Goal: Transaction & Acquisition: Purchase product/service

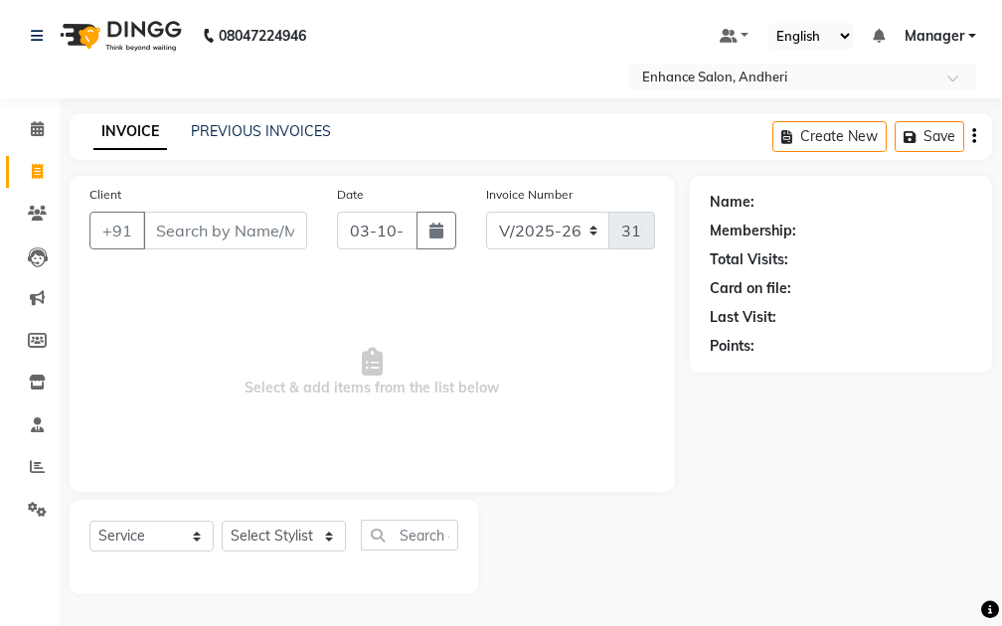
select select "7236"
select select "service"
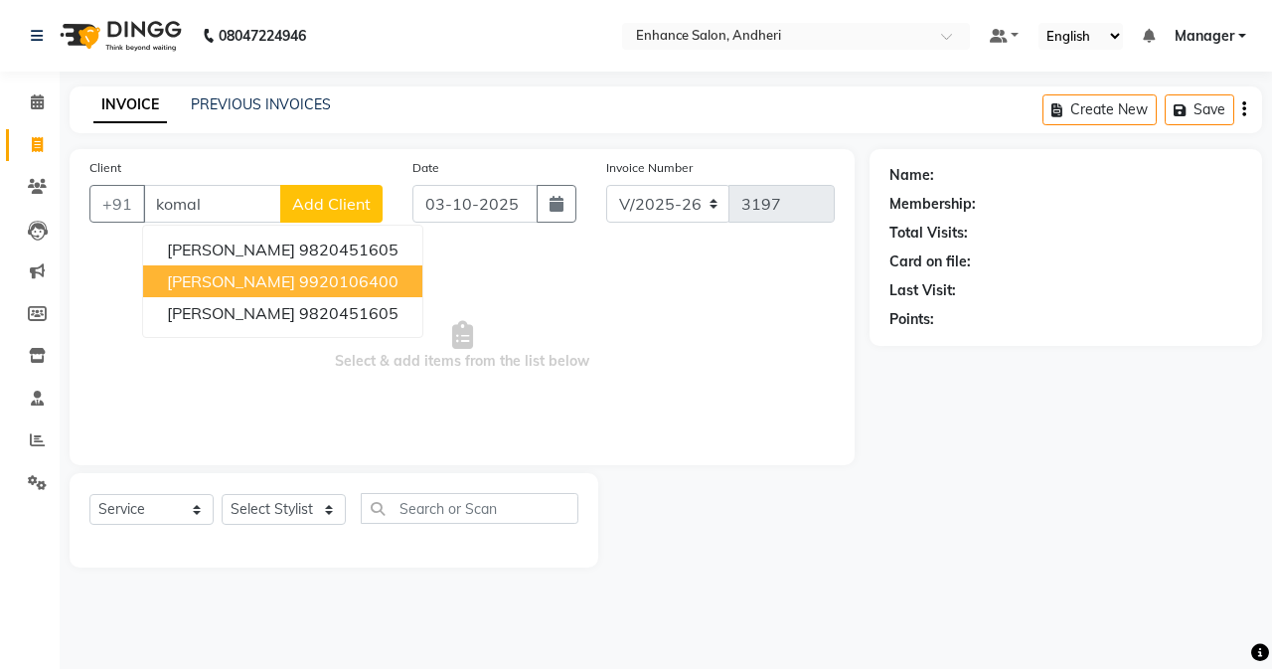
drag, startPoint x: 225, startPoint y: 278, endPoint x: 217, endPoint y: 325, distance: 47.4
click at [225, 277] on span "[PERSON_NAME]" at bounding box center [231, 281] width 128 height 20
type input "9920106400"
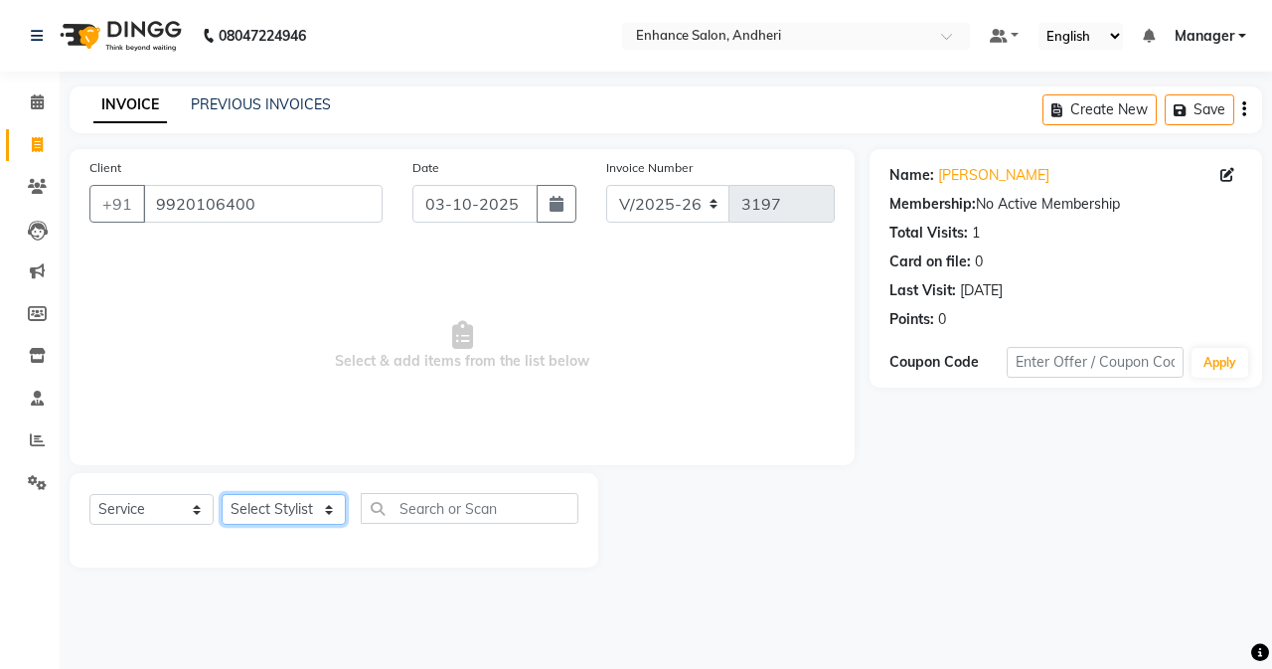
click at [265, 505] on select "Select Stylist Admin [PERSON_NAME] [PERSON_NAME] [PERSON_NAME] Manager [PERSON_…" at bounding box center [284, 509] width 124 height 31
select select "61730"
click at [222, 494] on select "Select Stylist Admin [PERSON_NAME] [PERSON_NAME] [PERSON_NAME] Manager [PERSON_…" at bounding box center [284, 509] width 124 height 31
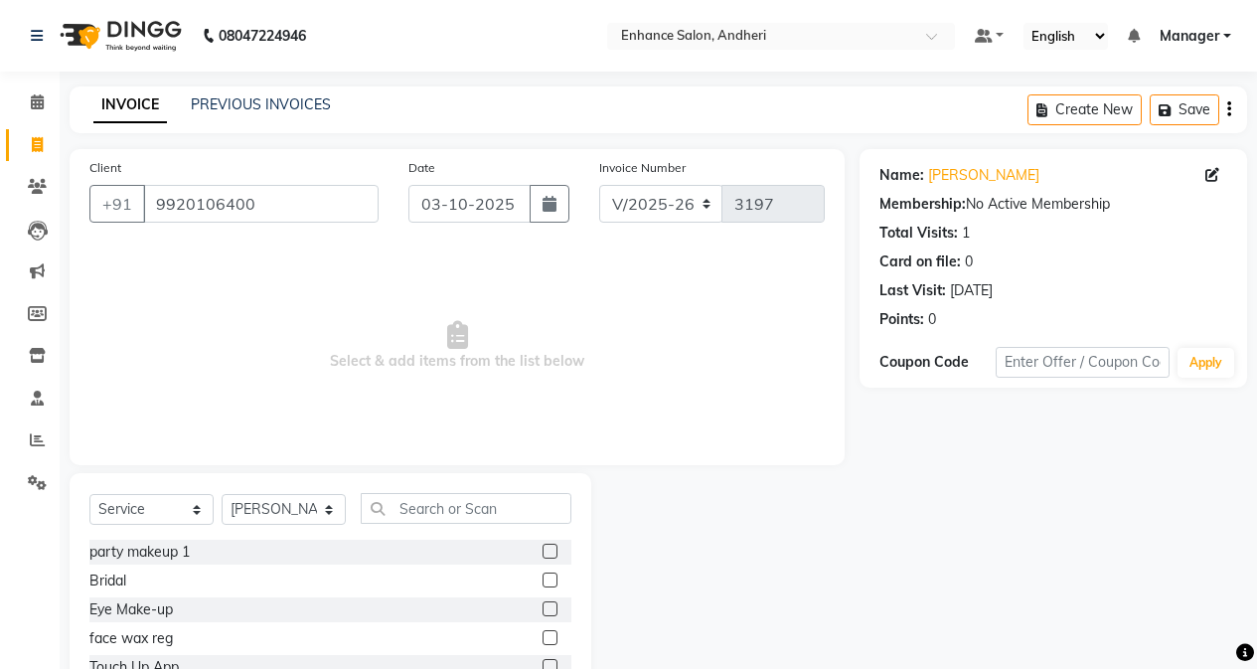
click at [420, 477] on div "Select Service Product Membership Package Voucher Prepaid Gift Card Select Styl…" at bounding box center [331, 619] width 522 height 293
click at [413, 511] on input "text" at bounding box center [466, 508] width 211 height 31
type input "m"
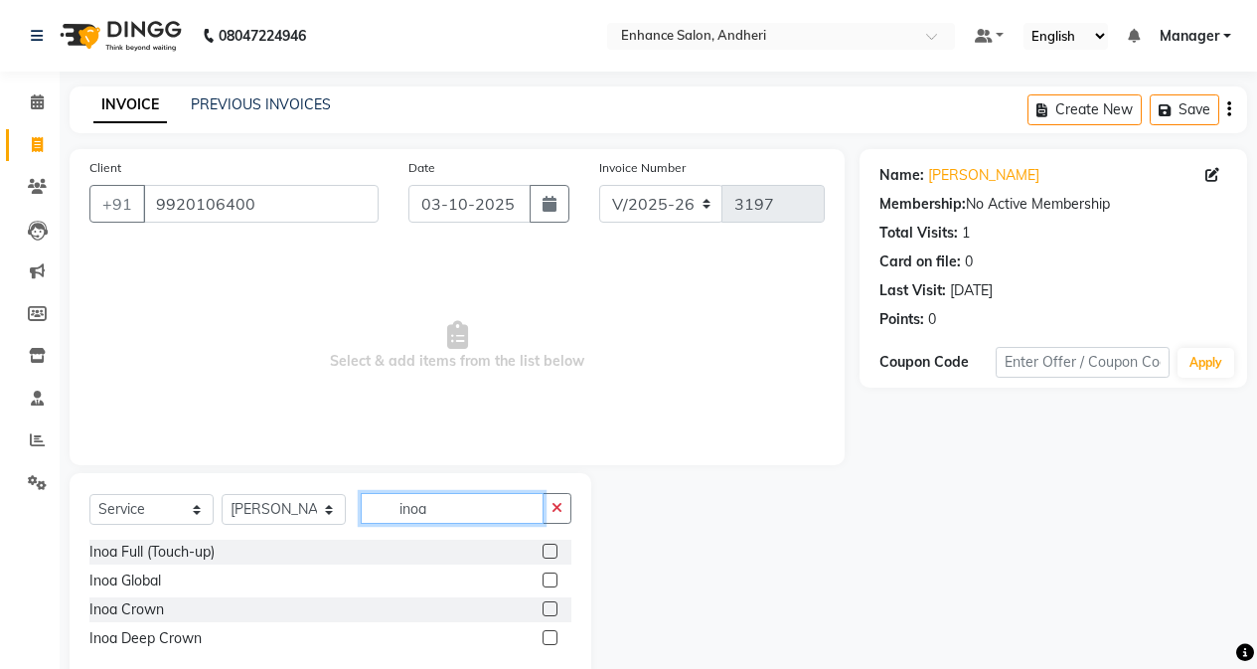
type input "inoa"
drag, startPoint x: 553, startPoint y: 550, endPoint x: 505, endPoint y: 456, distance: 104.9
click at [552, 550] on label at bounding box center [550, 551] width 15 height 15
click at [552, 550] on input "checkbox" at bounding box center [549, 552] width 13 height 13
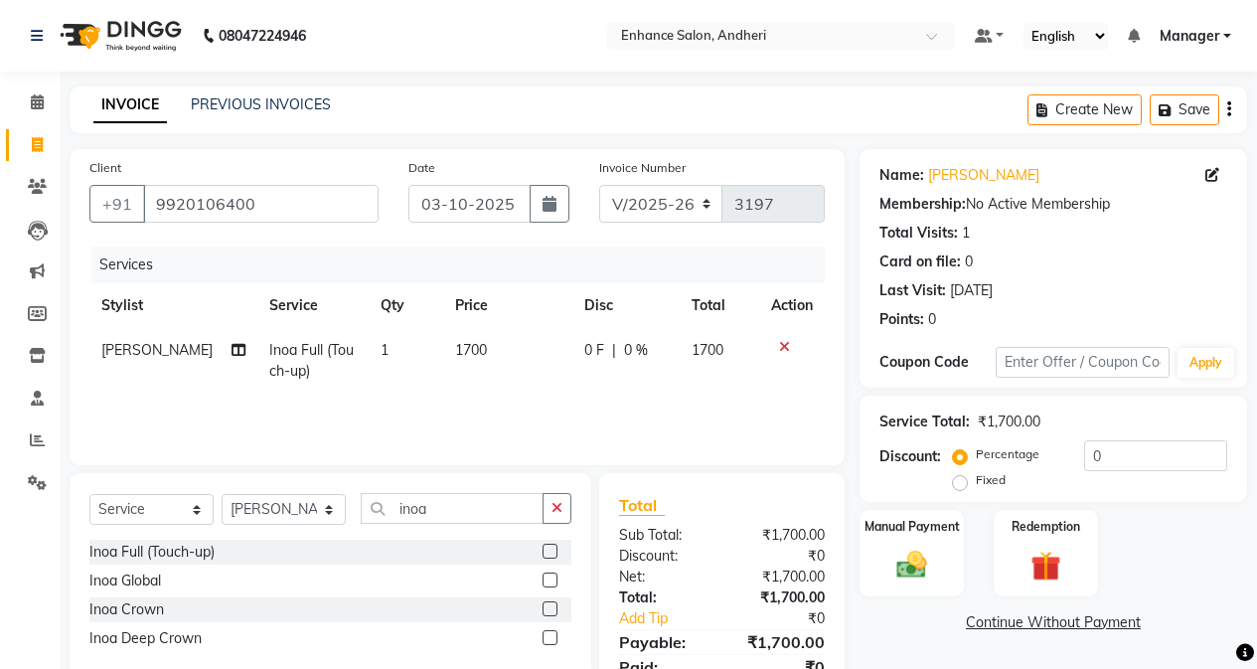
checkbox input "false"
click at [496, 379] on td "1700" at bounding box center [507, 361] width 129 height 66
select select "61730"
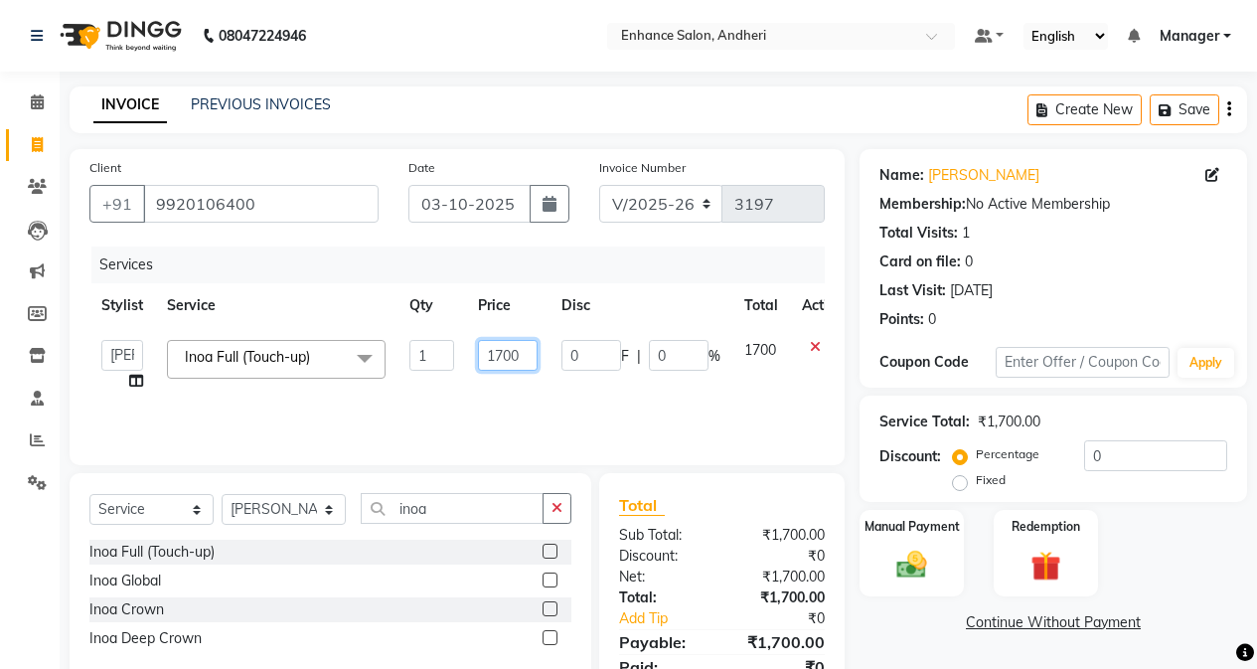
click at [503, 360] on input "1700" at bounding box center [508, 355] width 60 height 31
type input "2000"
click at [231, 508] on select "Select Stylist Admin [PERSON_NAME] [PERSON_NAME] [PERSON_NAME] Manager [PERSON_…" at bounding box center [284, 509] width 124 height 31
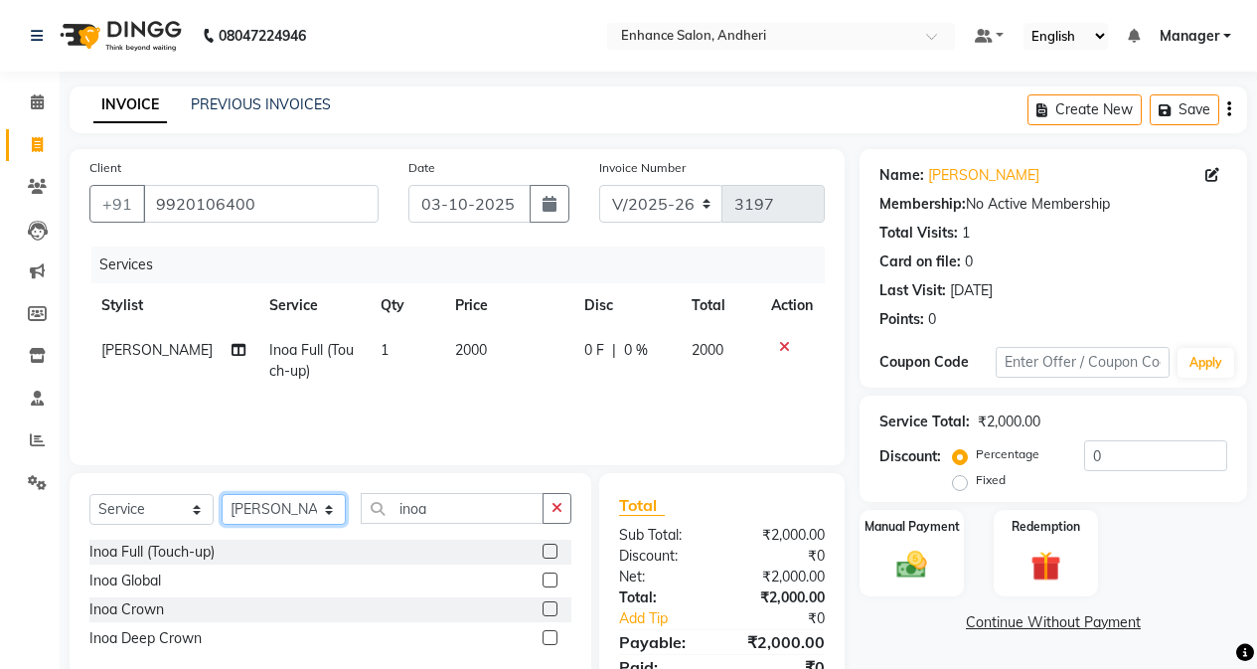
select select "61735"
click at [222, 494] on select "Select Stylist Admin [PERSON_NAME] [PERSON_NAME] [PERSON_NAME] Manager [PERSON_…" at bounding box center [284, 509] width 124 height 31
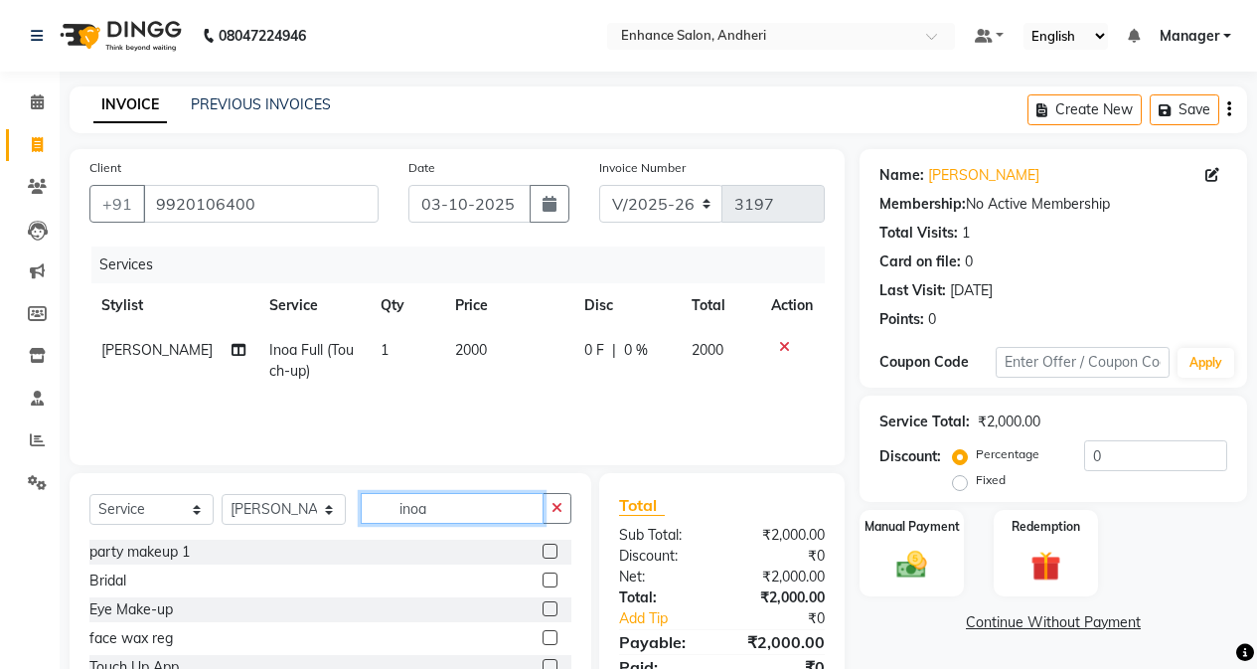
click at [453, 513] on input "inoa" at bounding box center [452, 508] width 183 height 31
type input "i"
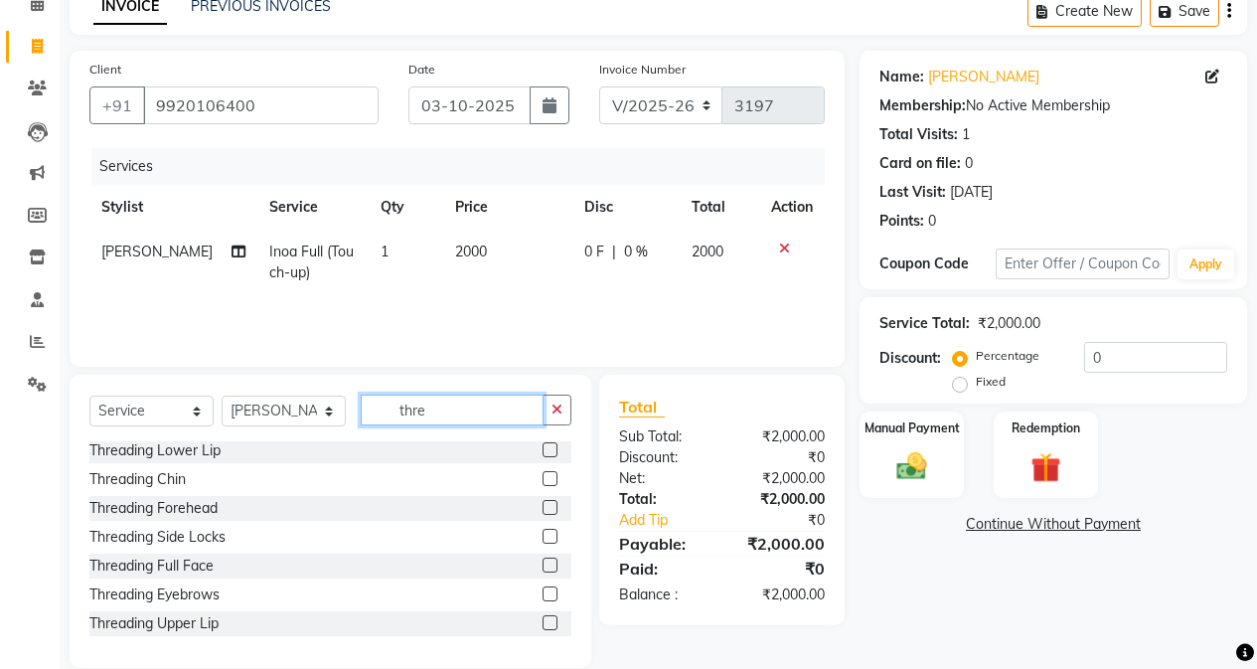
scroll to position [99, 0]
type input "thre"
click at [543, 591] on label at bounding box center [550, 592] width 15 height 15
click at [543, 591] on input "checkbox" at bounding box center [549, 593] width 13 height 13
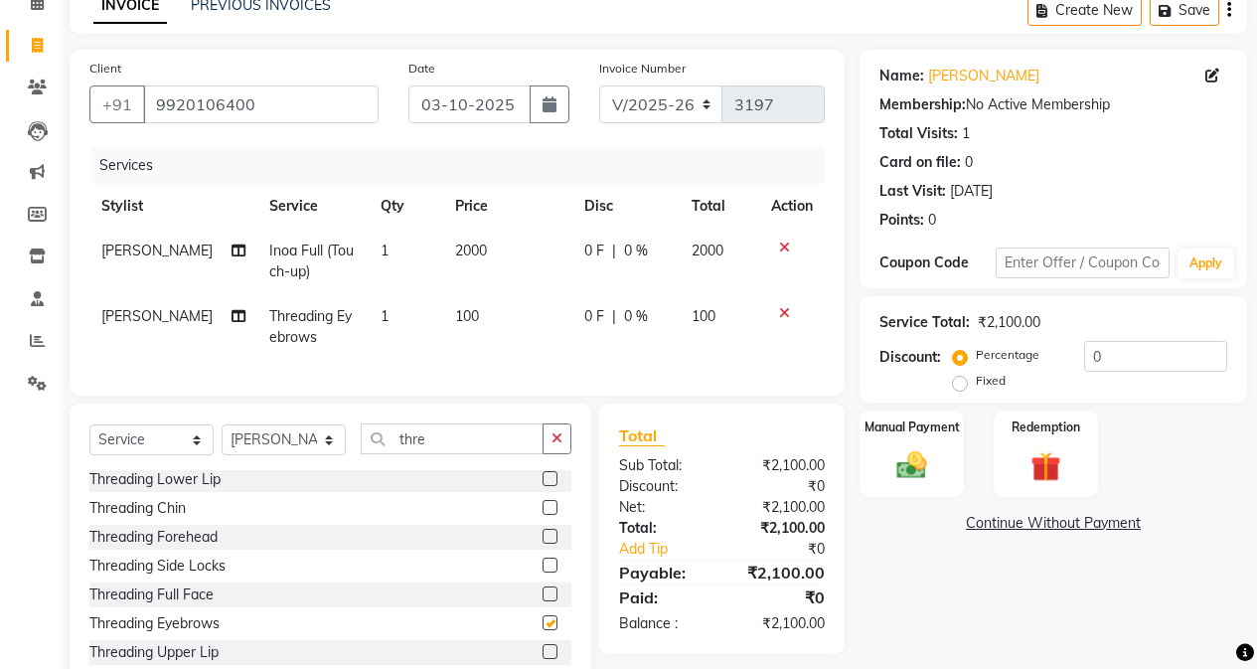
checkbox input "false"
click at [431, 449] on input "thre" at bounding box center [452, 438] width 183 height 31
type input "t"
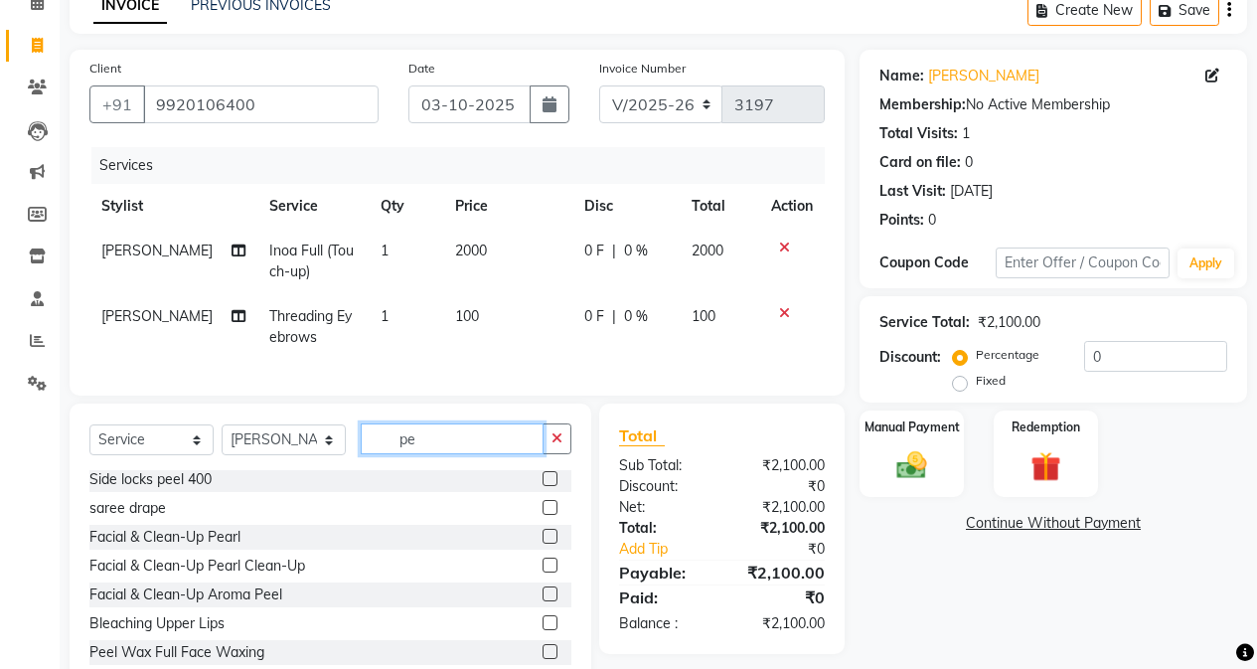
scroll to position [0, 0]
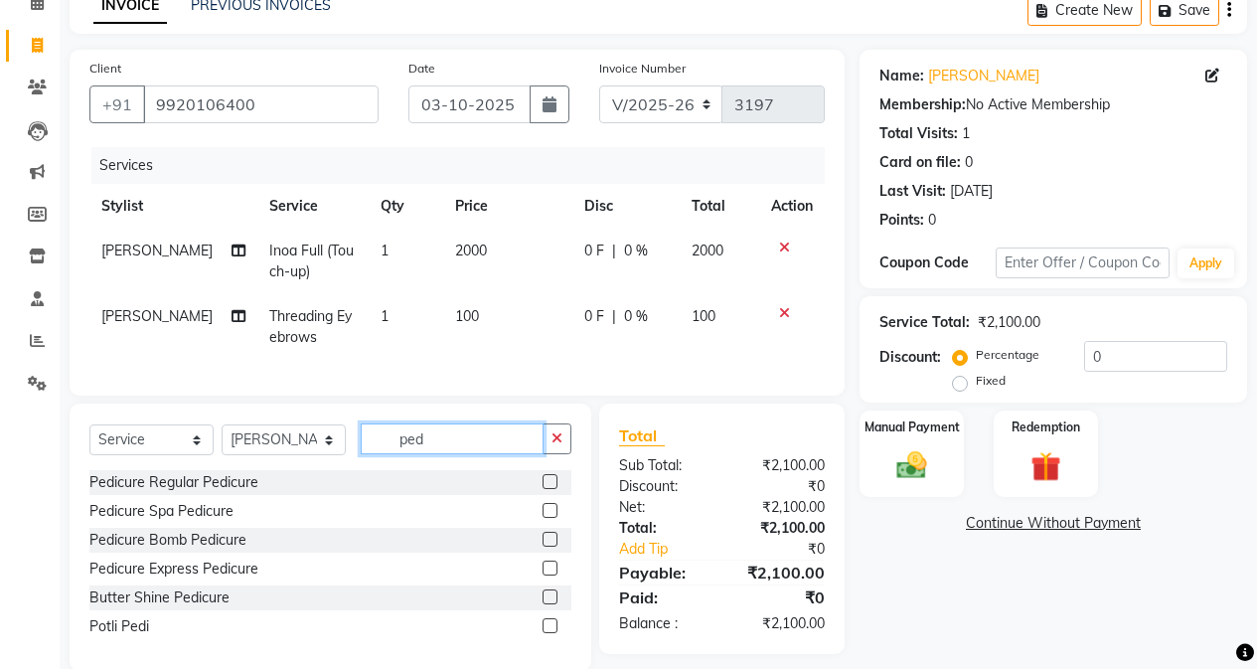
type input "ped"
click at [557, 489] on label at bounding box center [550, 481] width 15 height 15
click at [556, 489] on input "checkbox" at bounding box center [549, 482] width 13 height 13
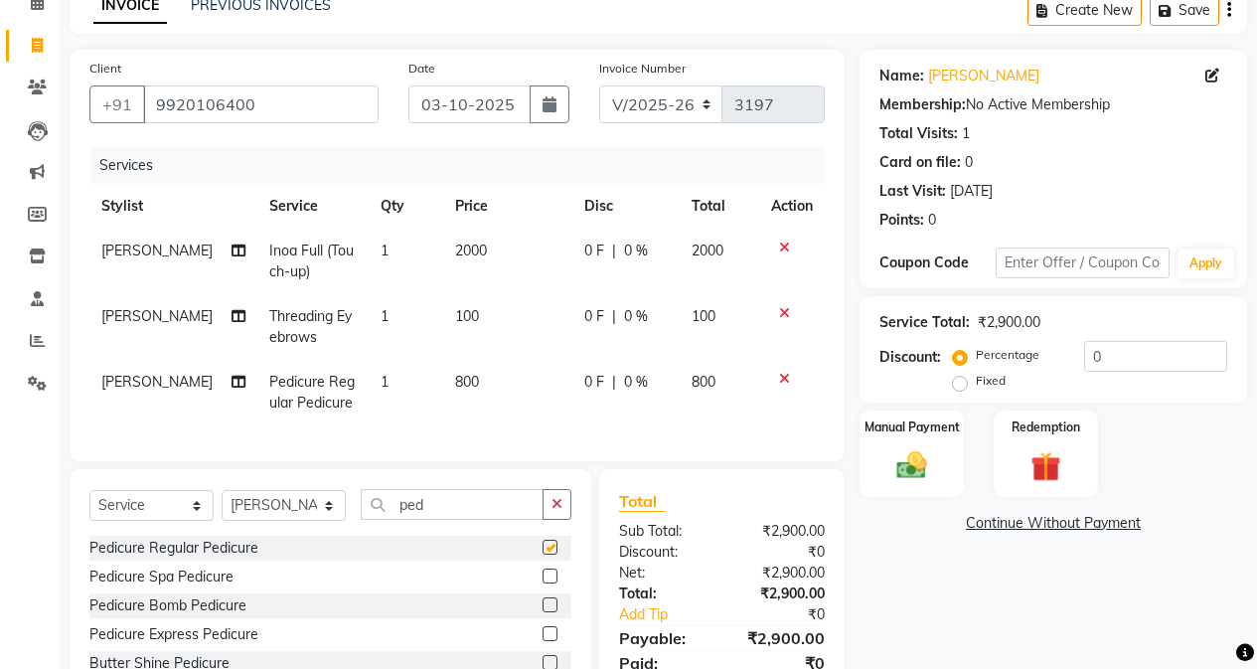
checkbox input "false"
click at [486, 520] on input "ped" at bounding box center [452, 504] width 183 height 31
type input "p"
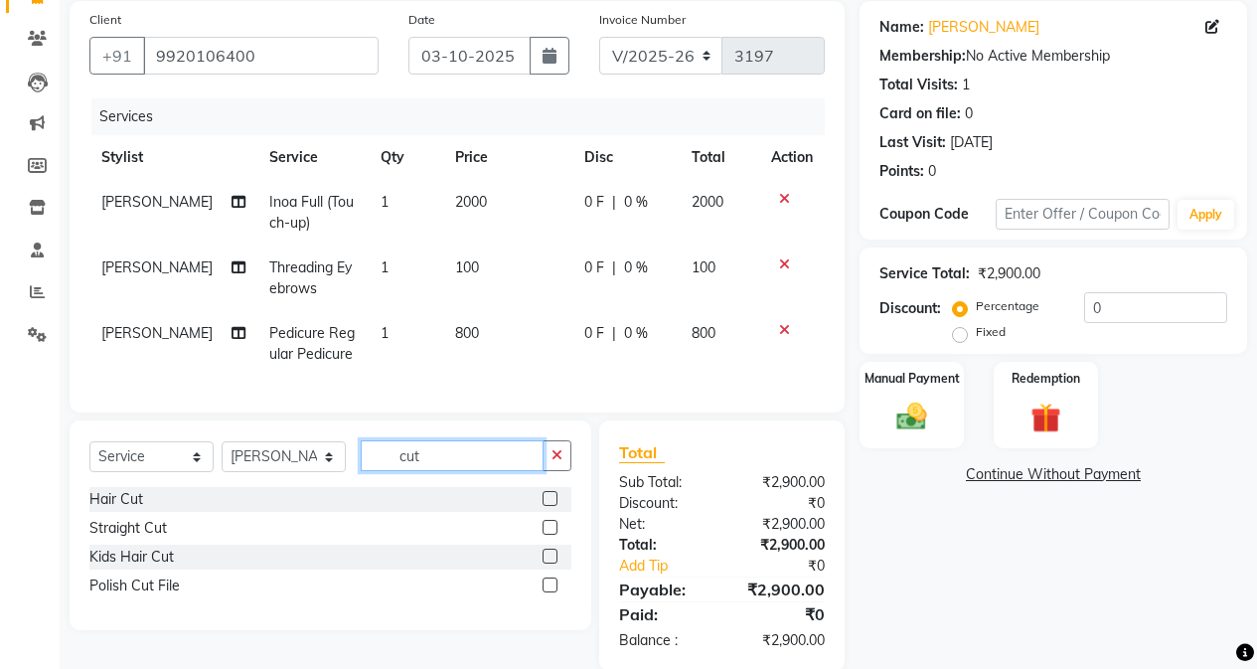
scroll to position [195, 0]
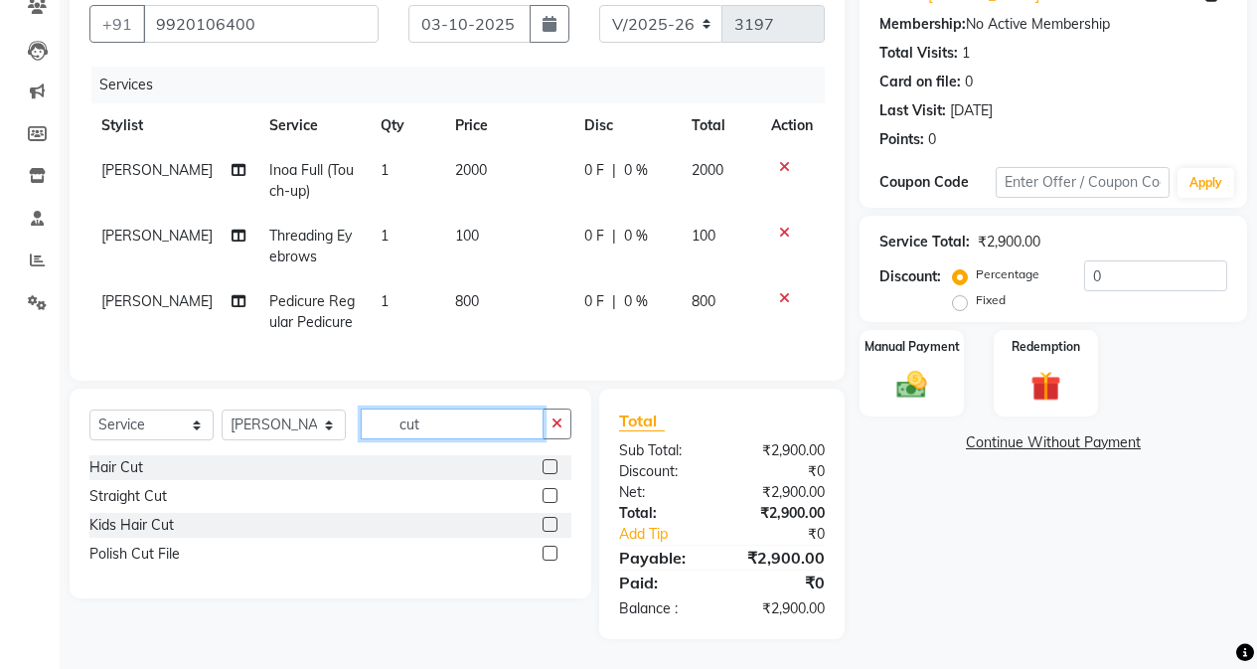
type input "cut"
click at [547, 550] on label at bounding box center [550, 553] width 15 height 15
click at [547, 550] on input "checkbox" at bounding box center [549, 554] width 13 height 13
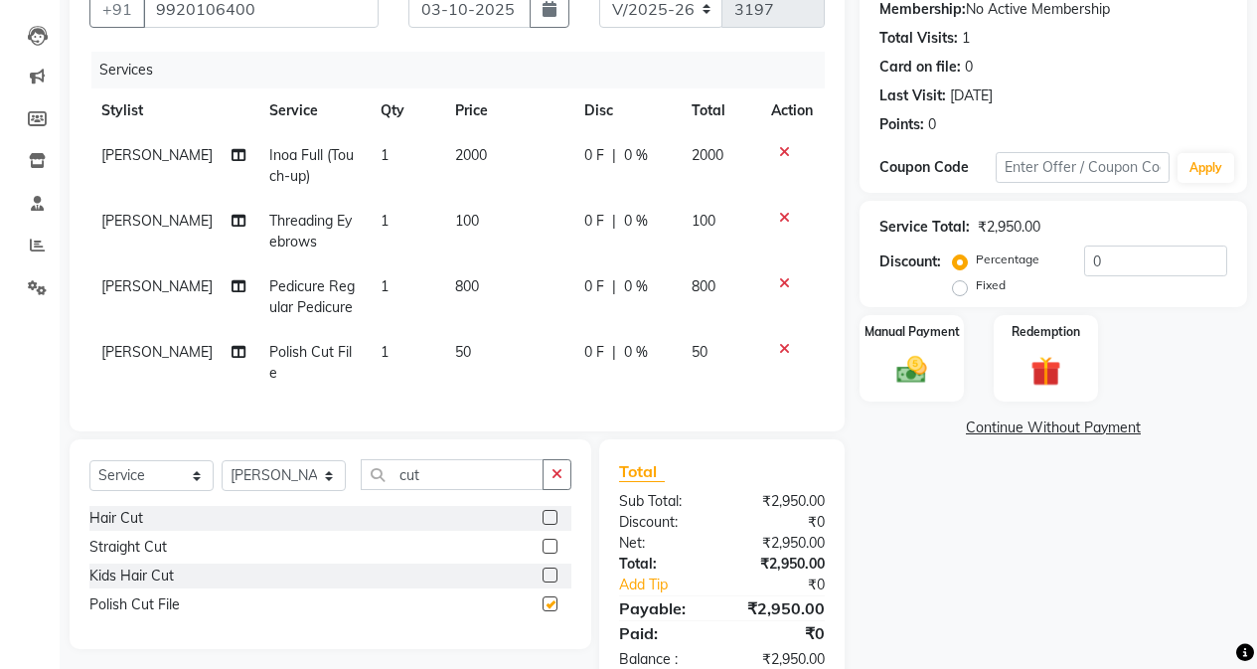
checkbox input "false"
drag, startPoint x: 455, startPoint y: 381, endPoint x: 475, endPoint y: 375, distance: 20.8
click at [459, 380] on div "Services Stylist Service Qty Price Disc Total Action [PERSON_NAME] [PERSON_NAME…" at bounding box center [456, 232] width 735 height 360
click at [448, 367] on td "50" at bounding box center [507, 363] width 129 height 66
select select "61735"
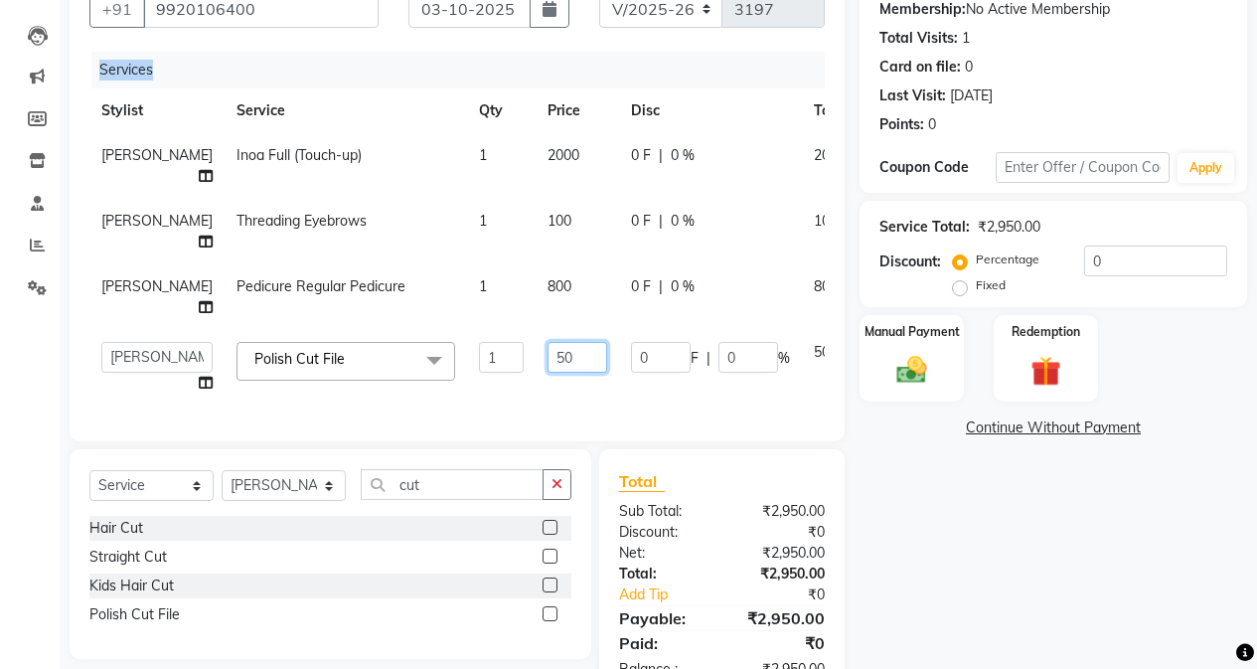
click at [548, 373] on input "50" at bounding box center [578, 357] width 60 height 31
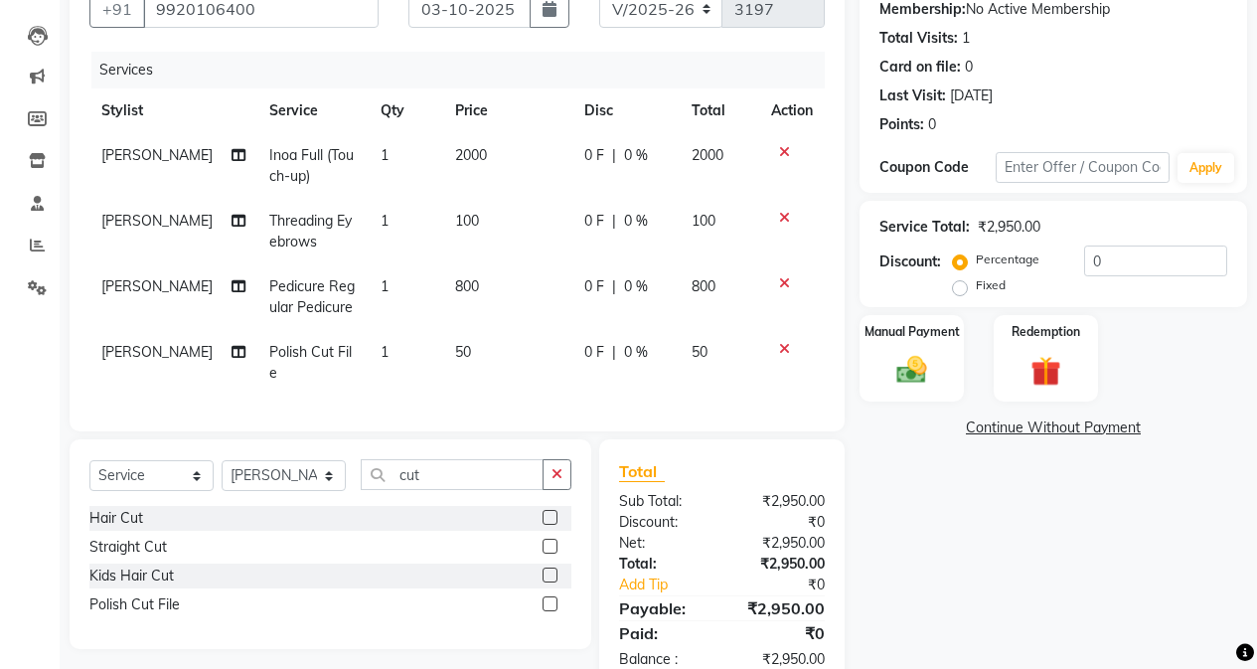
click at [969, 569] on div "Name: [PERSON_NAME] Membership: No Active Membership Total Visits: 1 Card on fi…" at bounding box center [1061, 321] width 402 height 735
click at [421, 359] on td "1" at bounding box center [406, 363] width 75 height 66
select select "61735"
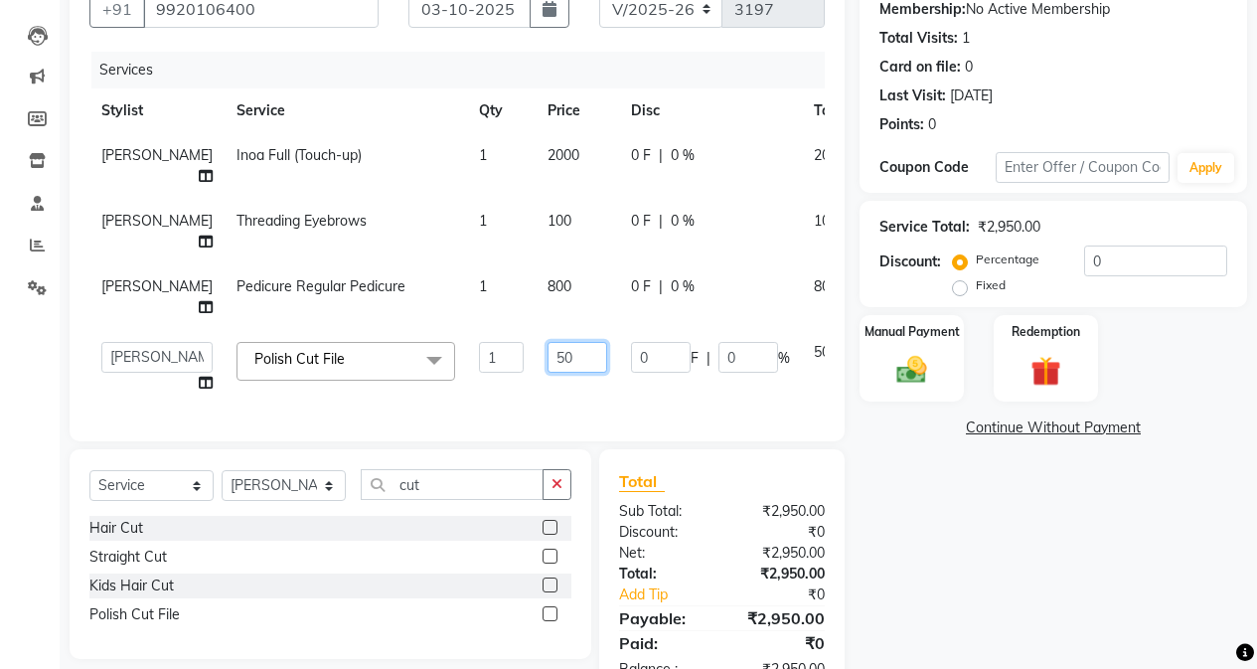
click at [548, 373] on input "50" at bounding box center [578, 357] width 60 height 31
type input "150"
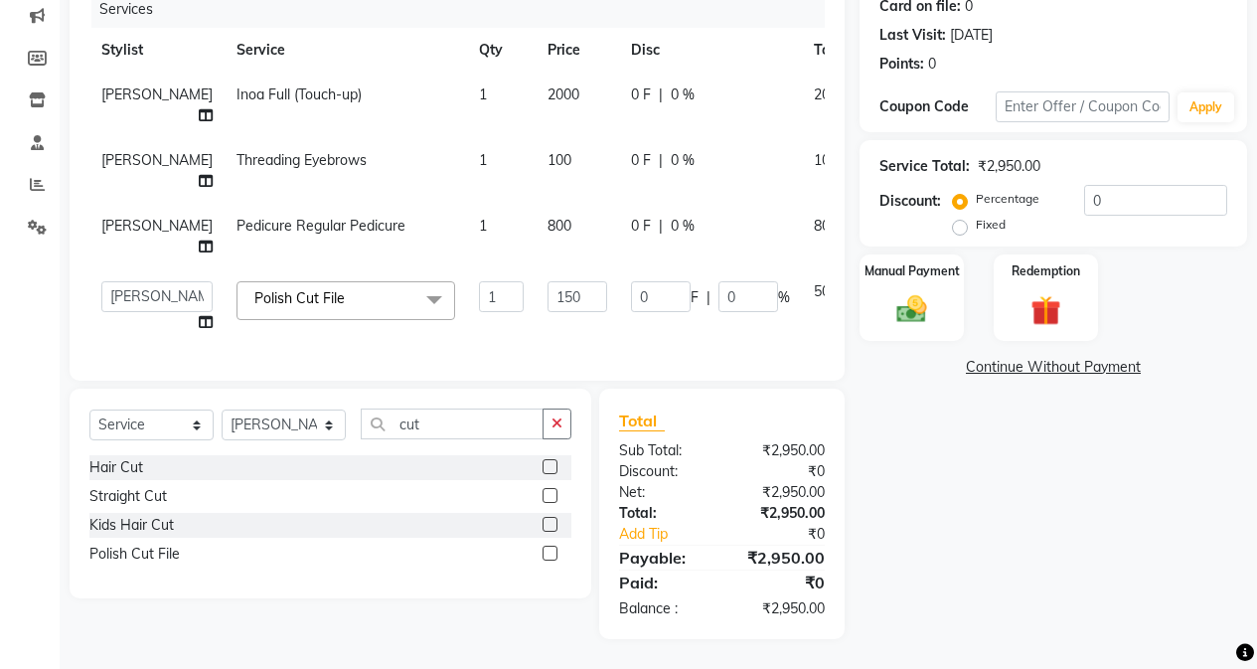
scroll to position [240, 0]
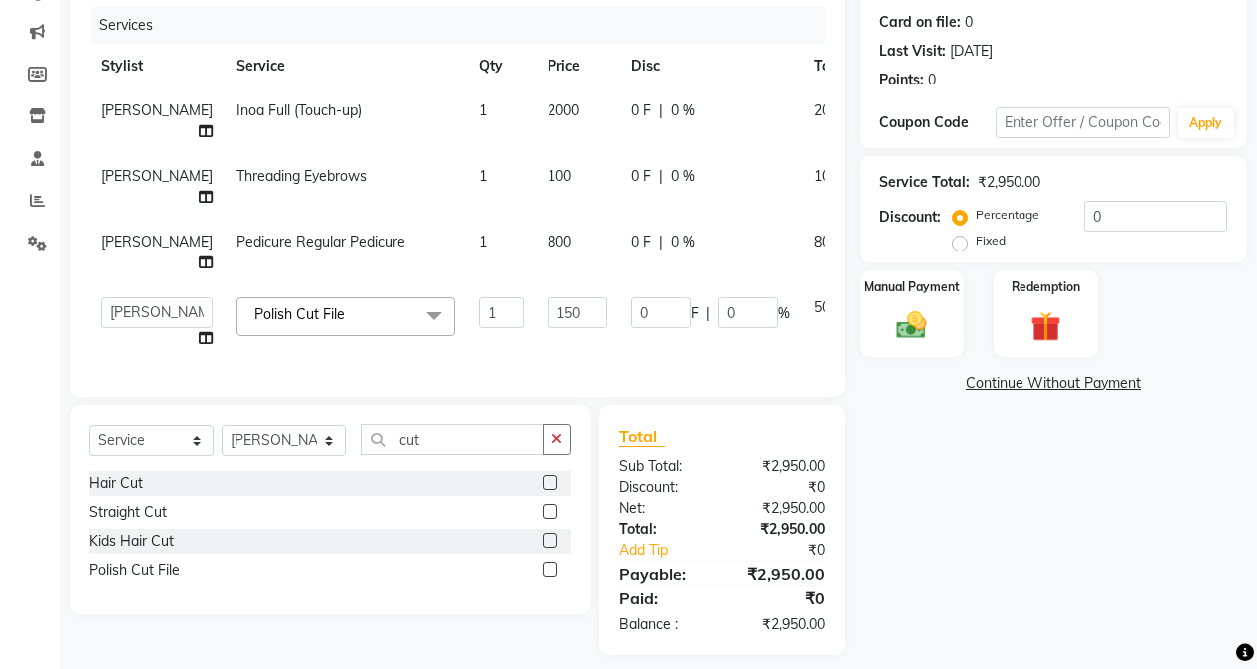
click at [982, 452] on div "Name: [PERSON_NAME] Membership: No Active Membership Total Visits: 1 Card on fi…" at bounding box center [1061, 282] width 402 height 745
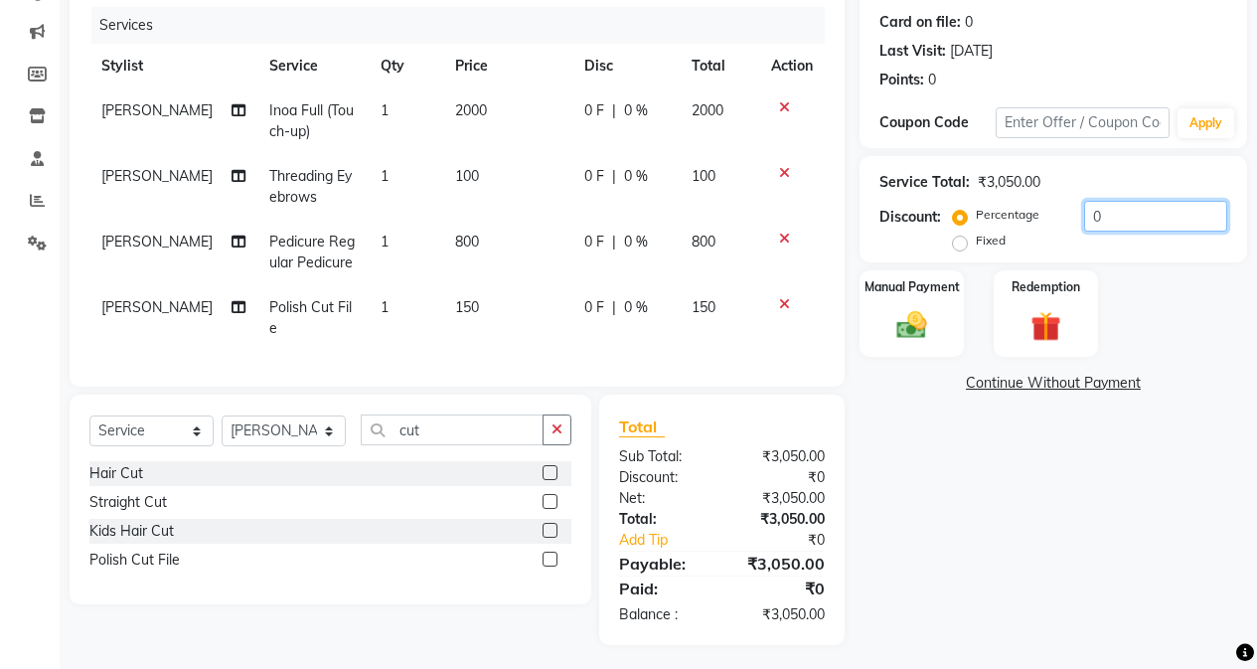
click at [1001, 224] on input "0" at bounding box center [1155, 216] width 143 height 31
type input "10"
click at [955, 313] on div "Manual Payment" at bounding box center [912, 313] width 108 height 90
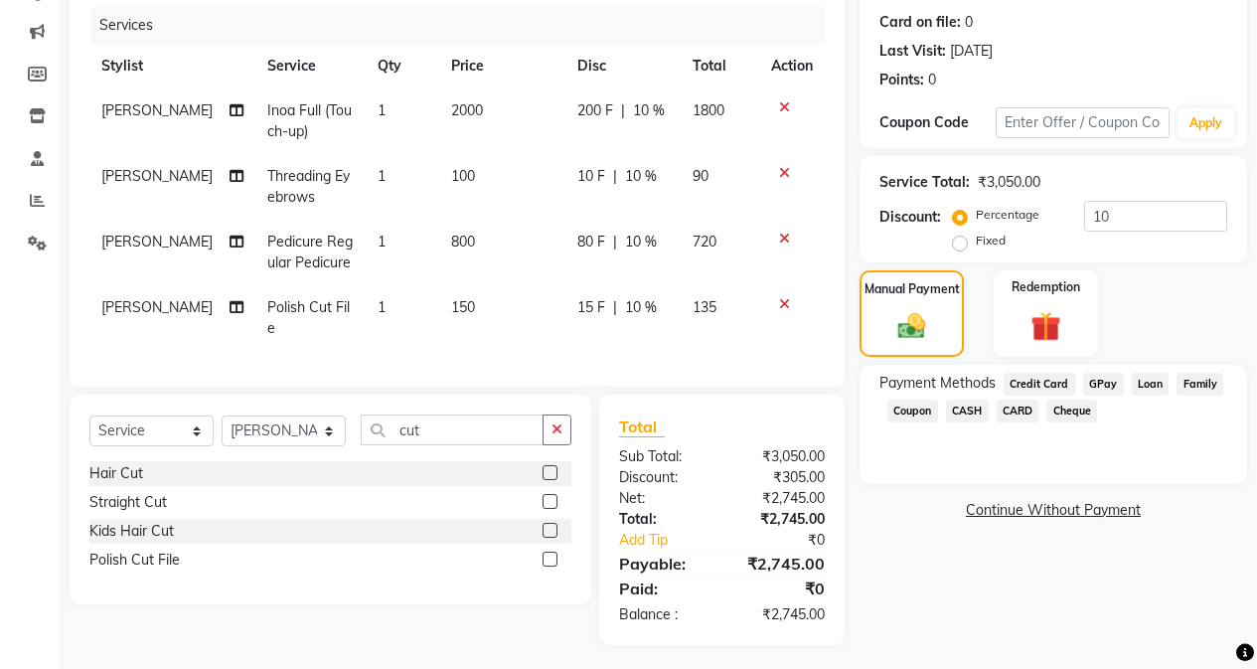
click at [1001, 385] on span "GPay" at bounding box center [1103, 384] width 41 height 23
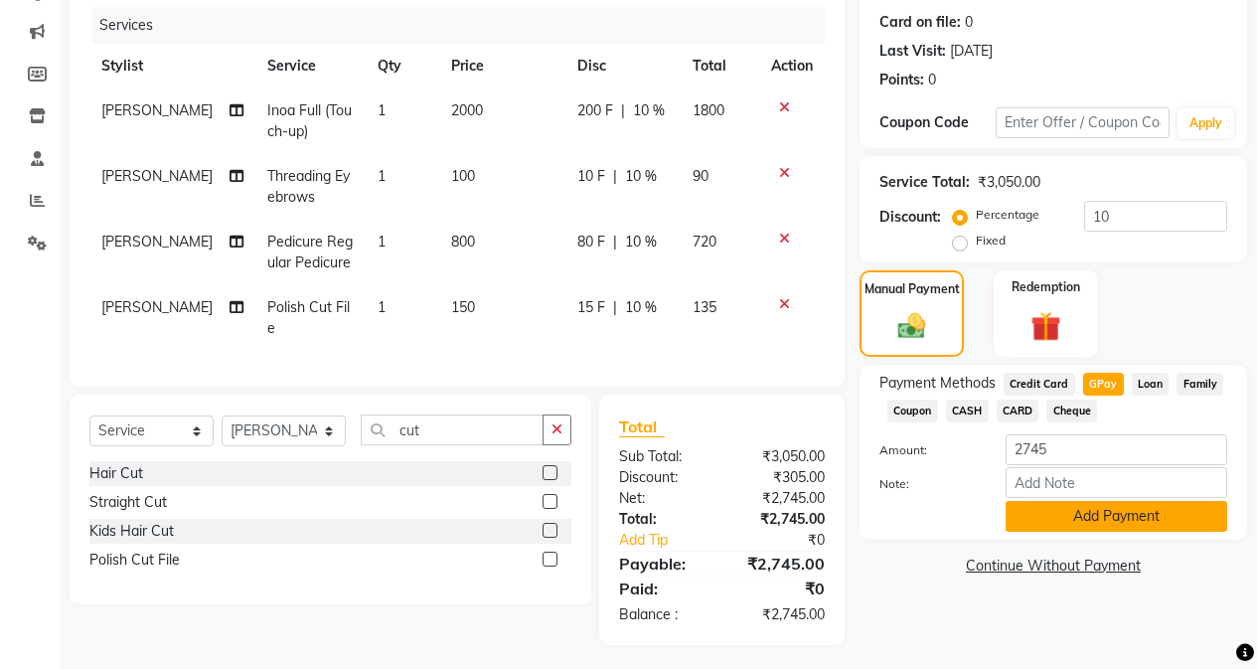
click at [1001, 509] on button "Add Payment" at bounding box center [1117, 516] width 222 height 31
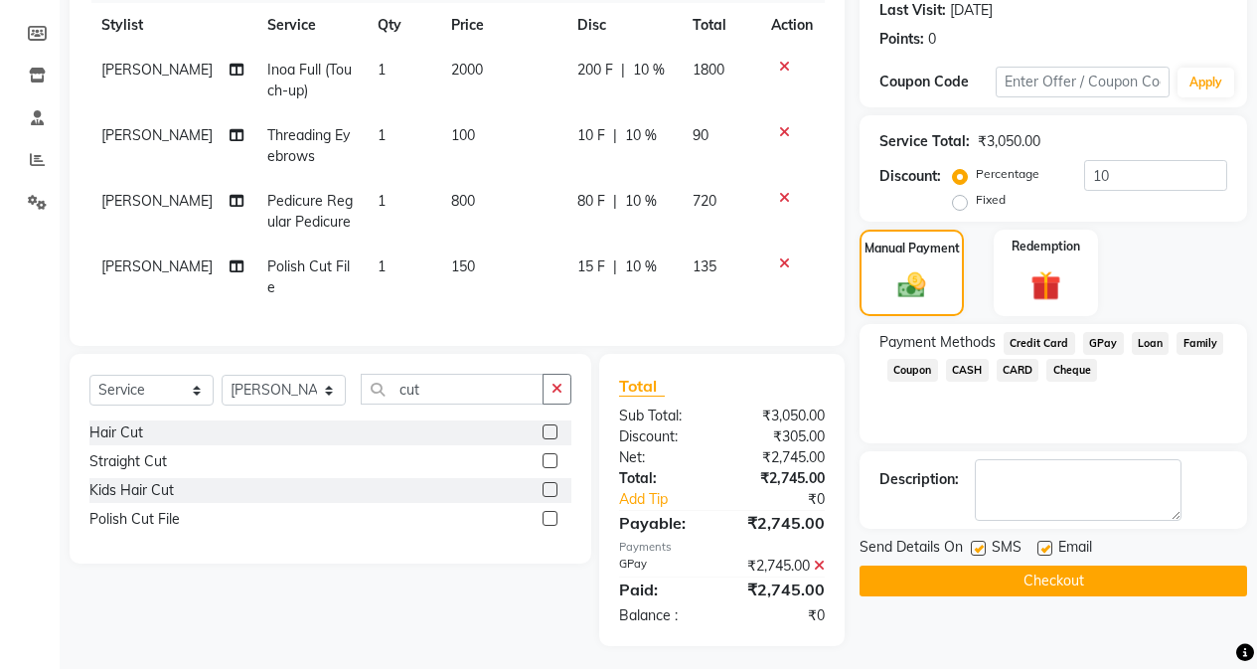
scroll to position [302, 0]
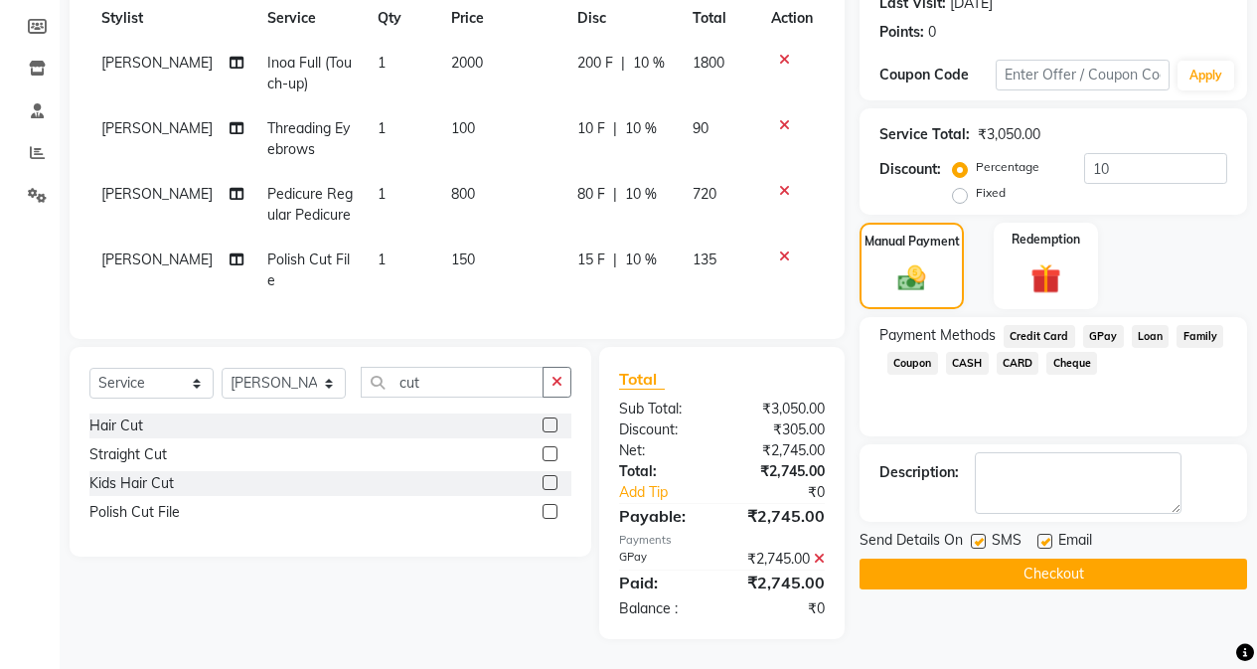
drag, startPoint x: 1036, startPoint y: 565, endPoint x: 1015, endPoint y: 557, distance: 22.7
click at [1001, 565] on button "Checkout" at bounding box center [1054, 574] width 388 height 31
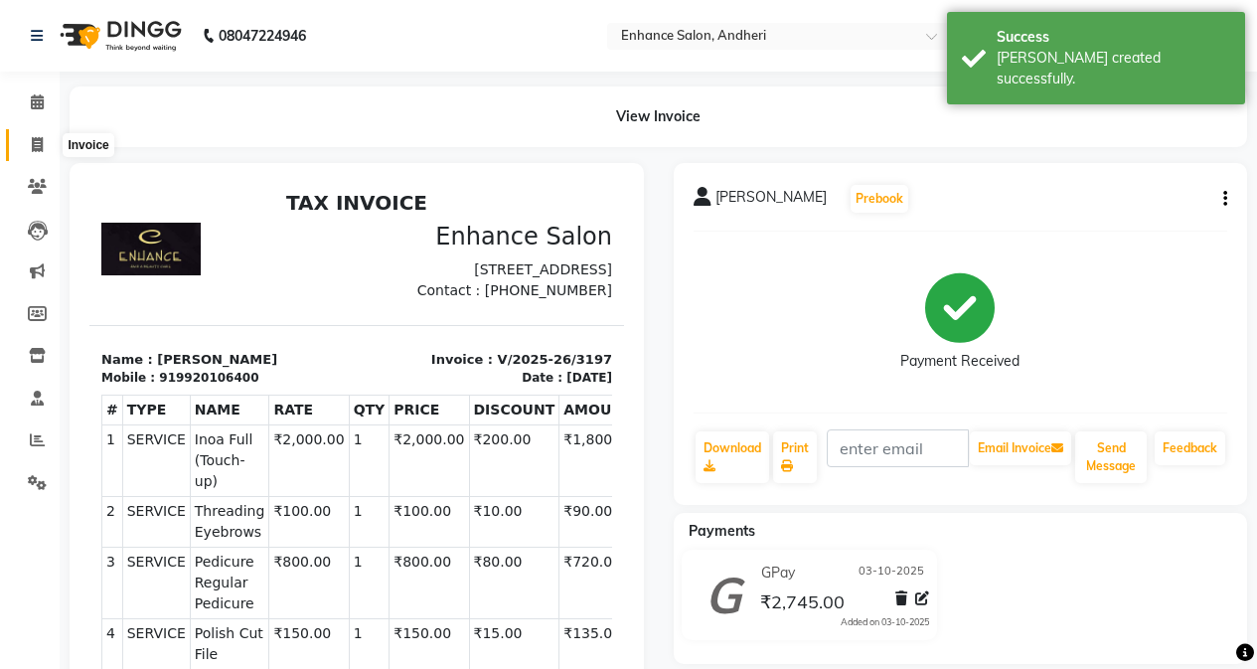
click at [33, 152] on span at bounding box center [37, 145] width 35 height 23
select select "service"
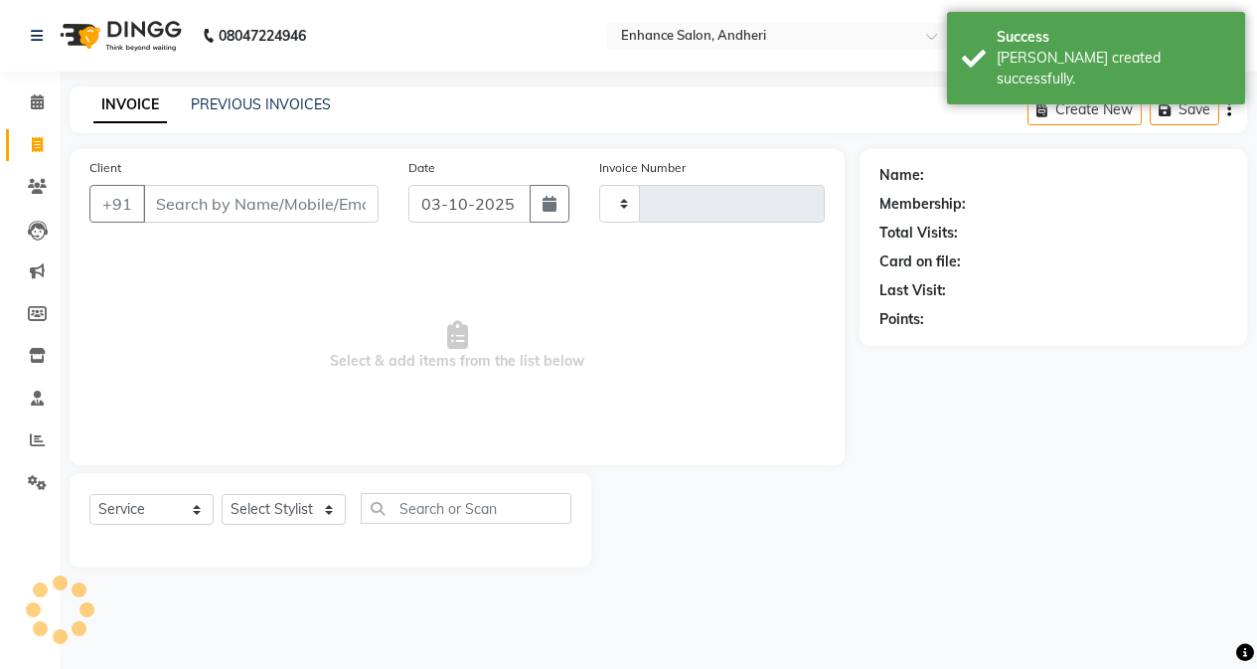
type input "3198"
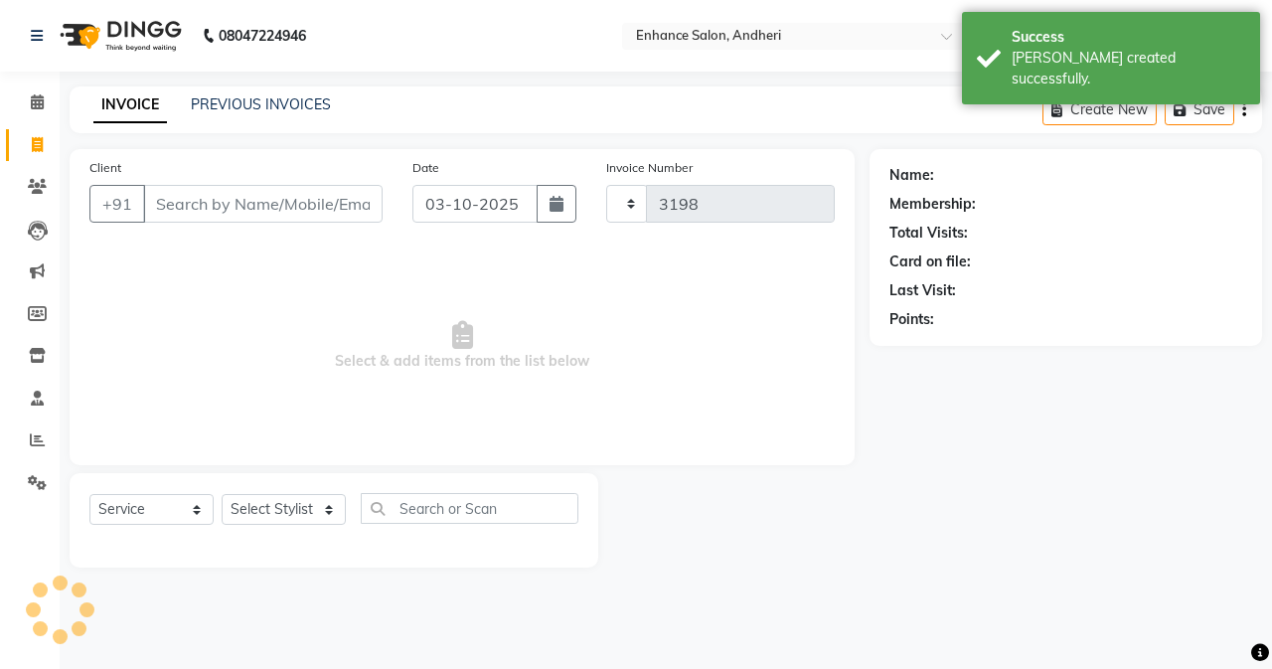
select select "7236"
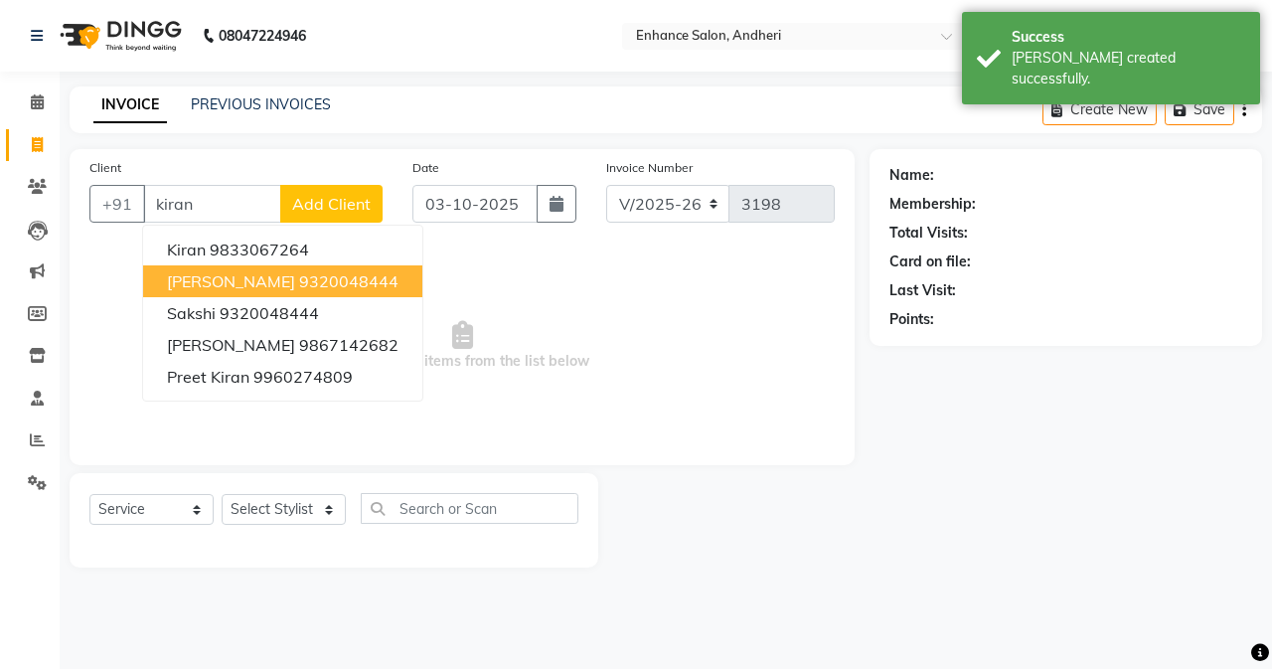
click at [249, 285] on span "[PERSON_NAME]" at bounding box center [231, 281] width 128 height 20
type input "9320048444"
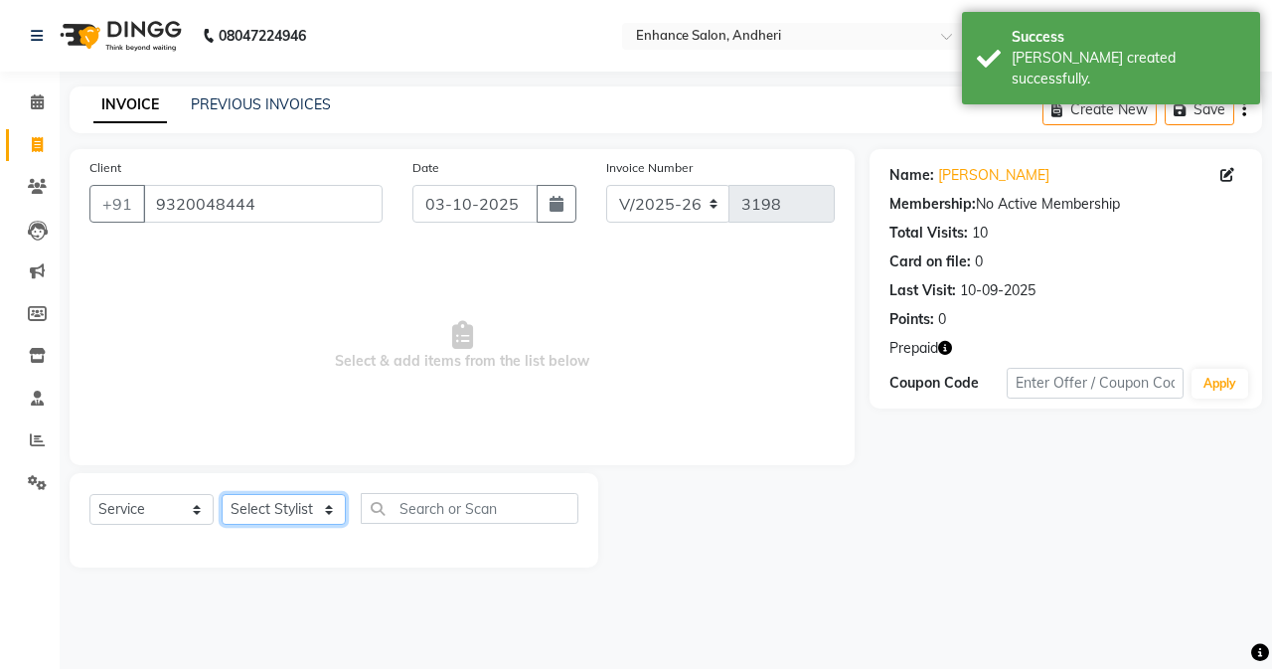
click at [326, 516] on select "Select Stylist Admin [PERSON_NAME] [PERSON_NAME] [PERSON_NAME] Manager [PERSON_…" at bounding box center [284, 509] width 124 height 31
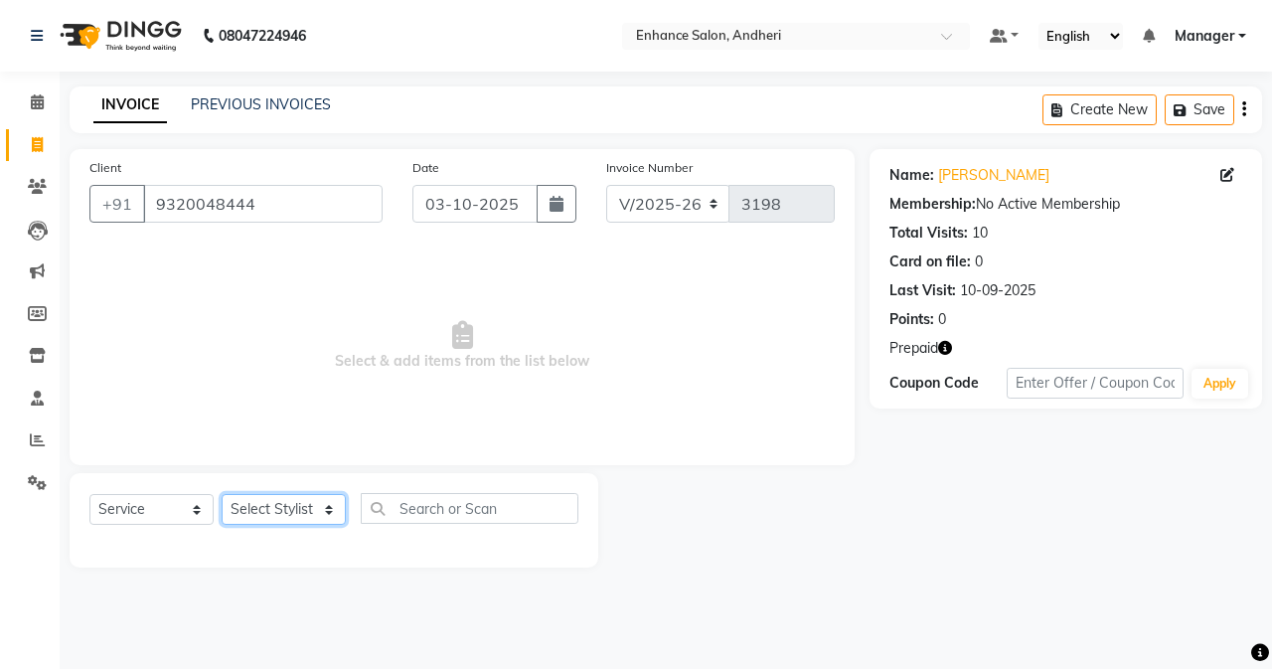
select select "61730"
click at [222, 494] on select "Select Stylist Admin [PERSON_NAME] [PERSON_NAME] [PERSON_NAME] Manager [PERSON_…" at bounding box center [284, 509] width 124 height 31
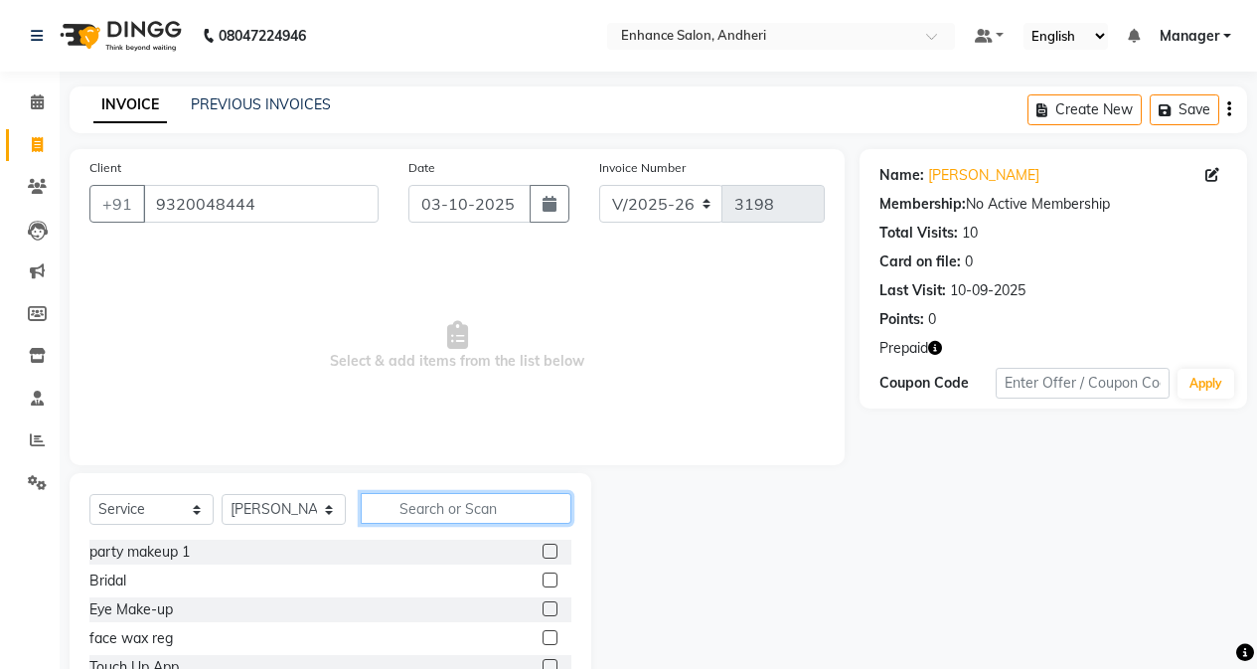
click at [426, 510] on input "text" at bounding box center [466, 508] width 211 height 31
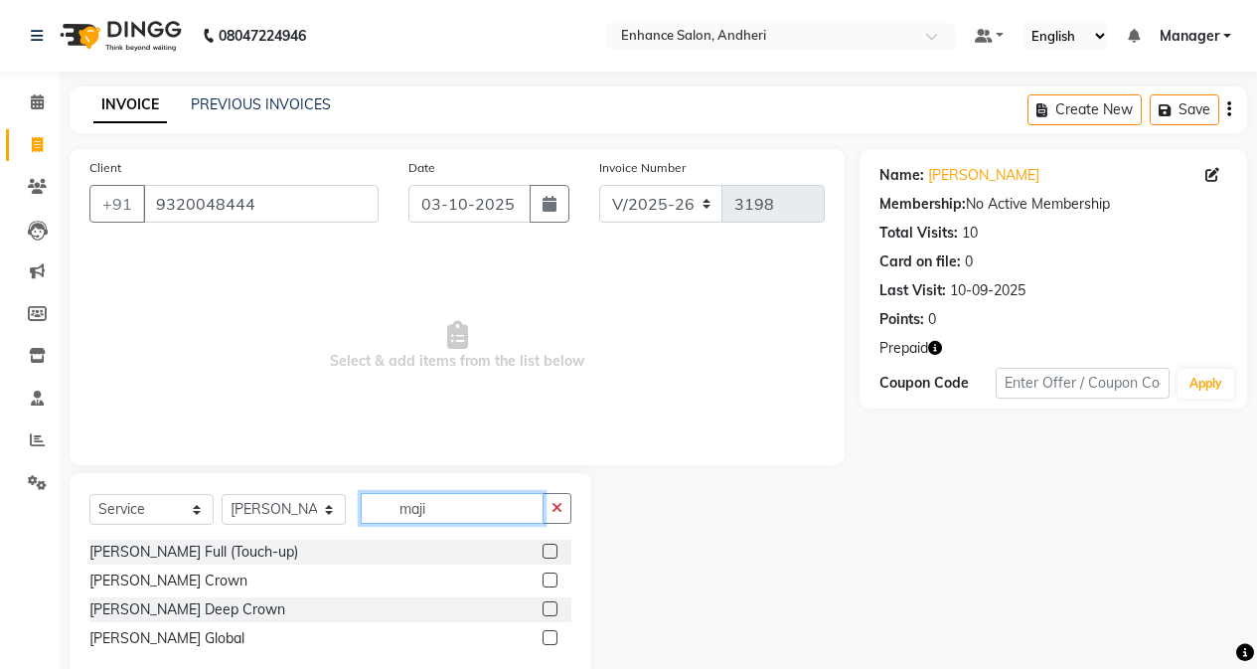
type input "maji"
drag, startPoint x: 553, startPoint y: 545, endPoint x: 530, endPoint y: 550, distance: 23.4
click at [539, 548] on div "[PERSON_NAME] Full (Touch-up)" at bounding box center [330, 552] width 482 height 25
drag, startPoint x: 553, startPoint y: 555, endPoint x: 433, endPoint y: 546, distance: 119.6
click at [548, 558] on label at bounding box center [550, 551] width 15 height 15
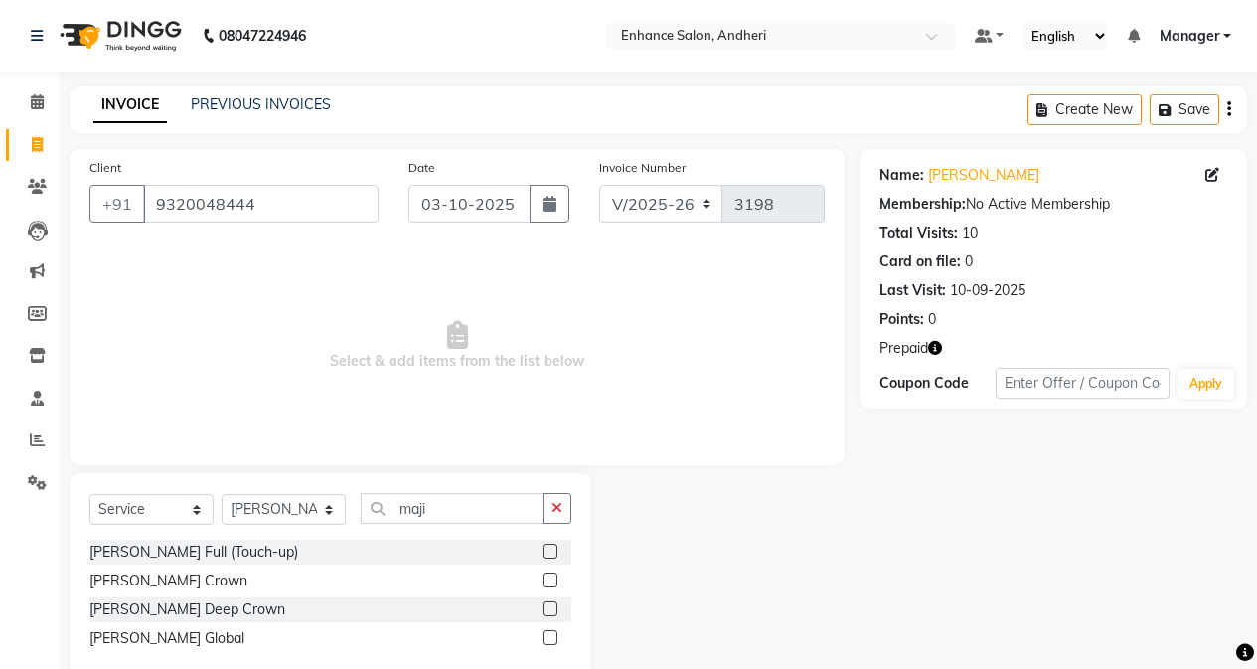
click at [548, 558] on input "checkbox" at bounding box center [549, 552] width 13 height 13
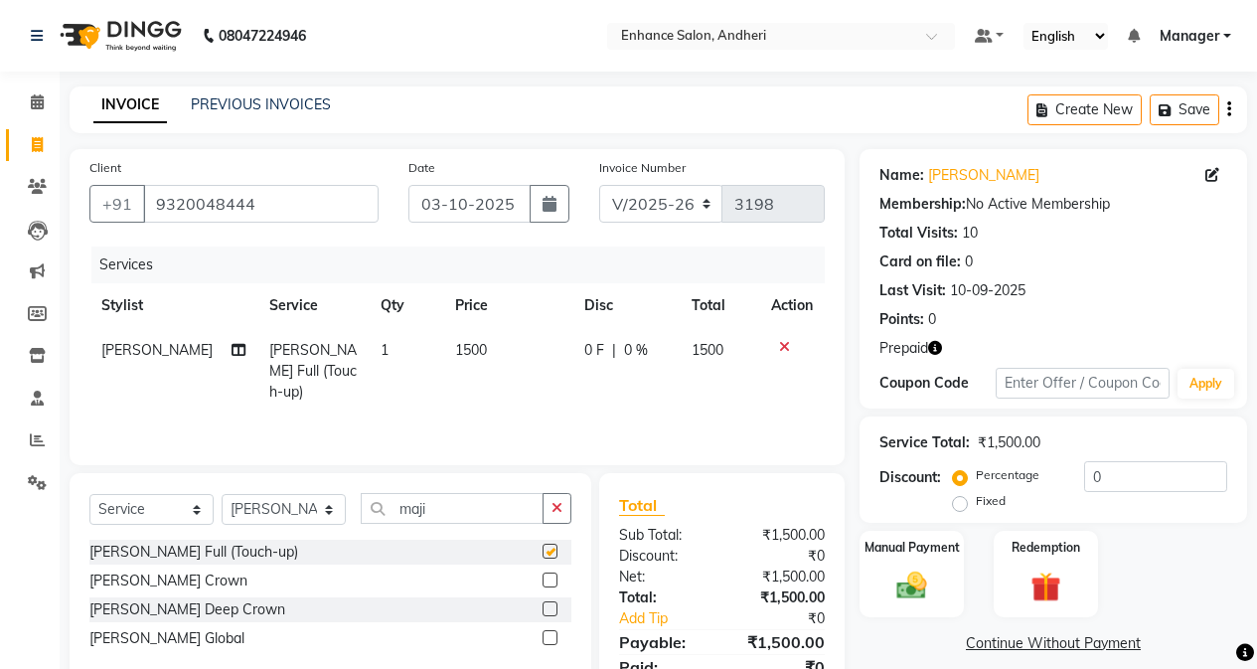
checkbox input "false"
click at [302, 514] on select "Select Stylist Admin [PERSON_NAME] [PERSON_NAME] [PERSON_NAME] Manager [PERSON_…" at bounding box center [284, 509] width 124 height 31
select select "61736"
click at [222, 494] on select "Select Stylist Admin [PERSON_NAME] [PERSON_NAME] [PERSON_NAME] Manager [PERSON_…" at bounding box center [284, 509] width 124 height 31
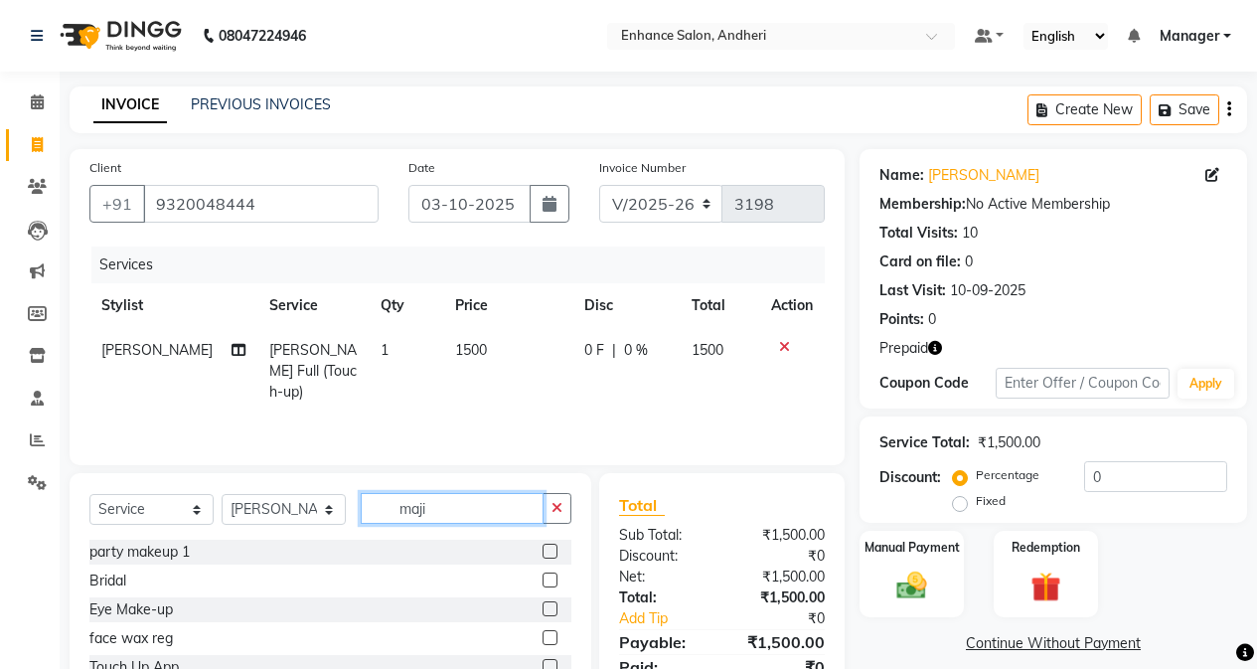
click at [468, 504] on input "maji" at bounding box center [452, 508] width 183 height 31
type input "m"
type input "upp"
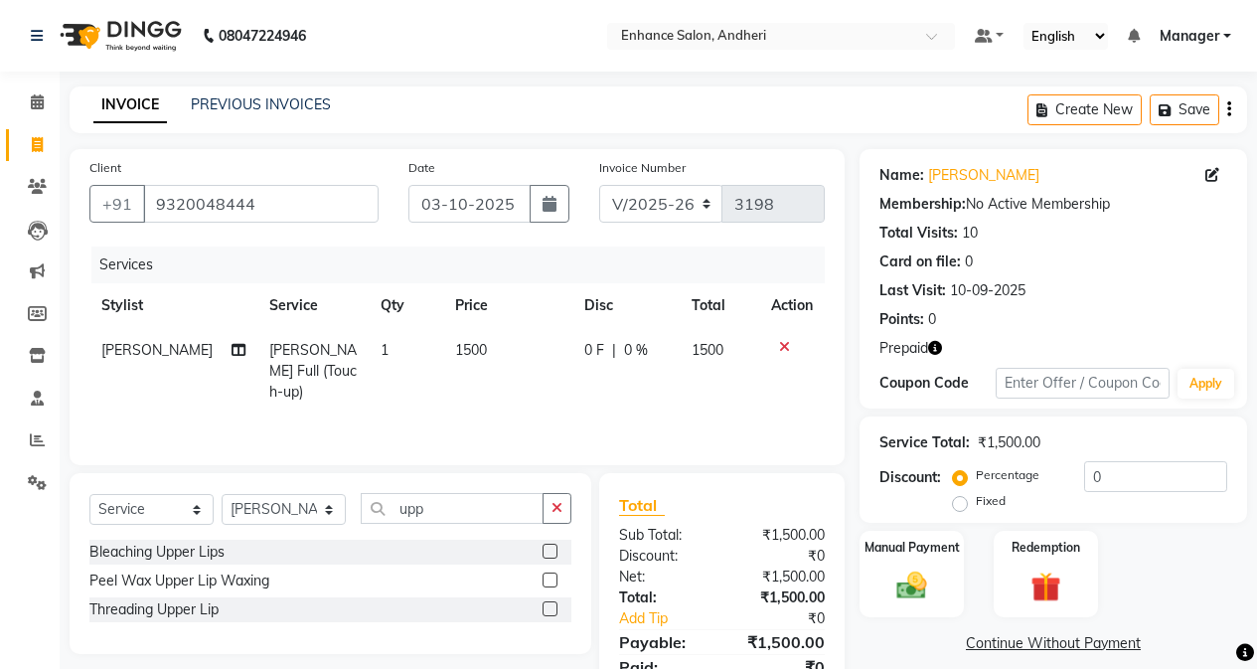
click at [552, 611] on label at bounding box center [550, 608] width 15 height 15
click at [552, 611] on input "checkbox" at bounding box center [549, 609] width 13 height 13
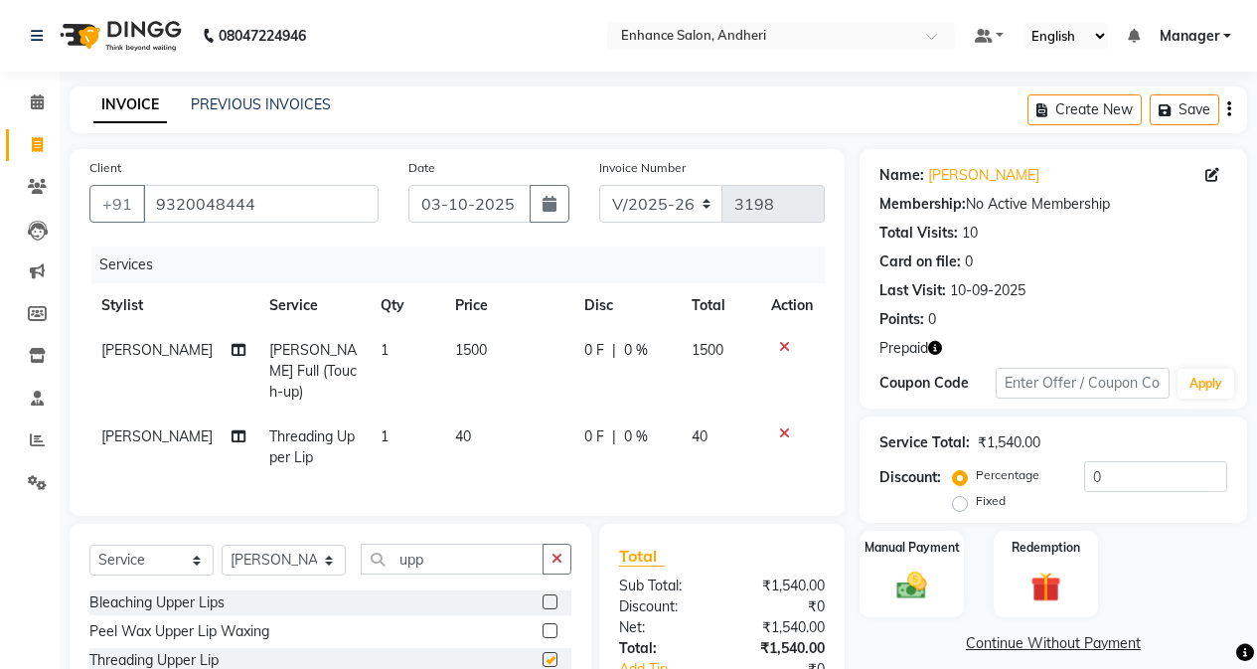
checkbox input "false"
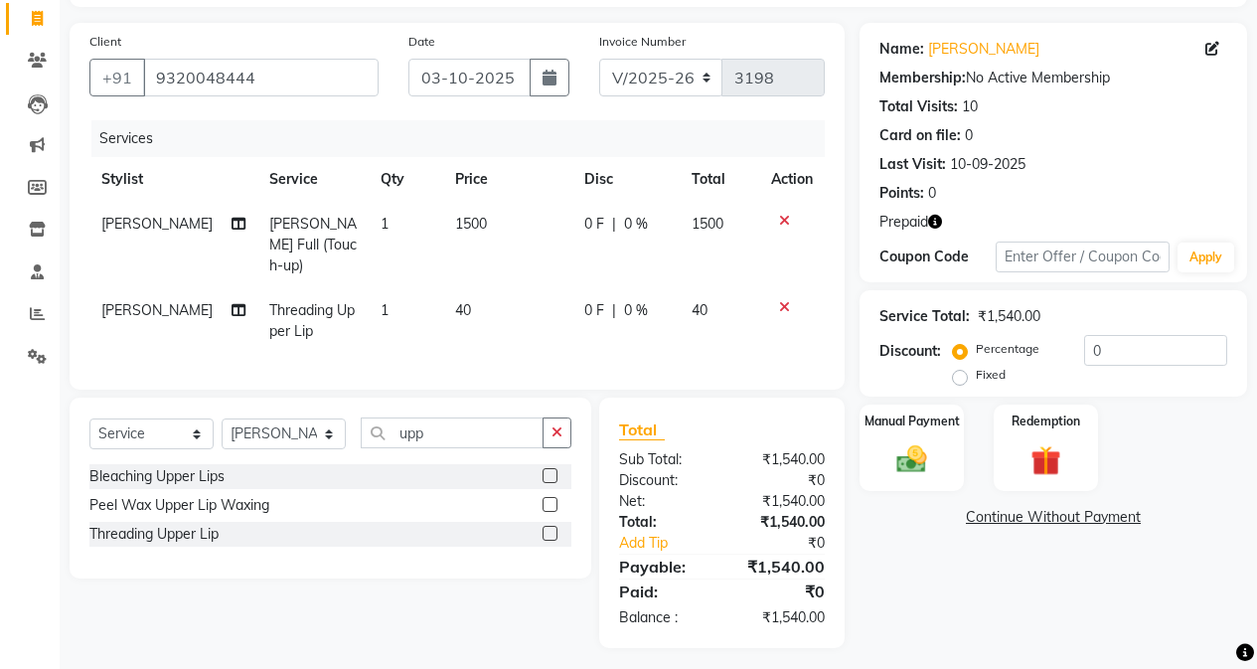
scroll to position [129, 0]
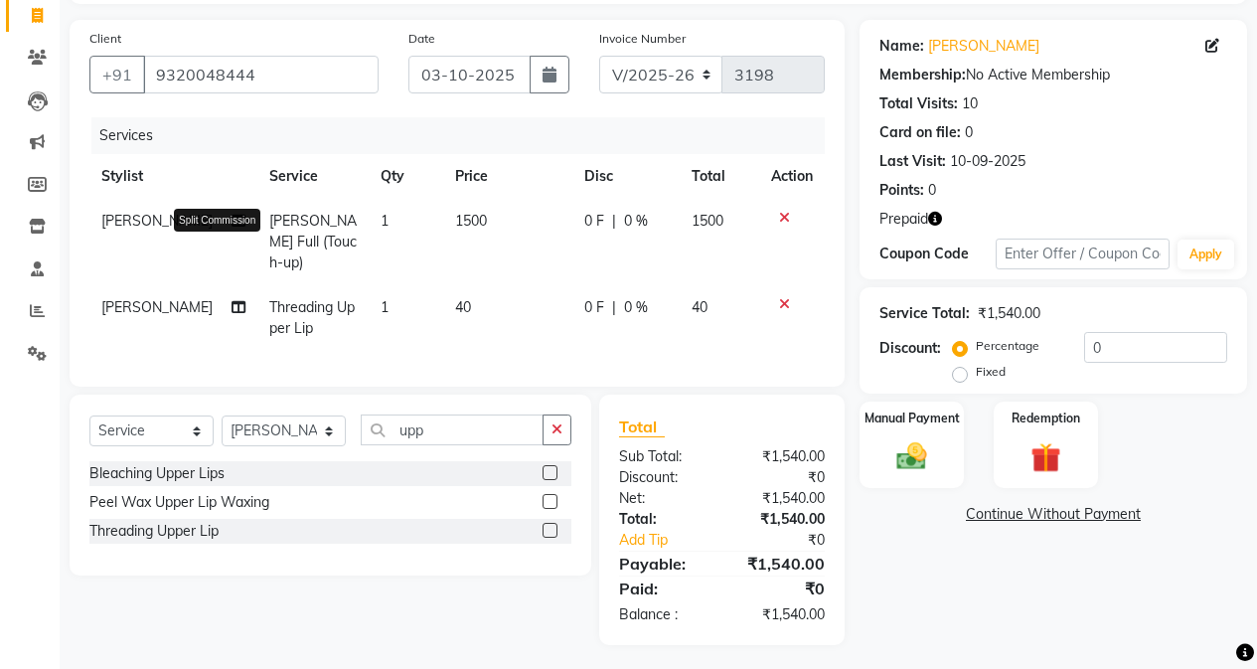
click at [232, 228] on icon at bounding box center [239, 221] width 14 height 14
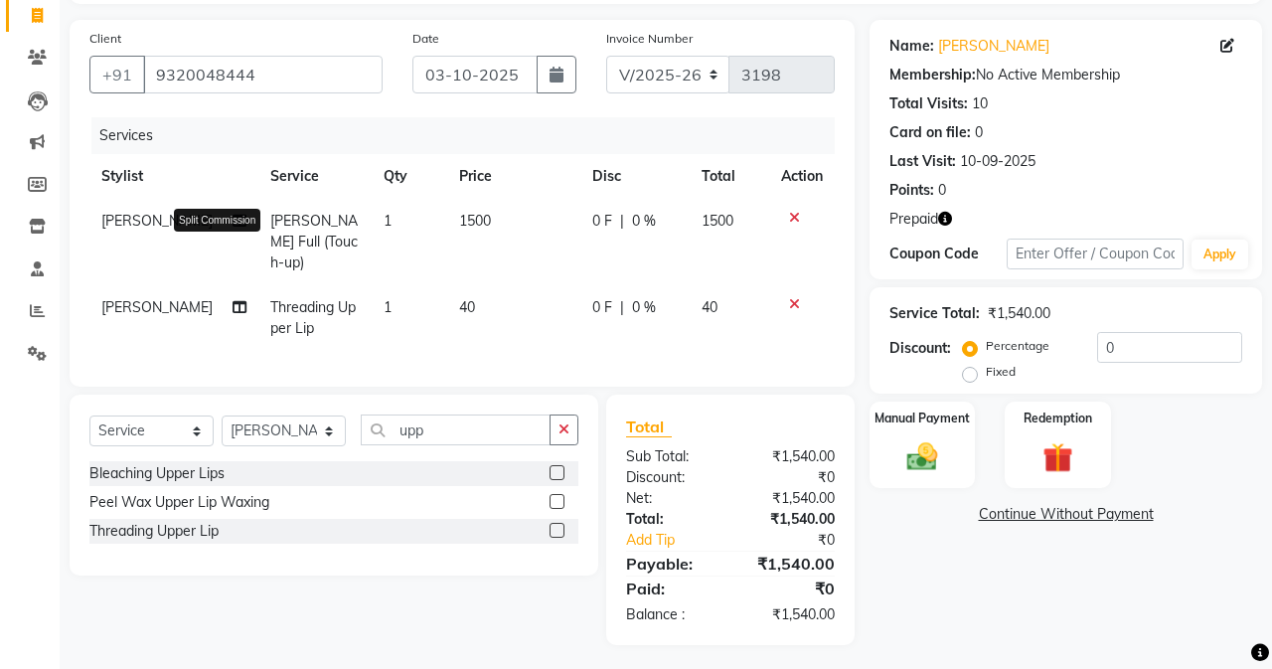
select select "61730"
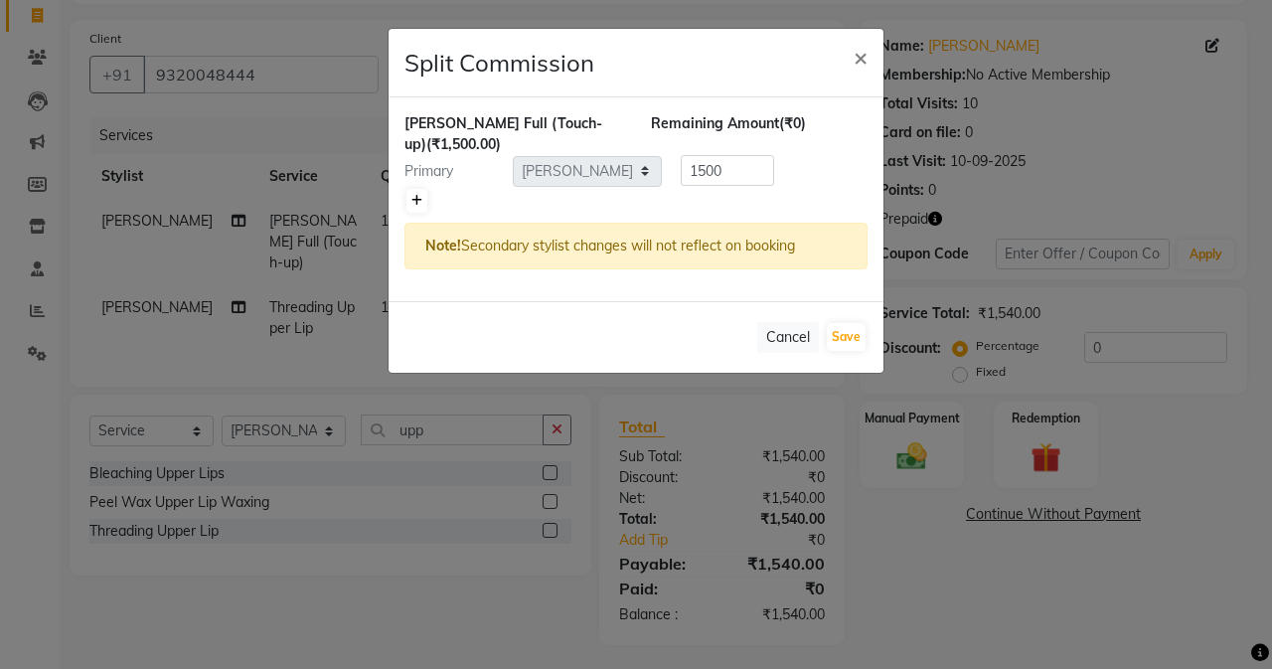
click at [407, 189] on link at bounding box center [416, 201] width 21 height 24
type input "750"
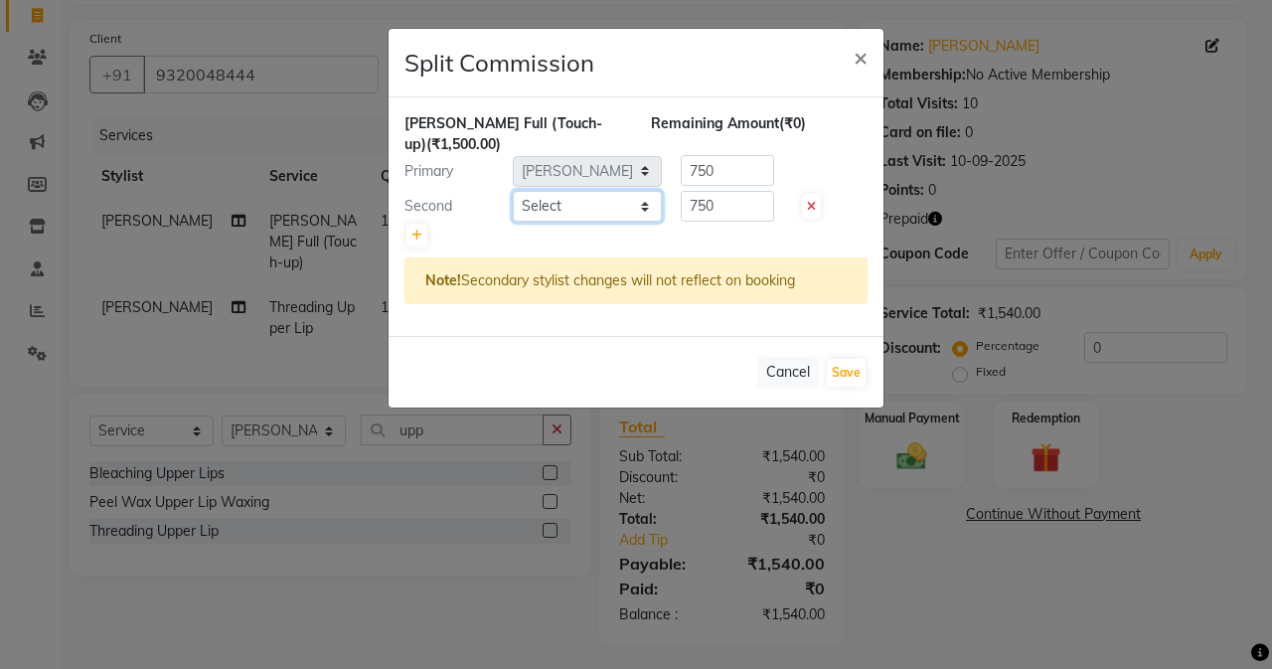
click at [600, 196] on select "Select Admin [PERSON_NAME] [PERSON_NAME] [PERSON_NAME] Manager [PERSON_NAME] [P…" at bounding box center [587, 206] width 149 height 31
select select "61736"
click at [513, 191] on select "Select Admin [PERSON_NAME] [PERSON_NAME] [PERSON_NAME] Manager [PERSON_NAME] [P…" at bounding box center [587, 206] width 149 height 31
click at [752, 191] on input "750" at bounding box center [727, 206] width 93 height 31
type input "7"
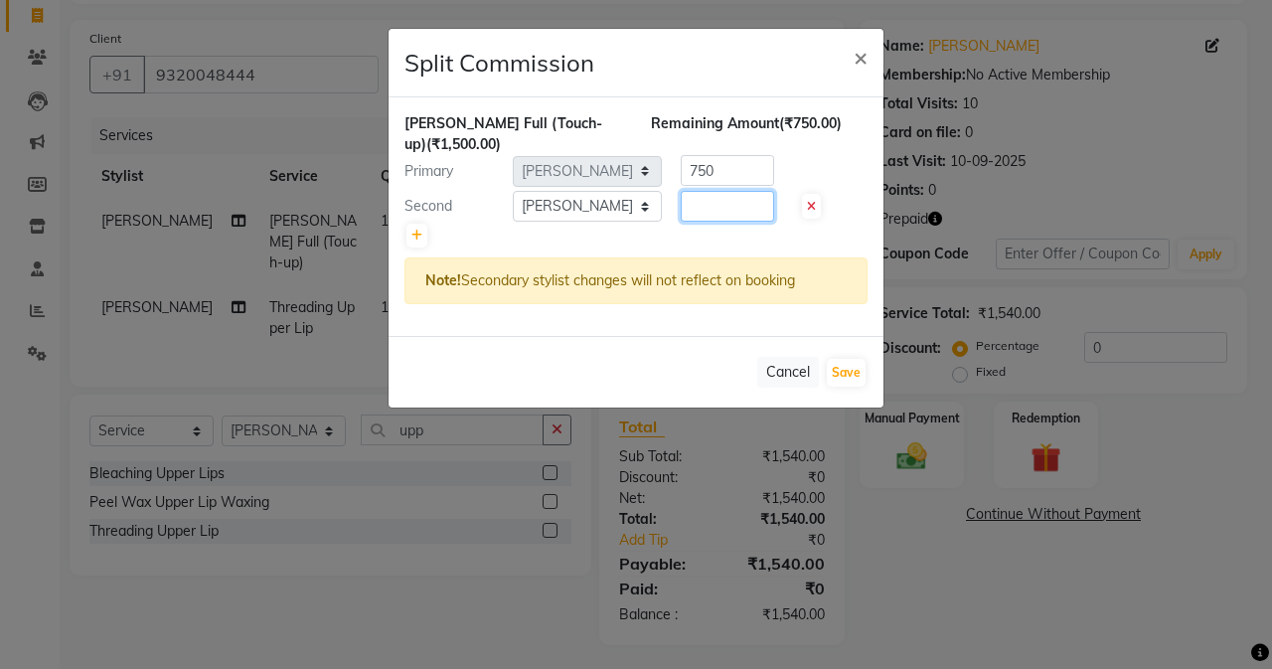
type input "4"
type input "400"
click at [740, 158] on input "750" at bounding box center [727, 170] width 93 height 31
type input "7"
type input "1100"
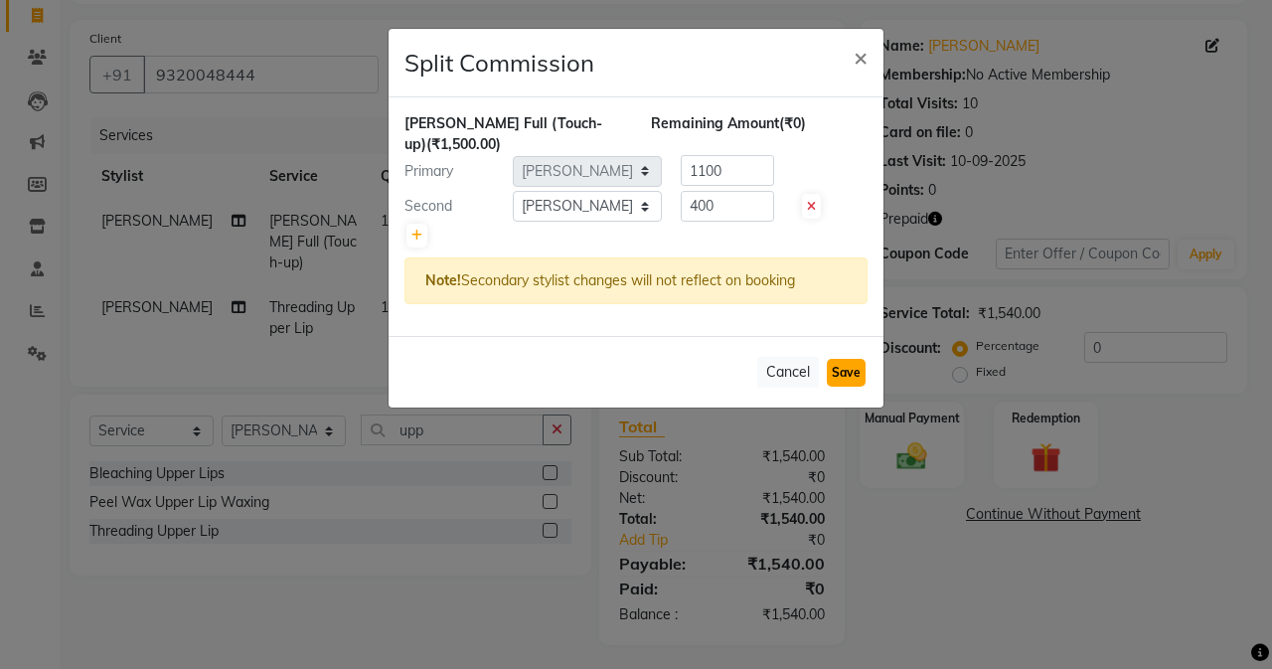
click at [840, 359] on button "Save" at bounding box center [846, 373] width 39 height 28
select select "Select"
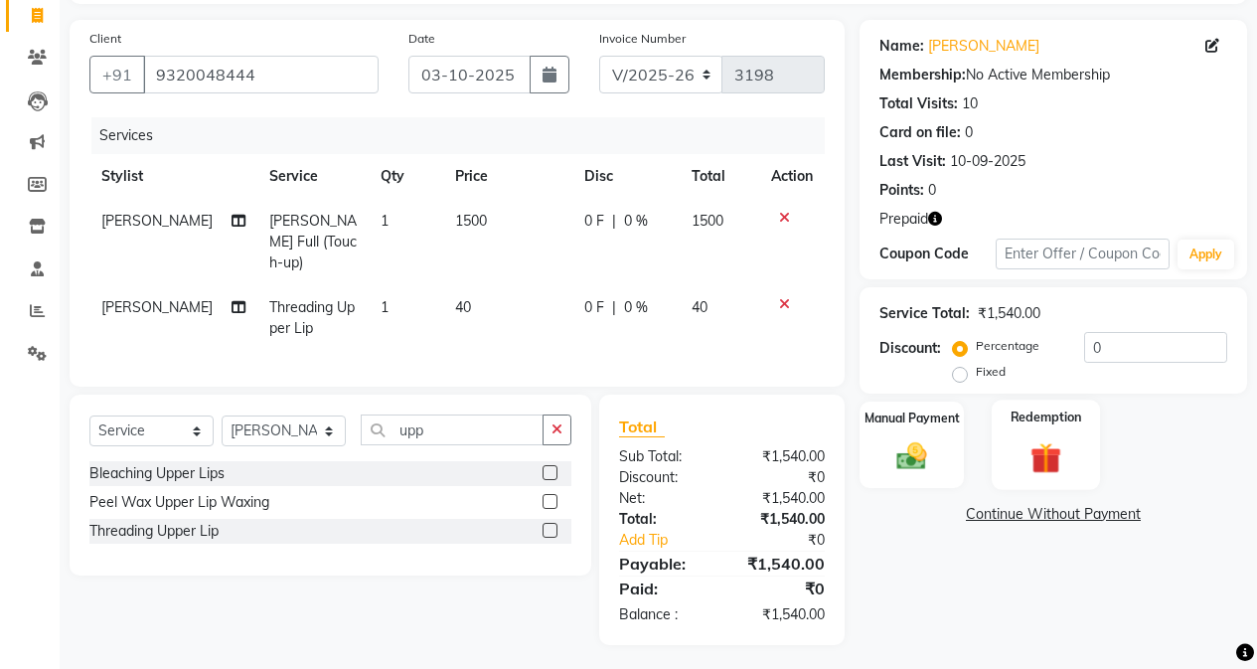
click at [1001, 423] on div "Redemption" at bounding box center [1046, 445] width 108 height 90
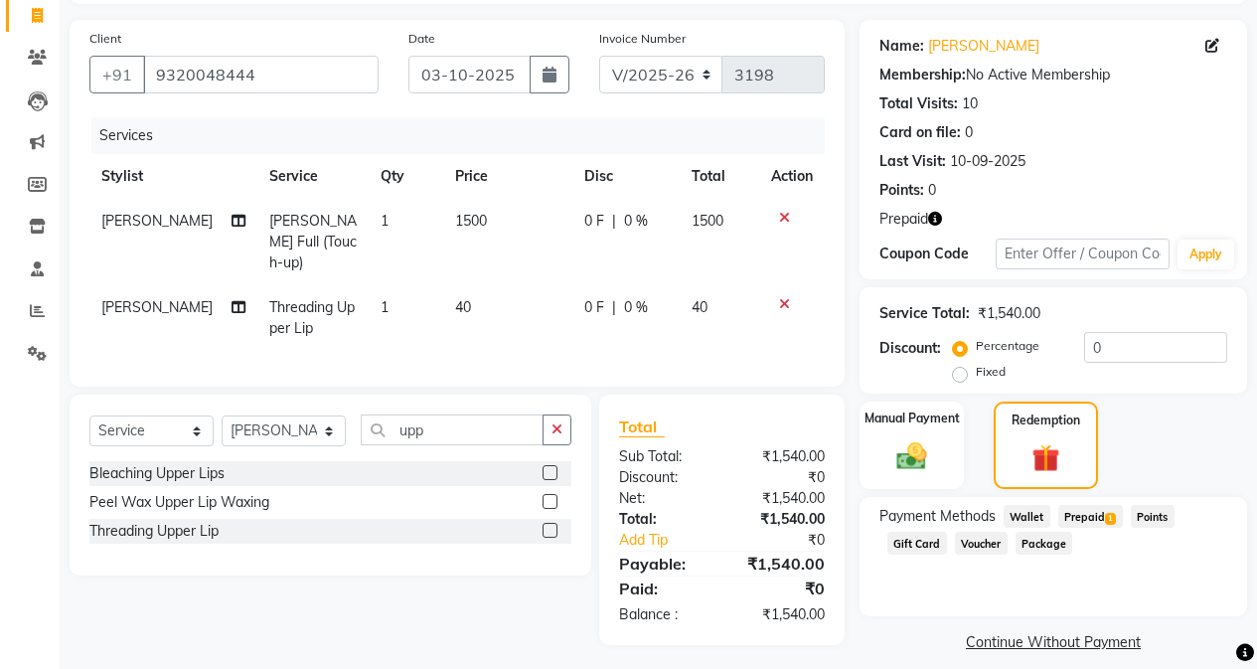
click at [1001, 510] on span "Prepaid 1" at bounding box center [1090, 516] width 65 height 23
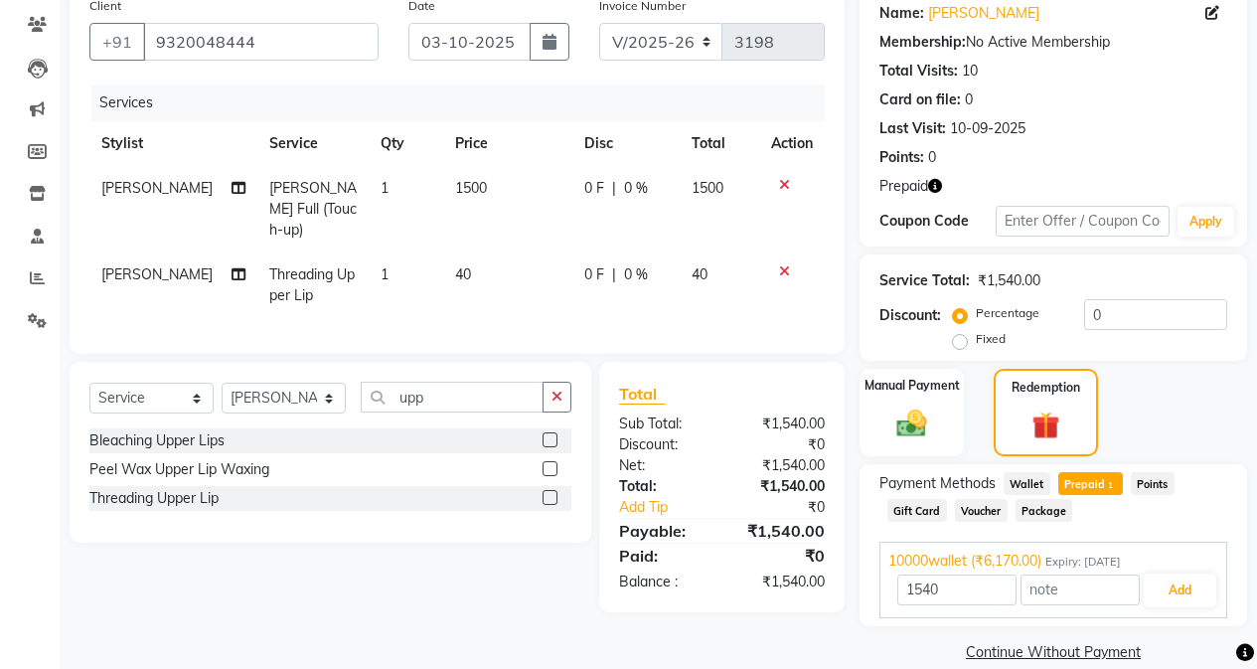
scroll to position [190, 0]
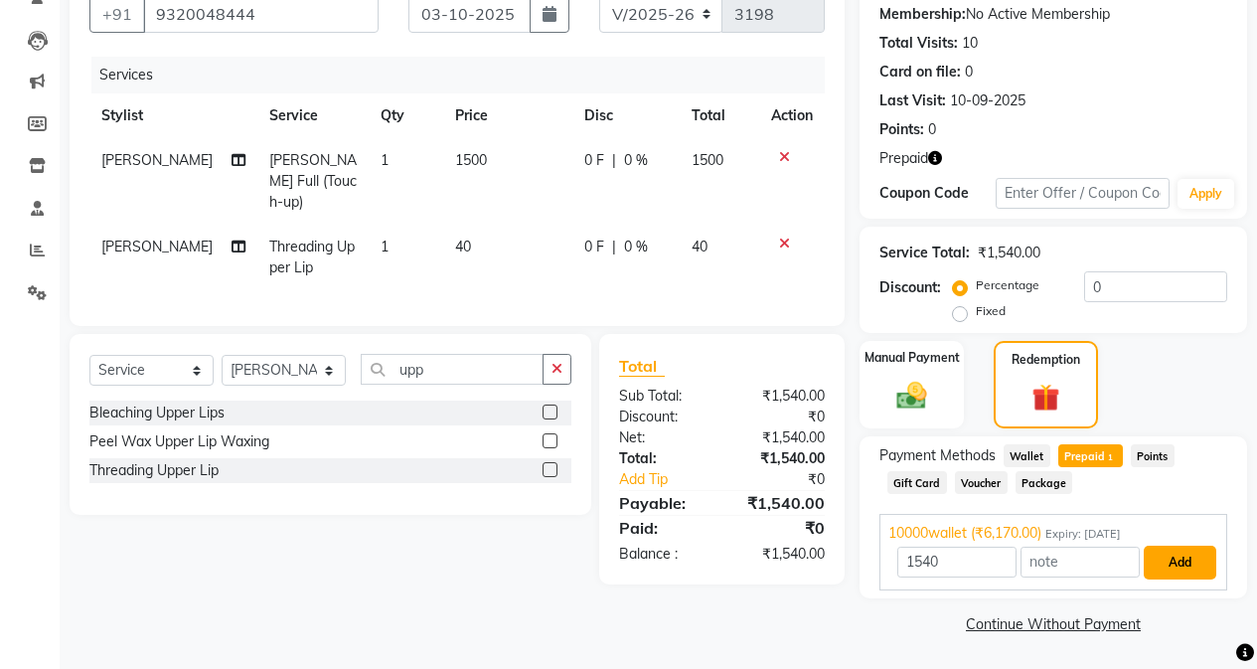
click at [1001, 546] on button "Add" at bounding box center [1180, 563] width 73 height 34
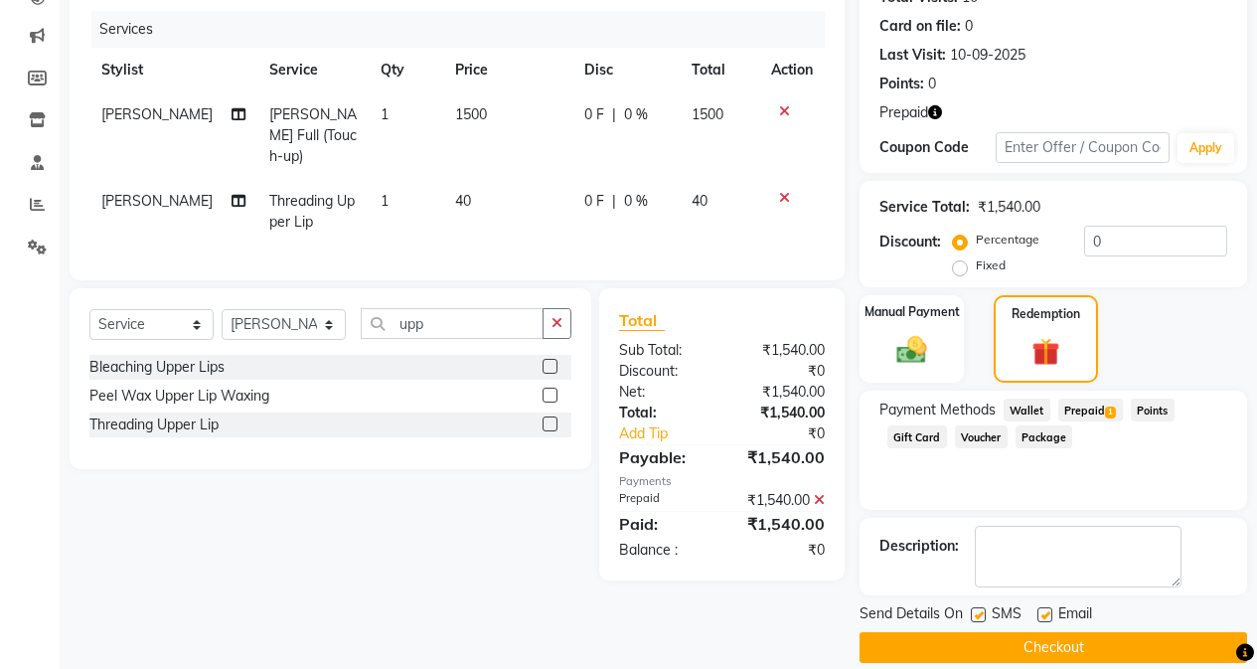
scroll to position [259, 0]
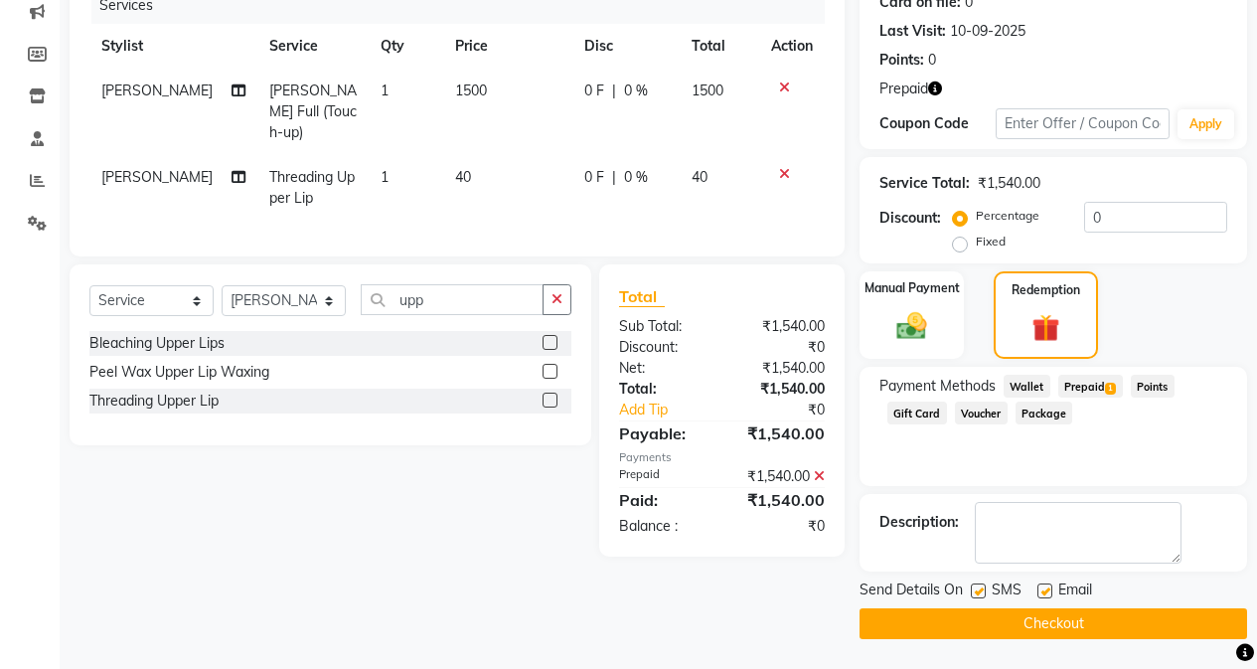
click at [1001, 623] on button "Checkout" at bounding box center [1054, 623] width 388 height 31
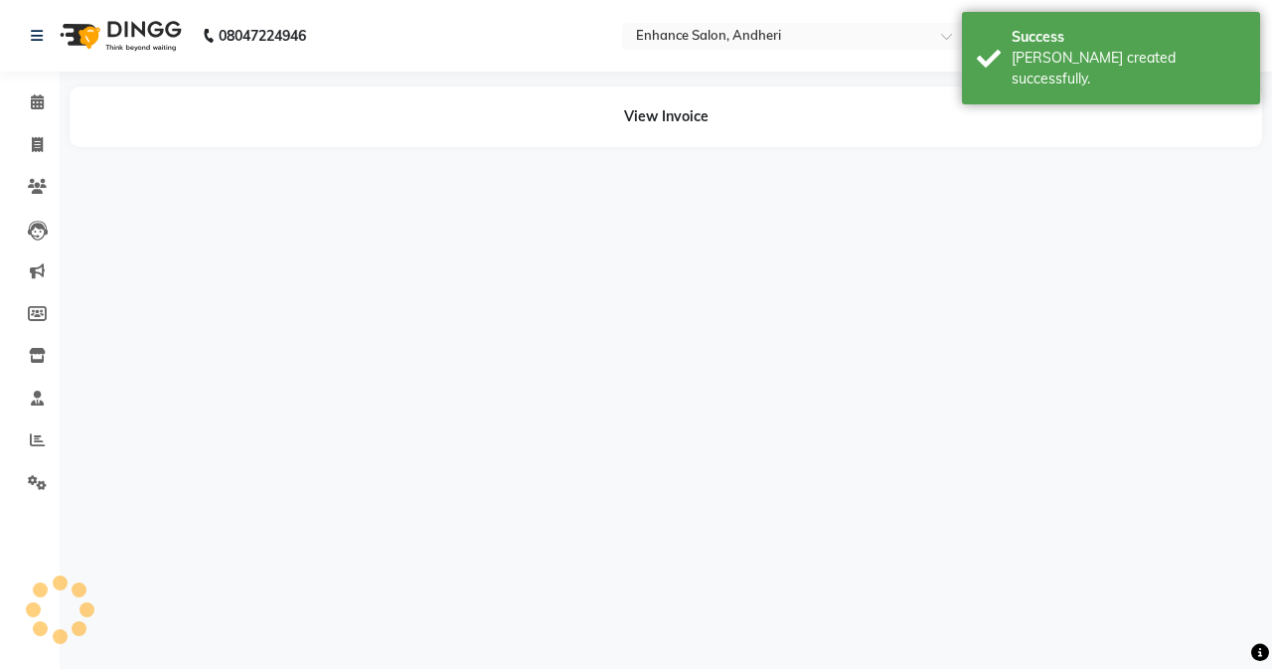
select select "61730"
select select "61736"
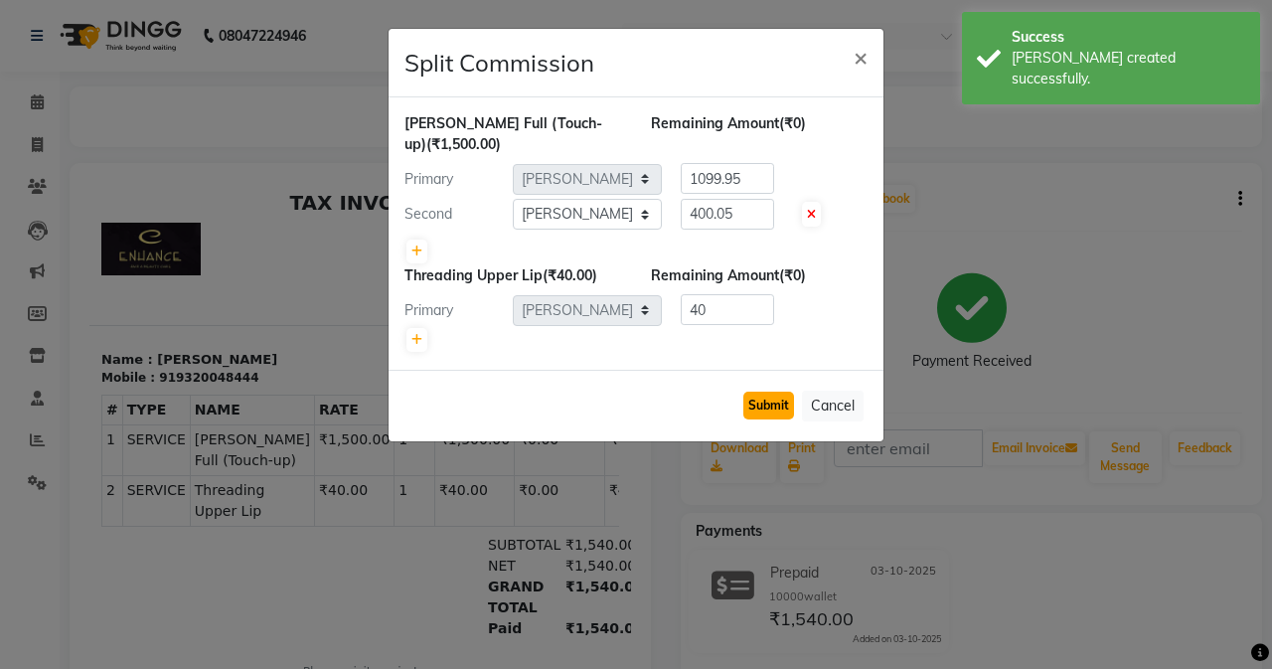
click at [777, 392] on button "Submit" at bounding box center [768, 406] width 51 height 28
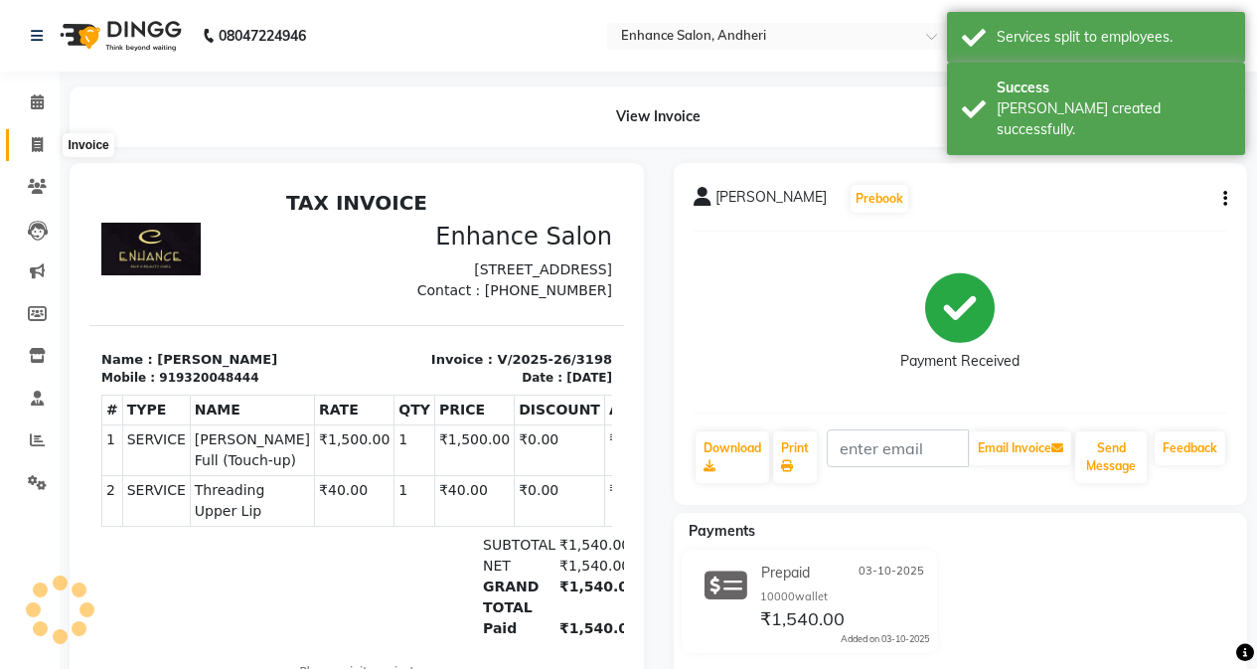
click at [36, 146] on icon at bounding box center [37, 144] width 11 height 15
select select "service"
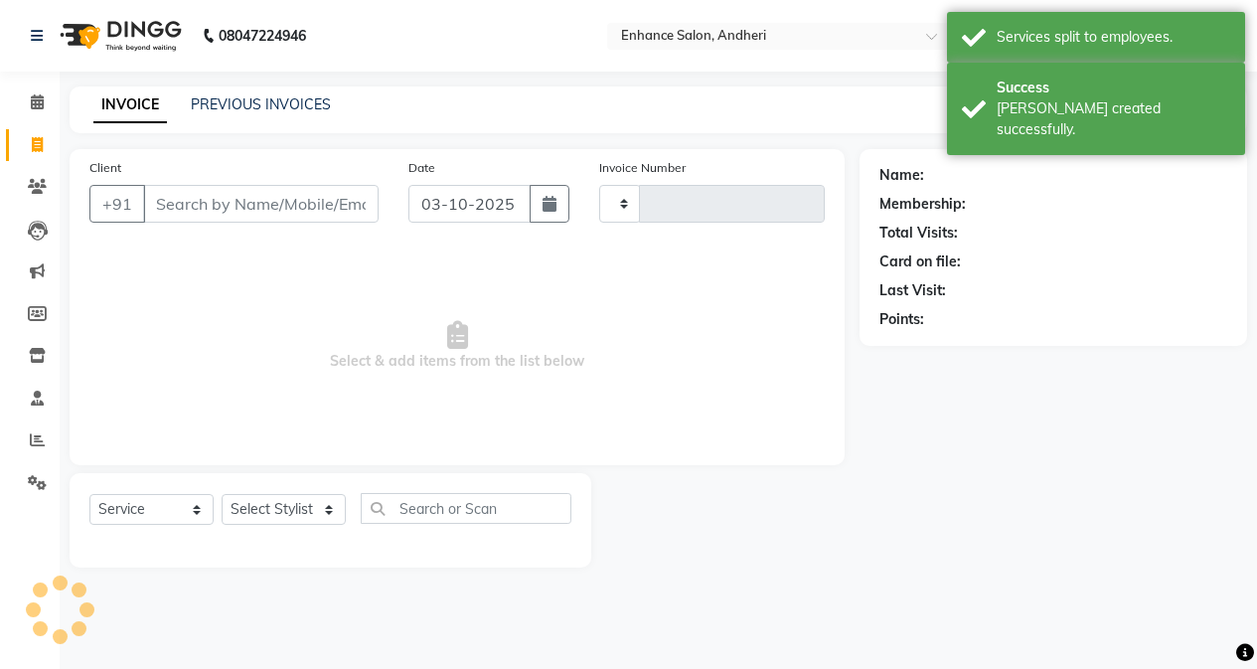
type input "3199"
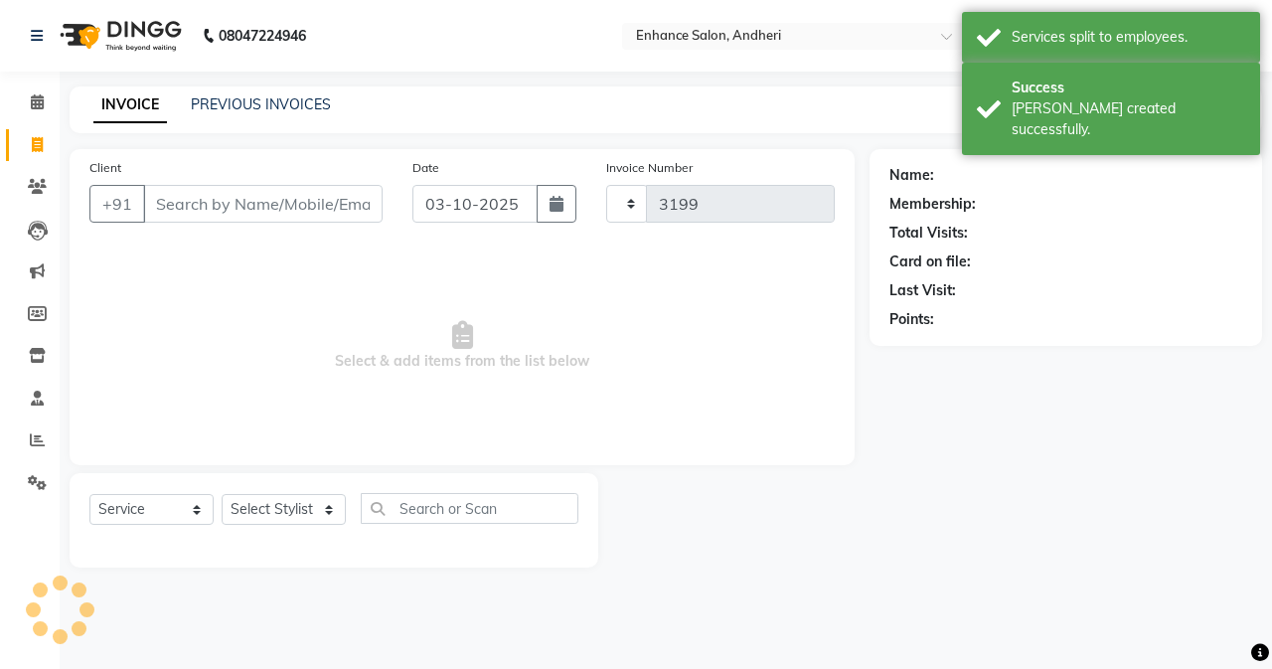
select select "7236"
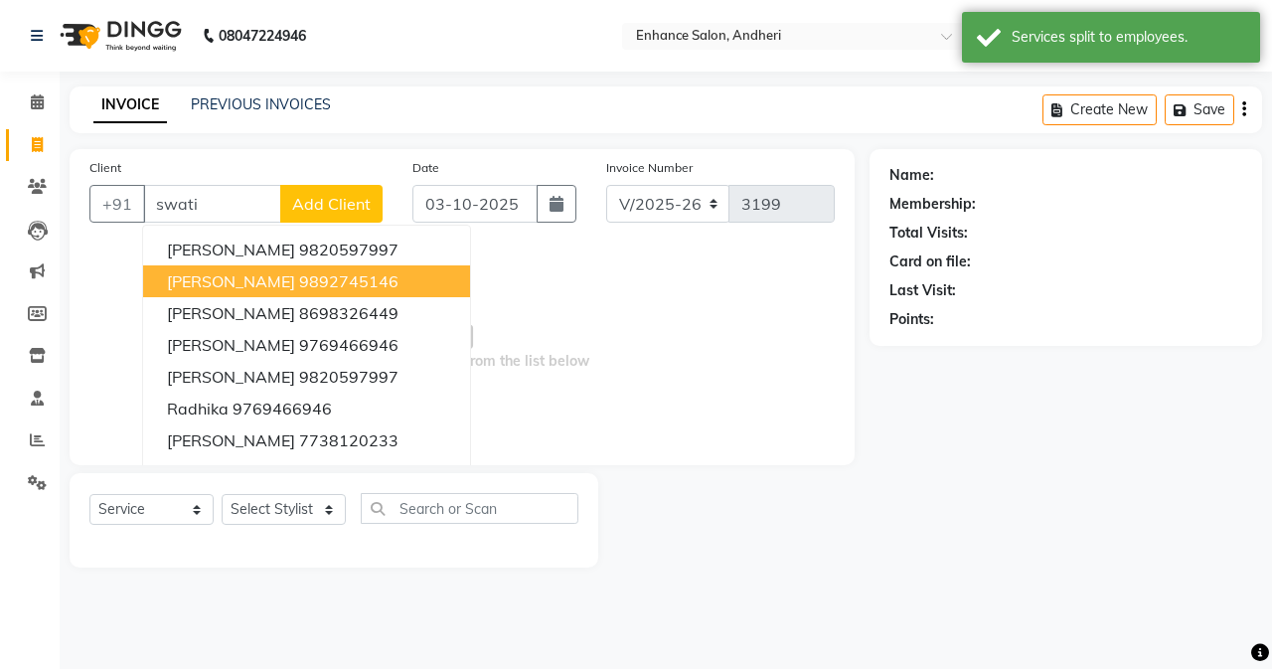
click at [241, 276] on span "[PERSON_NAME]" at bounding box center [231, 281] width 128 height 20
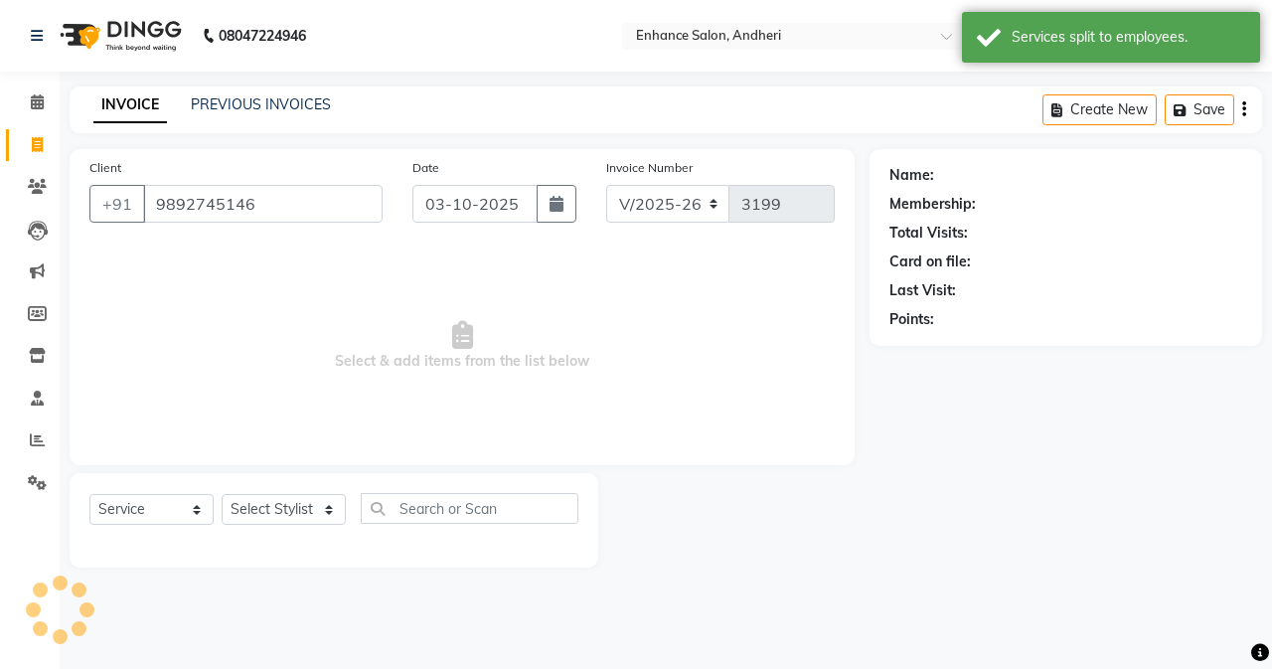
type input "9892745146"
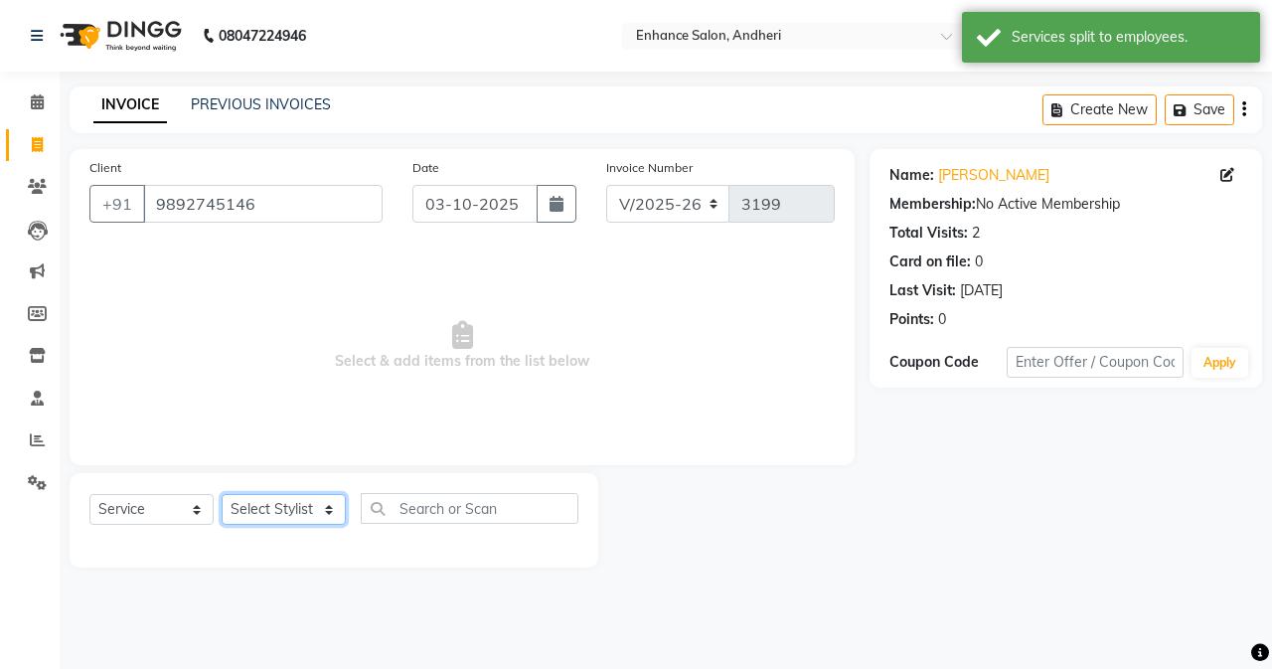
click at [249, 509] on select "Select Stylist Admin [PERSON_NAME] [PERSON_NAME] [PERSON_NAME] Manager [PERSON_…" at bounding box center [284, 509] width 124 height 31
select select "61736"
click at [222, 494] on select "Select Stylist Admin [PERSON_NAME] [PERSON_NAME] [PERSON_NAME] Manager [PERSON_…" at bounding box center [284, 509] width 124 height 31
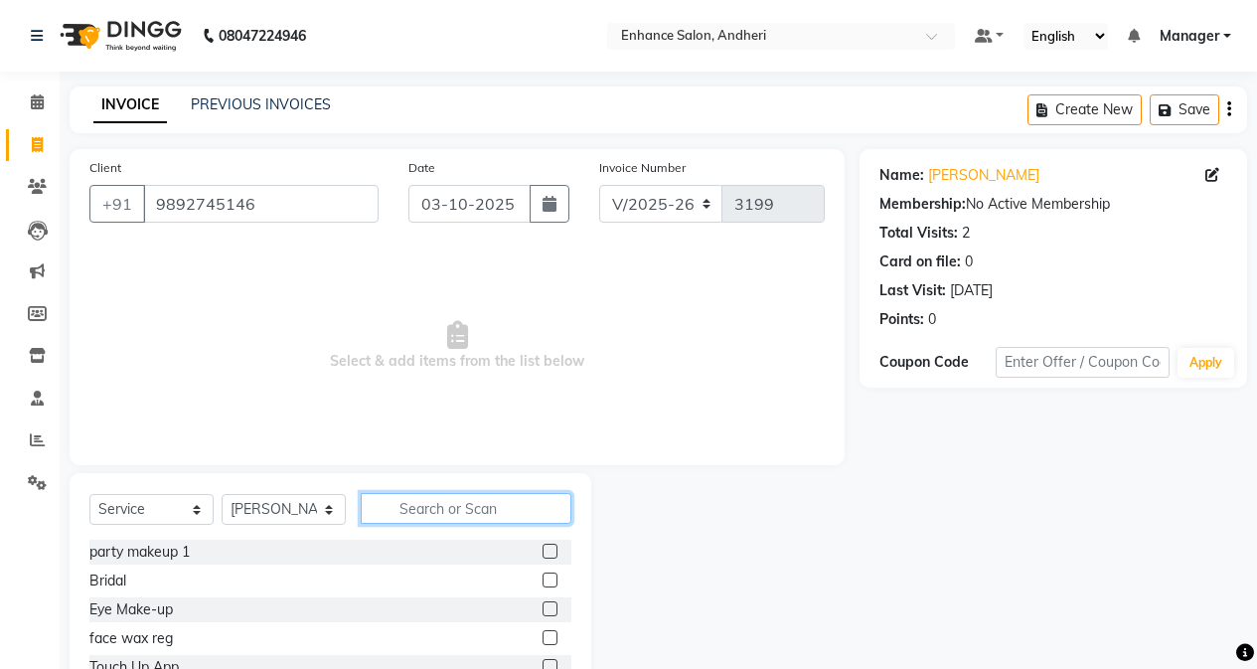
click at [450, 514] on input "text" at bounding box center [466, 508] width 211 height 31
type input "was"
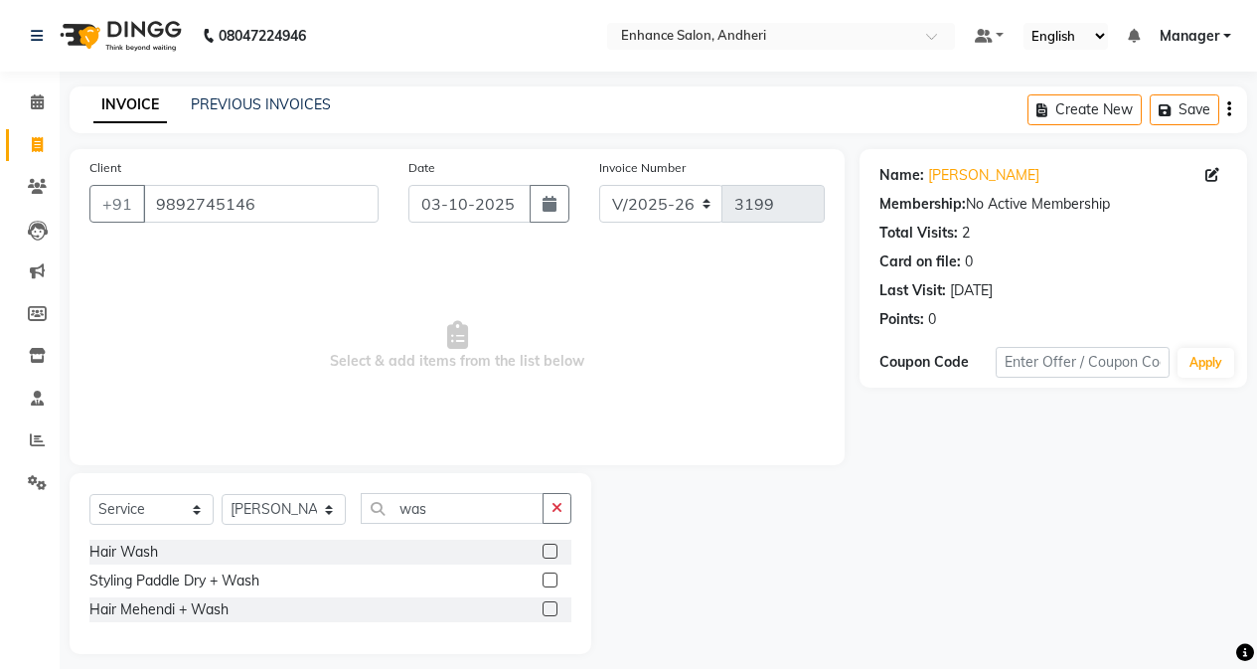
drag, startPoint x: 546, startPoint y: 553, endPoint x: 431, endPoint y: 370, distance: 215.6
click at [541, 547] on div "Hair Wash" at bounding box center [330, 552] width 482 height 25
click at [424, 340] on span "Select & add items from the list below" at bounding box center [456, 345] width 735 height 199
click at [549, 558] on label at bounding box center [550, 551] width 15 height 15
click at [549, 558] on input "checkbox" at bounding box center [549, 552] width 13 height 13
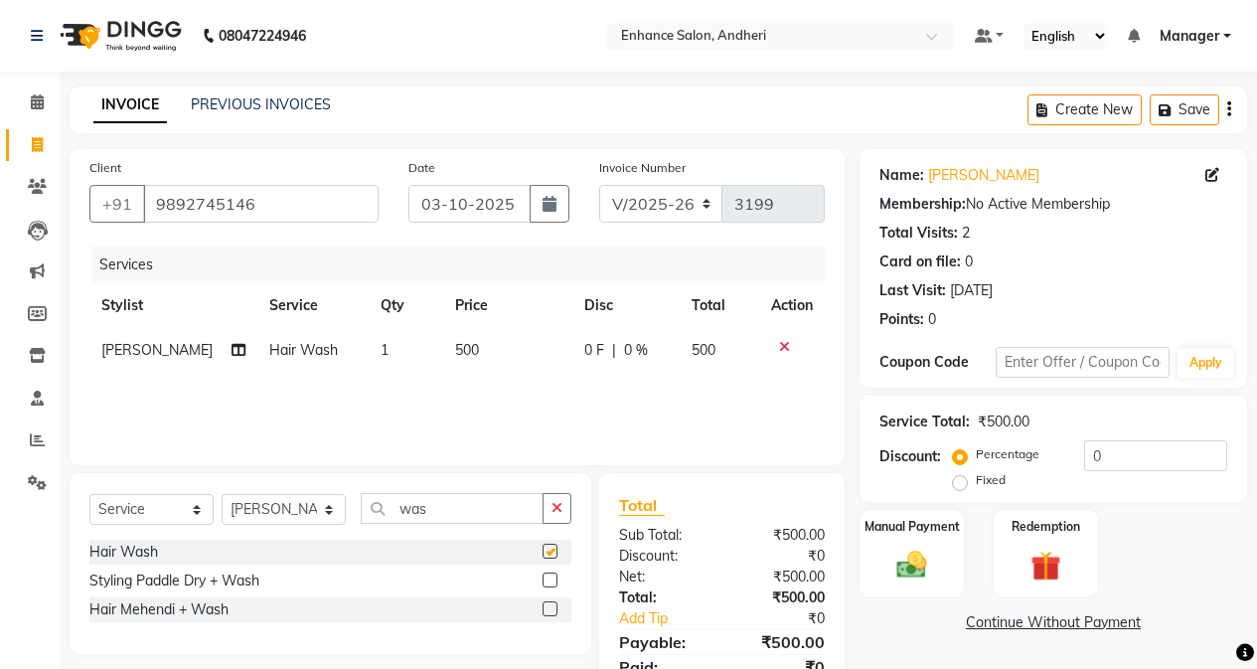
checkbox input "false"
click at [457, 353] on span "500" at bounding box center [467, 350] width 24 height 18
select select "61736"
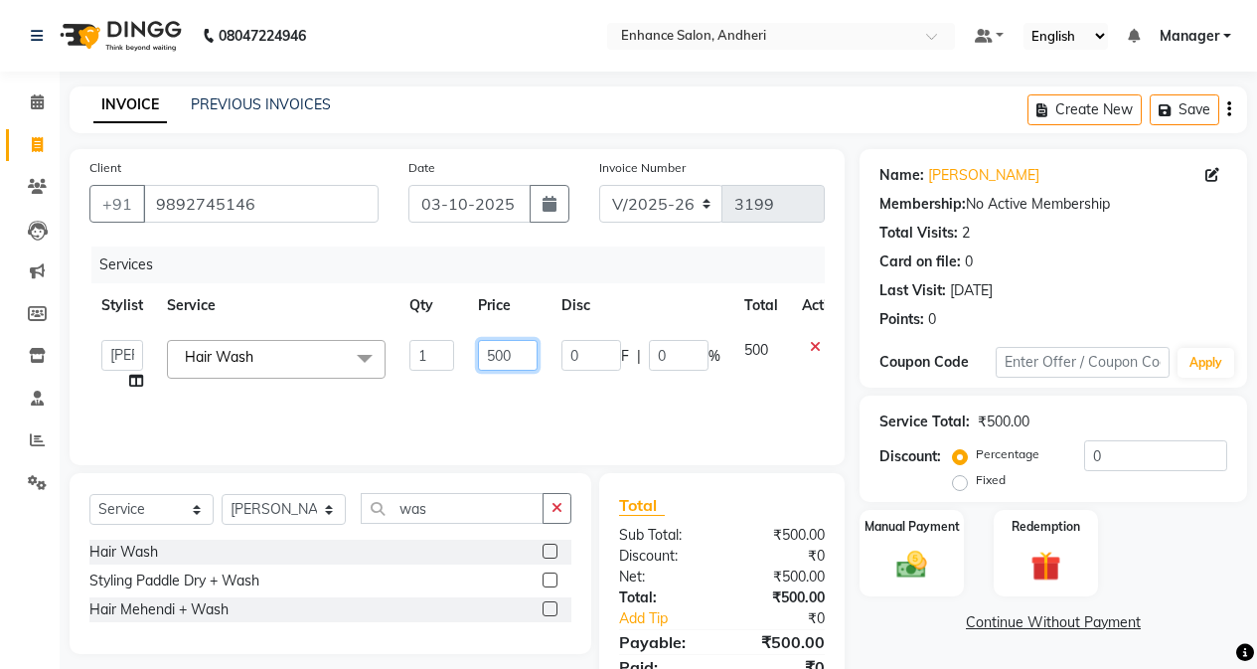
click at [496, 358] on input "500" at bounding box center [508, 355] width 60 height 31
type input "400"
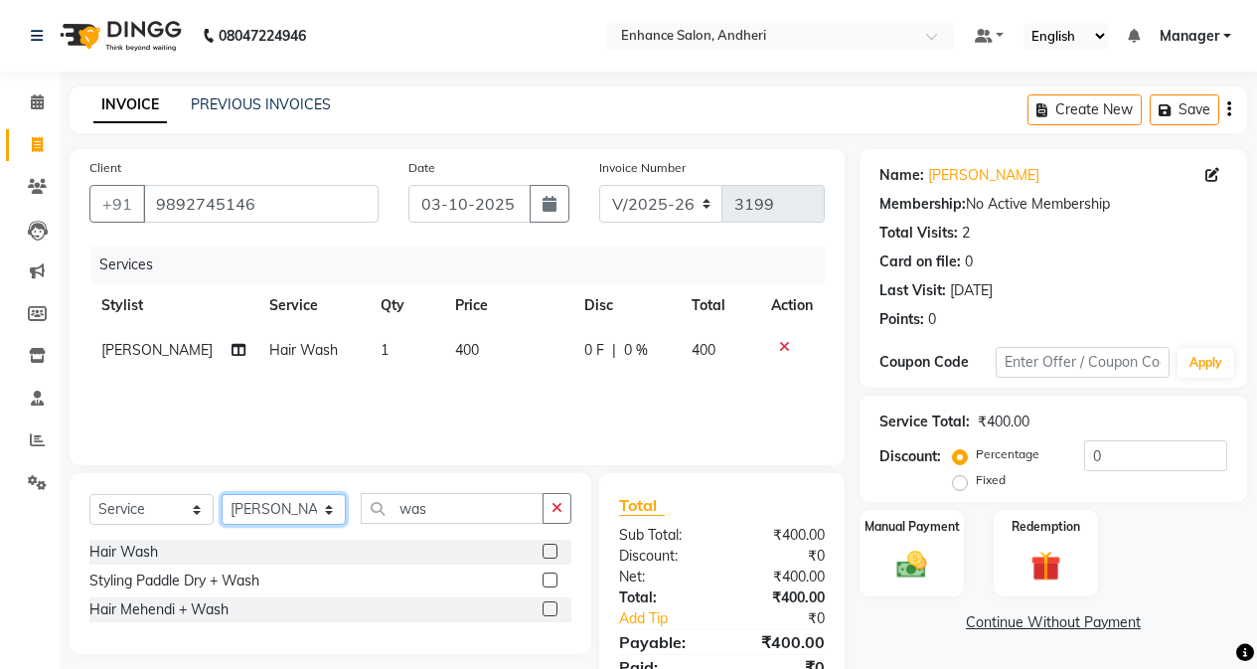
drag, startPoint x: 305, startPoint y: 520, endPoint x: 309, endPoint y: 498, distance: 22.2
click at [305, 520] on select "Select Stylist Admin [PERSON_NAME] [PERSON_NAME] [PERSON_NAME] Manager [PERSON_…" at bounding box center [284, 509] width 124 height 31
click at [222, 494] on select "Select Stylist Admin [PERSON_NAME] [PERSON_NAME] [PERSON_NAME] Manager [PERSON_…" at bounding box center [284, 509] width 124 height 31
click at [291, 505] on select "Select Stylist Admin [PERSON_NAME] [PERSON_NAME] [PERSON_NAME] Manager [PERSON_…" at bounding box center [284, 509] width 124 height 31
select select "61730"
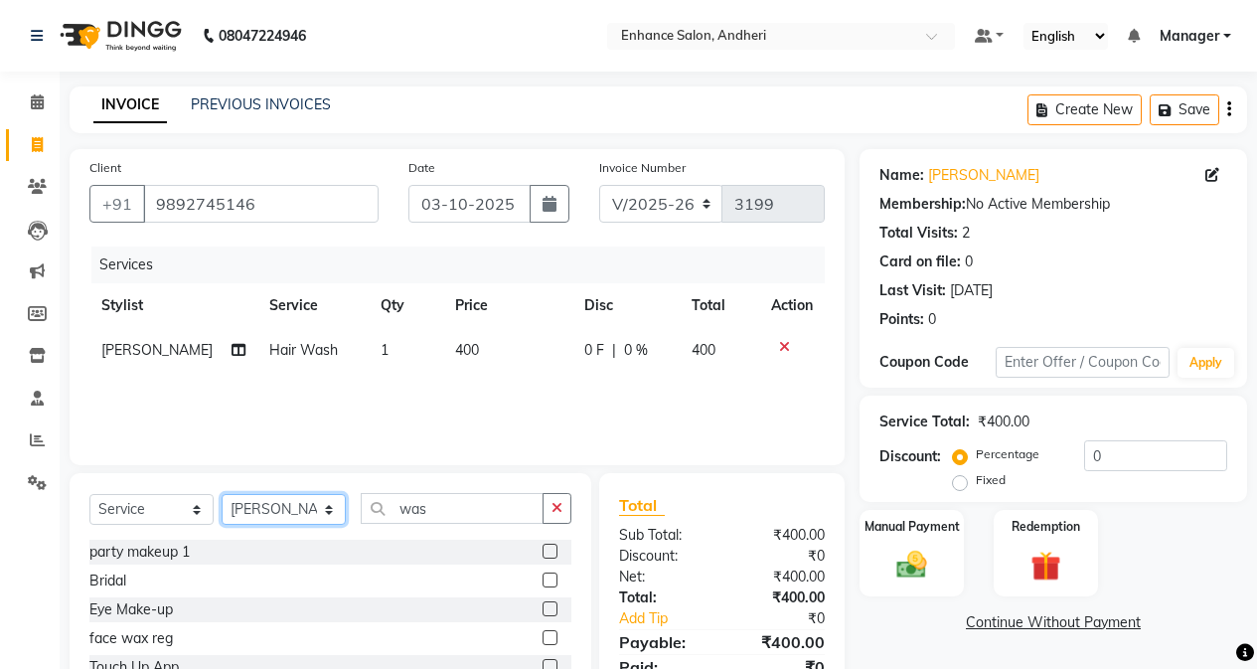
click at [222, 494] on select "Select Stylist Admin [PERSON_NAME] [PERSON_NAME] [PERSON_NAME] Manager [PERSON_…" at bounding box center [284, 509] width 124 height 31
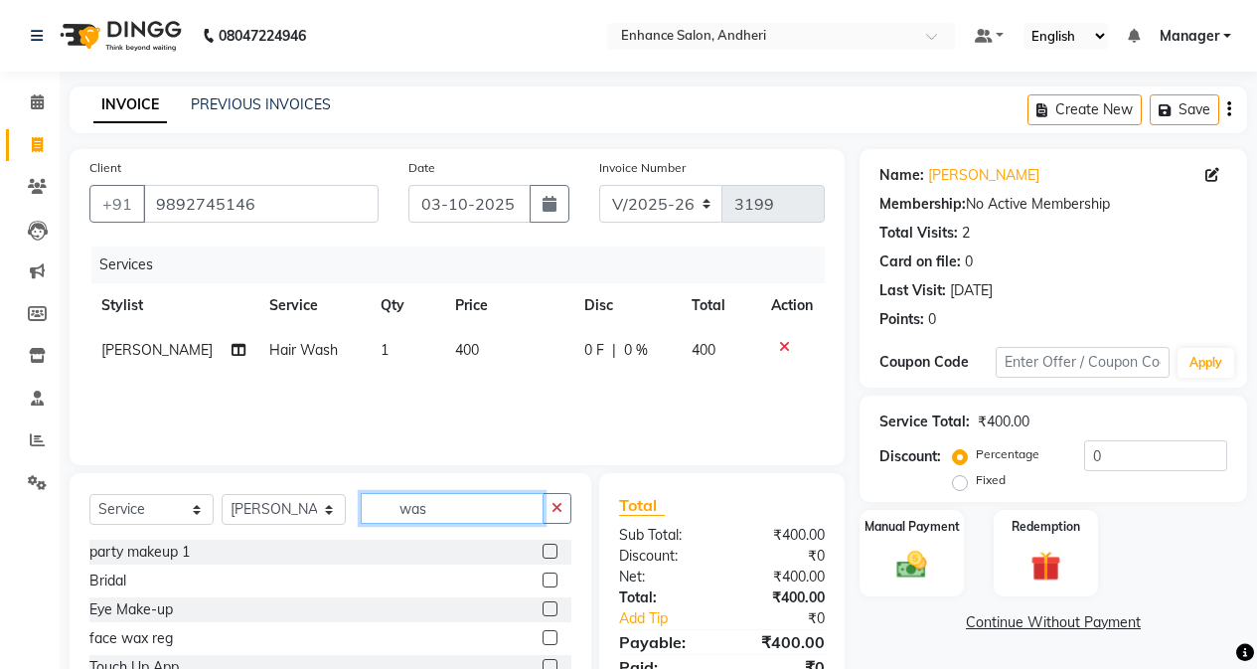
click at [435, 504] on input "was" at bounding box center [452, 508] width 183 height 31
type input "w"
type input "hai"
click at [545, 577] on label at bounding box center [550, 579] width 15 height 15
click at [545, 577] on input "checkbox" at bounding box center [549, 580] width 13 height 13
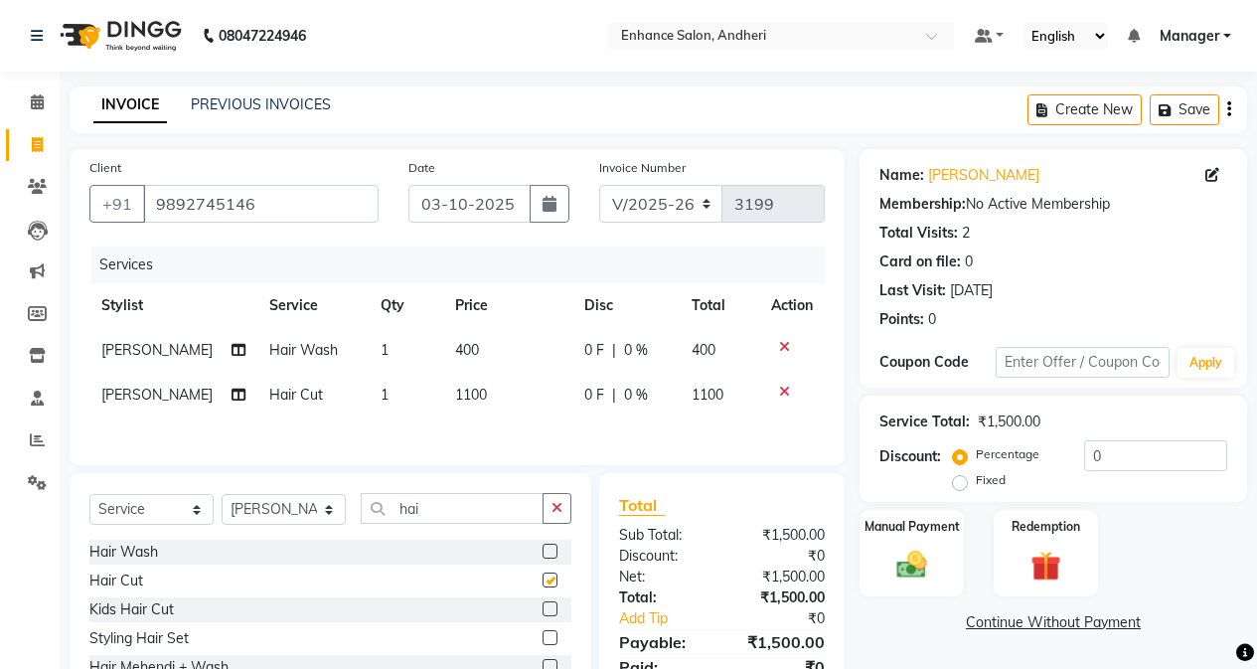
checkbox input "false"
click at [232, 401] on icon at bounding box center [239, 395] width 14 height 14
select select "61730"
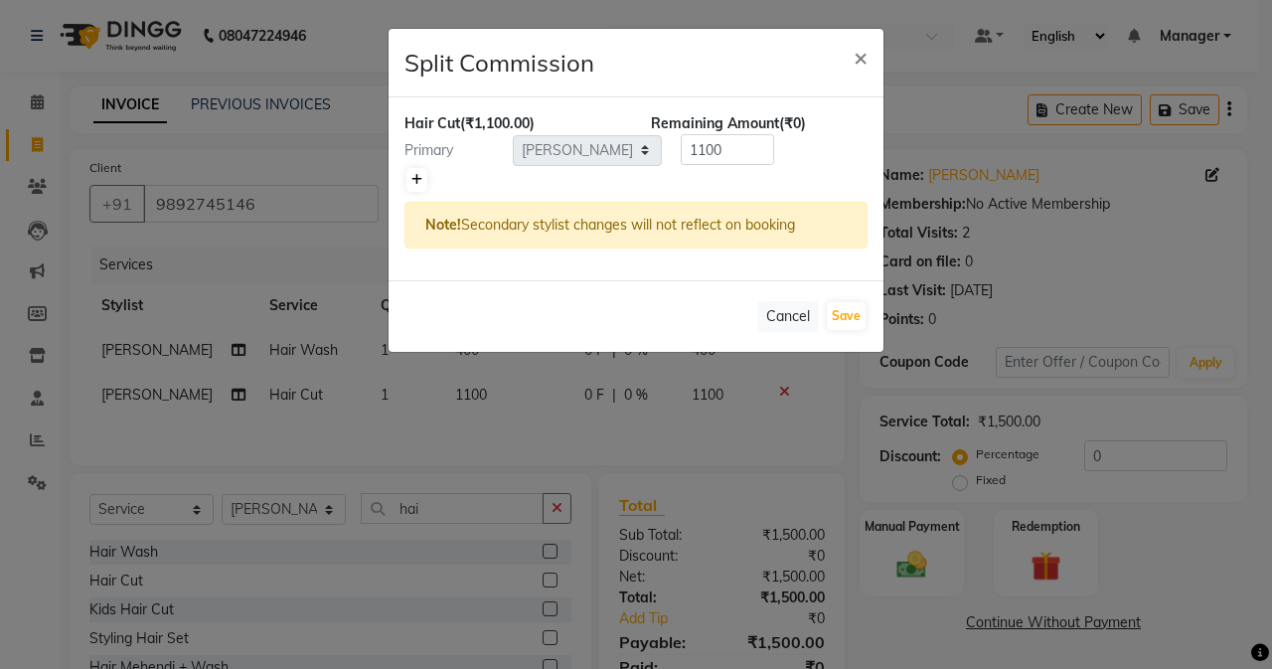
click at [412, 179] on link at bounding box center [416, 180] width 21 height 24
type input "550"
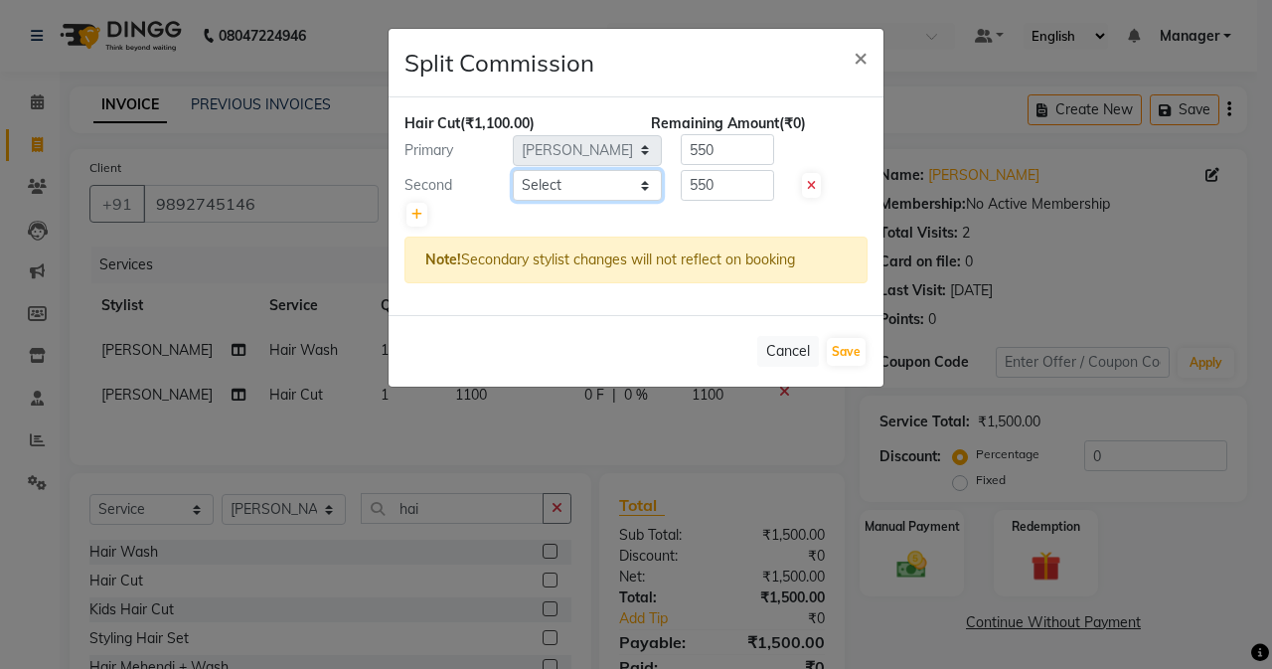
drag, startPoint x: 549, startPoint y: 184, endPoint x: 553, endPoint y: 199, distance: 15.4
click at [549, 185] on select "Select Admin [PERSON_NAME] [PERSON_NAME] [PERSON_NAME] Manager [PERSON_NAME] [P…" at bounding box center [587, 185] width 149 height 31
select select "61732"
click at [513, 170] on select "Select Admin [PERSON_NAME] [PERSON_NAME] [PERSON_NAME] Manager [PERSON_NAME] [P…" at bounding box center [587, 185] width 149 height 31
click at [744, 171] on input "550" at bounding box center [727, 185] width 93 height 31
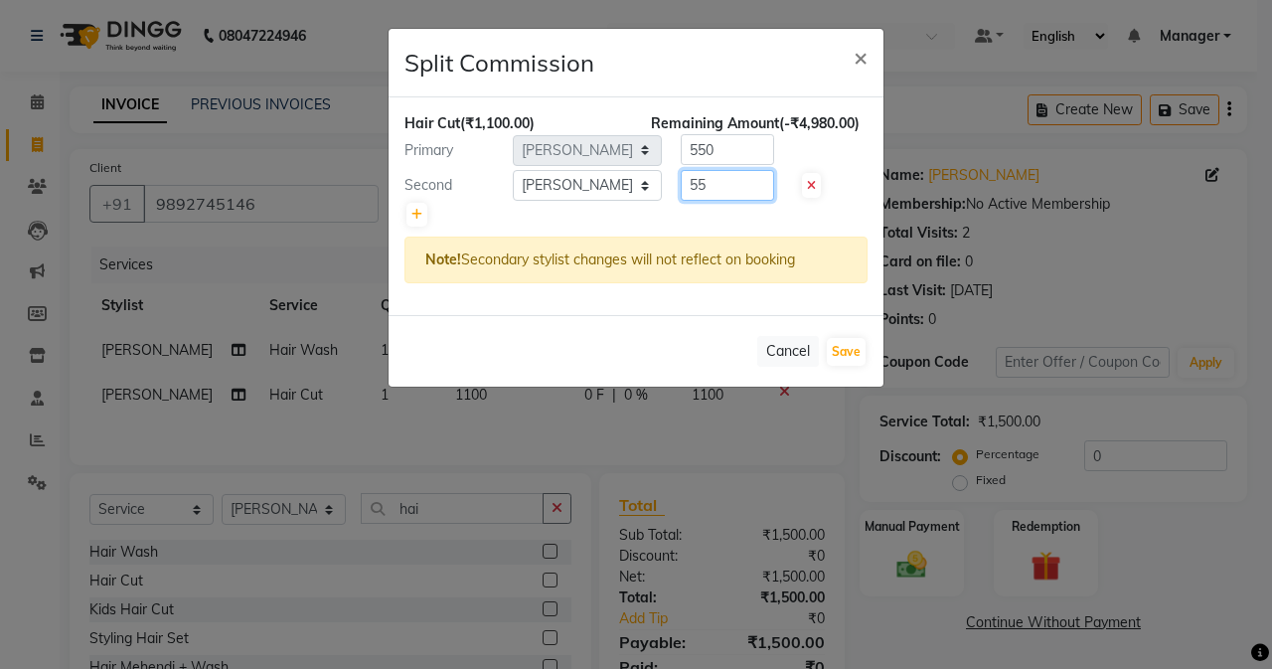
type input "5"
type input "300"
click at [749, 136] on input "550" at bounding box center [727, 149] width 93 height 31
type input "5"
type input "800"
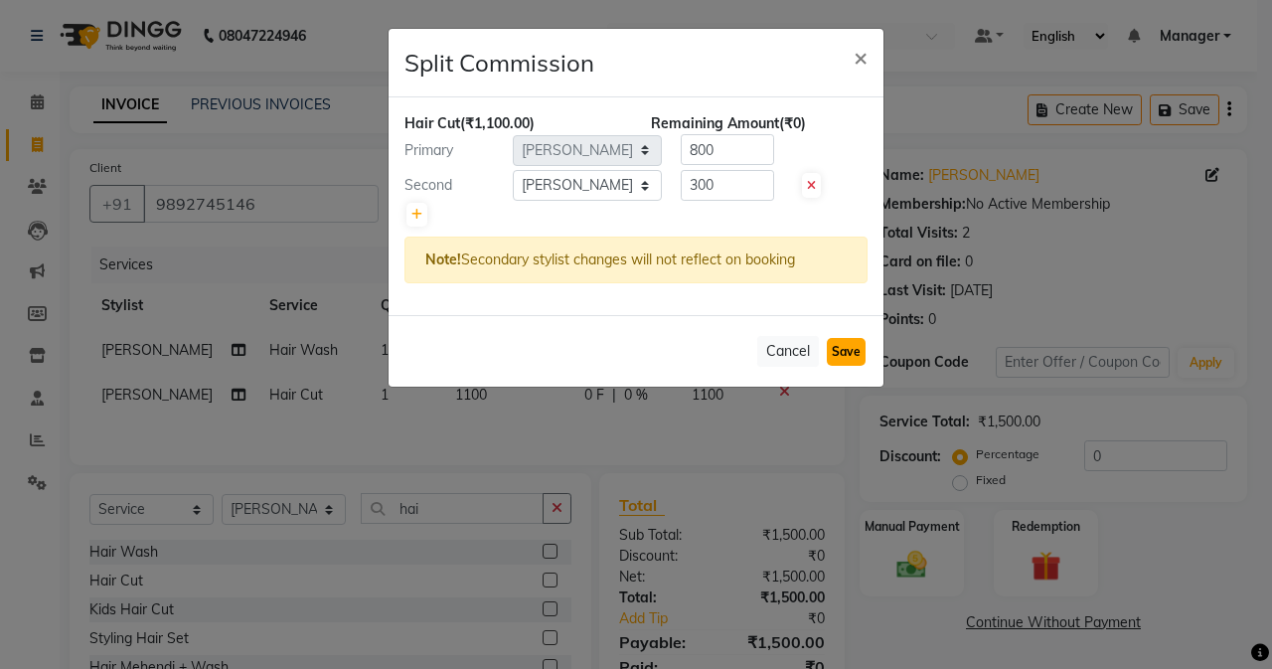
click at [863, 356] on button "Save" at bounding box center [846, 352] width 39 height 28
select select "Select"
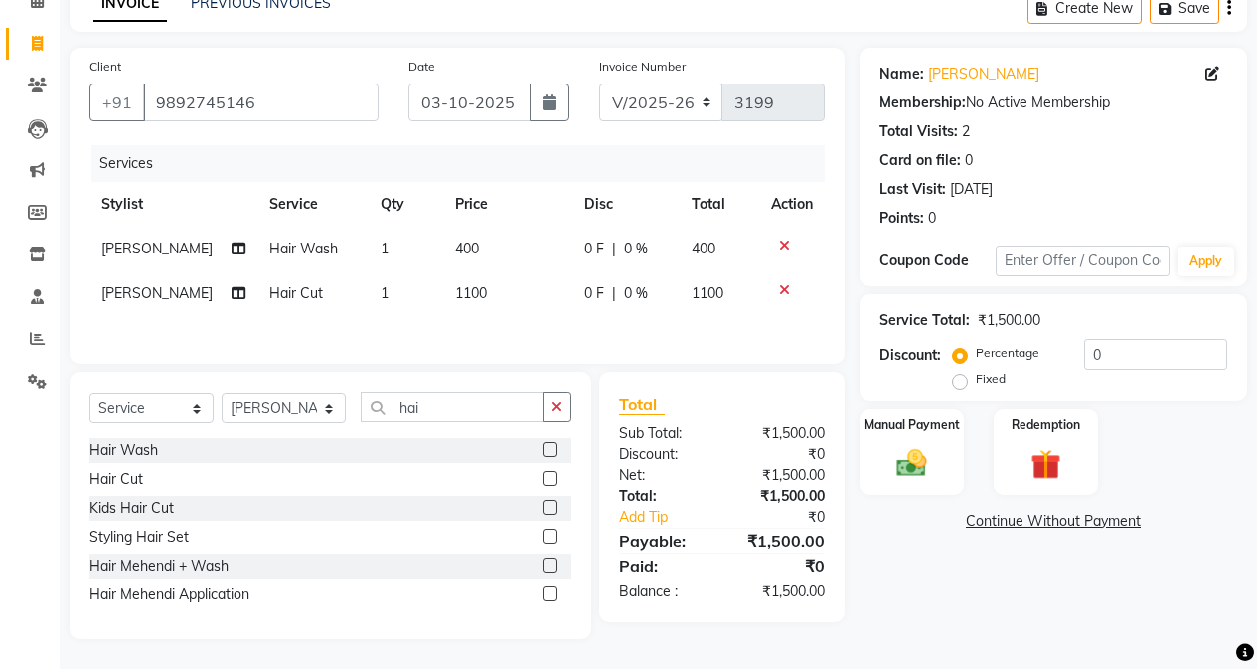
scroll to position [125, 0]
click at [940, 427] on div "Manual Payment" at bounding box center [912, 451] width 108 height 90
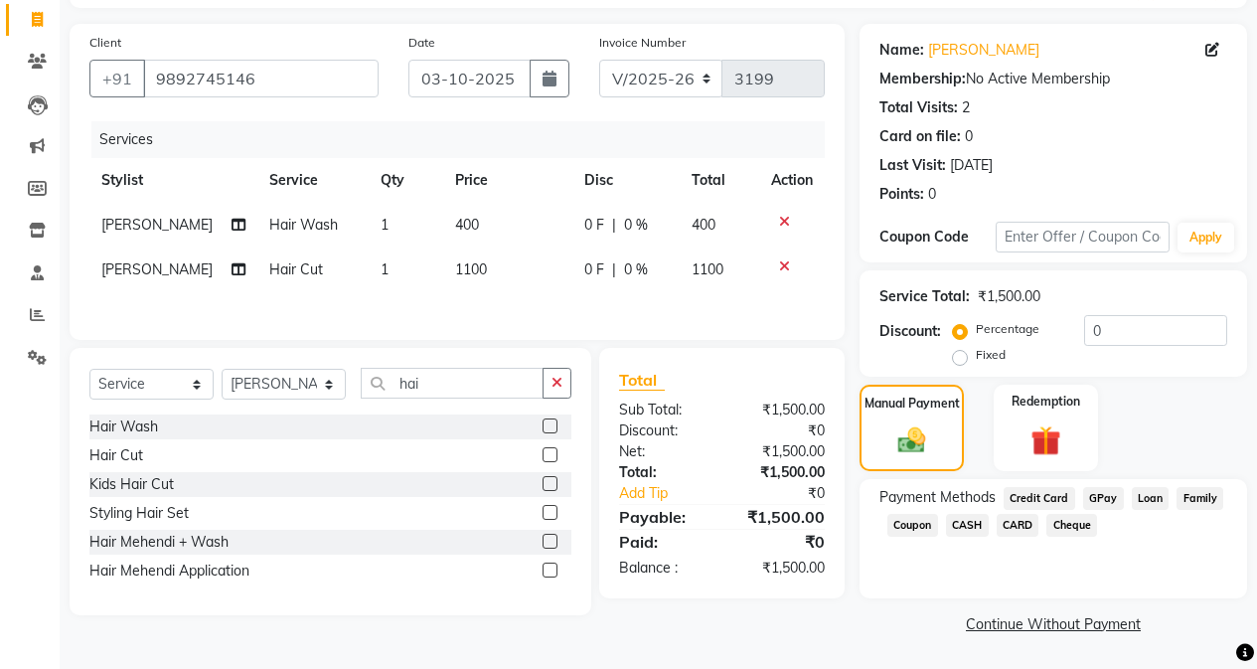
click at [1001, 499] on span "GPay" at bounding box center [1103, 498] width 41 height 23
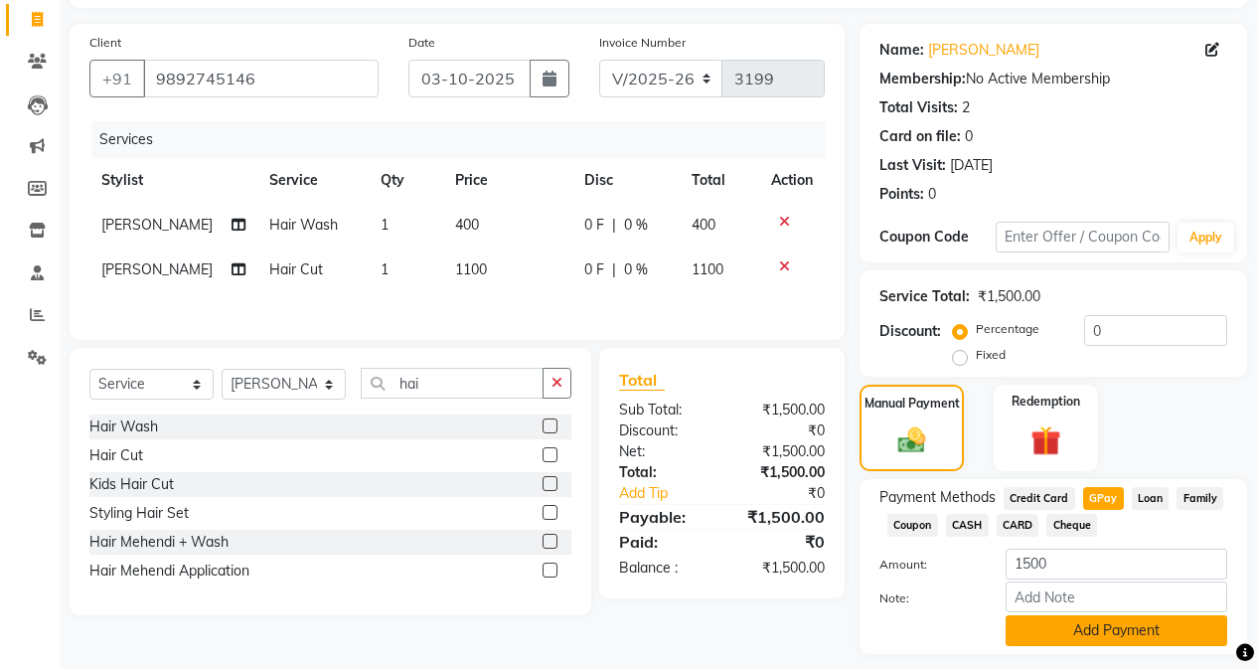
click at [1001, 624] on button "Add Payment" at bounding box center [1117, 630] width 222 height 31
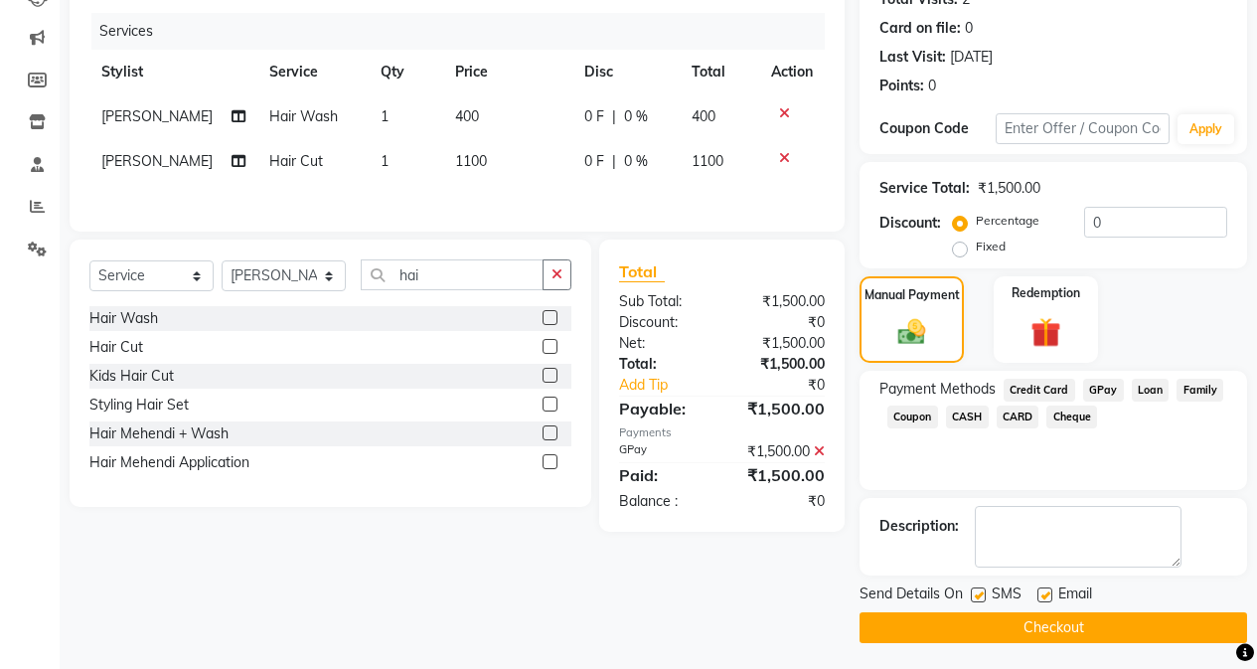
scroll to position [238, 0]
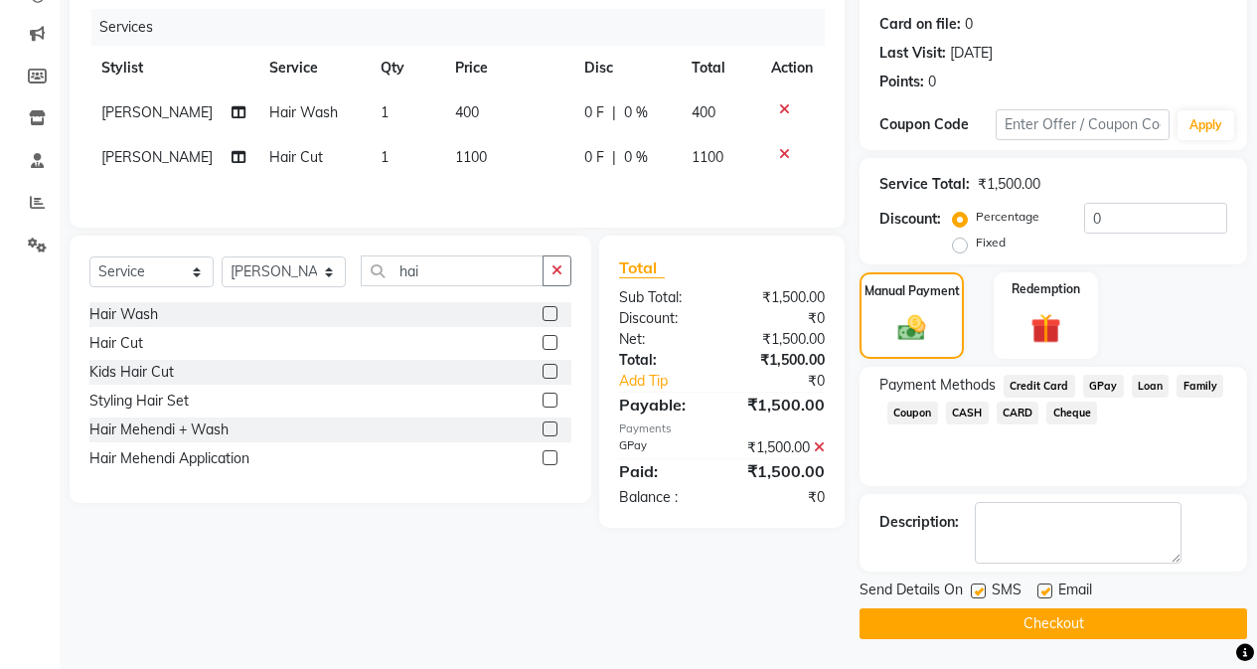
click at [1001, 616] on button "Checkout" at bounding box center [1054, 623] width 388 height 31
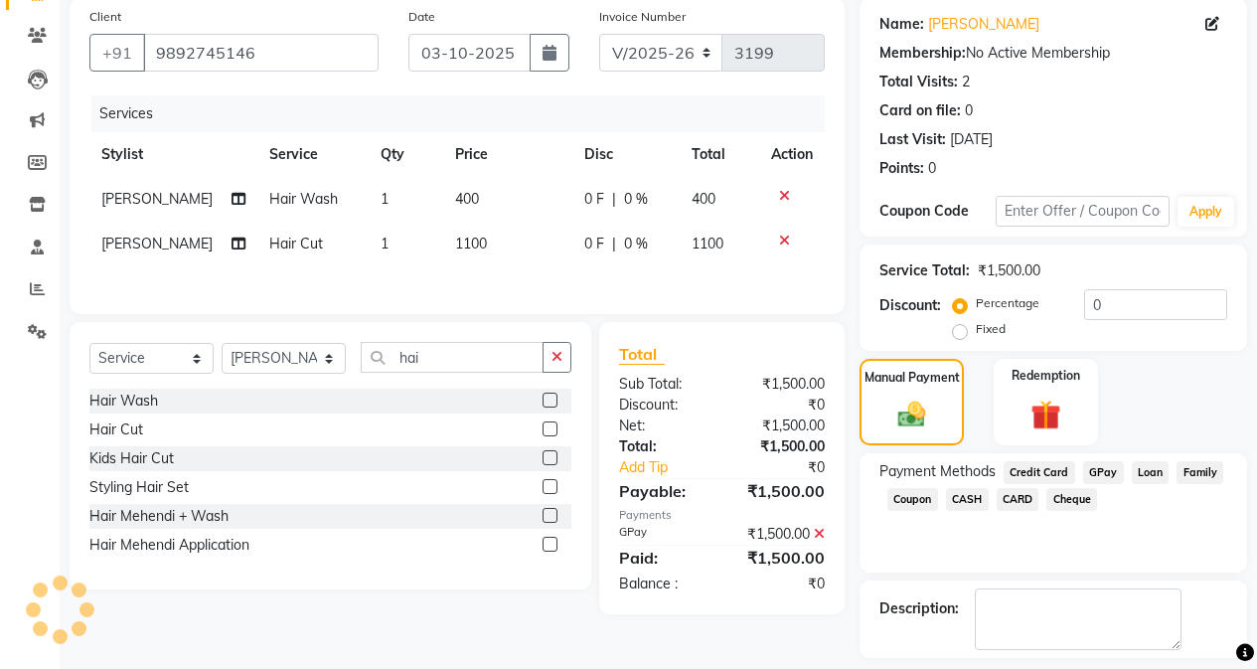
scroll to position [39, 0]
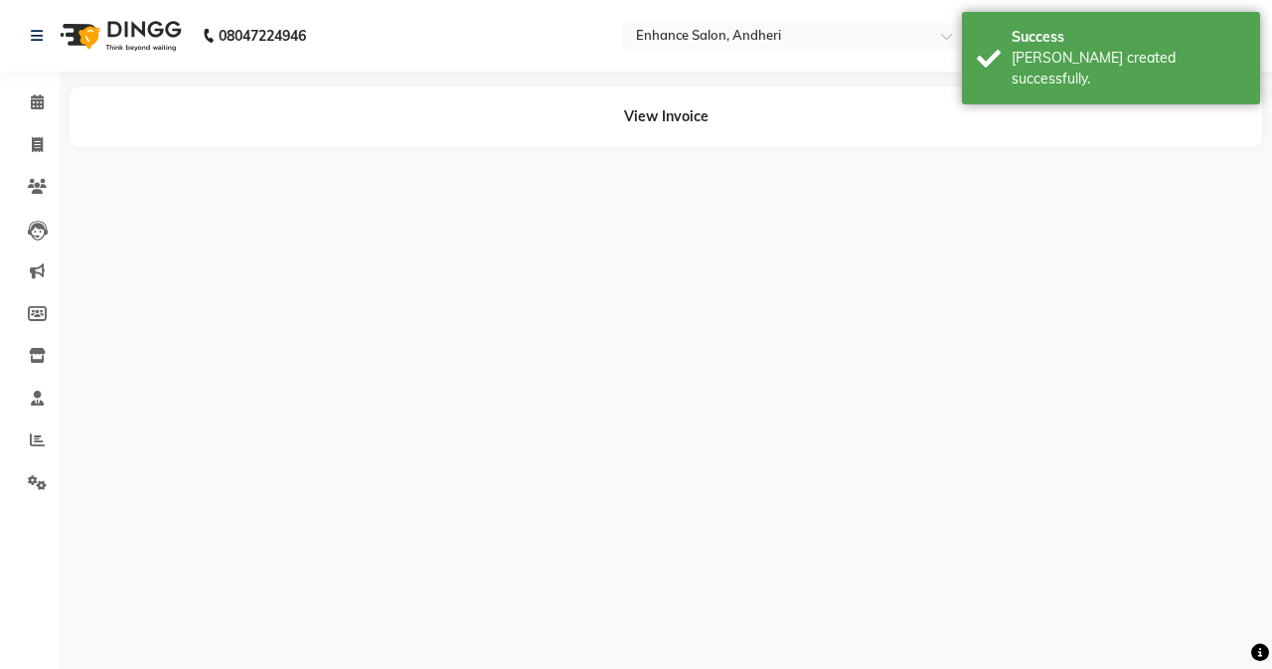
select select "61736"
select select "61730"
select select "61732"
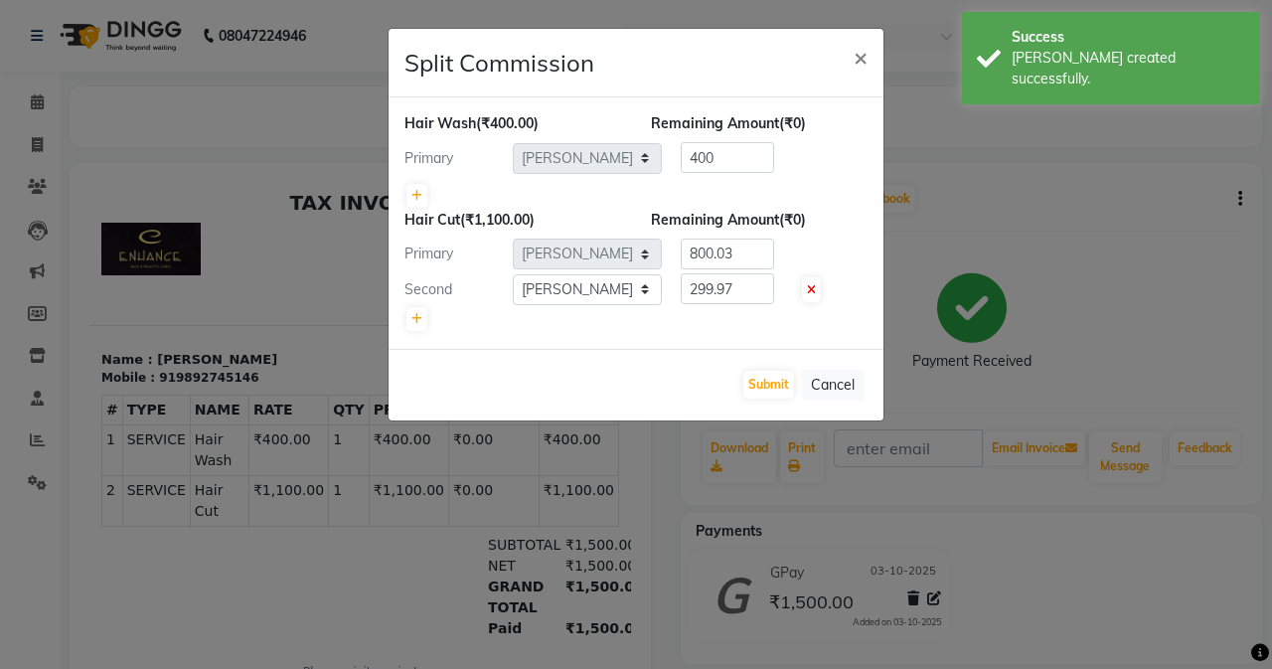
click at [754, 399] on div "Submit Cancel" at bounding box center [636, 385] width 495 height 72
click at [756, 378] on button "Submit" at bounding box center [768, 385] width 51 height 28
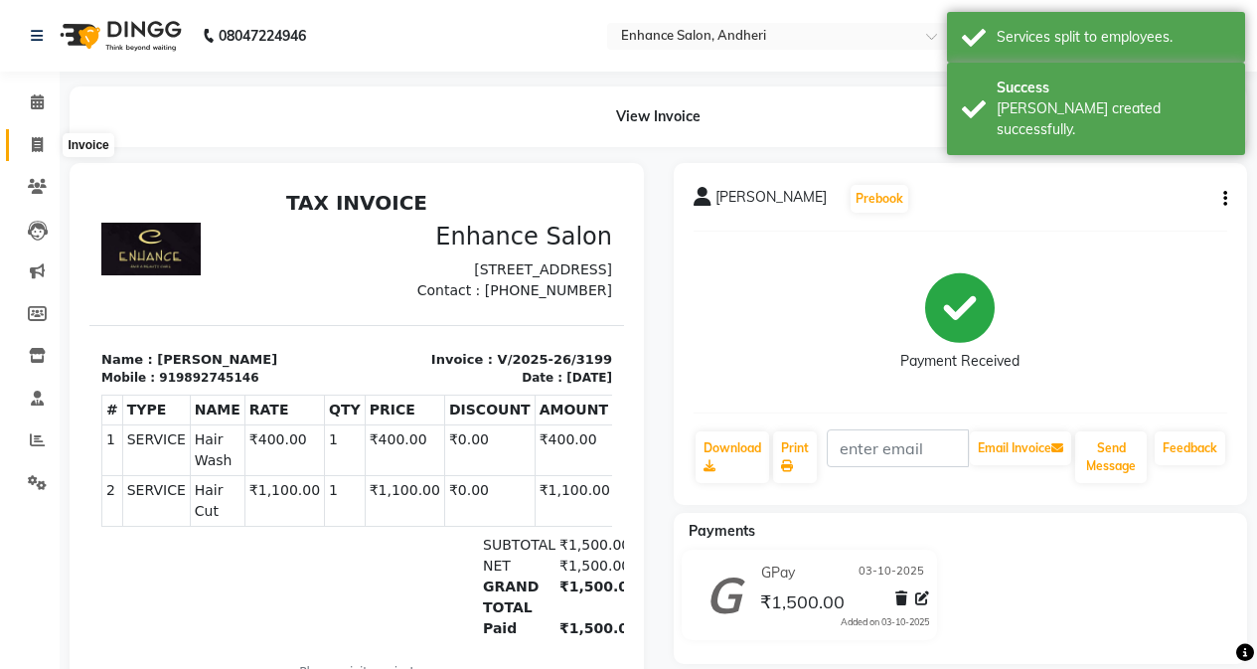
click at [27, 145] on span at bounding box center [37, 145] width 35 height 23
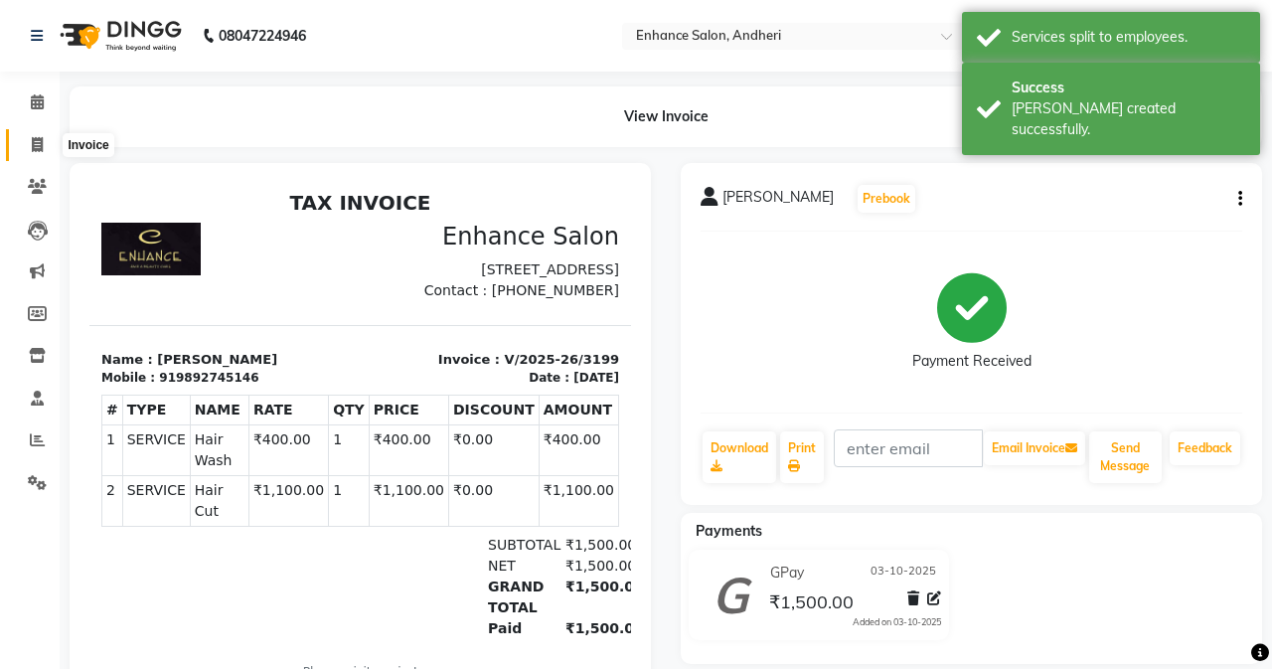
select select "7236"
select select "service"
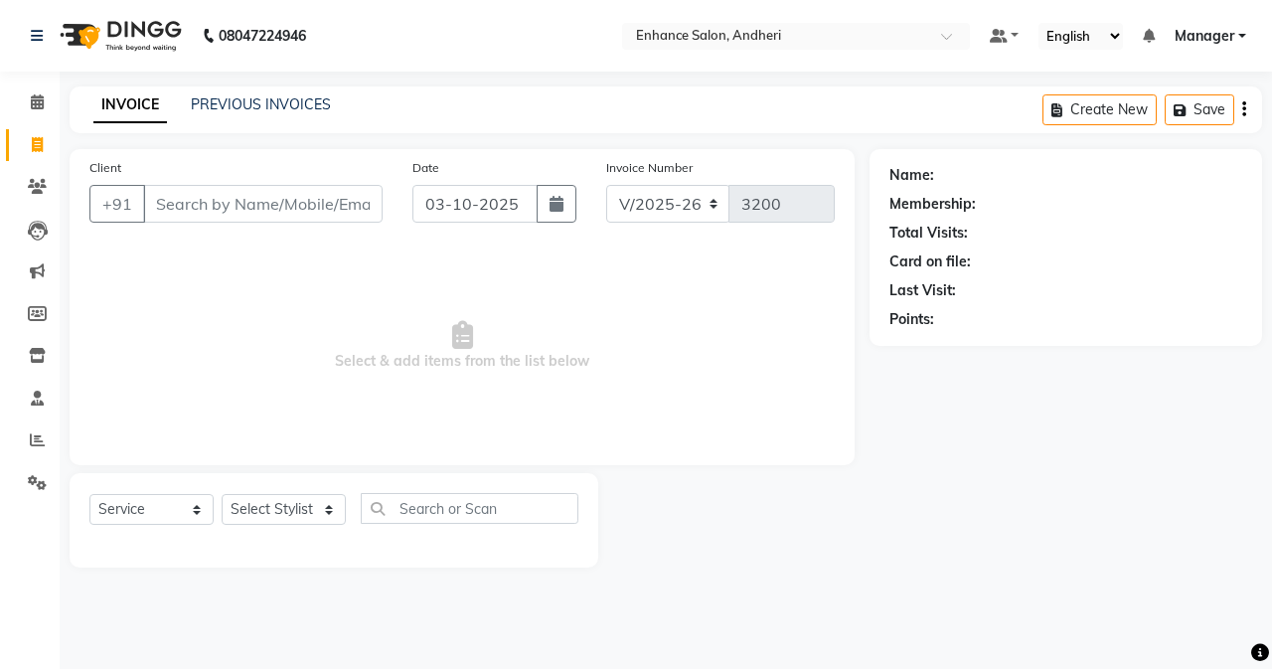
click at [1001, 491] on div "Name: Membership: Total Visits: Card on file: Last Visit: Points:" at bounding box center [1073, 358] width 407 height 418
click at [298, 199] on input "Client" at bounding box center [263, 204] width 240 height 38
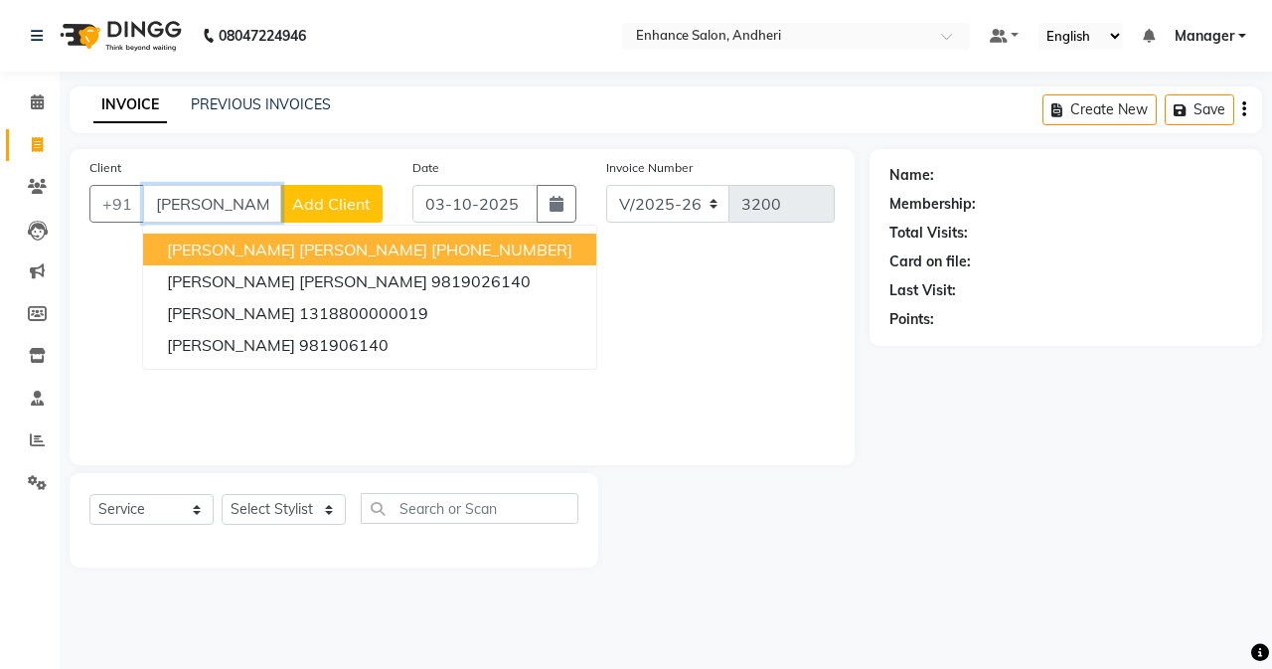
click at [298, 261] on button "[PERSON_NAME] [PERSON_NAME] [PHONE_NUMBER]" at bounding box center [369, 250] width 453 height 32
type input "1318800000006"
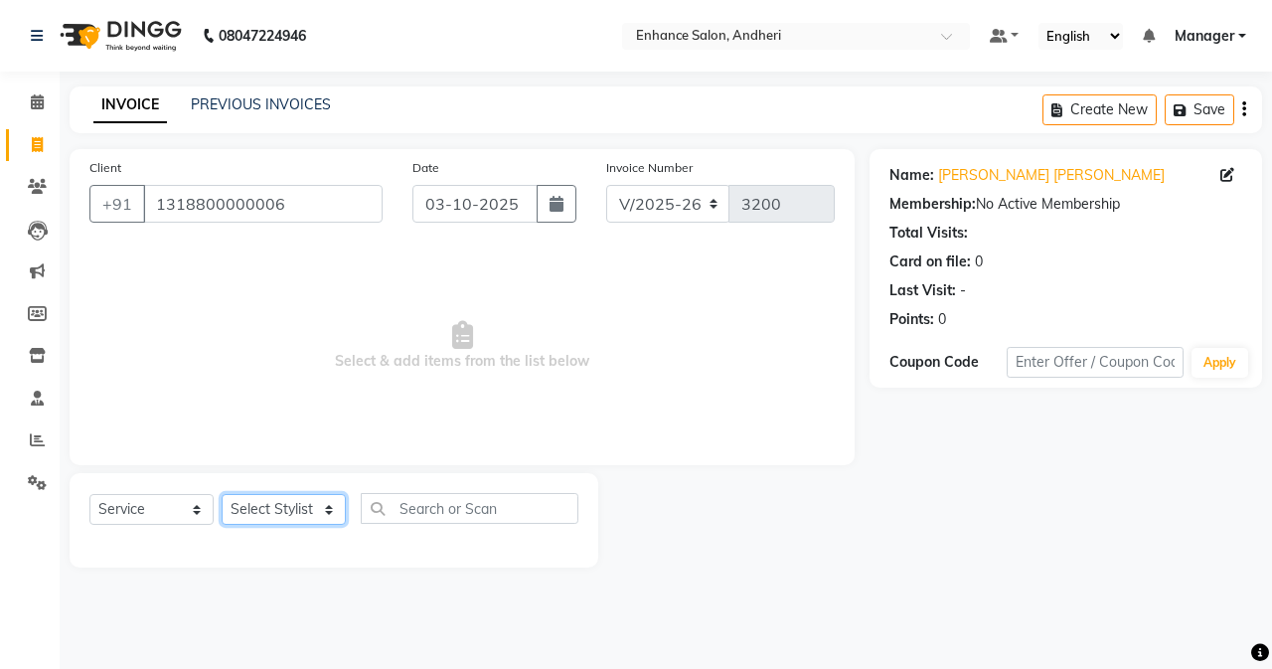
click at [282, 494] on select "Select Stylist Admin [PERSON_NAME] [PERSON_NAME] [PERSON_NAME] Manager [PERSON_…" at bounding box center [284, 509] width 124 height 31
select select "61731"
click at [222, 494] on select "Select Stylist Admin [PERSON_NAME] [PERSON_NAME] [PERSON_NAME] Manager [PERSON_…" at bounding box center [284, 509] width 124 height 31
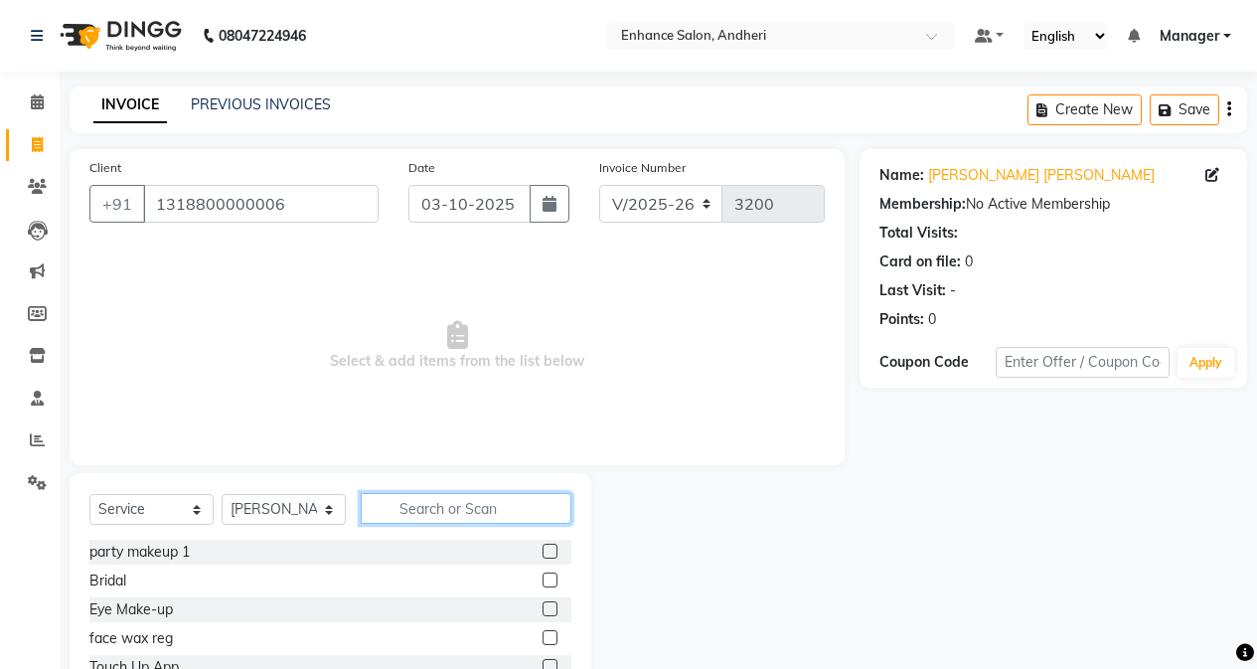
click at [416, 511] on input "text" at bounding box center [466, 508] width 211 height 31
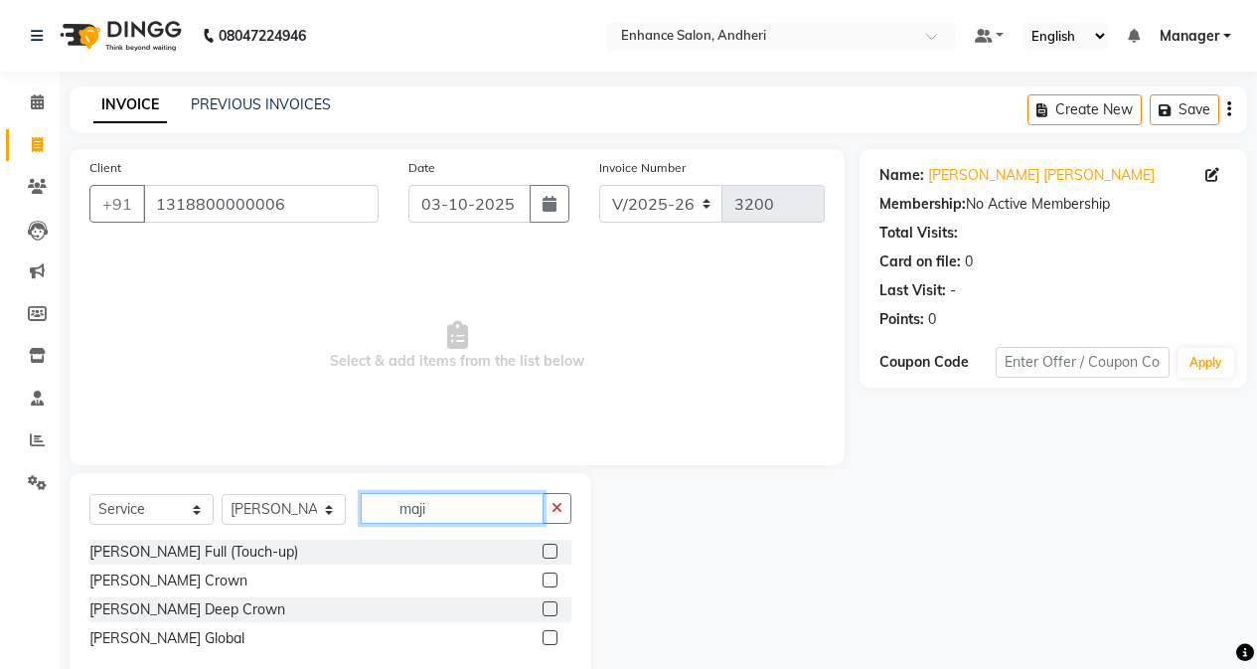
type input "maji"
click at [555, 550] on label at bounding box center [550, 551] width 15 height 15
click at [555, 550] on input "checkbox" at bounding box center [549, 552] width 13 height 13
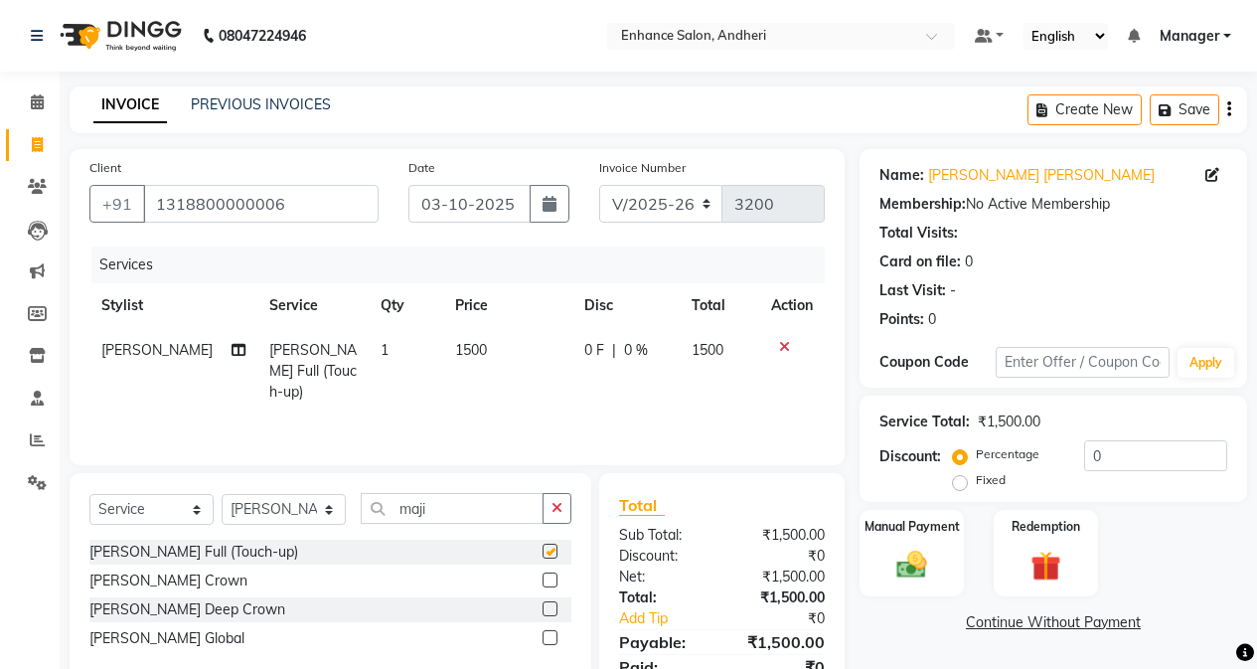
checkbox input "false"
click at [326, 509] on select "Select Stylist Admin [PERSON_NAME] [PERSON_NAME] [PERSON_NAME] Manager [PERSON_…" at bounding box center [284, 509] width 124 height 31
select select "61738"
click at [222, 494] on select "Select Stylist Admin [PERSON_NAME] [PERSON_NAME] [PERSON_NAME] Manager [PERSON_…" at bounding box center [284, 509] width 124 height 31
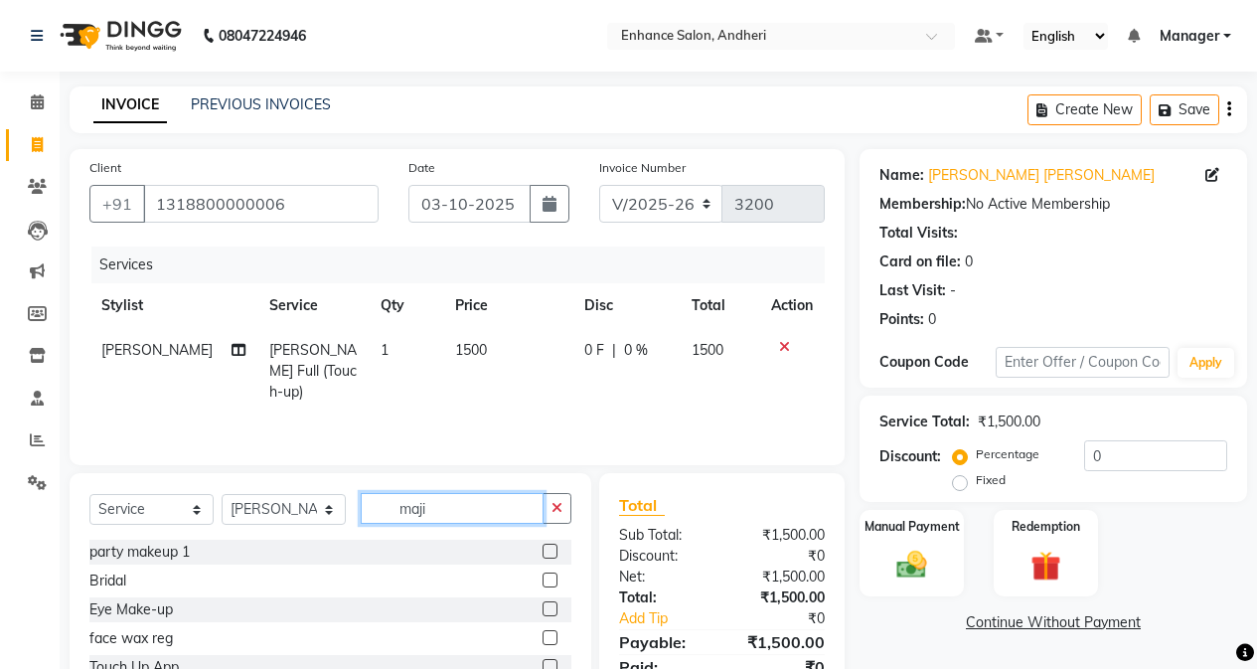
click at [476, 498] on input "maji" at bounding box center [452, 508] width 183 height 31
type input "m"
type input "fee"
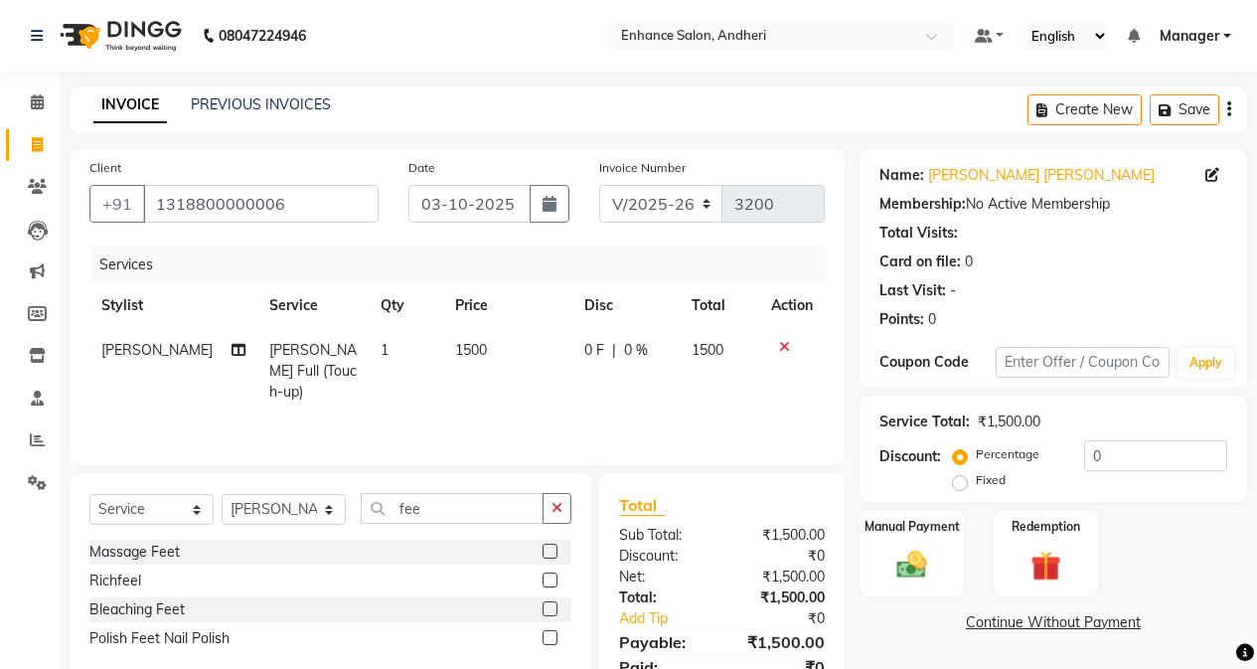
click at [555, 552] on label at bounding box center [550, 551] width 15 height 15
click at [555, 552] on input "checkbox" at bounding box center [549, 552] width 13 height 13
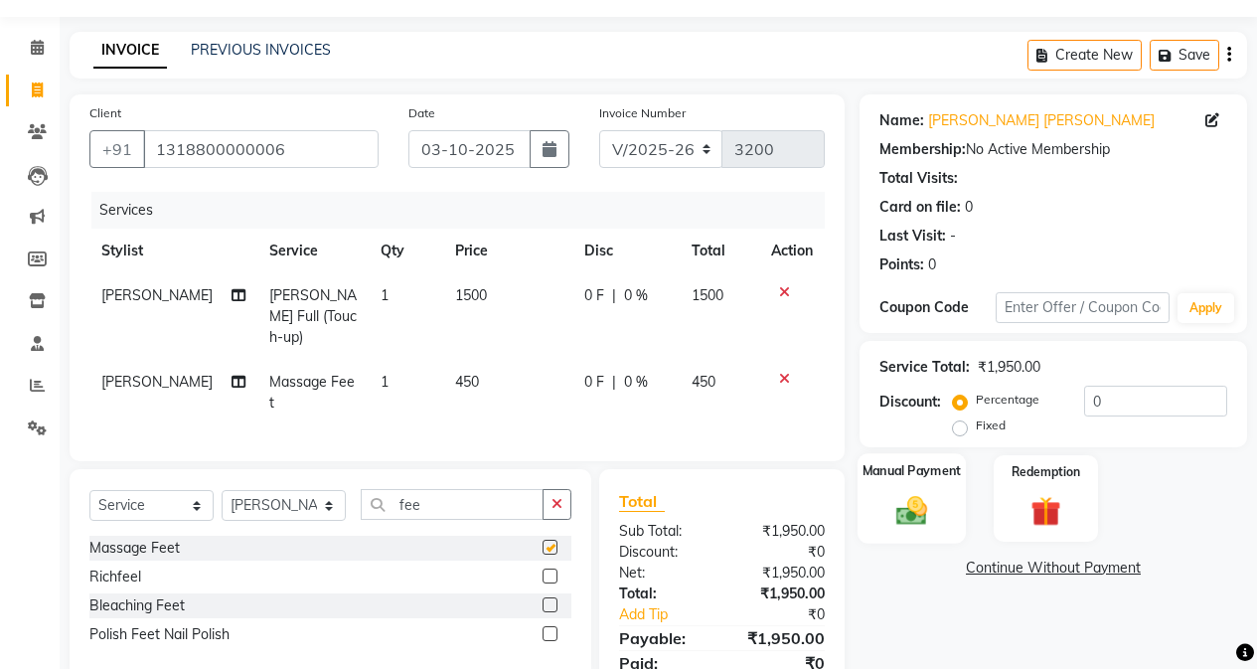
scroll to position [129, 0]
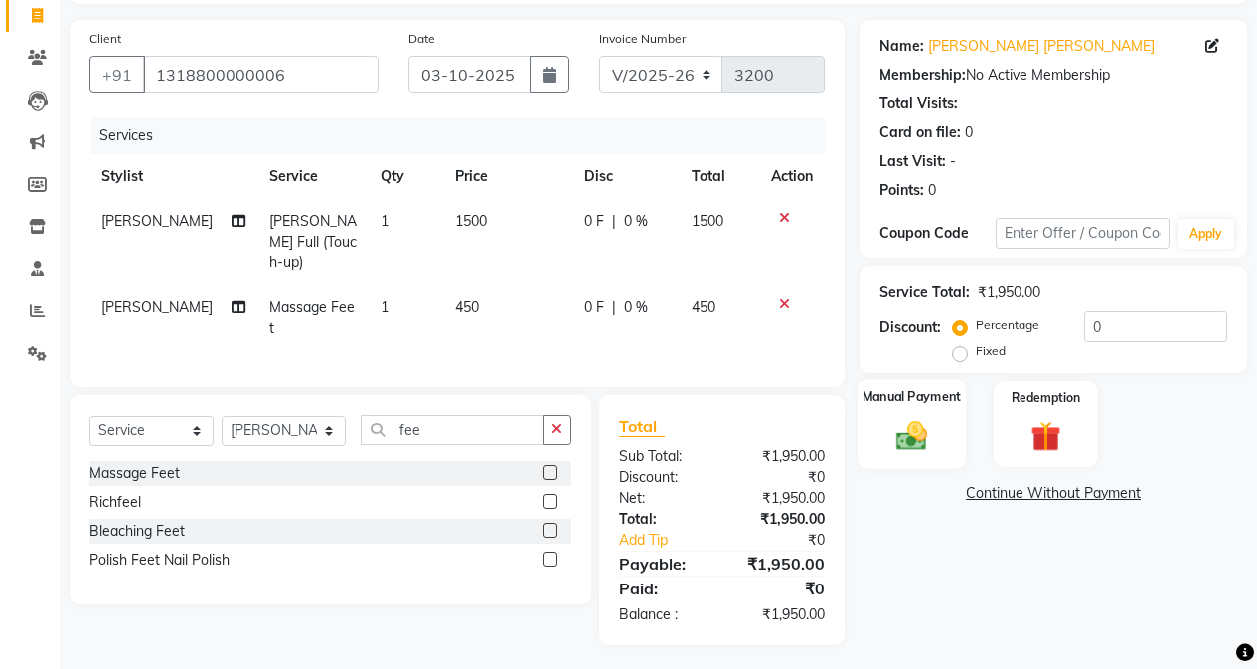
checkbox input "false"
click at [1001, 319] on input "0" at bounding box center [1155, 326] width 143 height 31
drag, startPoint x: 283, startPoint y: 420, endPoint x: 278, endPoint y: 410, distance: 11.1
click at [283, 420] on select "Select Stylist Admin [PERSON_NAME] [PERSON_NAME] [PERSON_NAME] Manager [PERSON_…" at bounding box center [284, 430] width 124 height 31
select select "61731"
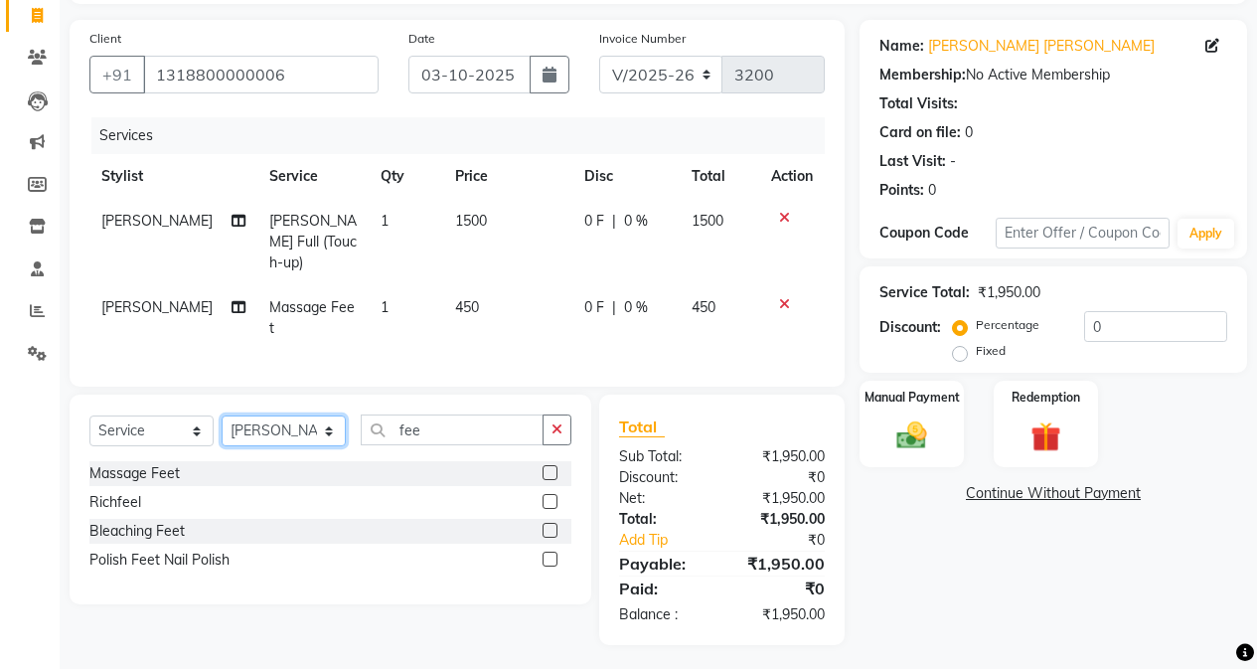
click at [222, 415] on select "Select Stylist Admin [PERSON_NAME] [PERSON_NAME] [PERSON_NAME] Manager [PERSON_…" at bounding box center [284, 430] width 124 height 31
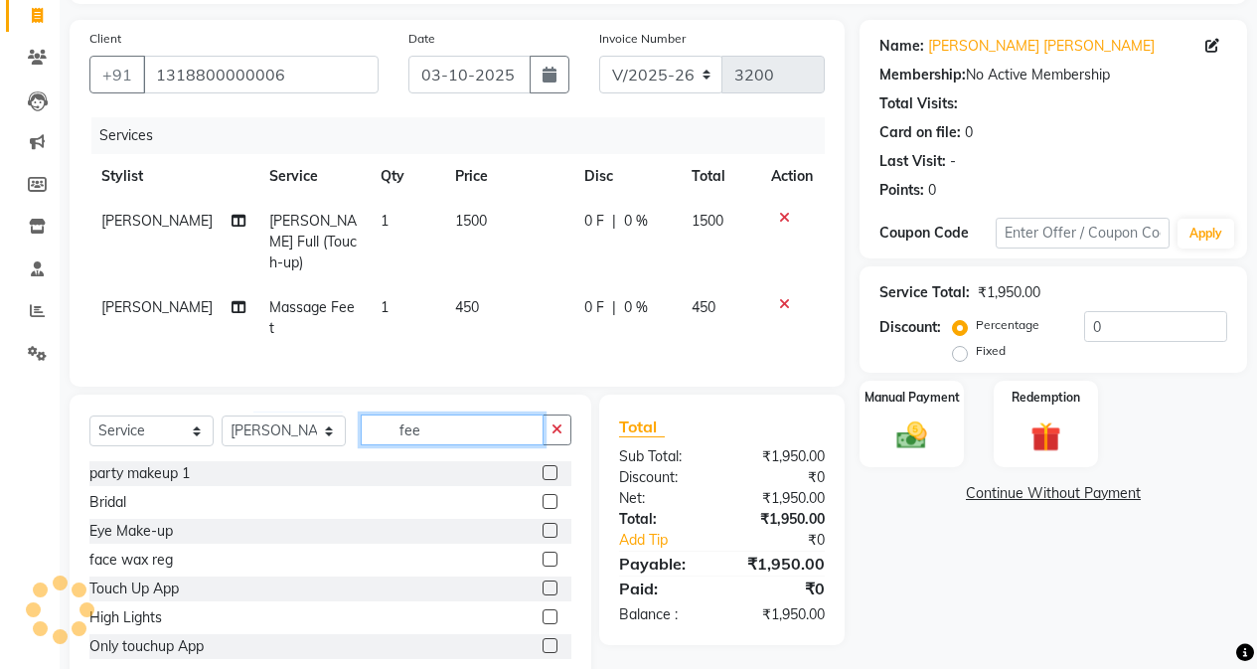
click at [479, 420] on input "fee" at bounding box center [452, 429] width 183 height 31
type input "f"
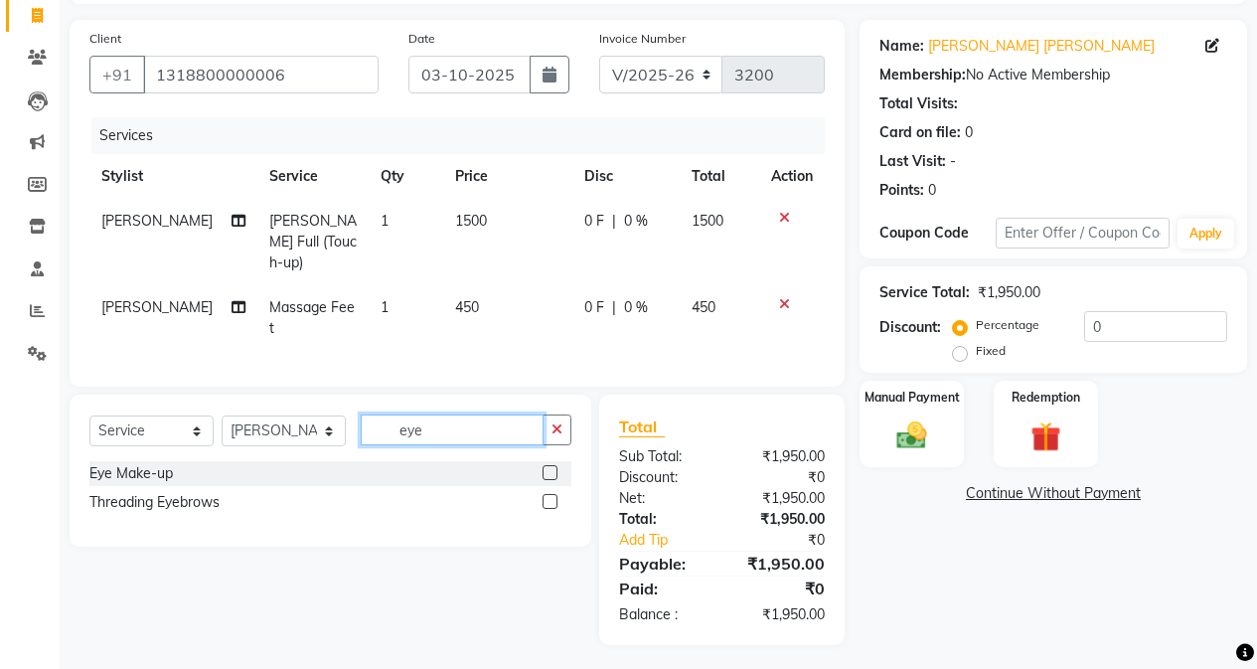
type input "eye"
click at [556, 494] on label at bounding box center [550, 501] width 15 height 15
click at [556, 496] on input "checkbox" at bounding box center [549, 502] width 13 height 13
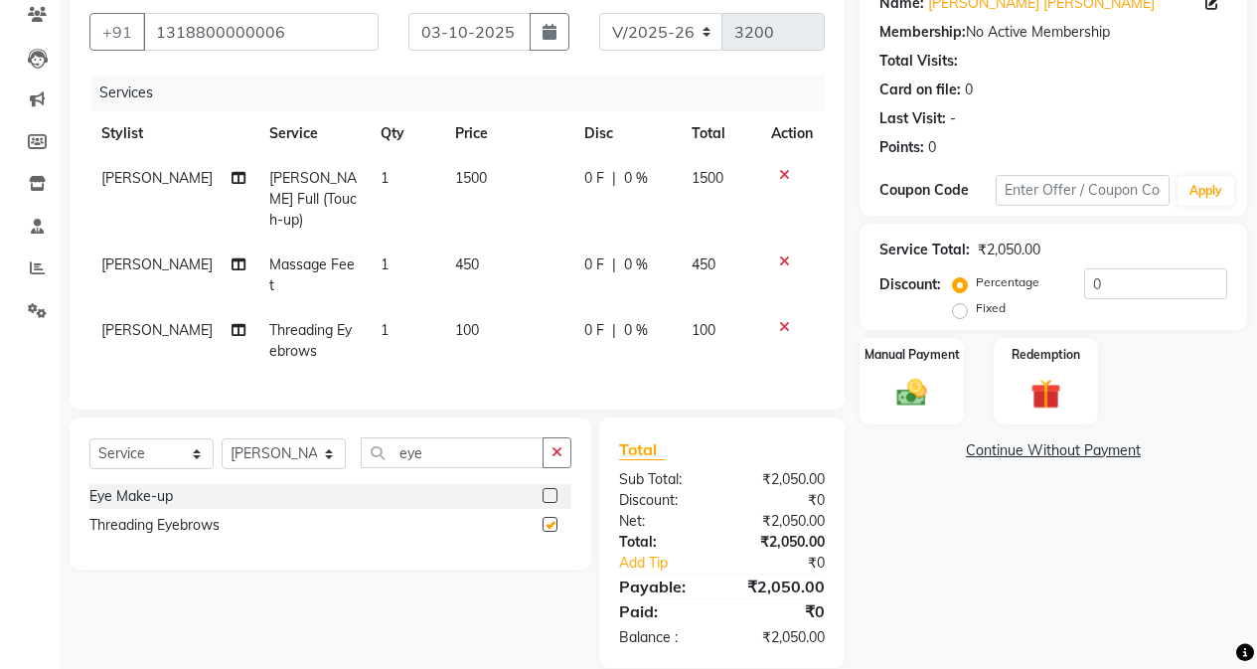
scroll to position [195, 0]
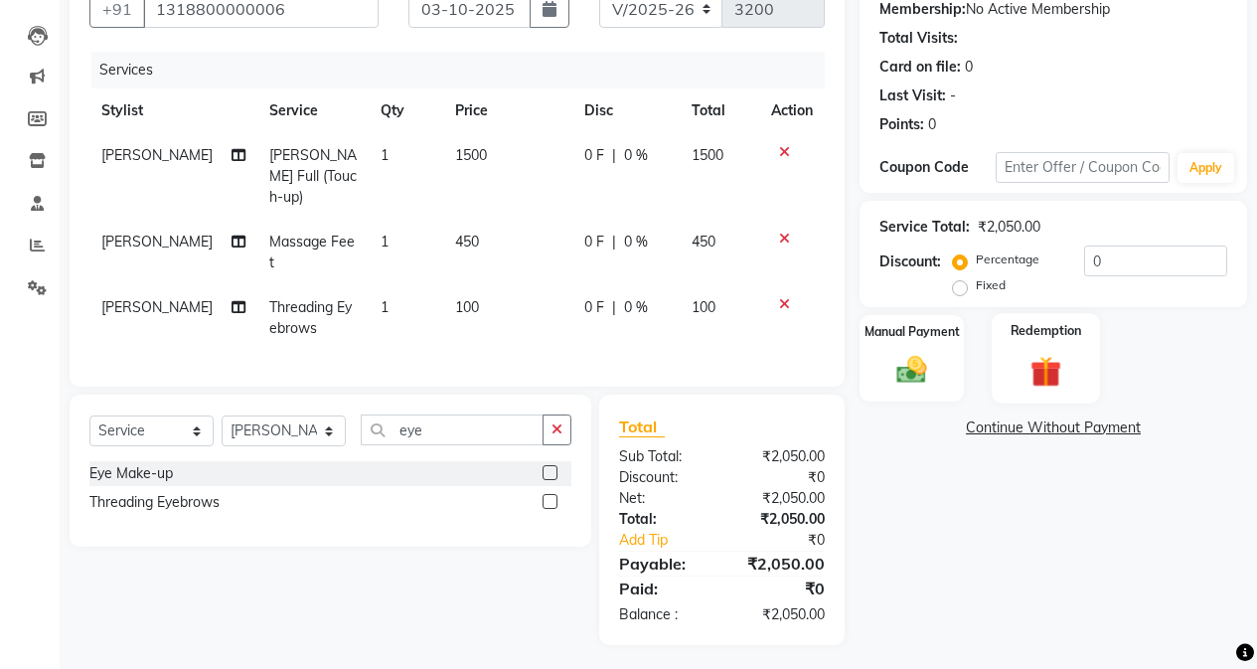
checkbox input "false"
click at [1001, 253] on div "Percentage Fixed" at bounding box center [1020, 273] width 127 height 52
click at [1001, 257] on input "0" at bounding box center [1155, 260] width 143 height 31
type input "10"
click at [900, 489] on div "Name: [PERSON_NAME] [PERSON_NAME] Membership: No Active Membership Total Visits…" at bounding box center [1061, 299] width 402 height 691
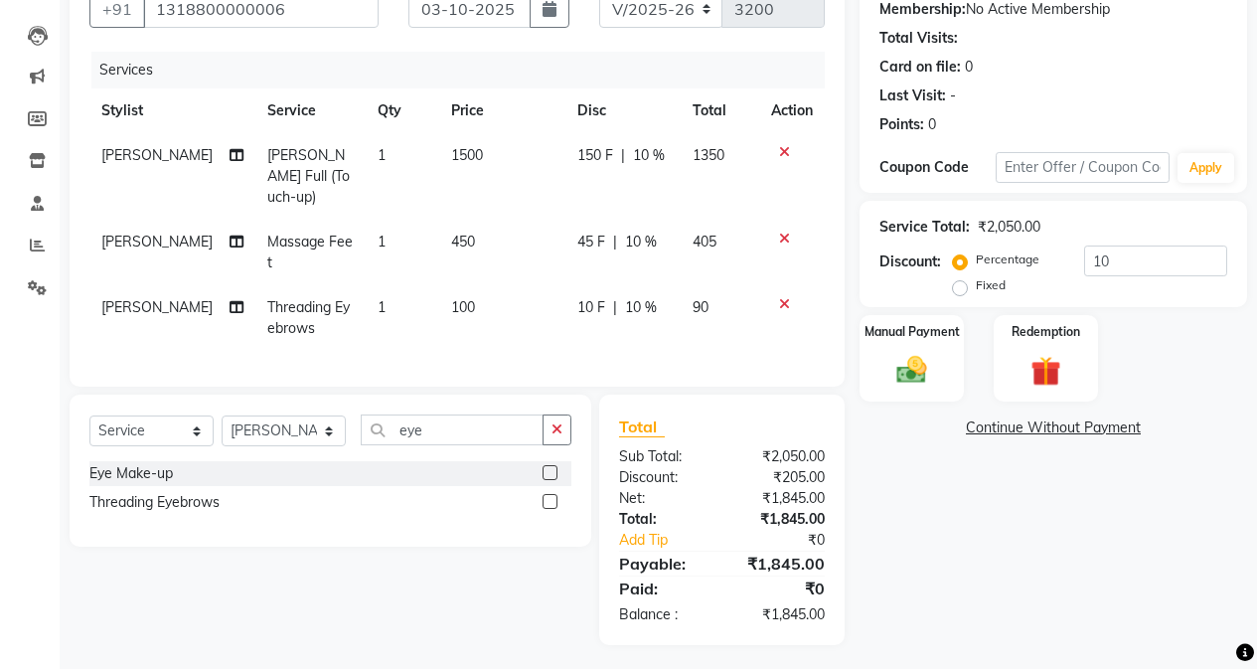
click at [474, 226] on td "450" at bounding box center [502, 253] width 126 height 66
select select "61738"
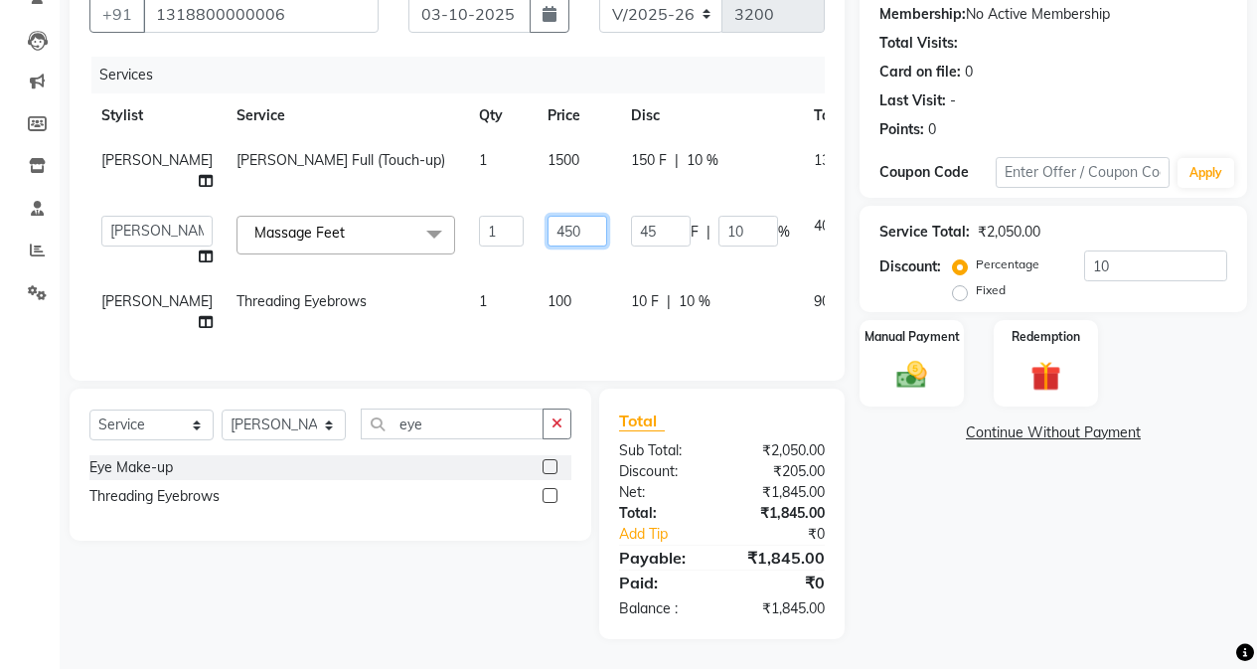
click at [548, 240] on input "450" at bounding box center [578, 231] width 60 height 31
type input "4"
type input "500"
click at [822, 508] on div "Total Sub Total: ₹2,050.00 Discount: ₹205.00 Net: ₹1,845.00 Total: ₹1,845.00 Ad…" at bounding box center [722, 513] width 206 height 211
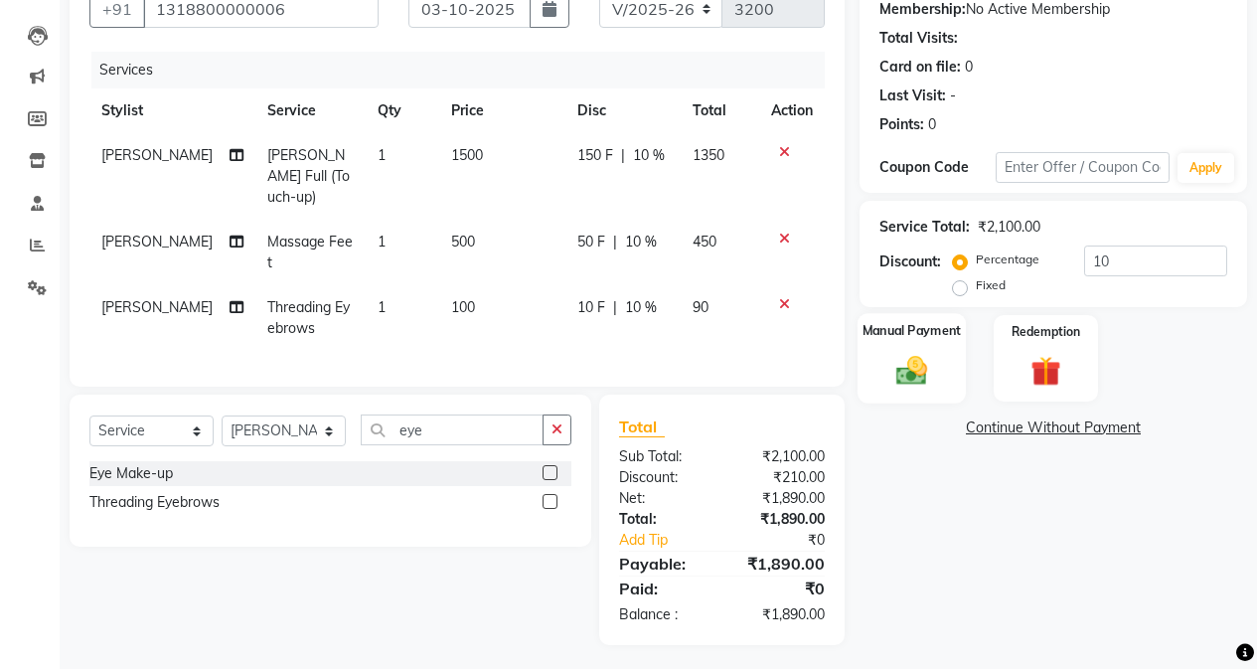
click at [903, 381] on img at bounding box center [911, 370] width 51 height 36
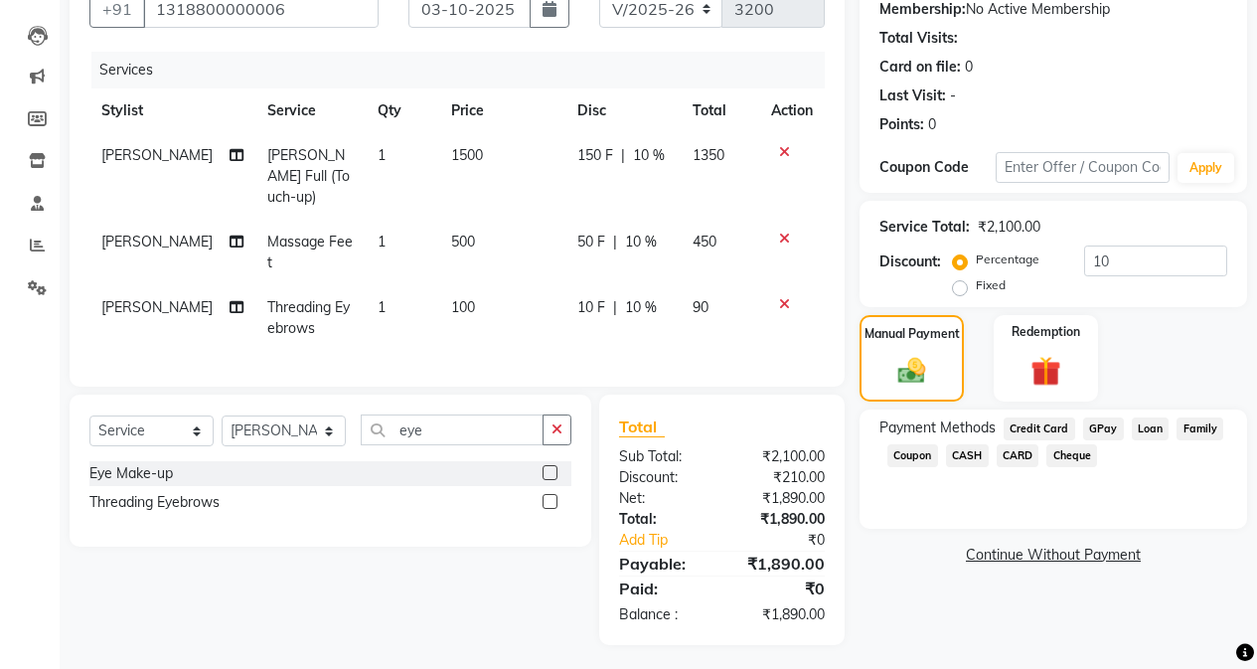
click at [1001, 428] on span "GPay" at bounding box center [1103, 428] width 41 height 23
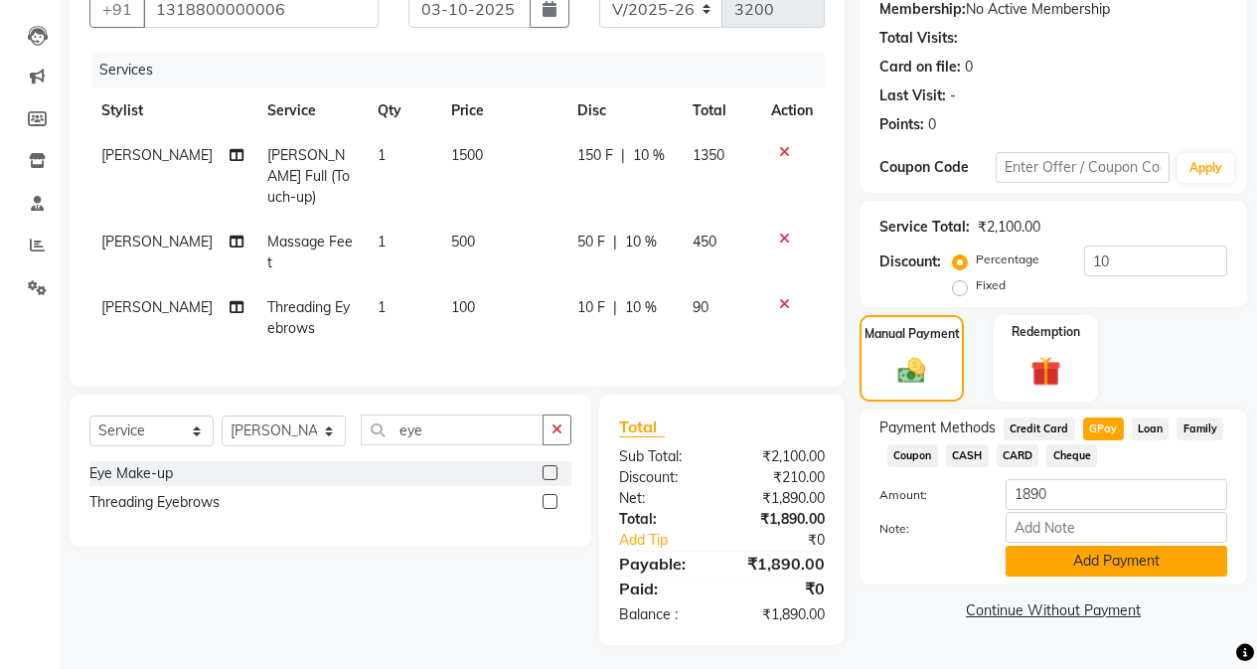
click at [1001, 563] on button "Add Payment" at bounding box center [1117, 561] width 222 height 31
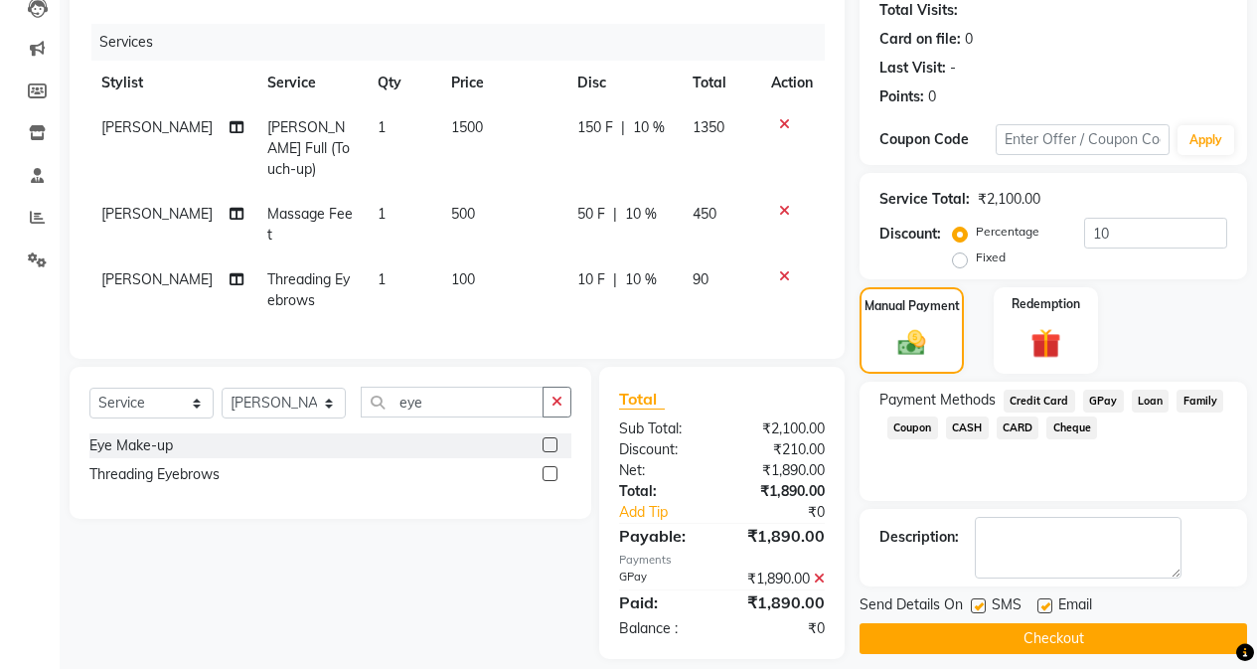
scroll to position [238, 0]
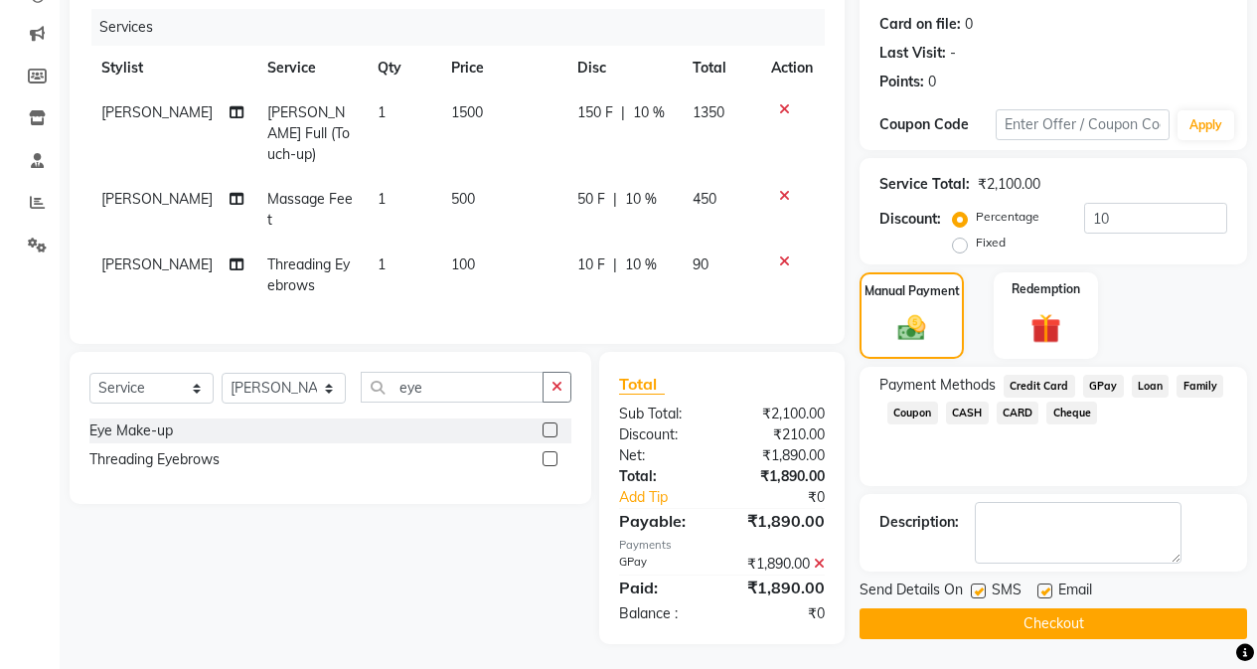
click at [1001, 615] on button "Checkout" at bounding box center [1054, 623] width 388 height 31
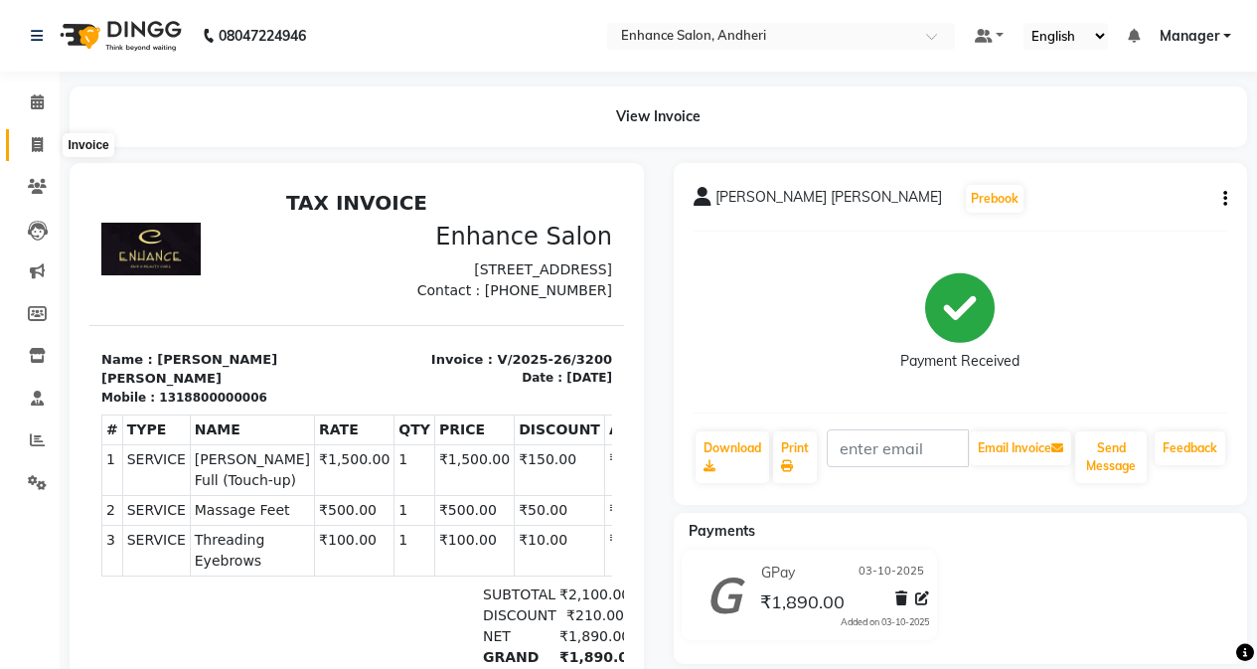
click at [39, 149] on icon at bounding box center [37, 144] width 11 height 15
select select "service"
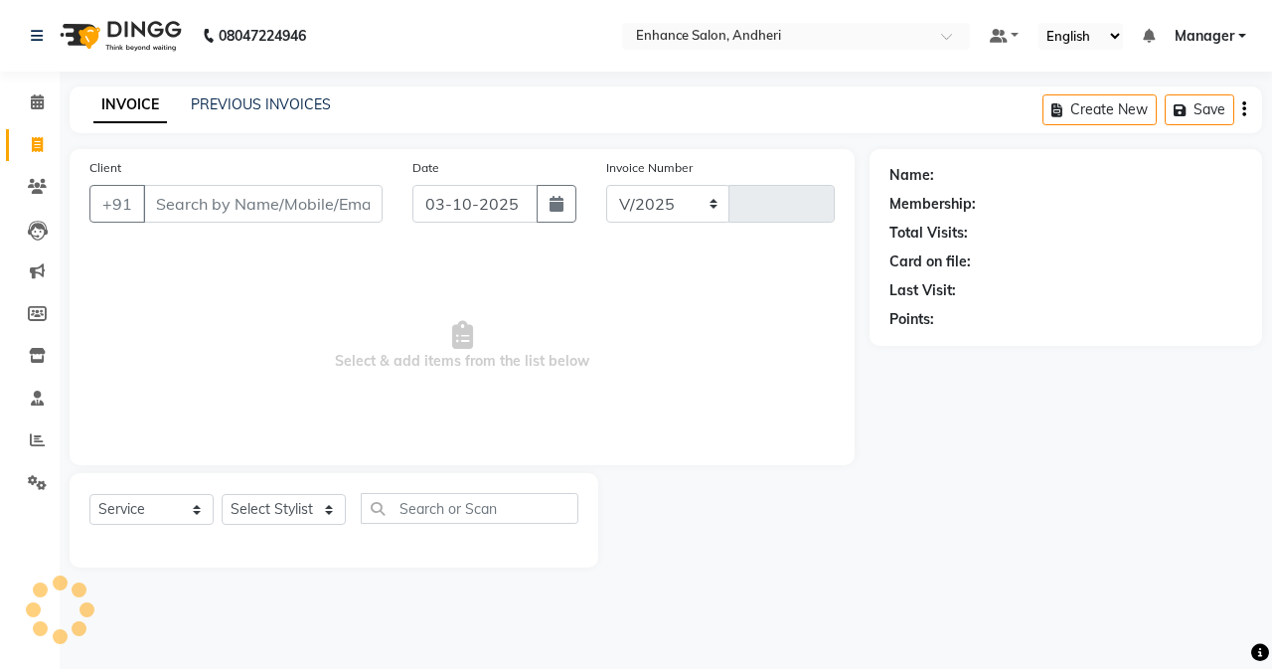
select select "7236"
type input "3201"
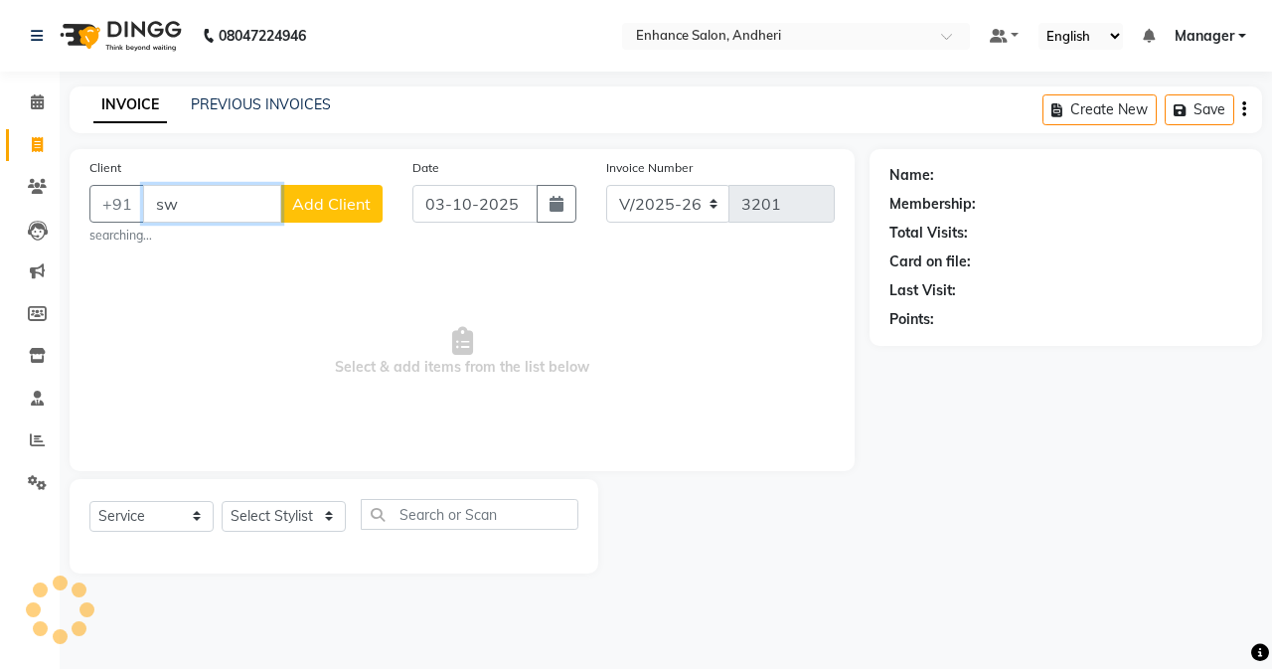
type input "s"
type input "8591269135"
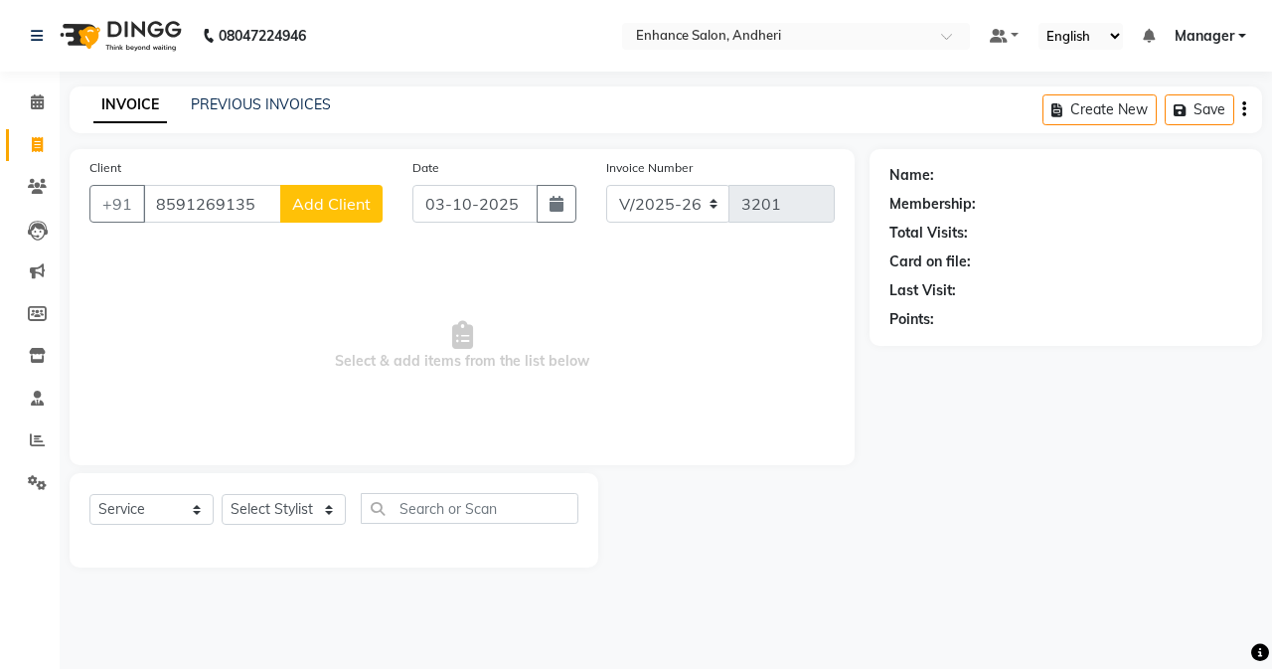
click at [364, 203] on span "Add Client" at bounding box center [331, 204] width 79 height 20
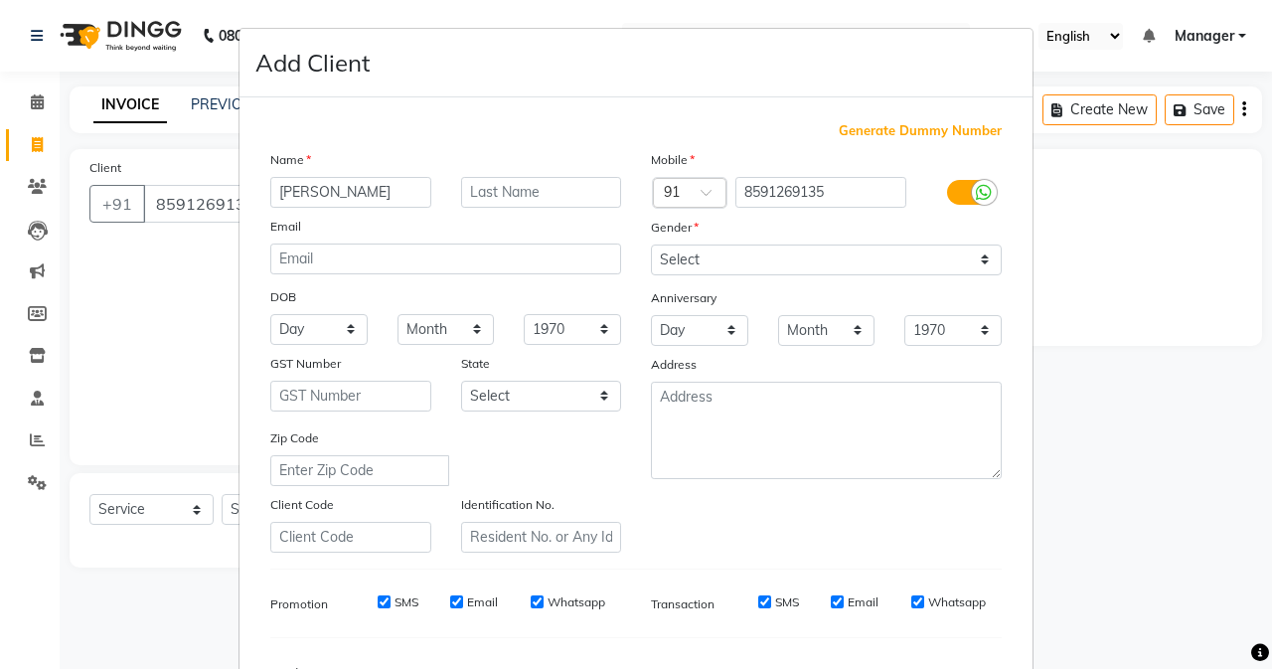
type input "[PERSON_NAME]"
click at [473, 193] on input "text" at bounding box center [541, 192] width 161 height 31
type input "[PERSON_NAME]"
drag, startPoint x: 708, startPoint y: 255, endPoint x: 710, endPoint y: 274, distance: 19.0
click at [708, 255] on select "Select [DEMOGRAPHIC_DATA] [DEMOGRAPHIC_DATA] Other Prefer Not To Say" at bounding box center [826, 259] width 351 height 31
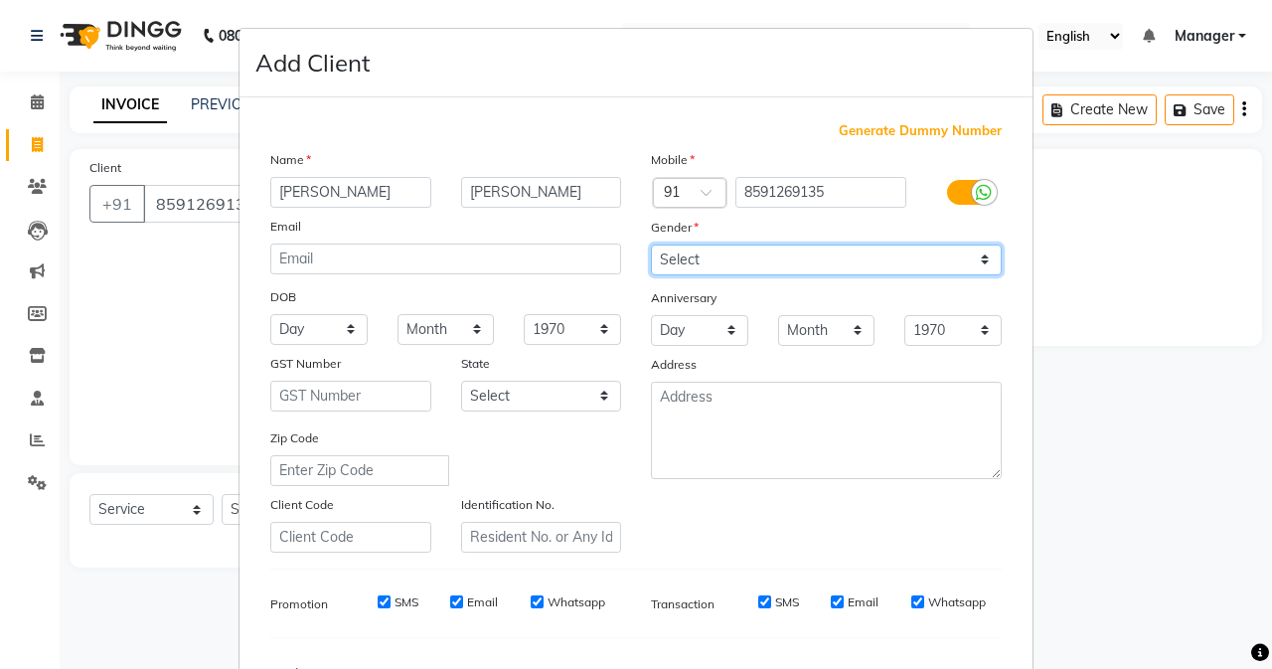
select select "[DEMOGRAPHIC_DATA]"
click at [651, 244] on select "Select [DEMOGRAPHIC_DATA] [DEMOGRAPHIC_DATA] Other Prefer Not To Say" at bounding box center [826, 259] width 351 height 31
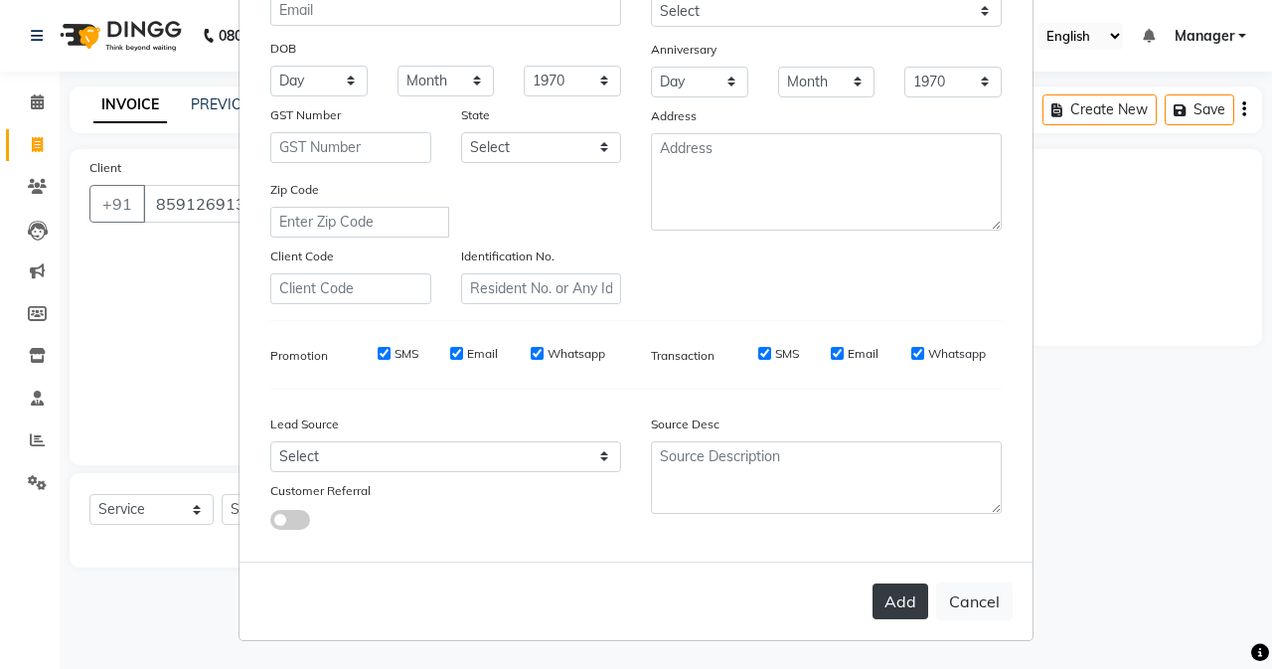
click at [916, 587] on button "Add" at bounding box center [901, 601] width 56 height 36
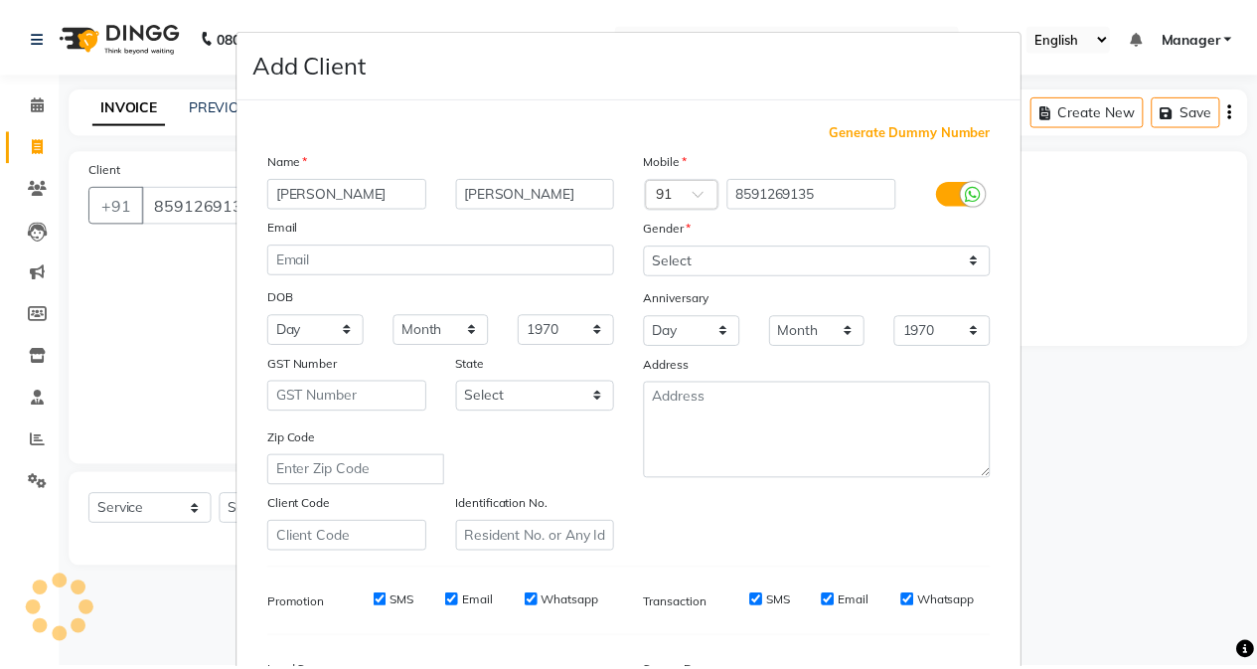
scroll to position [248, 0]
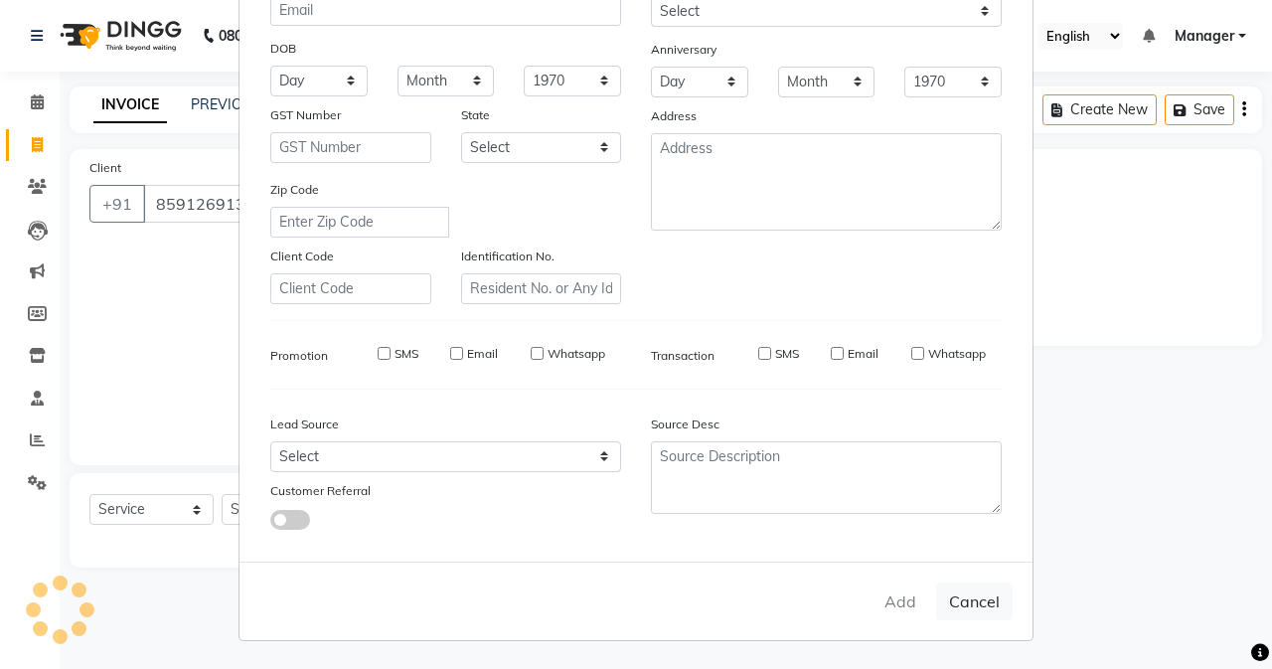
select select
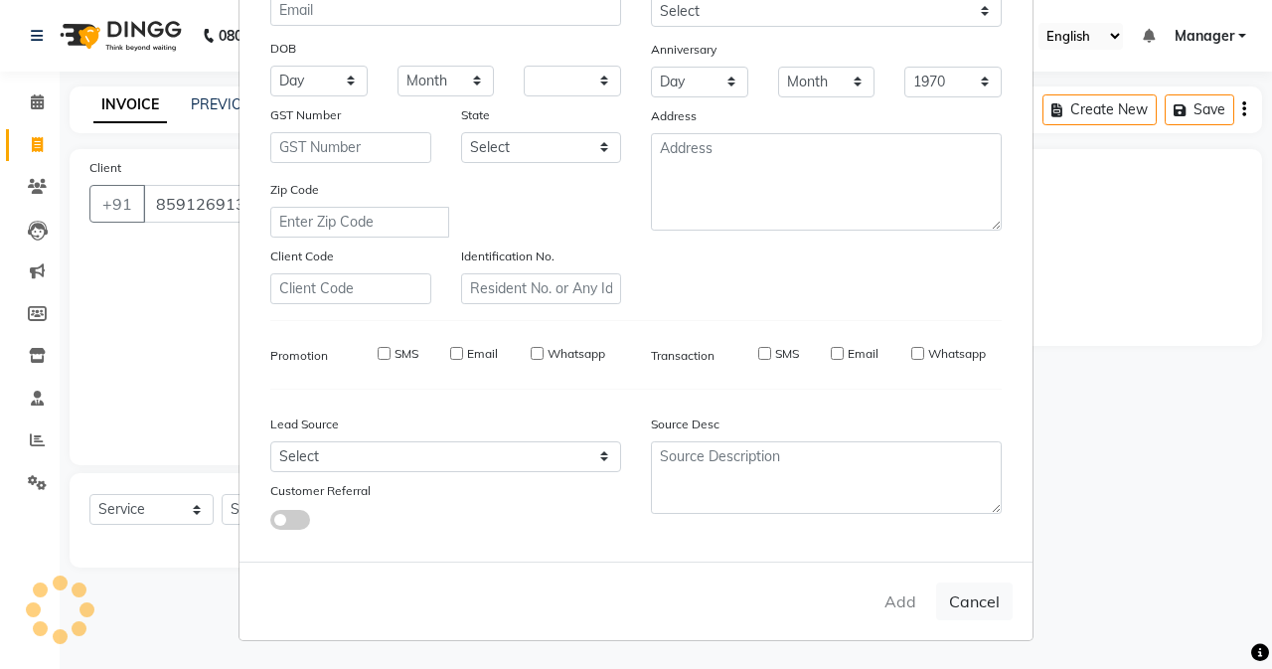
select select
checkbox input "false"
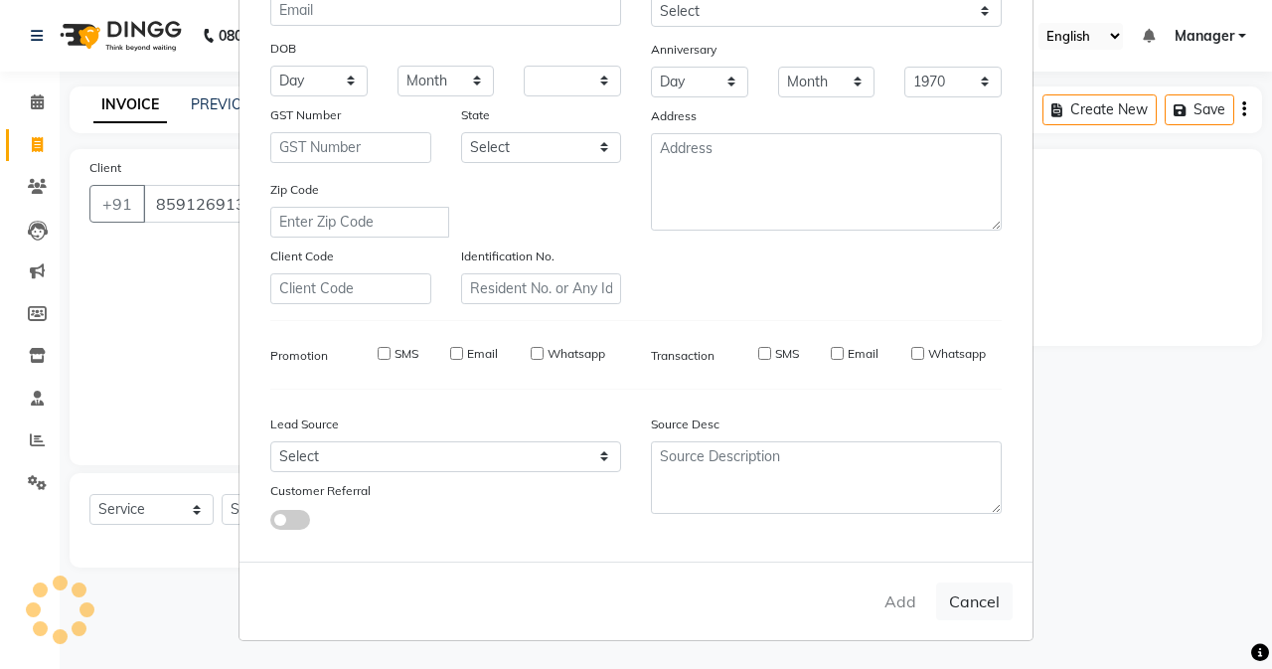
checkbox input "false"
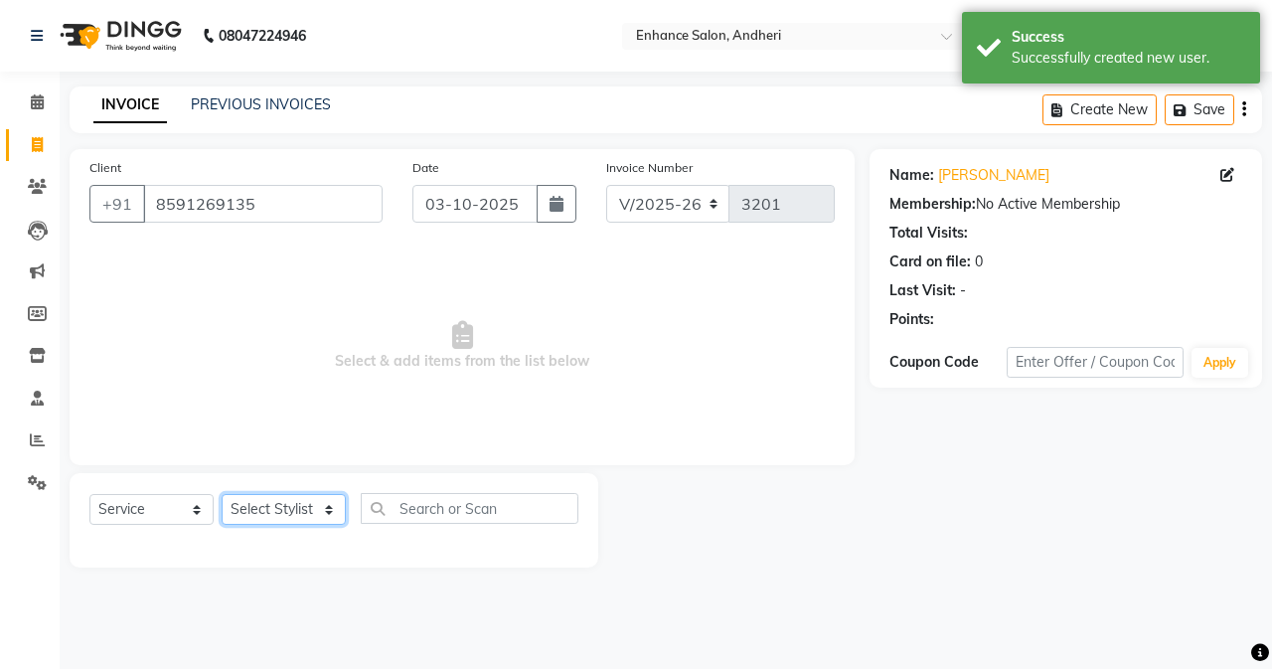
click at [245, 517] on select "Select Stylist Admin [PERSON_NAME] [PERSON_NAME] [PERSON_NAME] Manager [PERSON_…" at bounding box center [284, 509] width 124 height 31
select select "61730"
click at [222, 494] on select "Select Stylist Admin [PERSON_NAME] [PERSON_NAME] [PERSON_NAME] Manager [PERSON_…" at bounding box center [284, 509] width 124 height 31
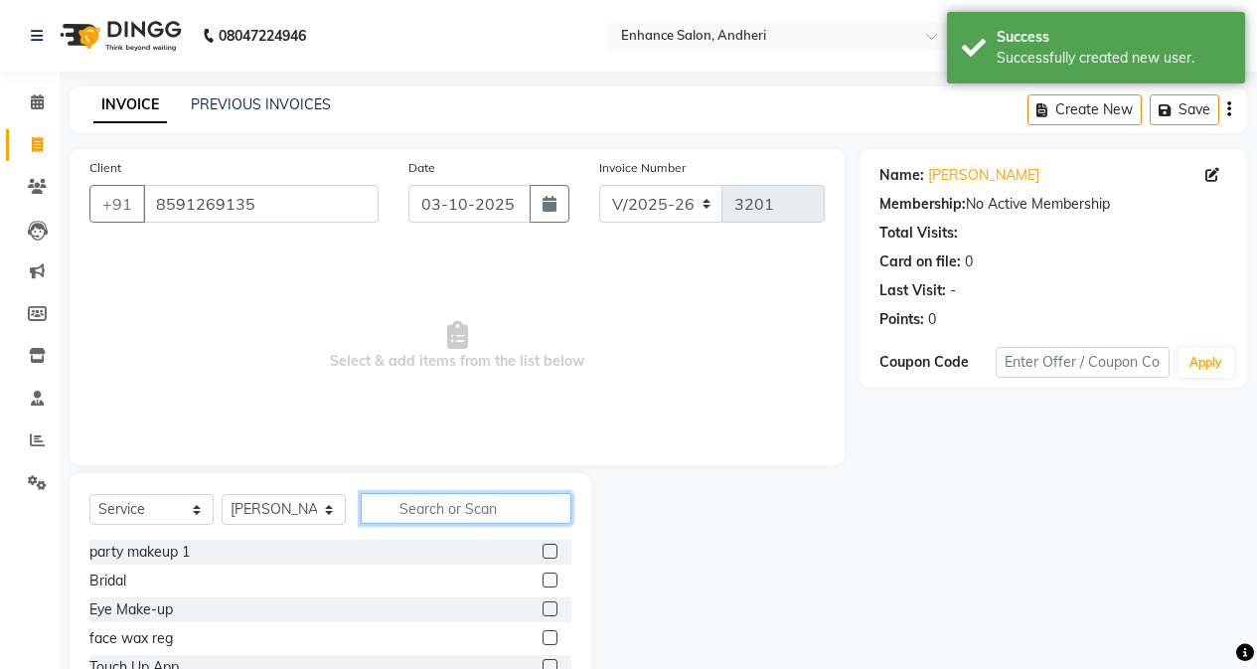
click at [390, 501] on input "text" at bounding box center [466, 508] width 211 height 31
type input "hair"
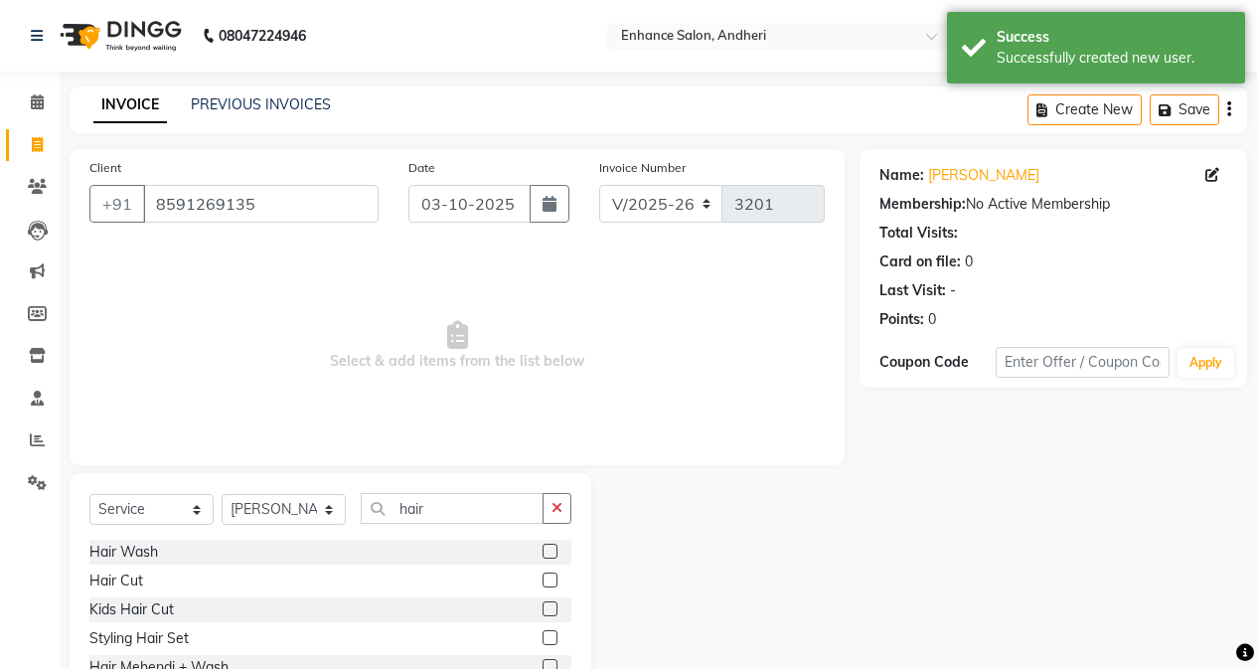
click at [549, 581] on label at bounding box center [550, 579] width 15 height 15
click at [549, 581] on input "checkbox" at bounding box center [549, 580] width 13 height 13
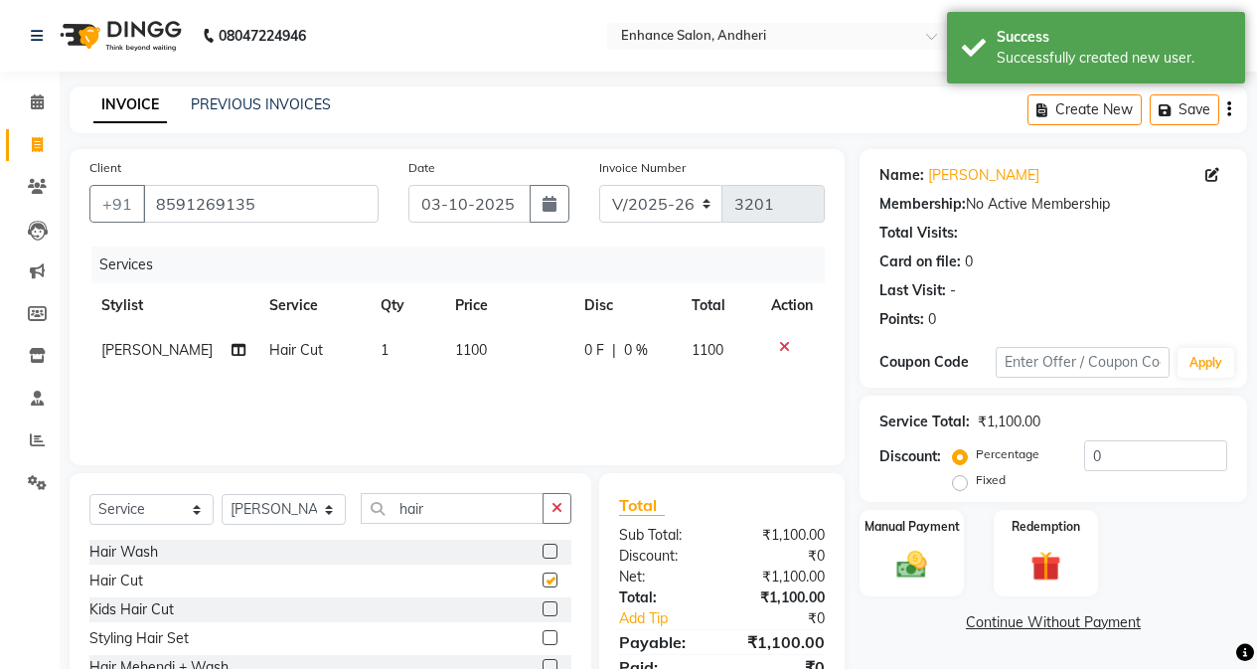
scroll to position [101, 0]
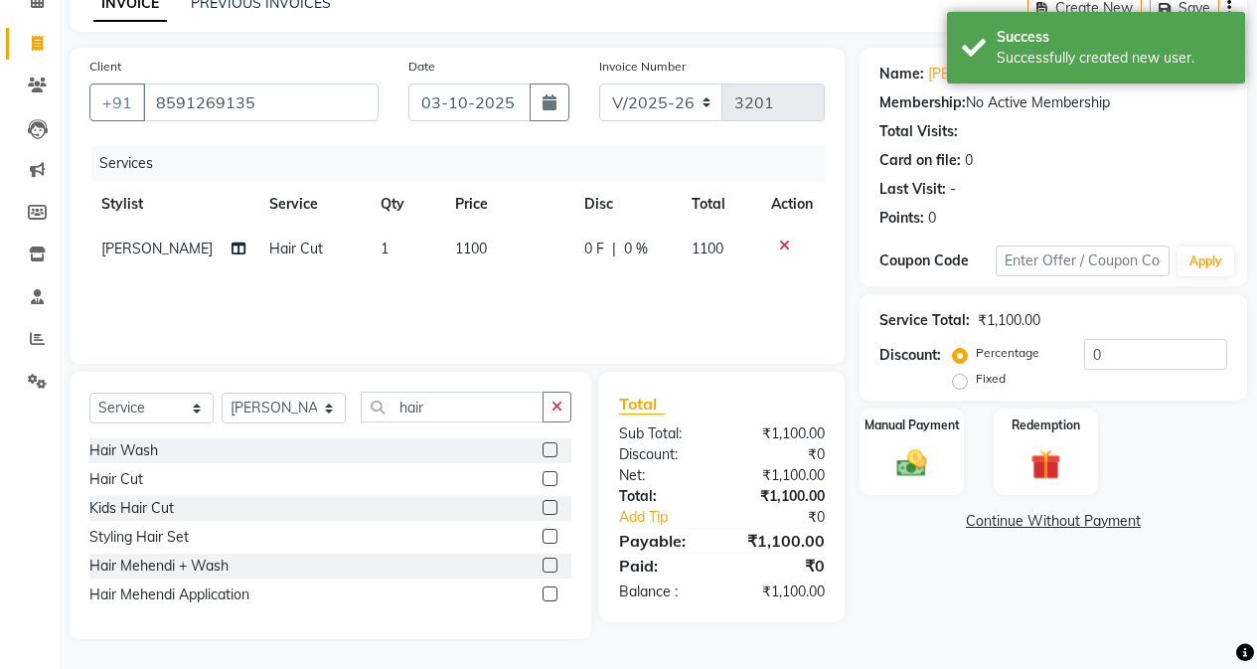
checkbox input "false"
drag, startPoint x: 1087, startPoint y: 346, endPoint x: 1094, endPoint y: 376, distance: 30.6
click at [1001, 351] on input "0" at bounding box center [1155, 354] width 143 height 31
type input "10"
click at [921, 460] on img at bounding box center [911, 463] width 51 height 36
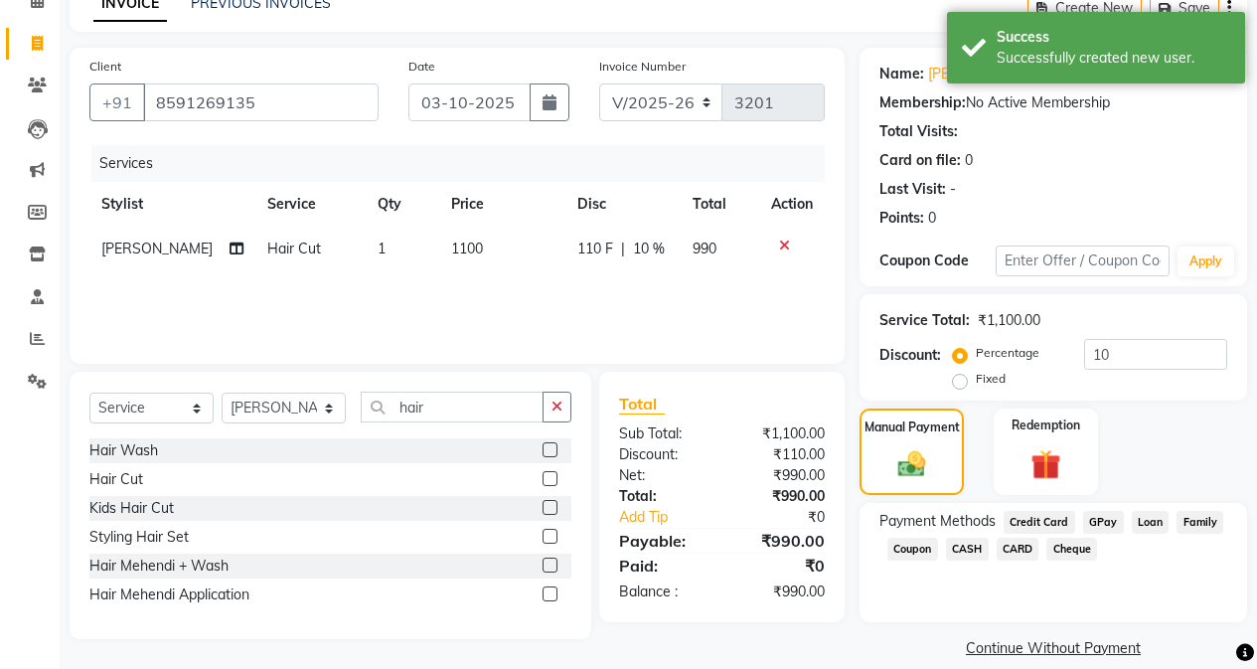
click at [983, 549] on span "CASH" at bounding box center [967, 549] width 43 height 23
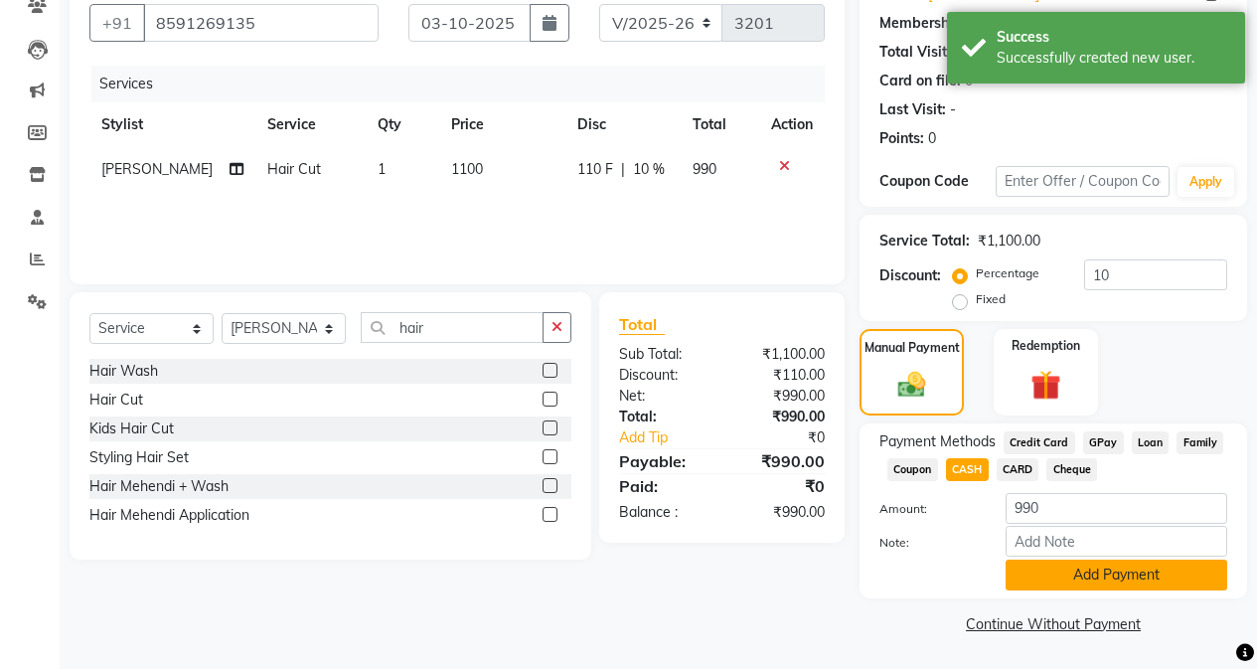
click at [1001, 570] on button "Add Payment" at bounding box center [1117, 575] width 222 height 31
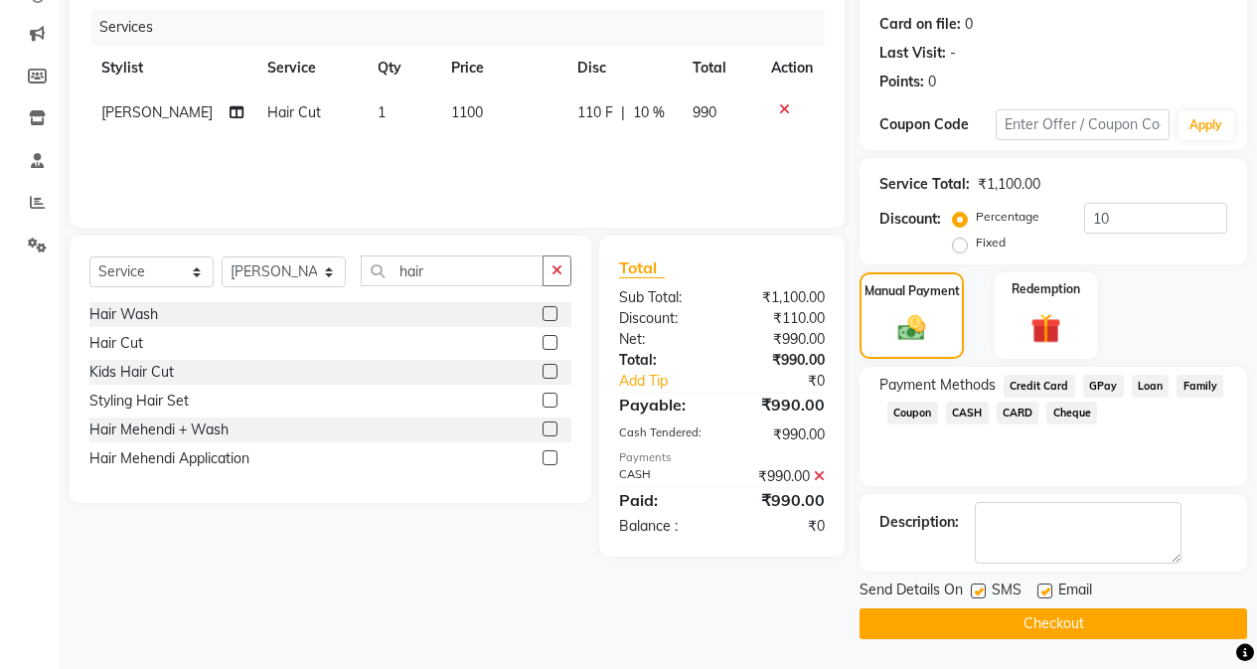
click at [1001, 619] on button "Checkout" at bounding box center [1054, 623] width 388 height 31
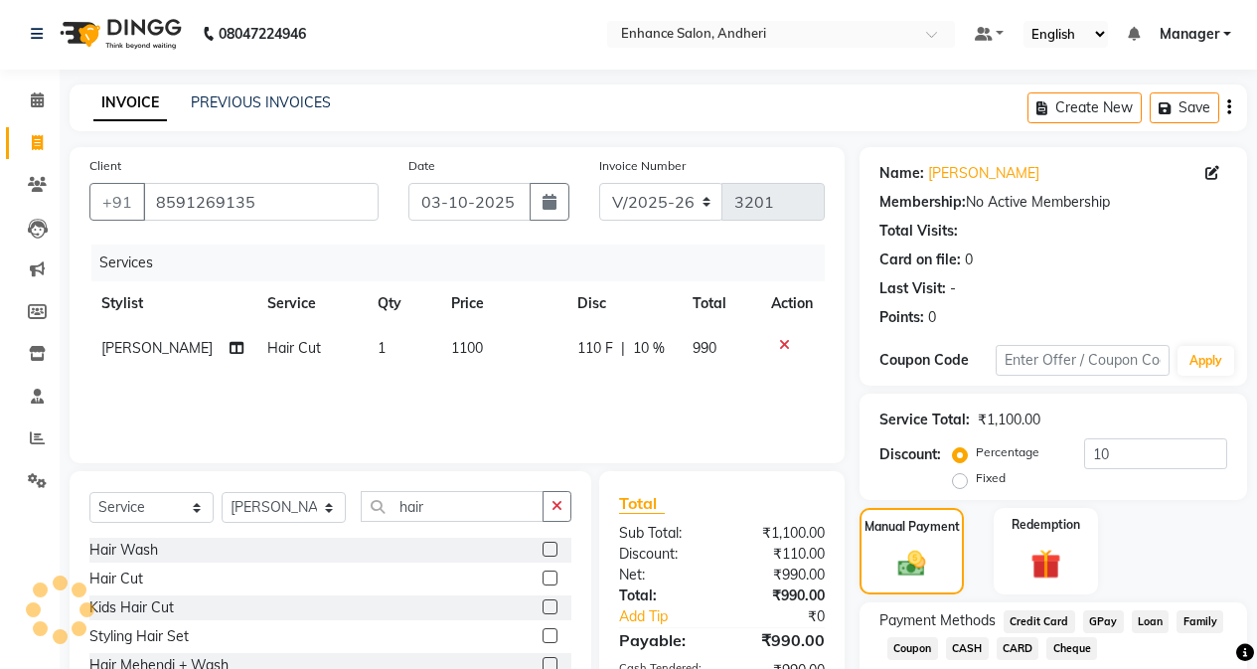
scroll to position [0, 0]
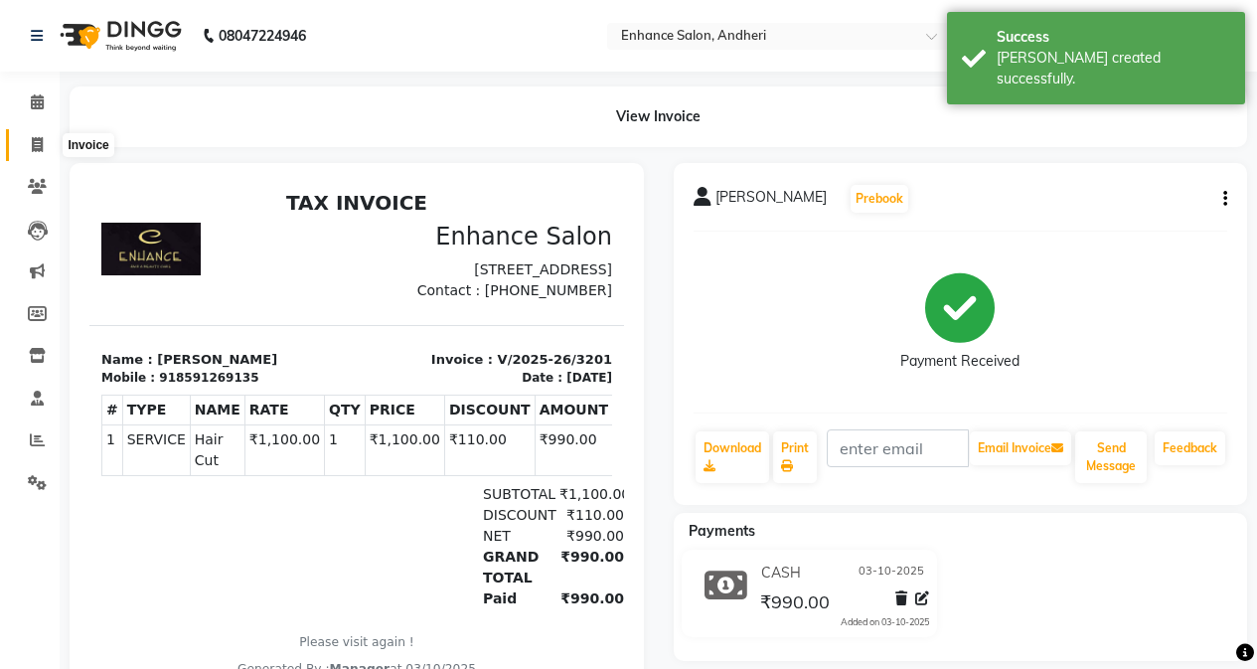
click at [20, 143] on span at bounding box center [37, 145] width 35 height 23
select select "service"
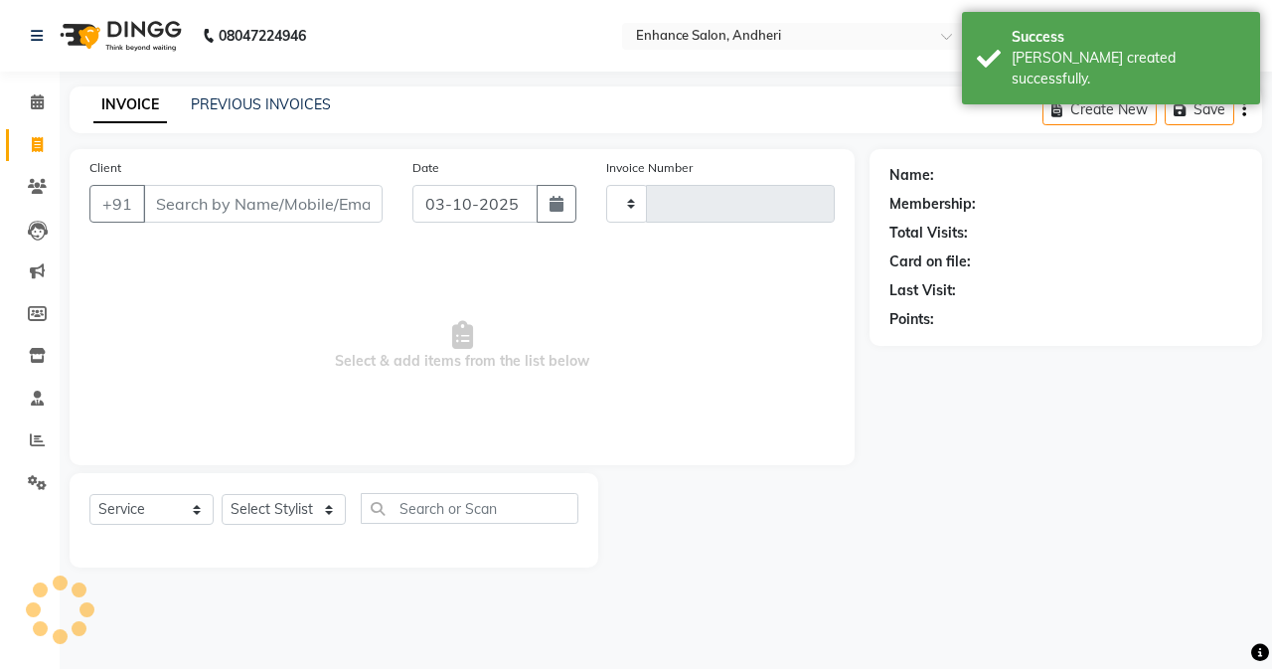
type input "3202"
select select "7236"
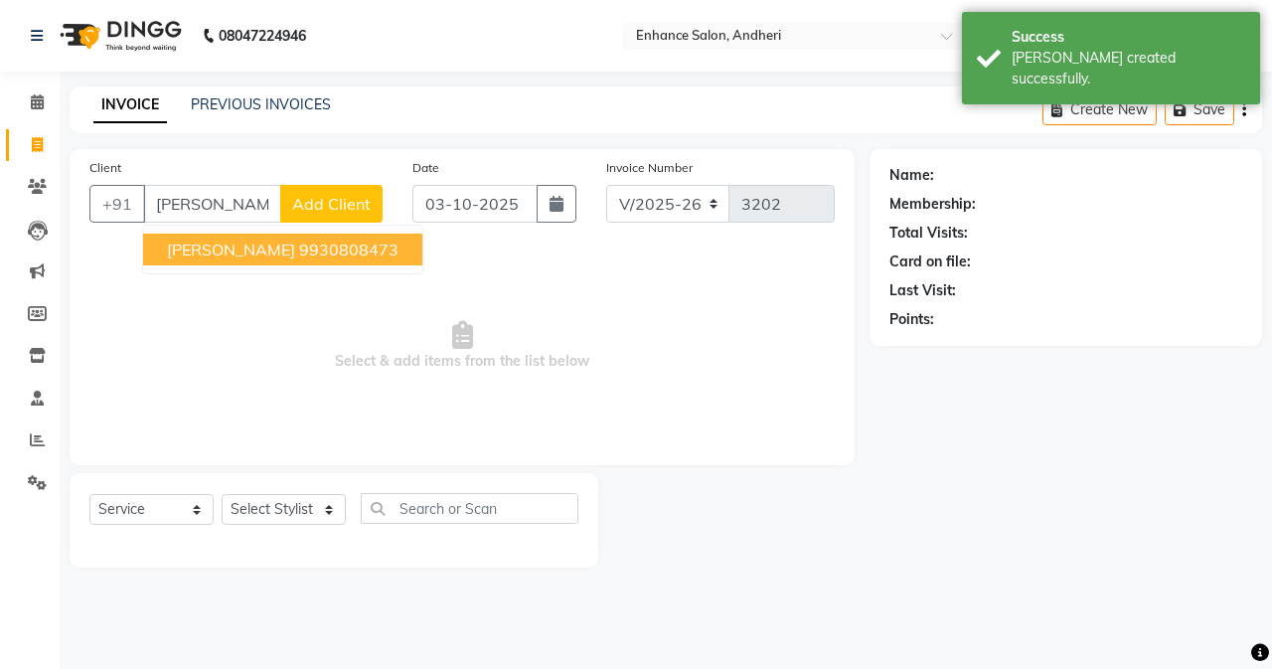
drag, startPoint x: 193, startPoint y: 238, endPoint x: 247, endPoint y: 384, distance: 156.0
click at [193, 238] on button "[PERSON_NAME] 9930808473" at bounding box center [282, 250] width 279 height 32
type input "9930808473"
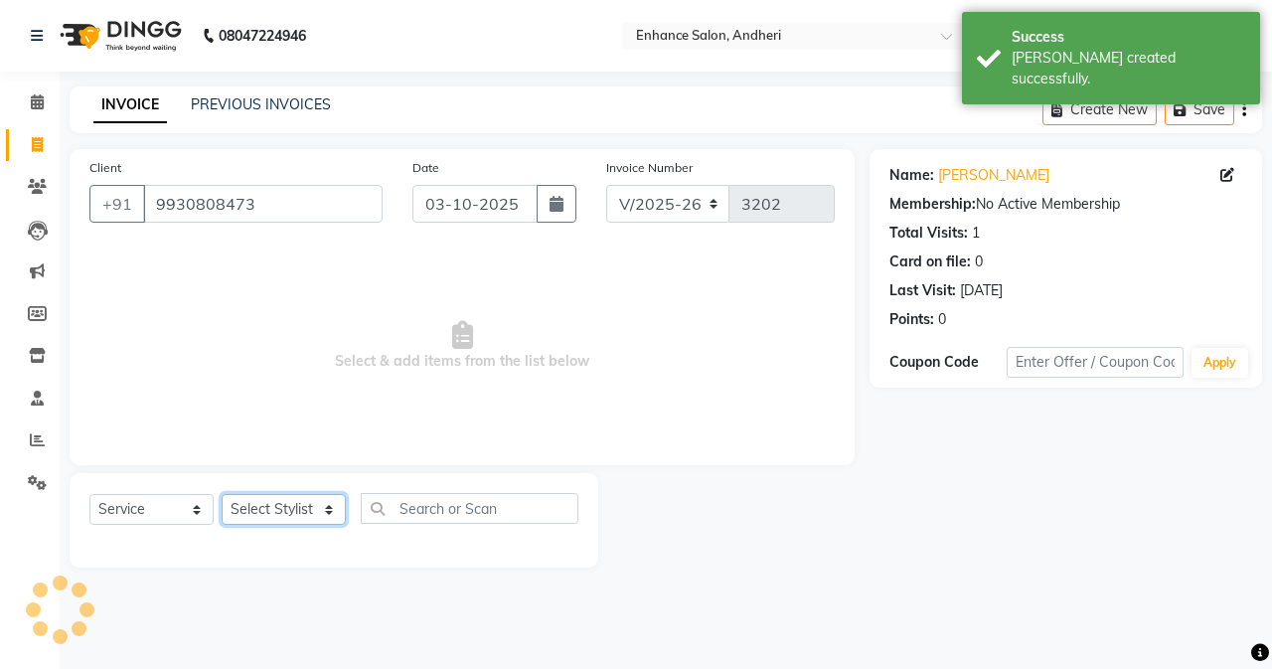
click at [289, 519] on select "Select Stylist Admin [PERSON_NAME] [PERSON_NAME] [PERSON_NAME] Manager [PERSON_…" at bounding box center [284, 509] width 124 height 31
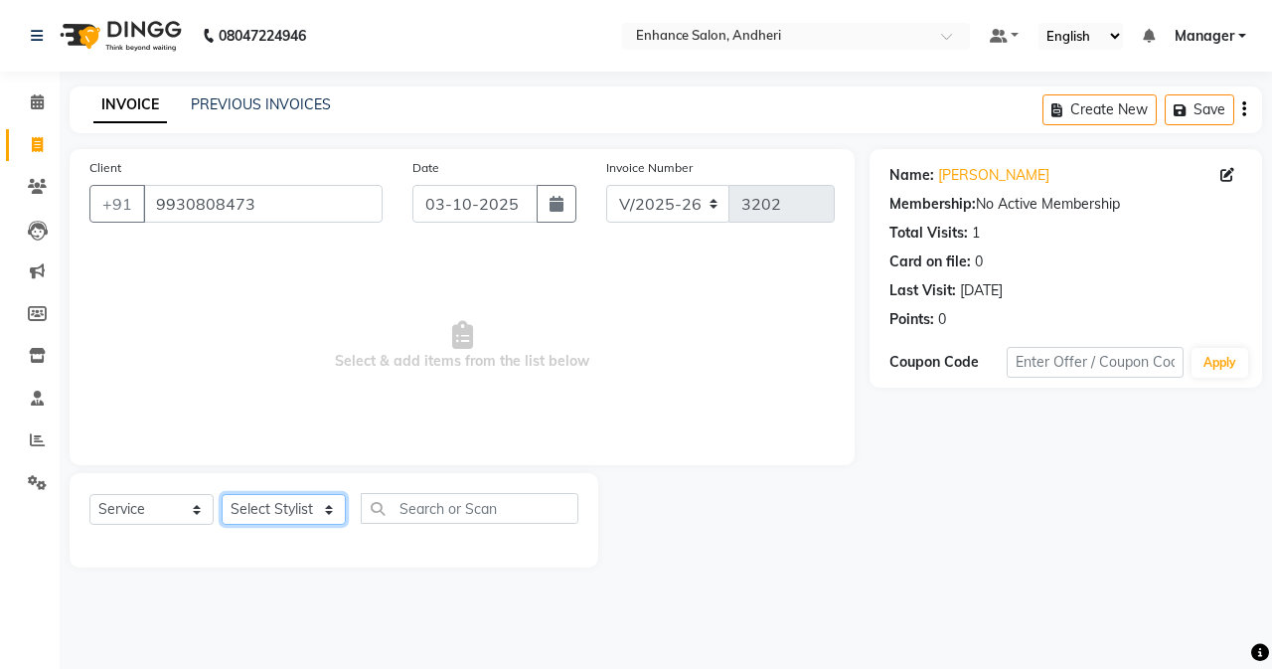
select select "61729"
click at [222, 494] on select "Select Stylist Admin [PERSON_NAME] [PERSON_NAME] [PERSON_NAME] Manager [PERSON_…" at bounding box center [284, 509] width 124 height 31
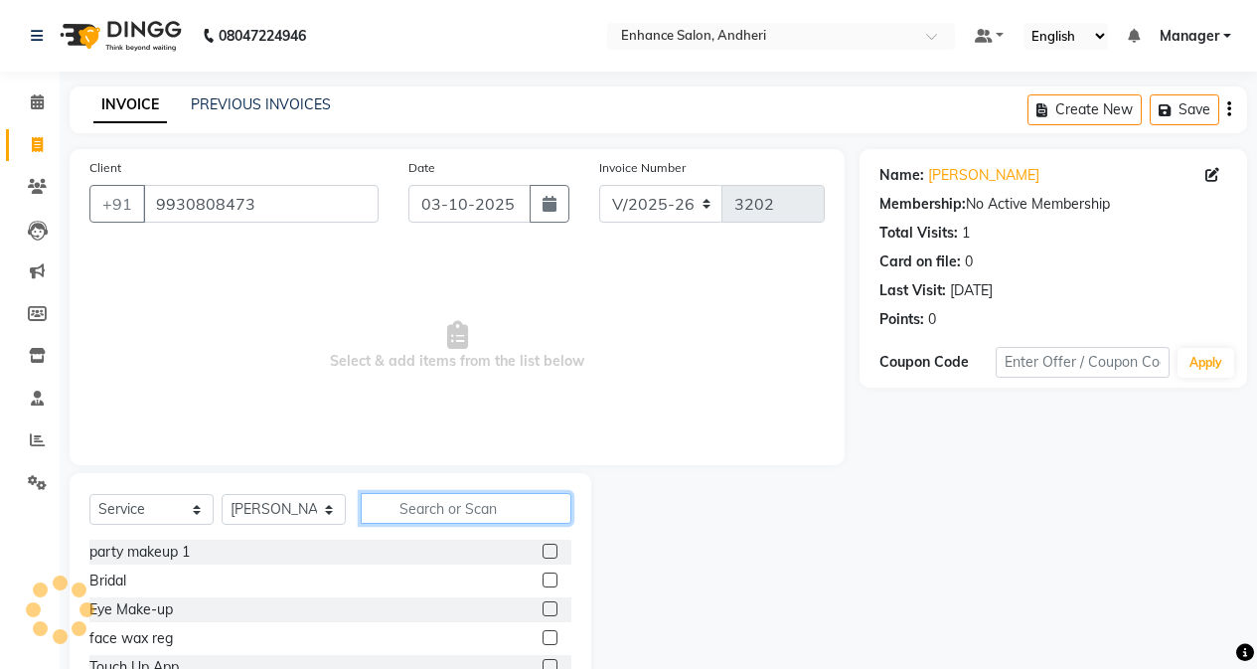
click at [376, 500] on input "text" at bounding box center [466, 508] width 211 height 31
type input "hai"
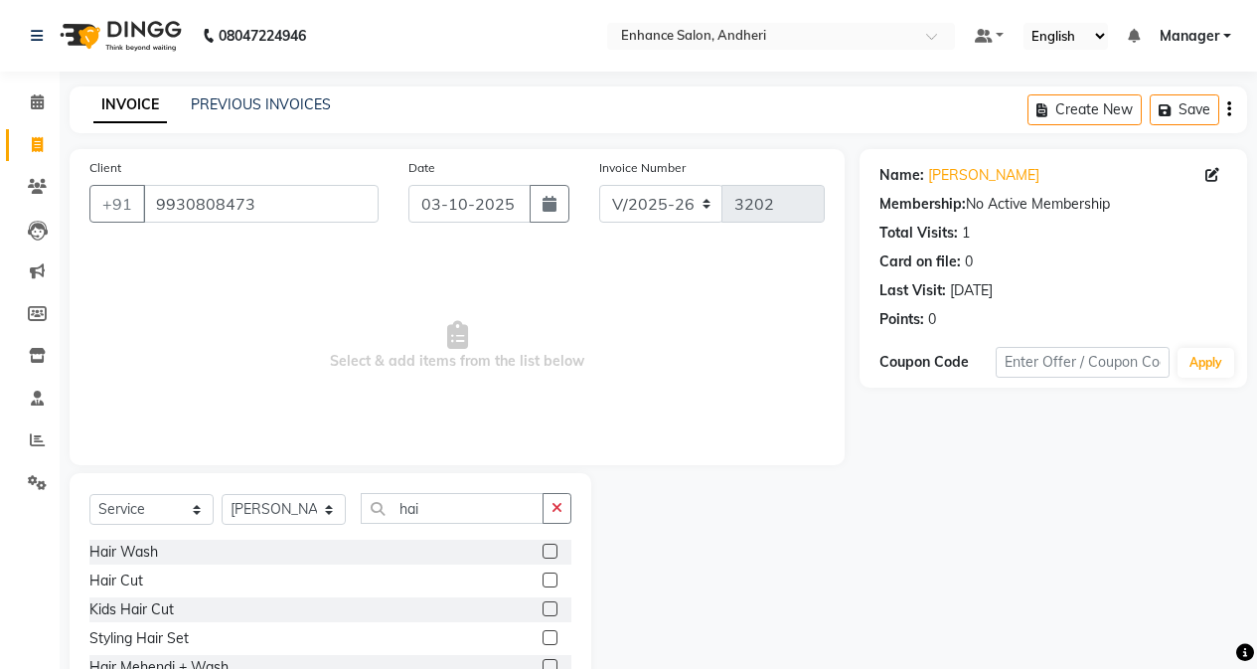
click at [548, 578] on label at bounding box center [550, 579] width 15 height 15
click at [548, 578] on input "checkbox" at bounding box center [549, 580] width 13 height 13
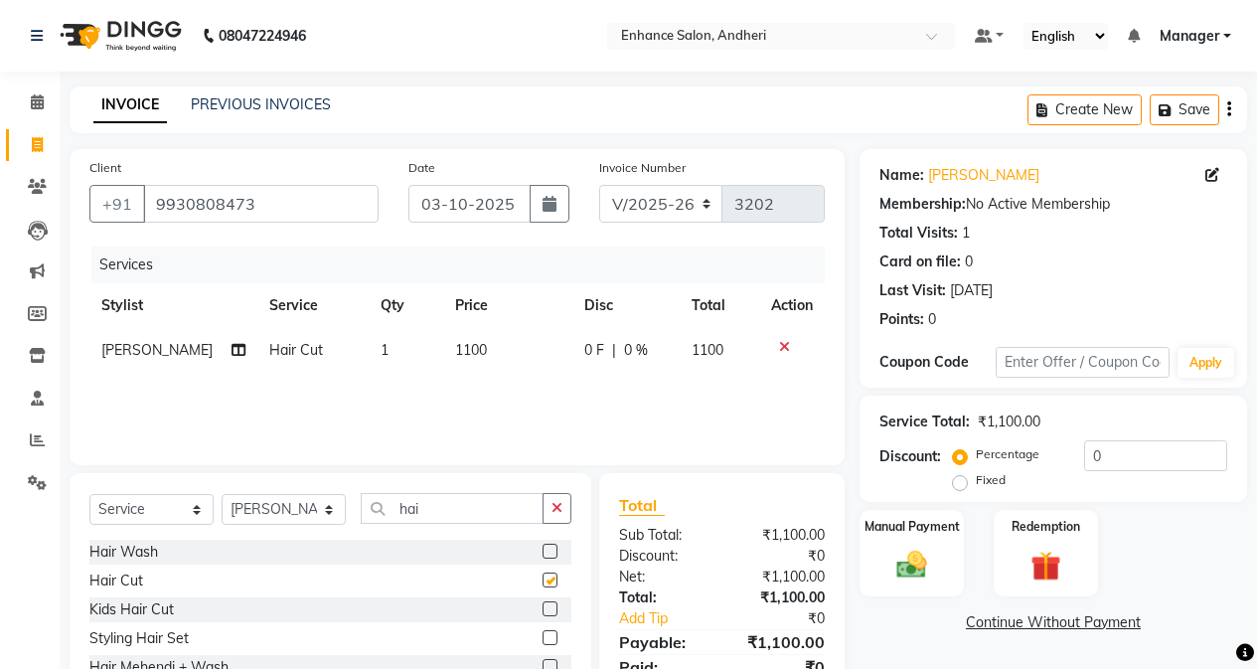
checkbox input "false"
click at [301, 499] on select "Select Stylist Admin [PERSON_NAME] [PERSON_NAME] [PERSON_NAME] Manager [PERSON_…" at bounding box center [284, 509] width 124 height 31
select select "79056"
click at [222, 494] on select "Select Stylist Admin [PERSON_NAME] [PERSON_NAME] [PERSON_NAME] Manager [PERSON_…" at bounding box center [284, 509] width 124 height 31
click at [471, 528] on div "Select Service Product Membership Package Voucher Prepaid Gift Card Select Styl…" at bounding box center [330, 516] width 482 height 47
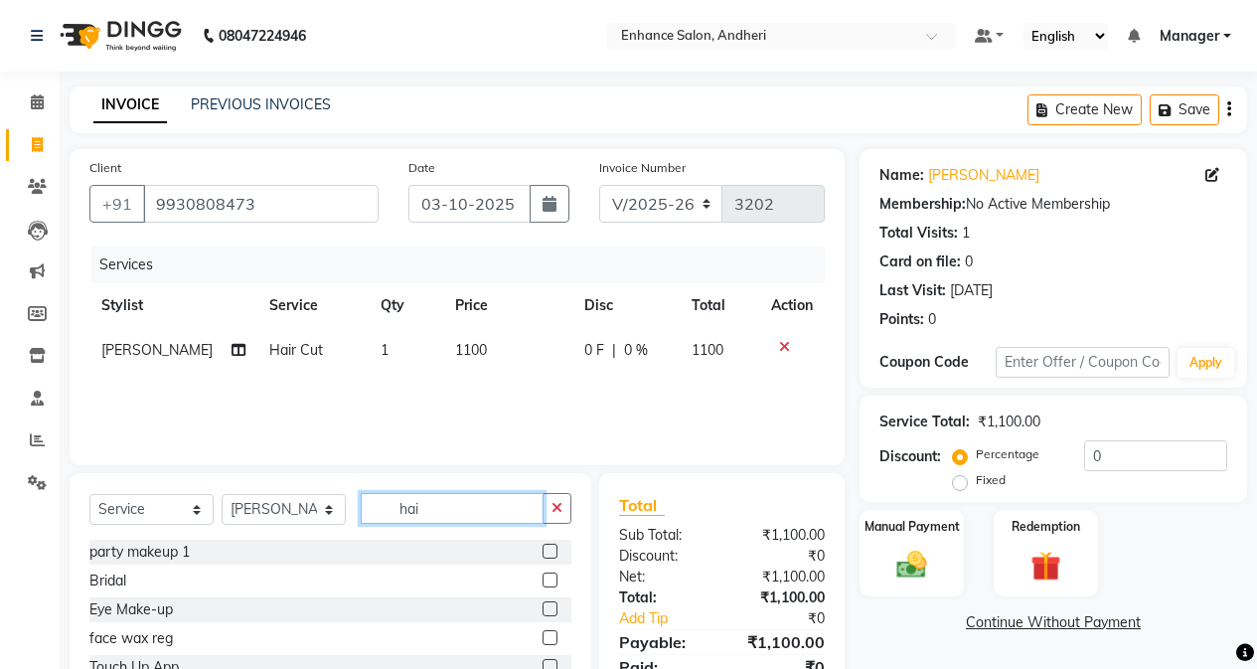
click at [476, 521] on input "hai" at bounding box center [452, 508] width 183 height 31
type input "h"
type input "ped"
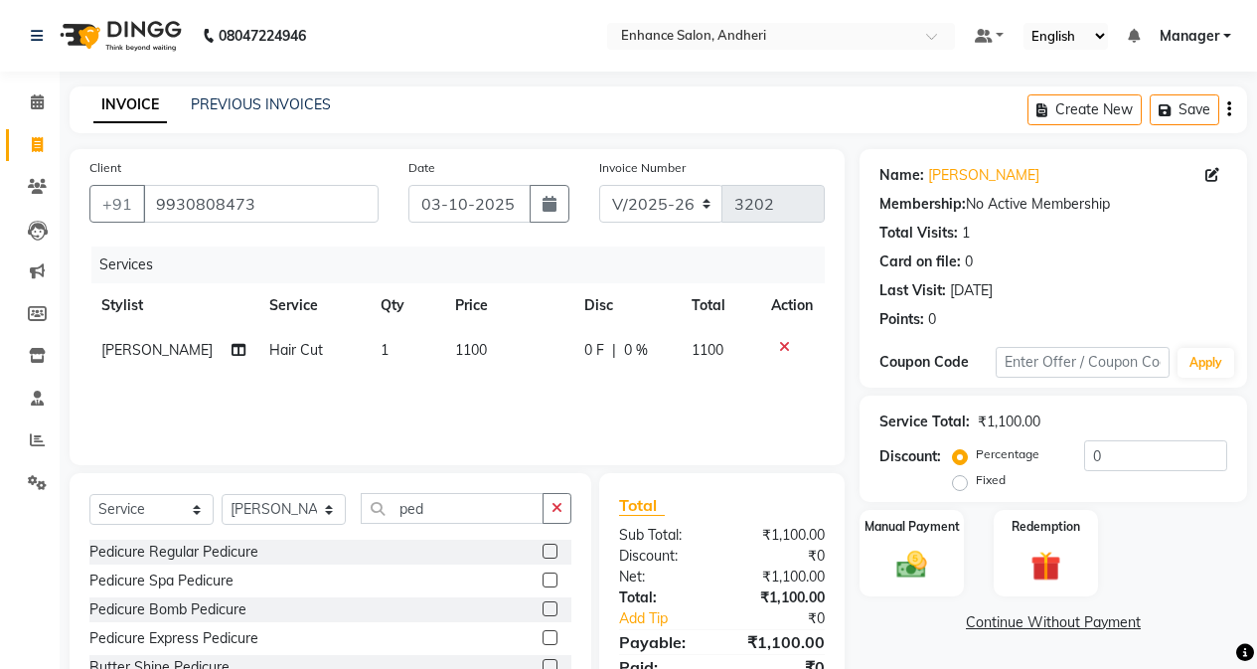
click at [557, 548] on label at bounding box center [550, 551] width 15 height 15
click at [556, 548] on input "checkbox" at bounding box center [549, 552] width 13 height 13
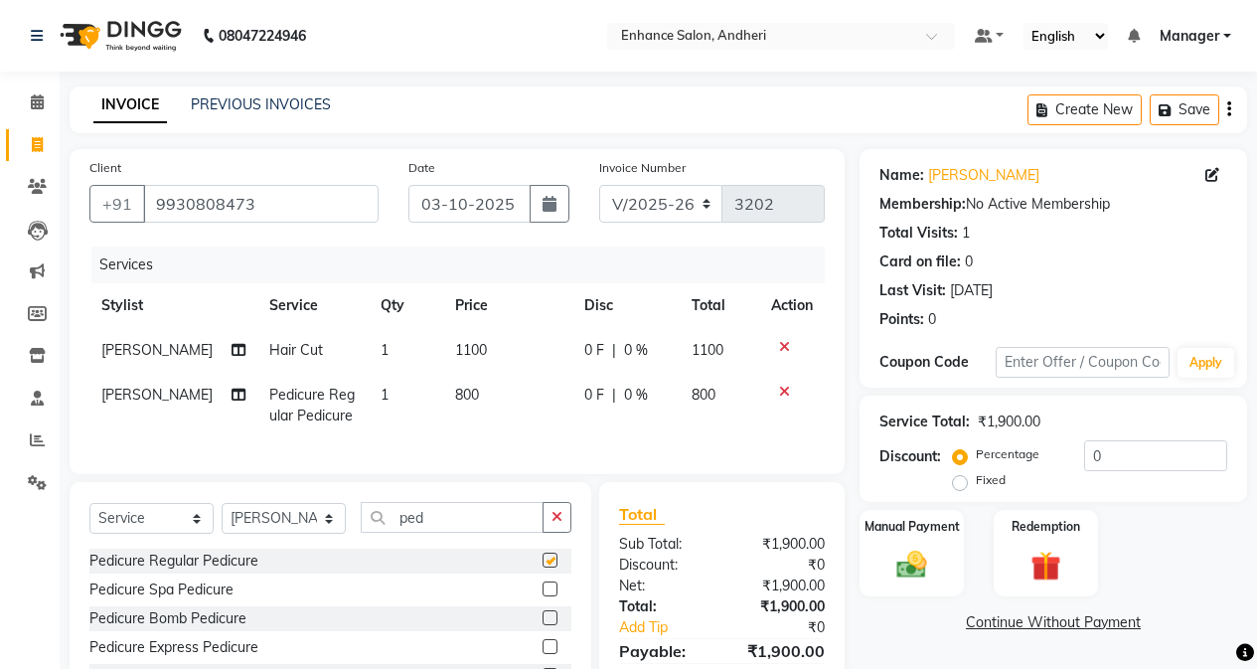
checkbox input "false"
click at [232, 354] on icon at bounding box center [239, 350] width 14 height 14
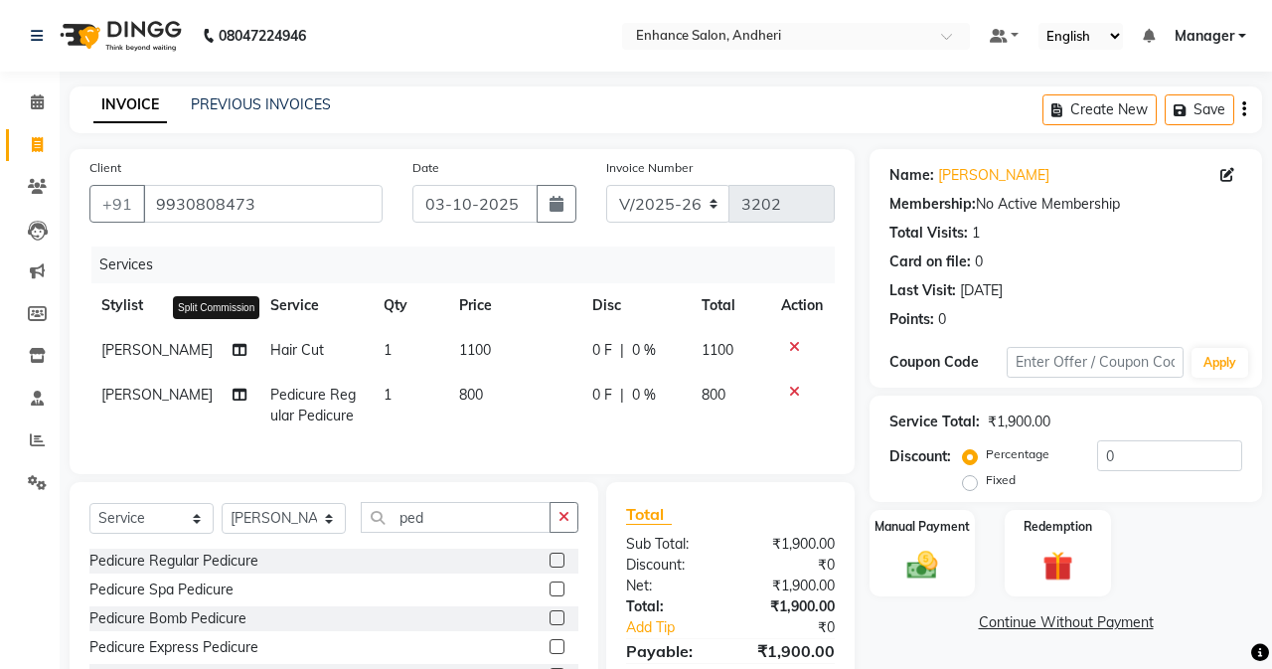
select select "61729"
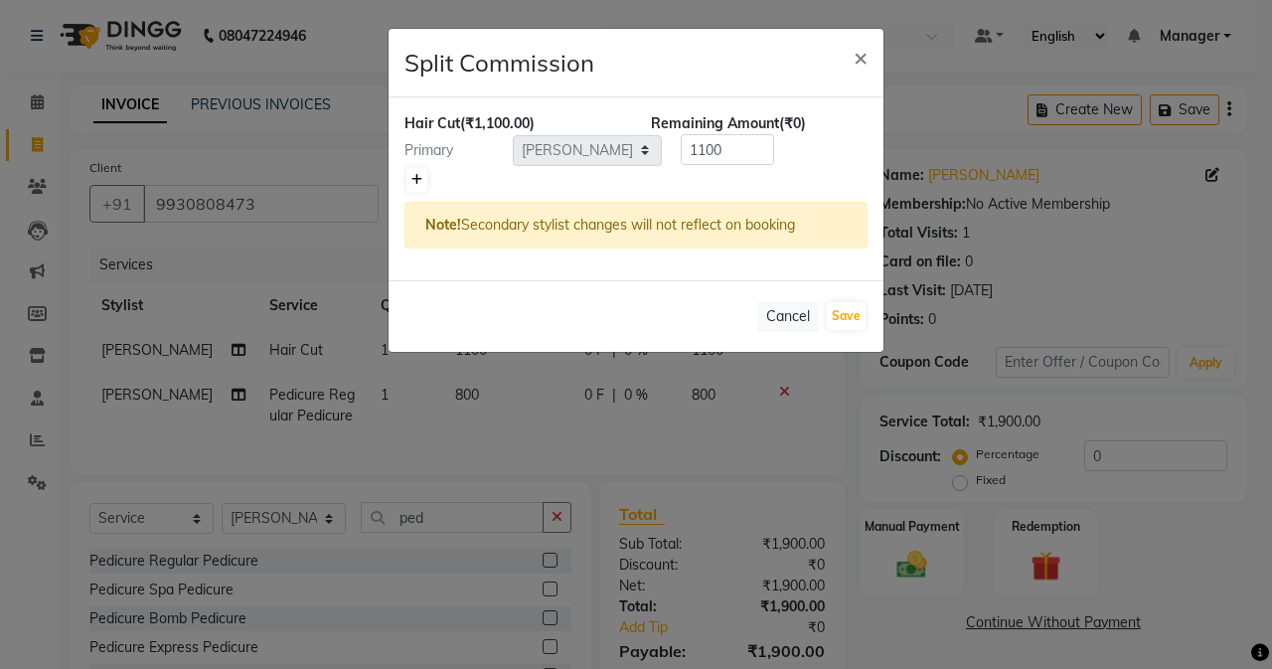
click at [409, 164] on div "Primary Select Admin [PERSON_NAME] [PERSON_NAME] [PERSON_NAME] Manager [PERSON_…" at bounding box center [636, 150] width 493 height 32
click at [412, 177] on icon at bounding box center [416, 180] width 11 height 12
type input "550"
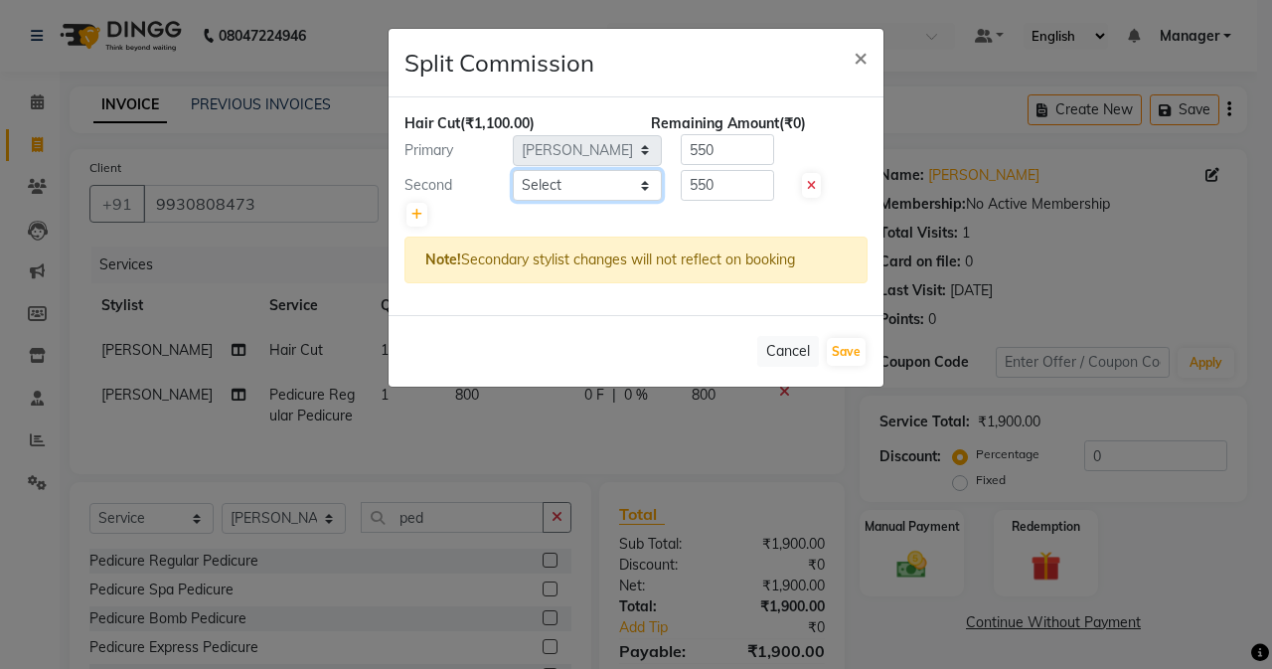
click at [564, 192] on select "Select Admin [PERSON_NAME] [PERSON_NAME] [PERSON_NAME] Manager [PERSON_NAME] [P…" at bounding box center [587, 185] width 149 height 31
select select "79056"
click at [513, 170] on select "Select Admin [PERSON_NAME] [PERSON_NAME] [PERSON_NAME] Manager [PERSON_NAME] [P…" at bounding box center [587, 185] width 149 height 31
click at [752, 175] on input "550" at bounding box center [727, 185] width 93 height 31
type input "5"
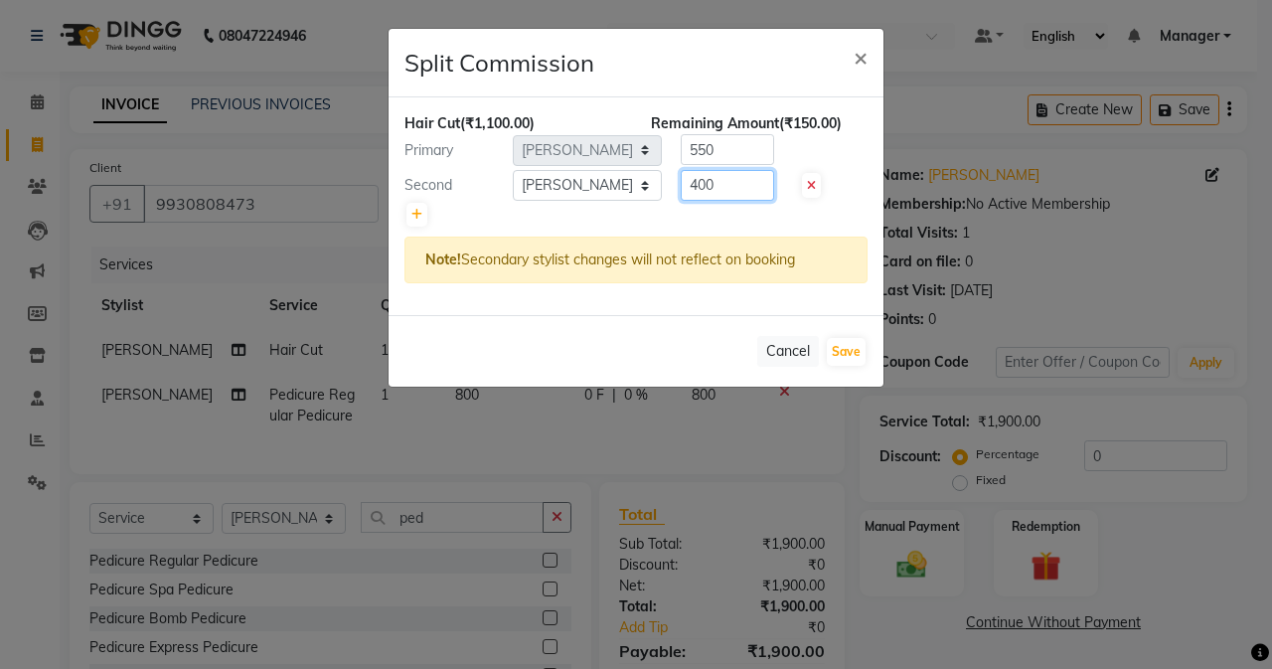
type input "400"
click at [752, 159] on input "550" at bounding box center [727, 149] width 93 height 31
type input "5"
type input "700"
click at [846, 350] on button "Save" at bounding box center [846, 352] width 39 height 28
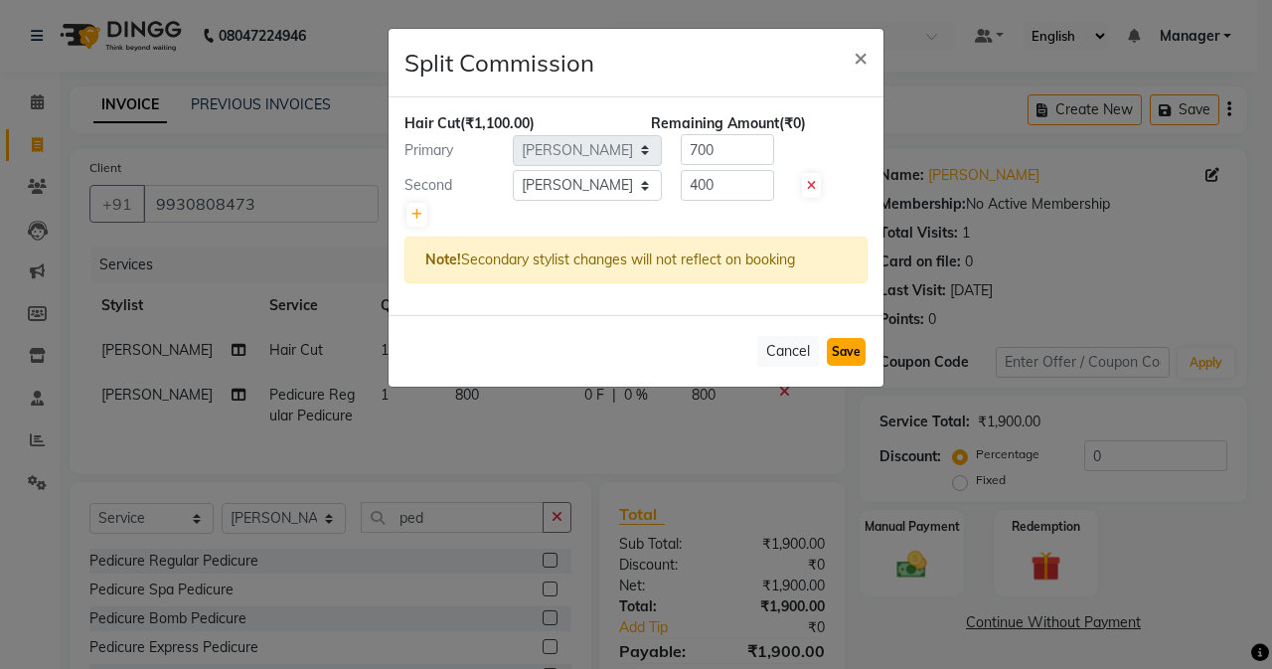
select select "Select"
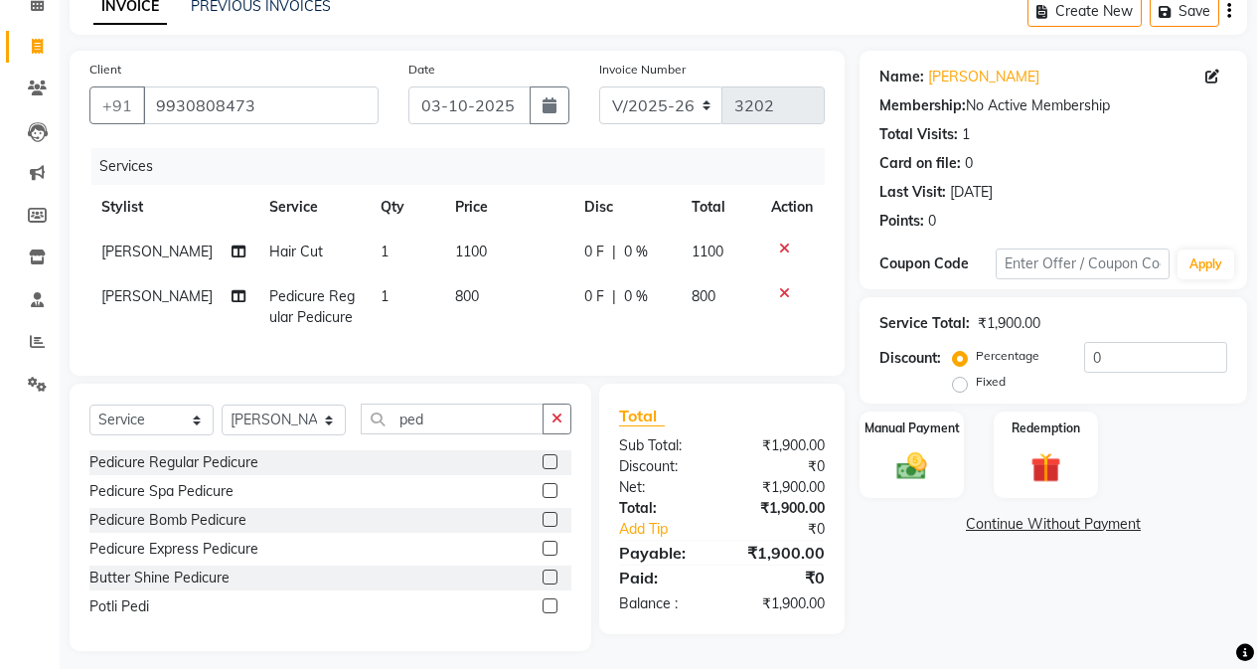
scroll to position [99, 0]
click at [441, 430] on input "ped" at bounding box center [452, 417] width 183 height 31
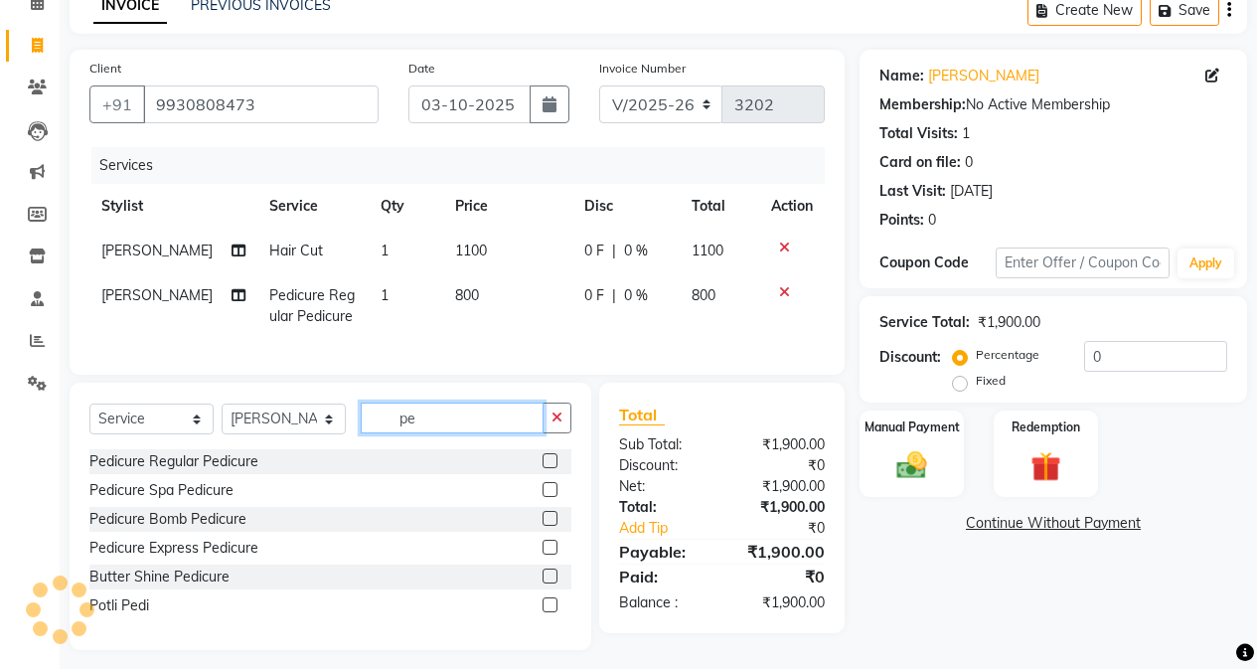
type input "p"
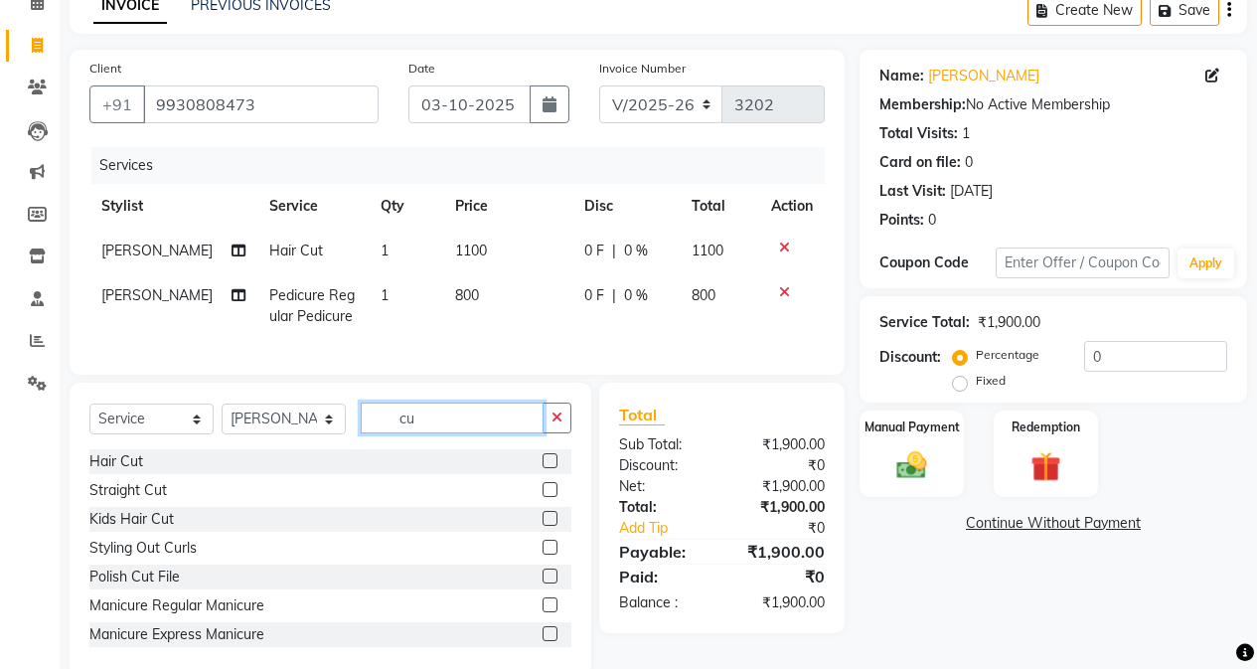
type input "cu"
click at [543, 583] on label at bounding box center [550, 575] width 15 height 15
click at [543, 583] on input "checkbox" at bounding box center [549, 576] width 13 height 13
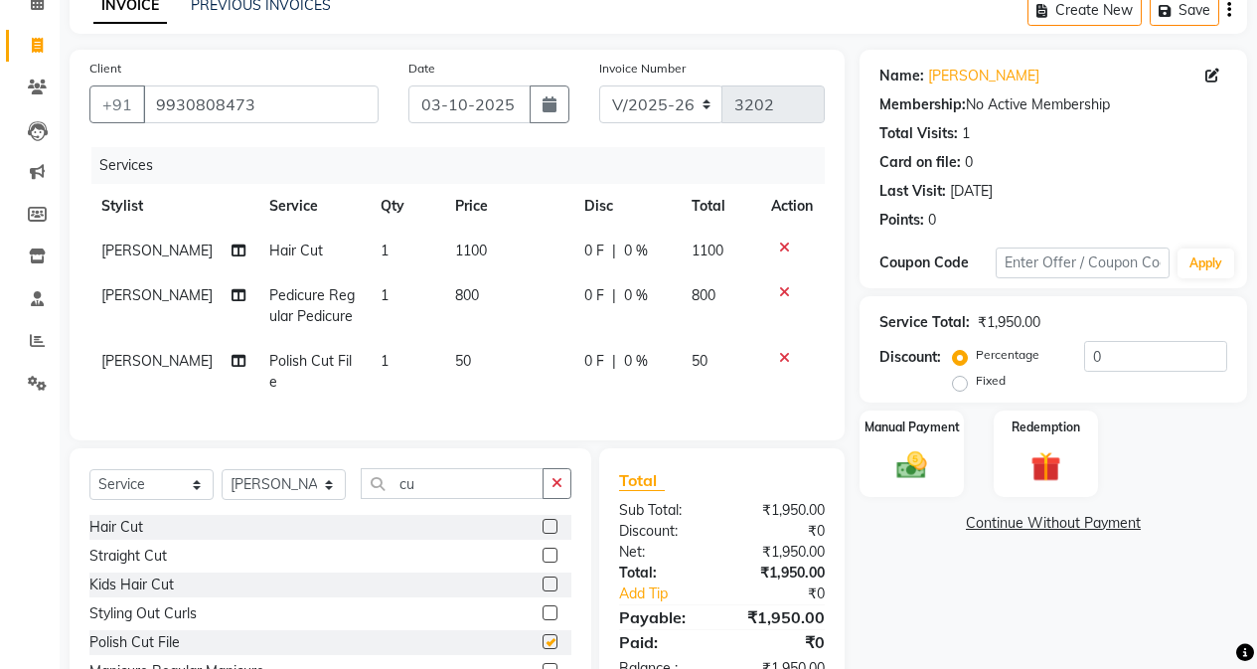
checkbox input "false"
click at [892, 490] on div "Manual Payment" at bounding box center [912, 453] width 108 height 90
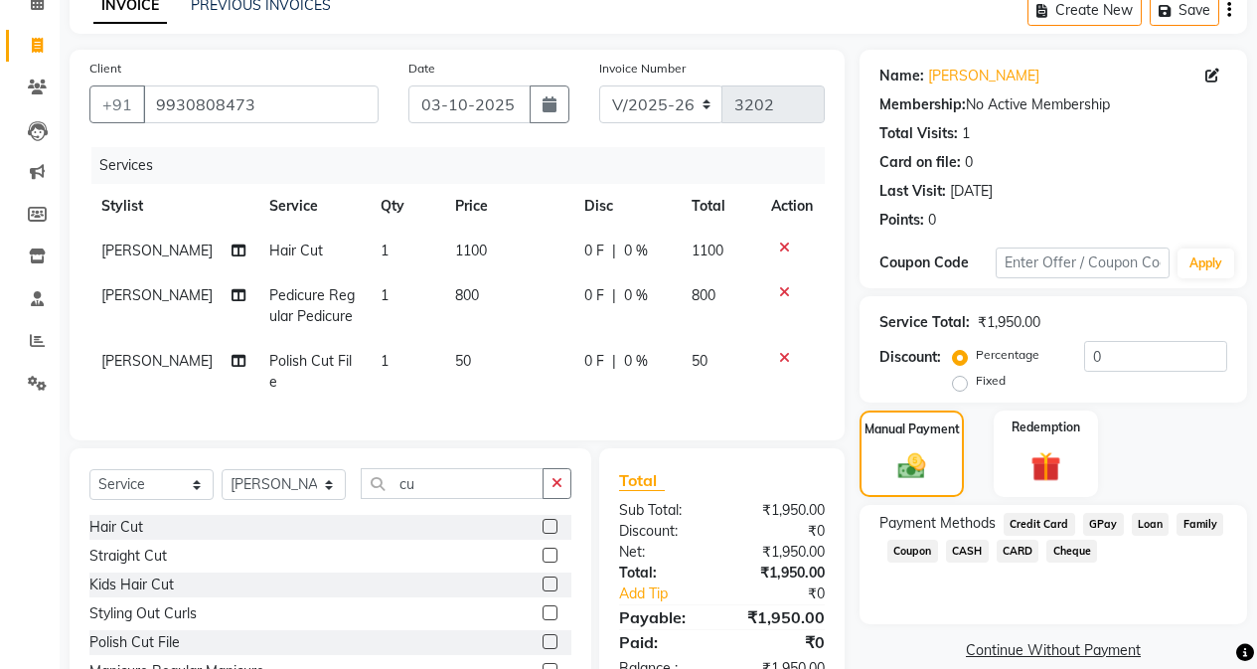
click at [1001, 518] on span "GPay" at bounding box center [1103, 524] width 41 height 23
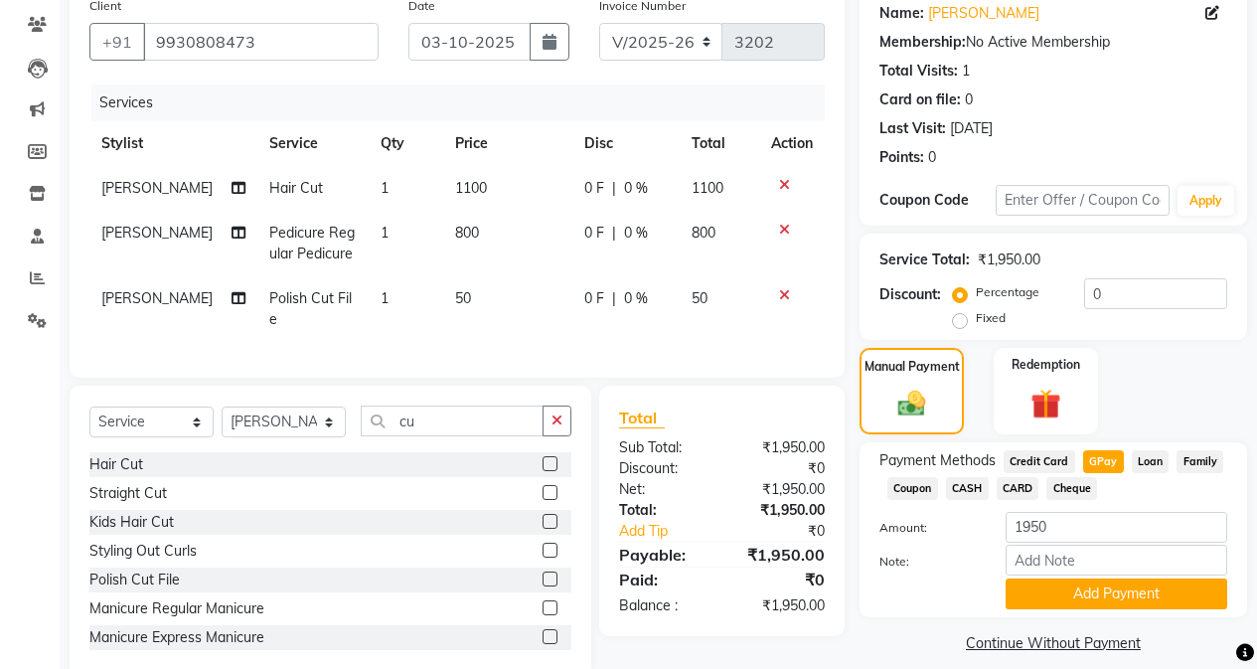
scroll to position [196, 0]
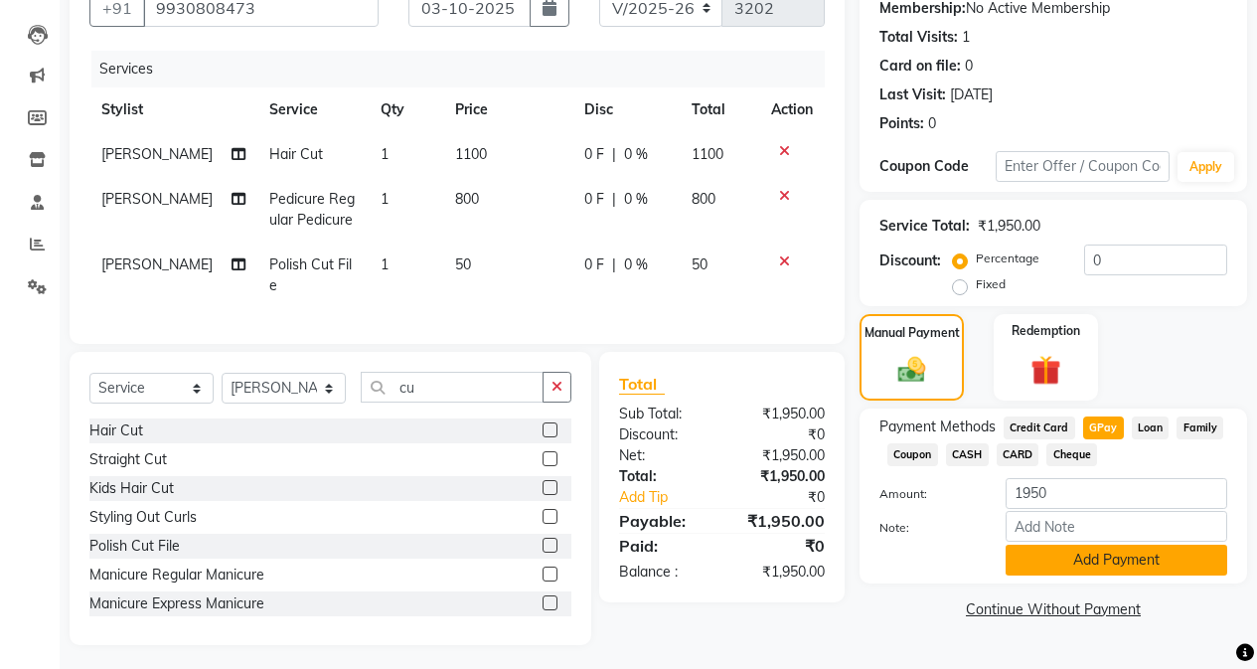
click at [1001, 547] on button "Add Payment" at bounding box center [1117, 560] width 222 height 31
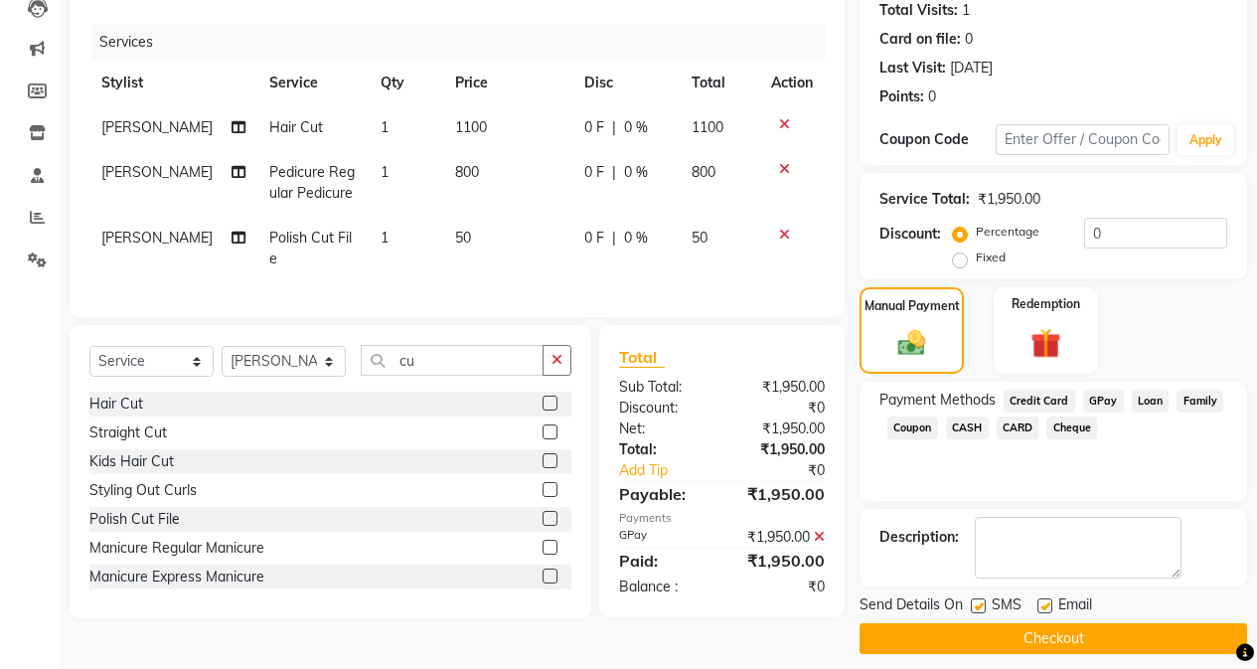
scroll to position [238, 0]
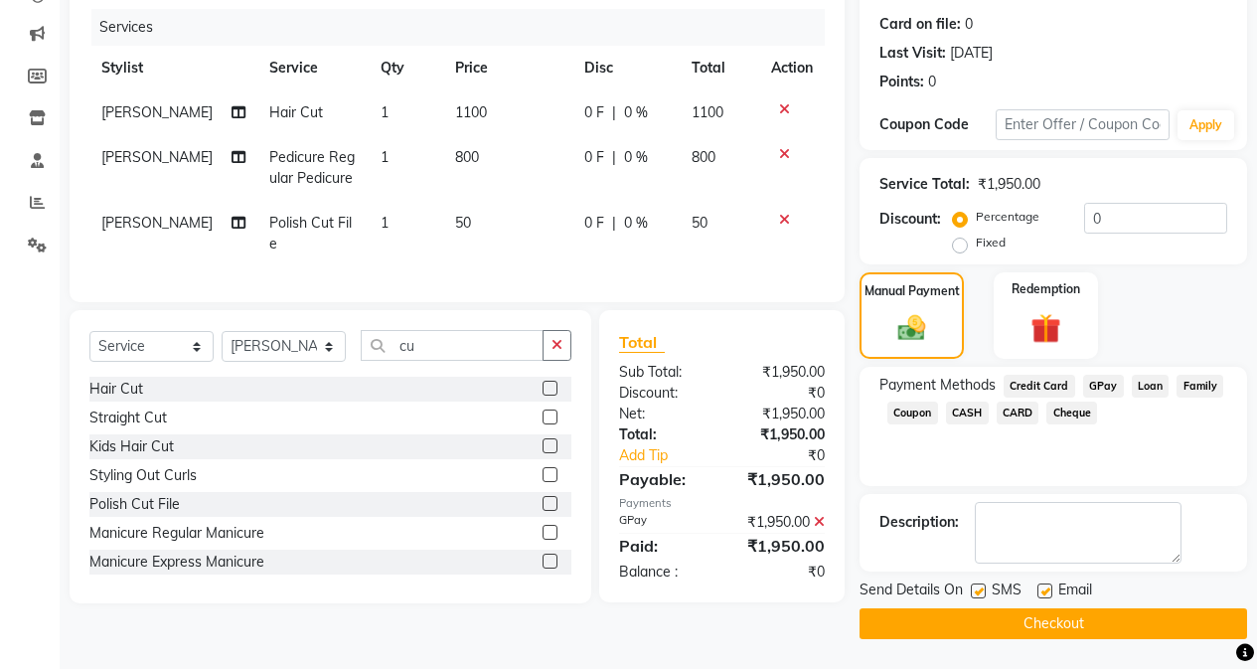
click at [1001, 622] on button "Checkout" at bounding box center [1054, 623] width 388 height 31
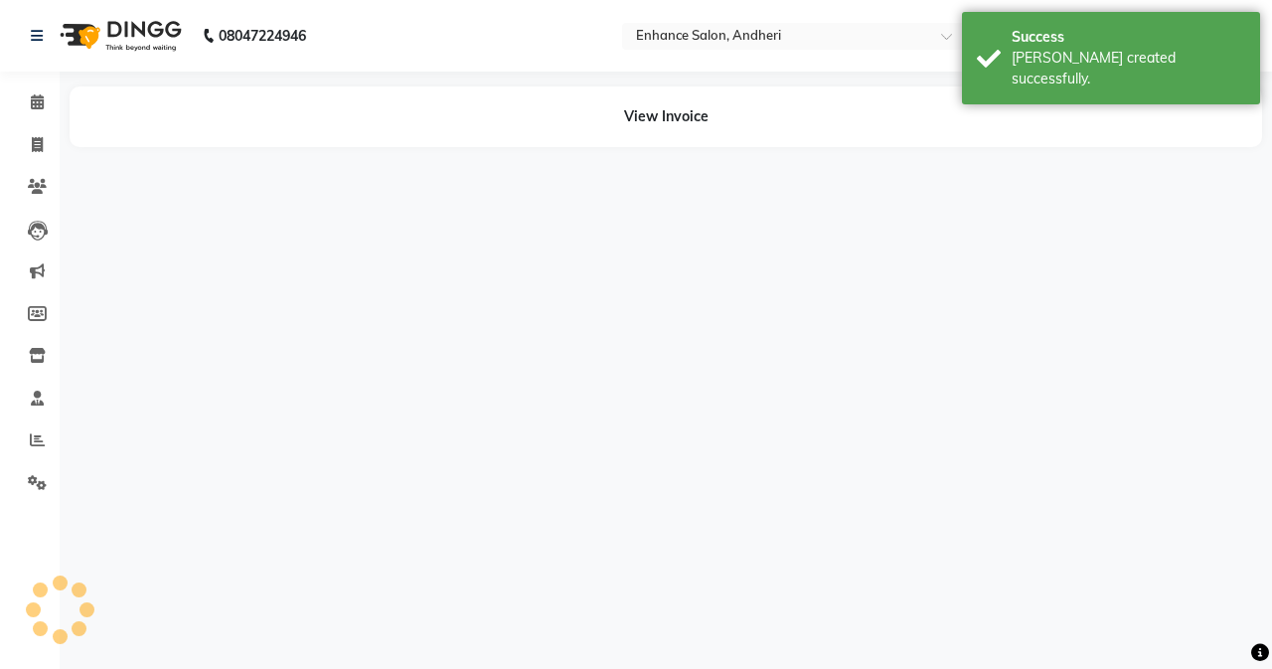
select select "61729"
select select "79056"
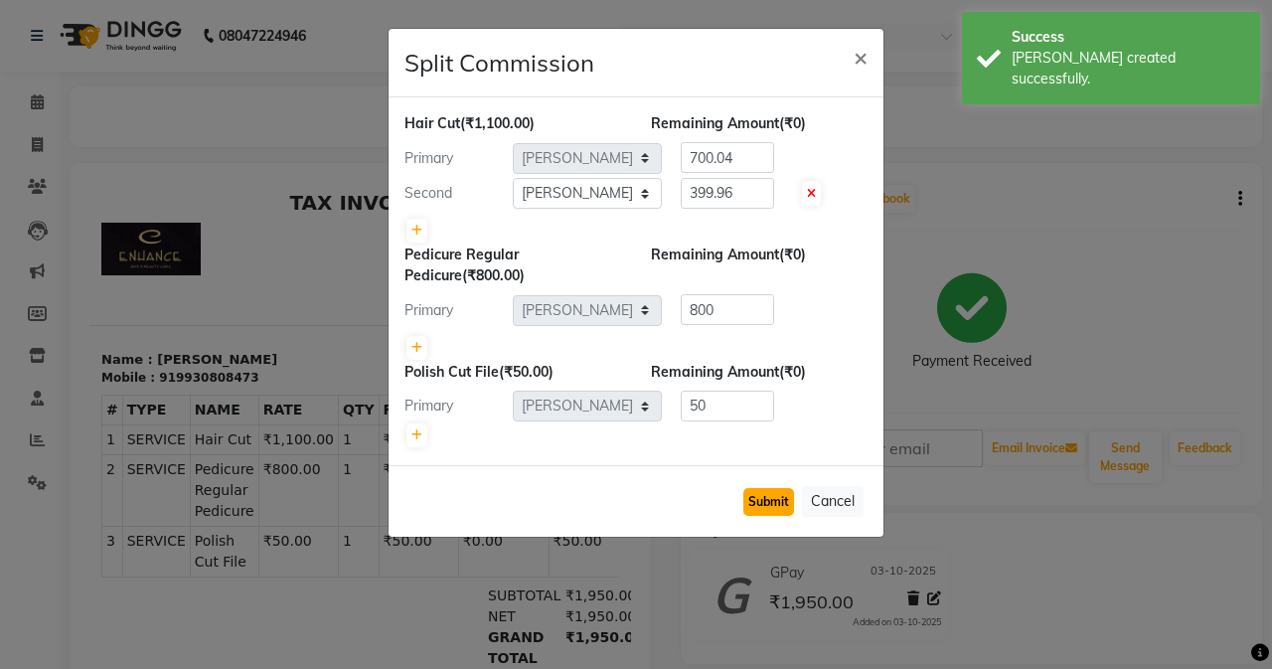
click at [777, 508] on button "Submit" at bounding box center [768, 502] width 51 height 28
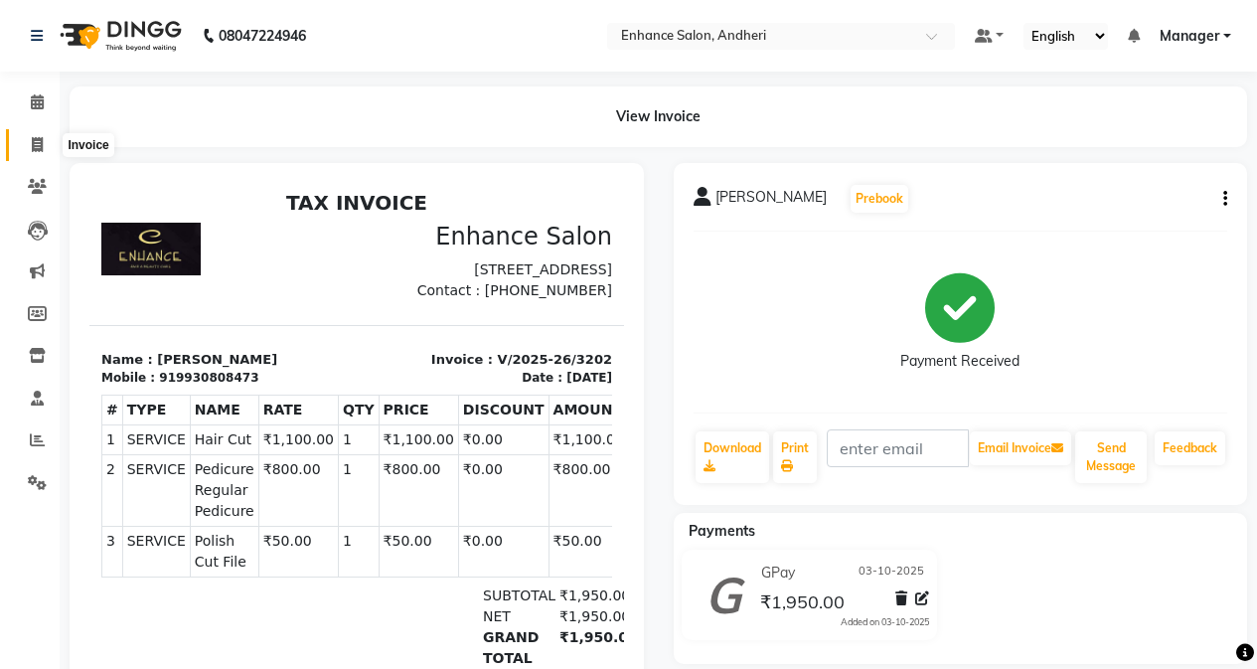
click at [48, 150] on span at bounding box center [37, 145] width 35 height 23
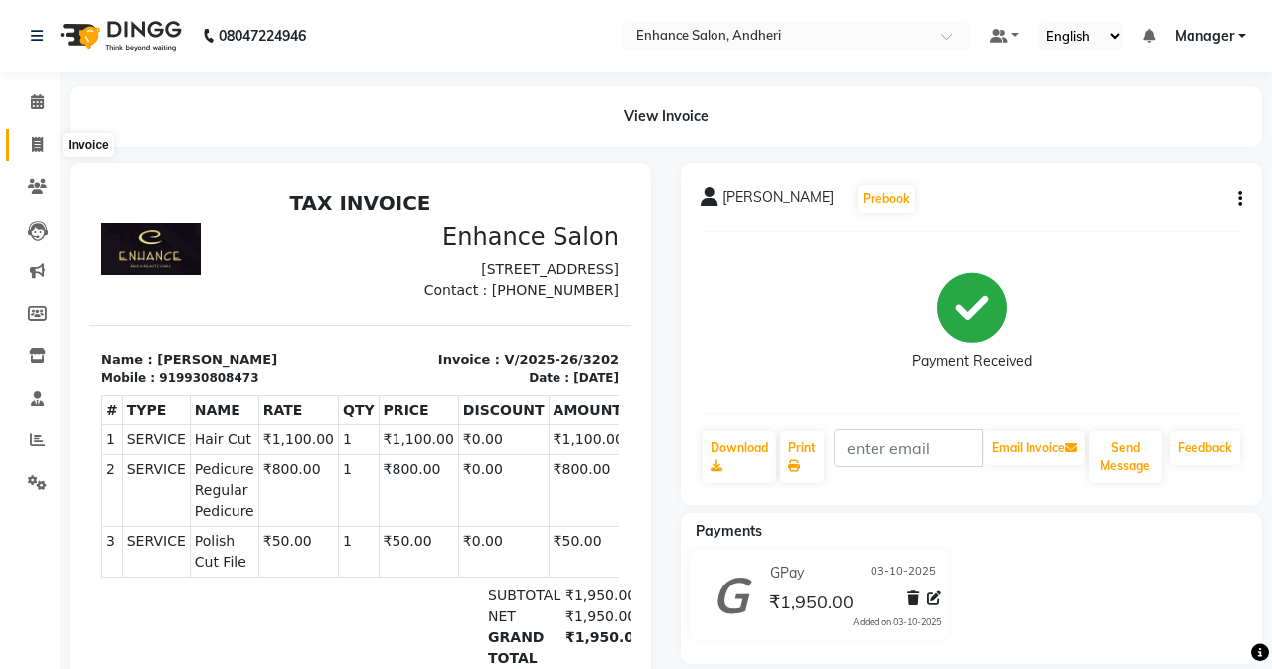
select select "7236"
select select "service"
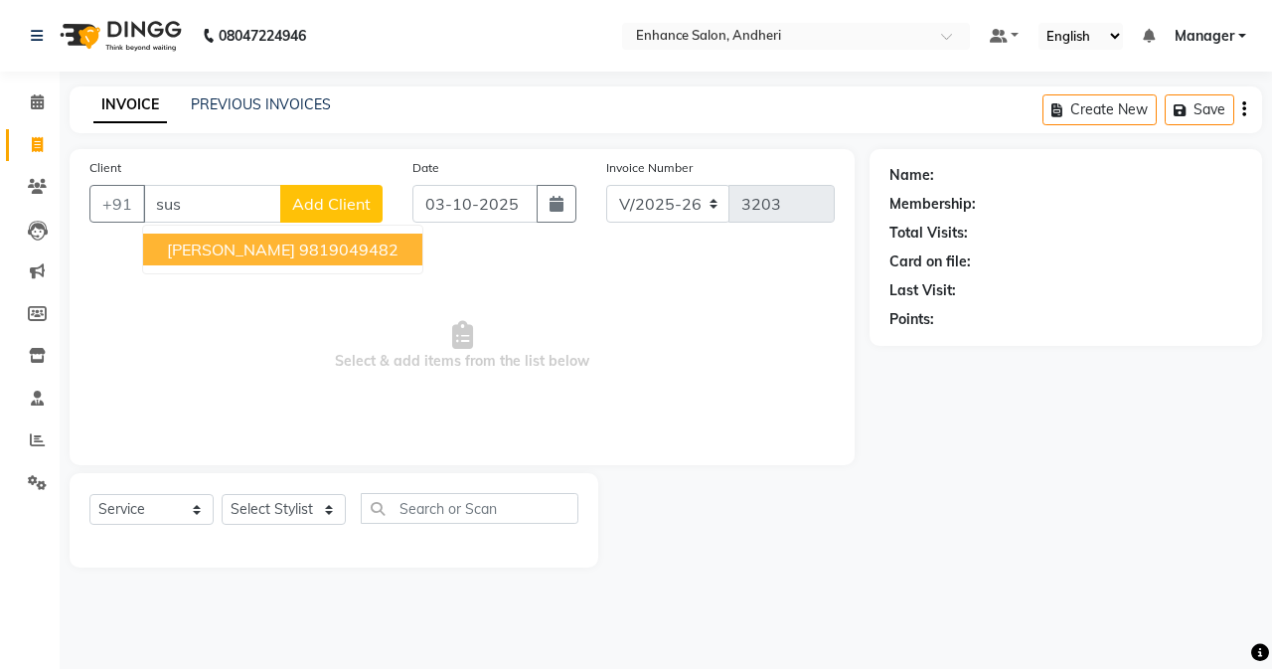
click at [189, 250] on span "[PERSON_NAME]" at bounding box center [231, 250] width 128 height 20
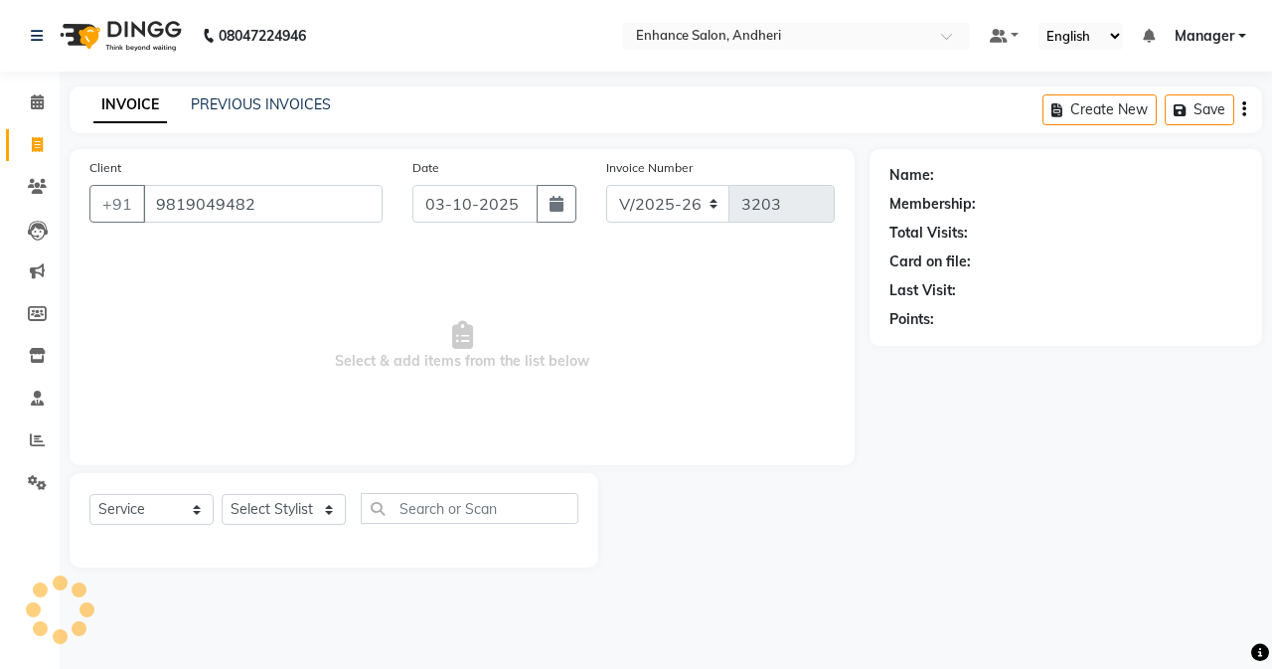
type input "9819049482"
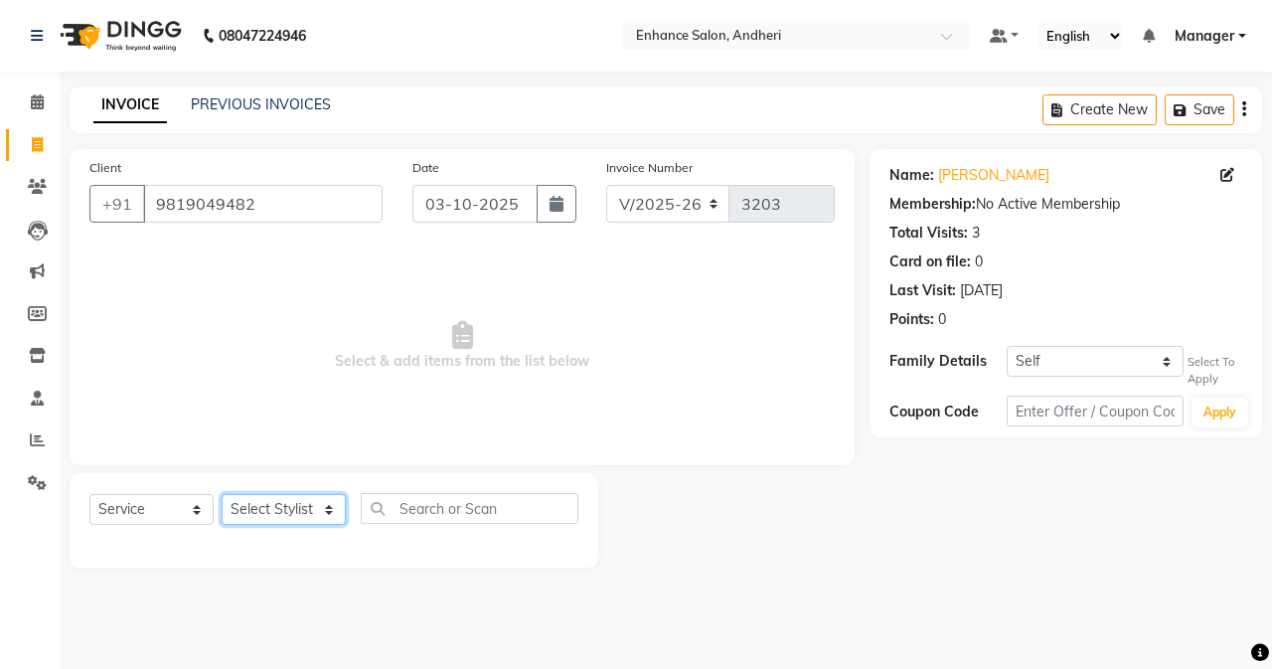
drag, startPoint x: 293, startPoint y: 517, endPoint x: 283, endPoint y: 494, distance: 24.9
click at [293, 516] on select "Select Stylist Admin [PERSON_NAME] [PERSON_NAME] [PERSON_NAME] Manager [PERSON_…" at bounding box center [284, 509] width 124 height 31
select select "61736"
click at [222, 494] on select "Select Stylist Admin [PERSON_NAME] [PERSON_NAME] [PERSON_NAME] Manager [PERSON_…" at bounding box center [284, 509] width 124 height 31
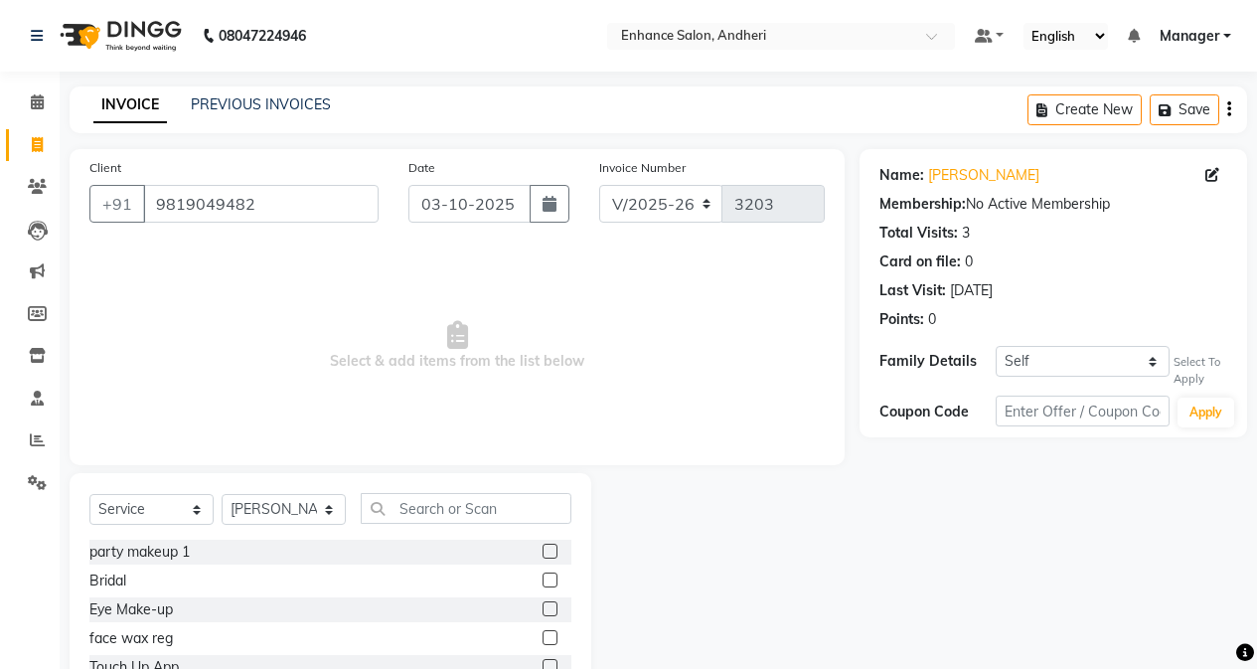
click at [414, 489] on div "Select Service Product Membership Package Voucher Prepaid Gift Card Select Styl…" at bounding box center [331, 619] width 522 height 293
click at [414, 499] on input "text" at bounding box center [466, 508] width 211 height 31
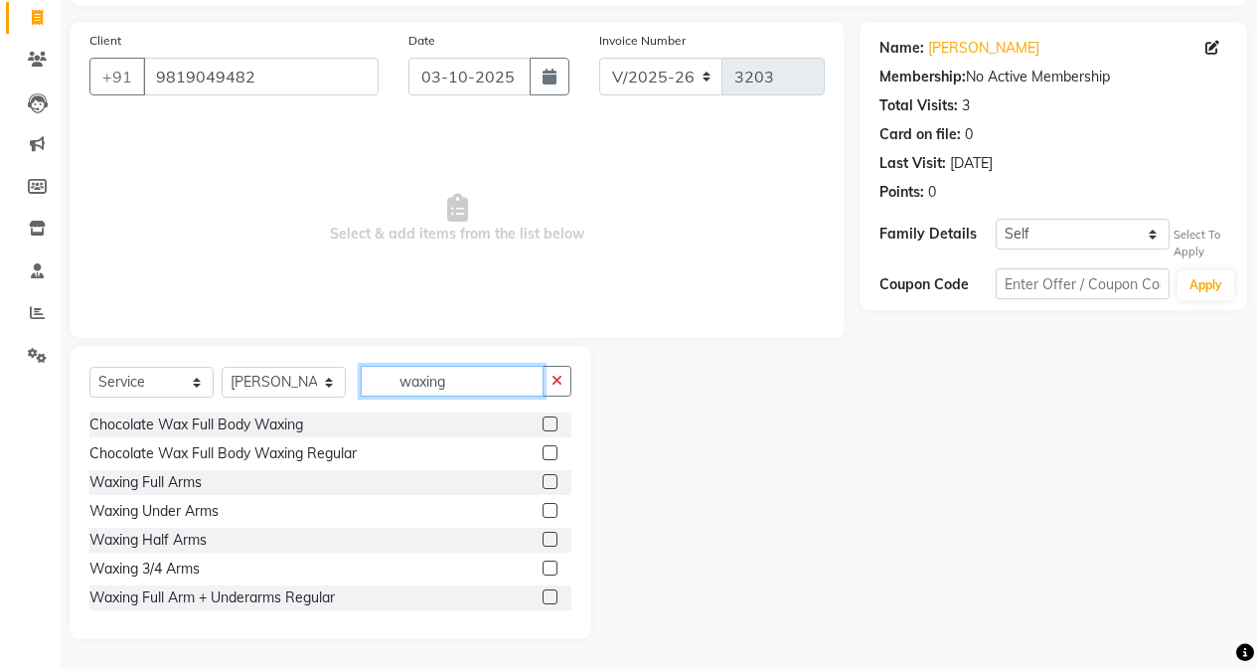
scroll to position [99, 0]
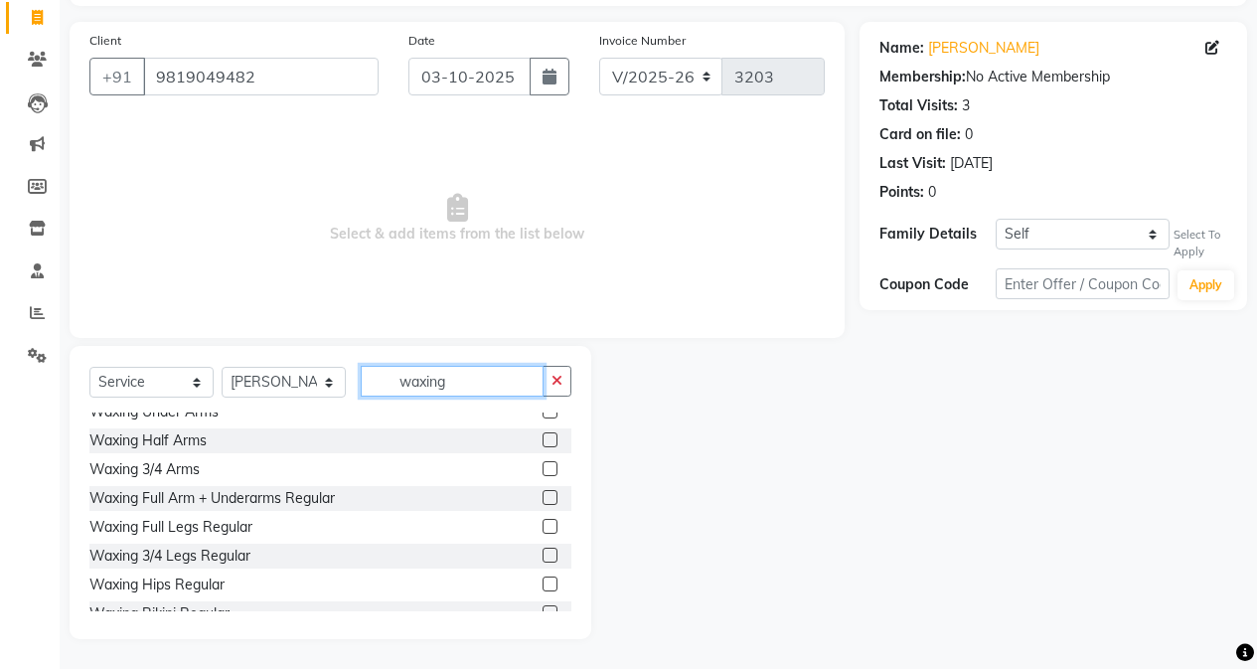
type input "waxing"
click at [543, 495] on label at bounding box center [550, 497] width 15 height 15
click at [543, 495] on input "checkbox" at bounding box center [549, 498] width 13 height 13
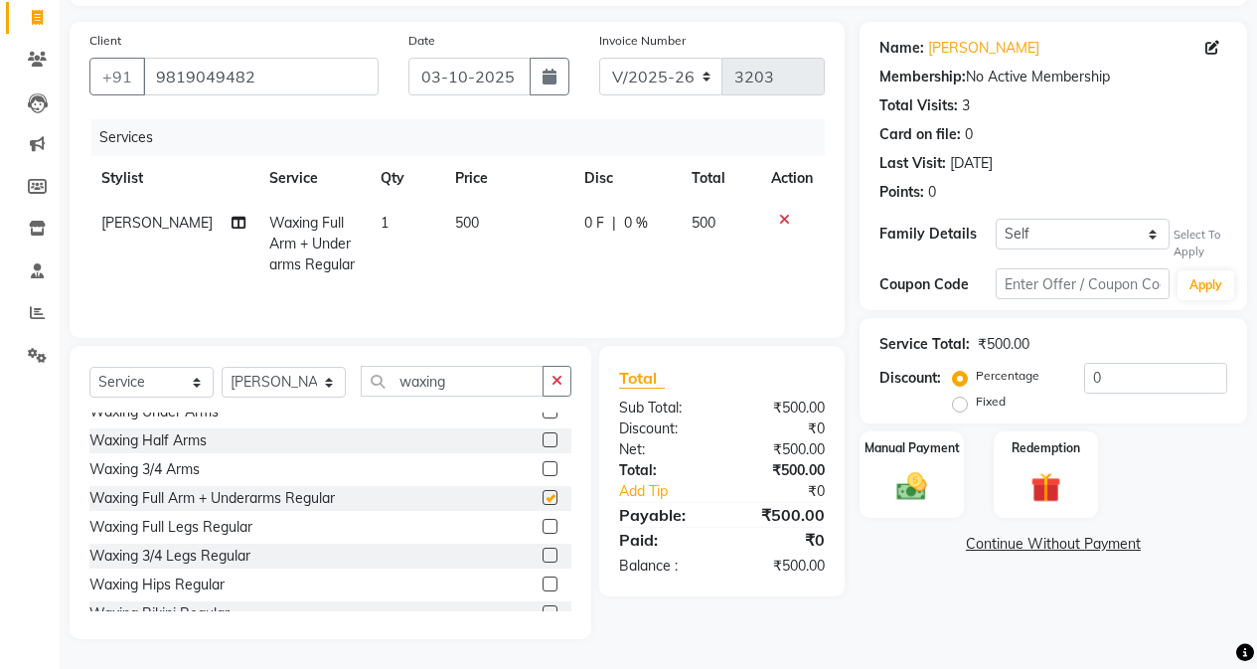
checkbox input "false"
click at [543, 555] on label at bounding box center [550, 555] width 15 height 15
click at [543, 555] on input "checkbox" at bounding box center [549, 556] width 13 height 13
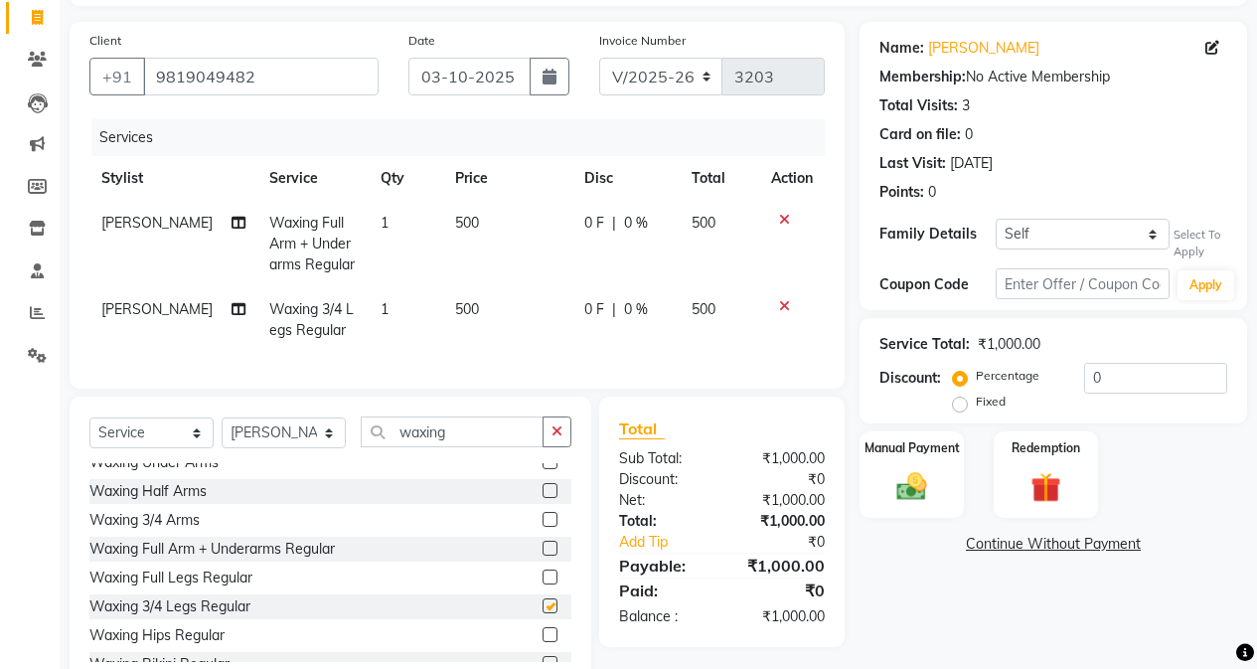
checkbox input "false"
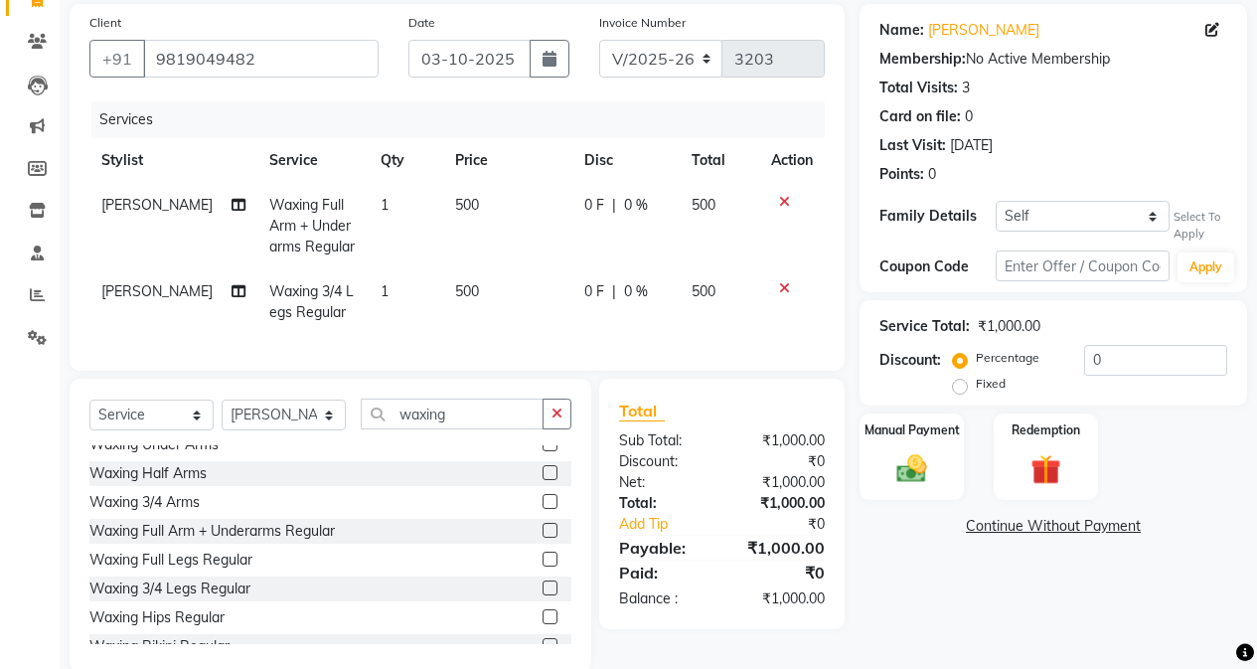
scroll to position [193, 0]
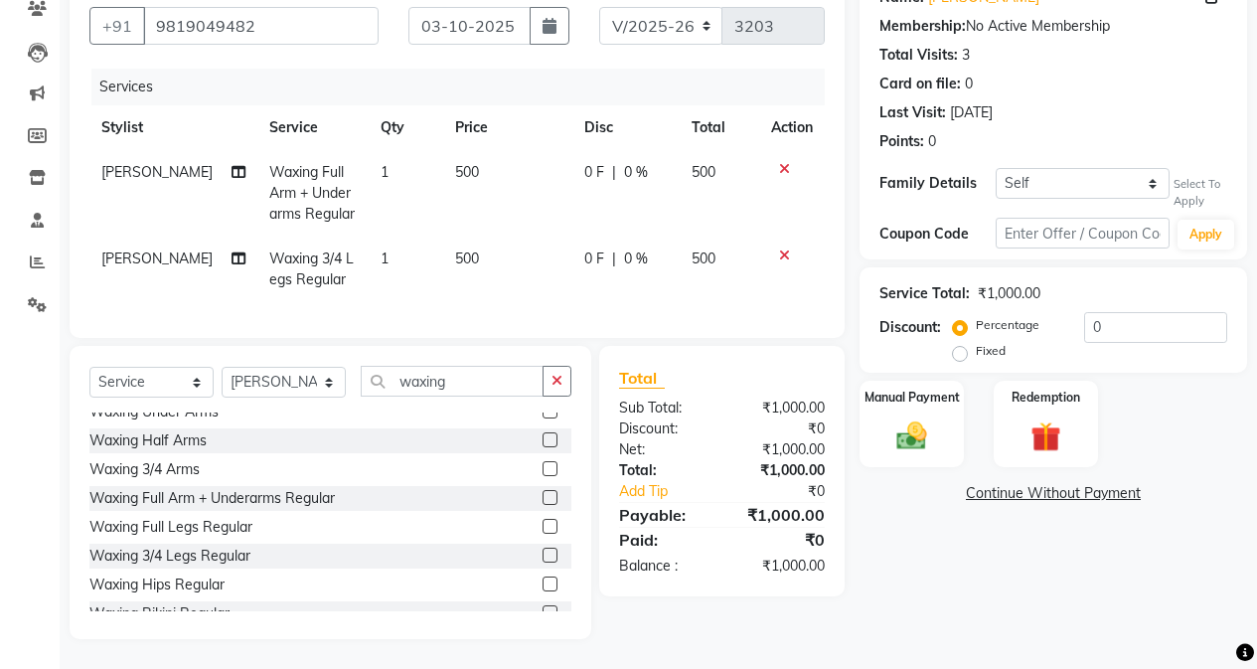
click at [451, 267] on td "500" at bounding box center [507, 270] width 129 height 66
select select "61736"
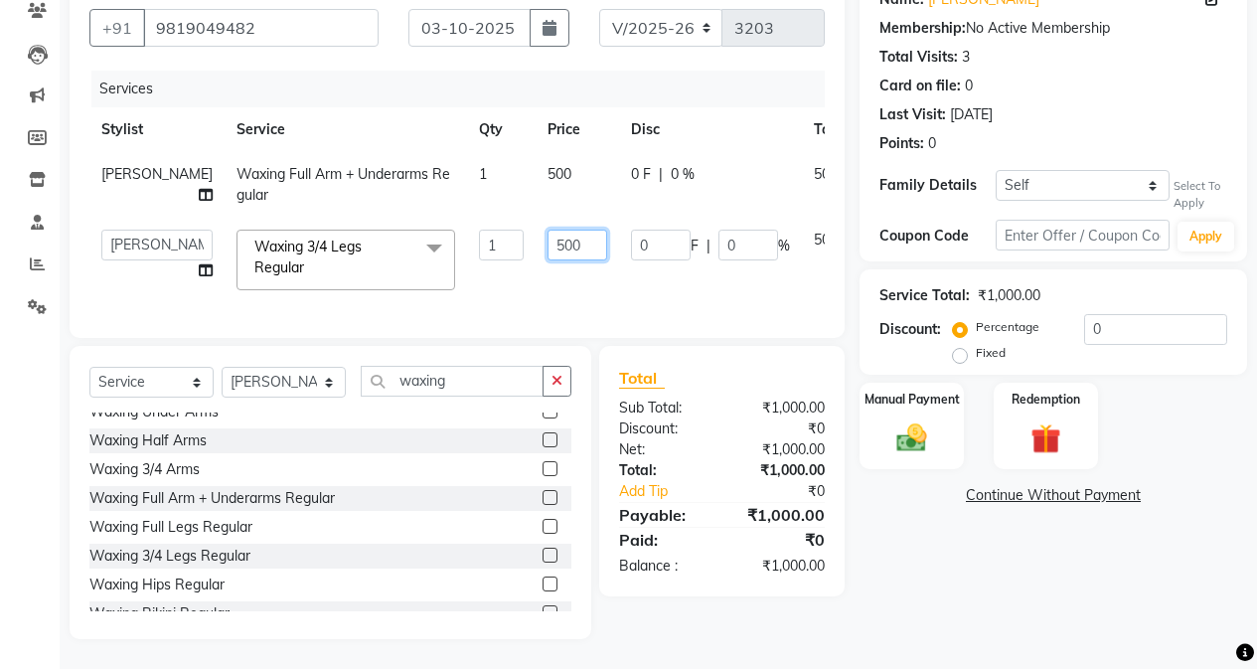
click at [548, 247] on input "500" at bounding box center [578, 245] width 60 height 31
type input "400"
click at [501, 389] on input "waxing" at bounding box center [452, 381] width 183 height 31
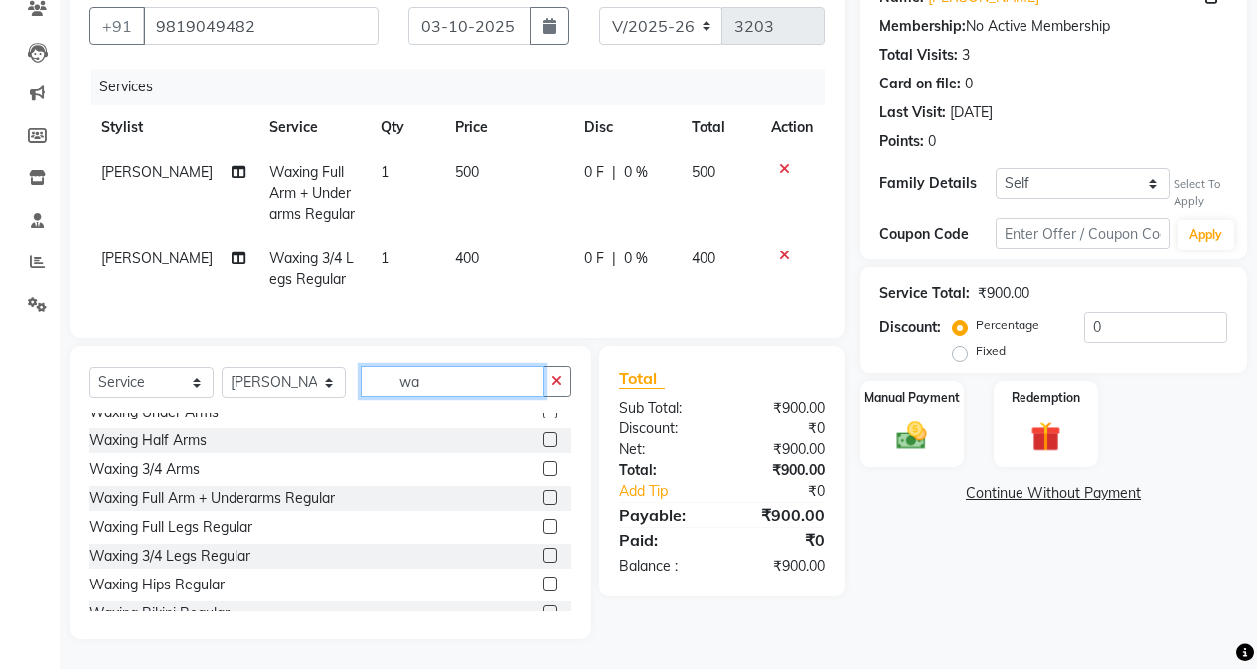
type input "w"
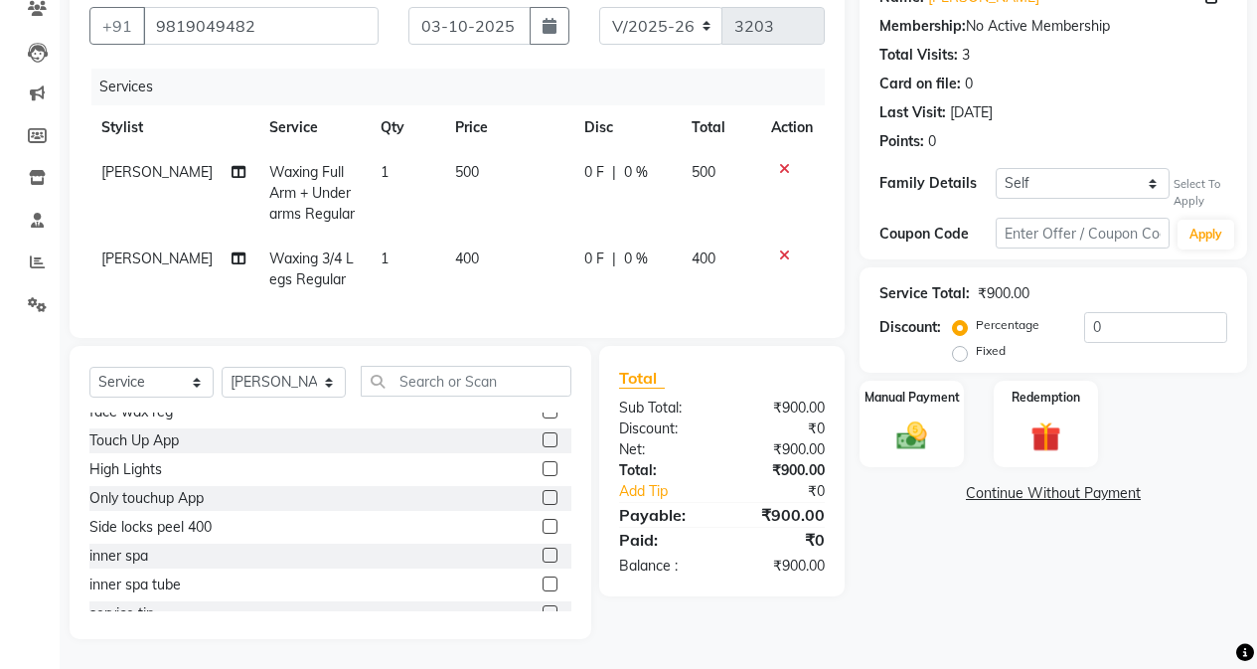
click at [477, 182] on td "500" at bounding box center [507, 193] width 129 height 86
select select "61736"
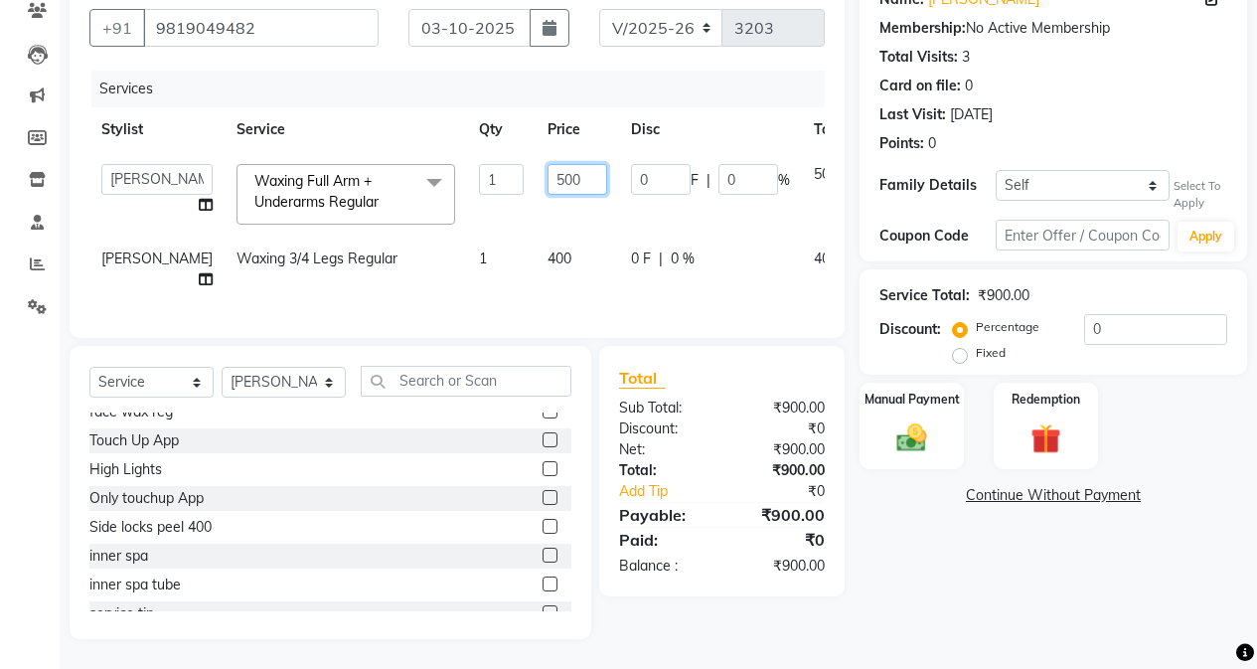
drag, startPoint x: 520, startPoint y: 158, endPoint x: 528, endPoint y: 191, distance: 33.7
click at [548, 166] on input "500" at bounding box center [578, 179] width 60 height 31
click at [548, 164] on input "500" at bounding box center [578, 179] width 60 height 31
drag, startPoint x: 513, startPoint y: 155, endPoint x: 535, endPoint y: 222, distance: 70.1
click at [548, 168] on input "500" at bounding box center [578, 179] width 60 height 31
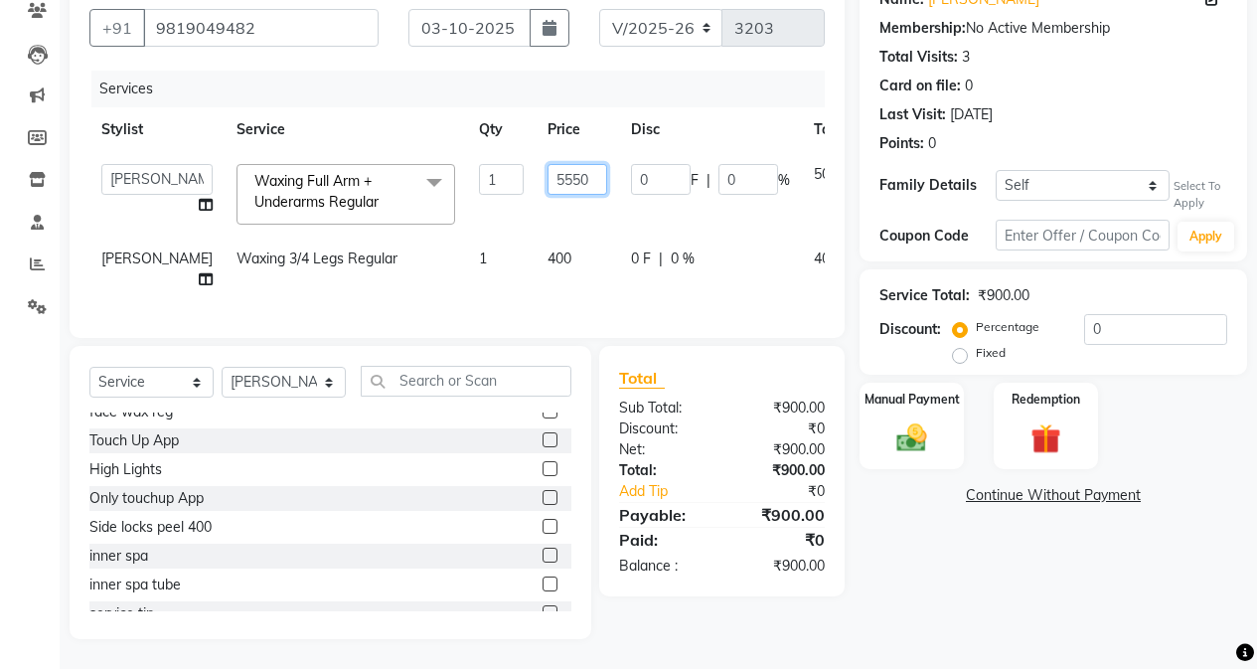
scroll to position [212, 0]
type input "550"
click at [1001, 597] on div "Name: [PERSON_NAME] Membership: No Active Membership Total Visits: 3 Card on fi…" at bounding box center [1061, 306] width 402 height 666
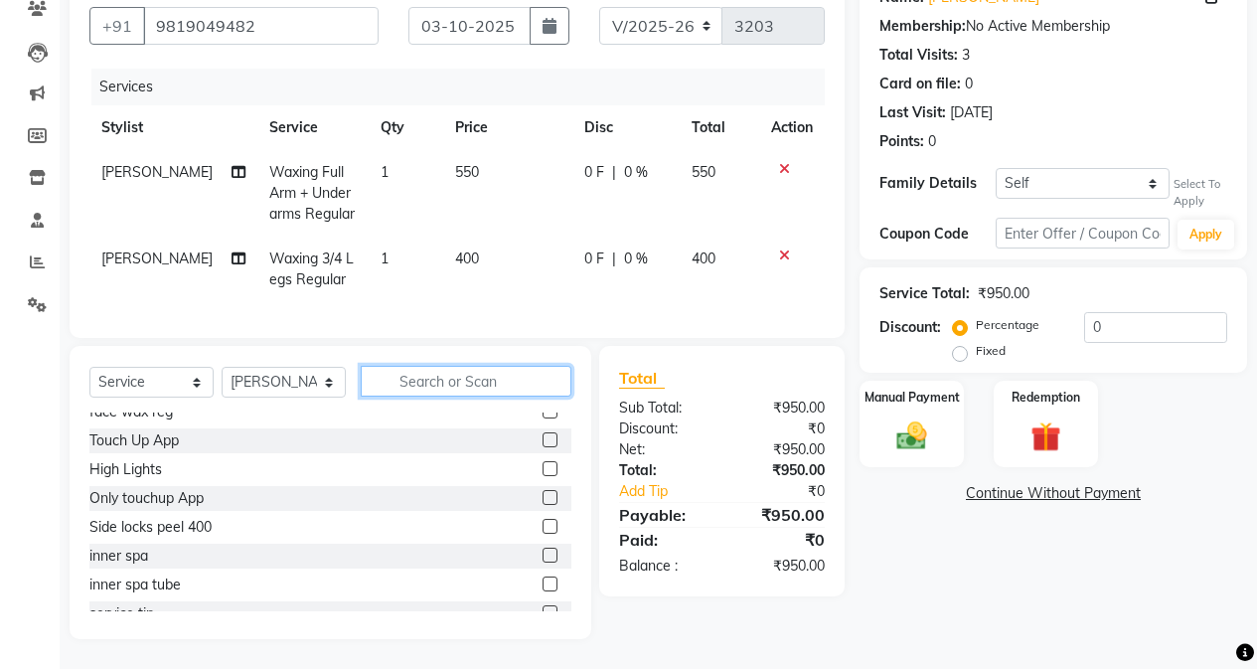
click at [470, 390] on input "text" at bounding box center [466, 381] width 211 height 31
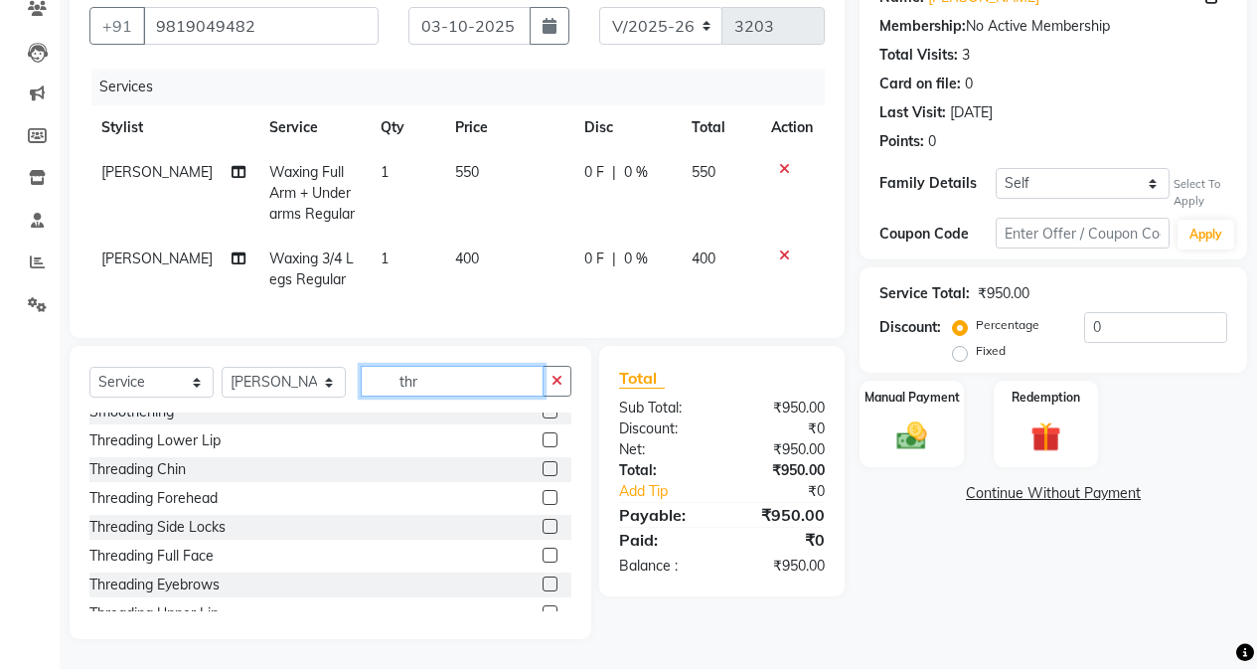
scroll to position [0, 0]
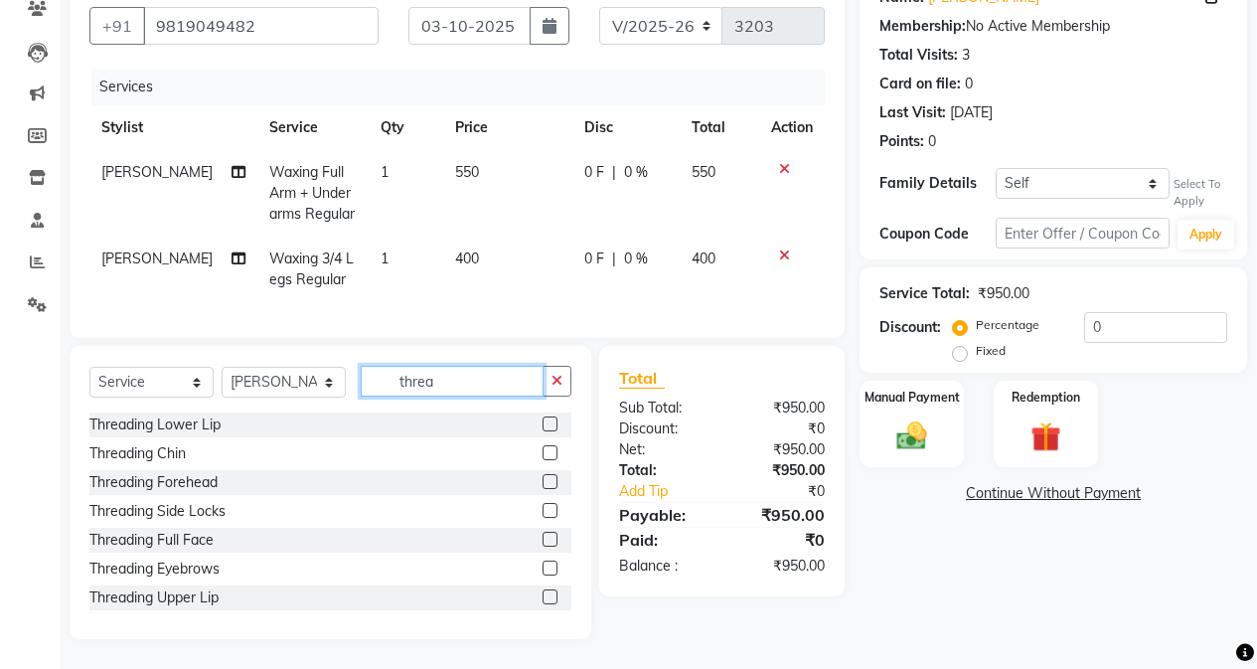
type input "threa"
click at [543, 570] on label at bounding box center [550, 568] width 15 height 15
click at [543, 570] on input "checkbox" at bounding box center [549, 568] width 13 height 13
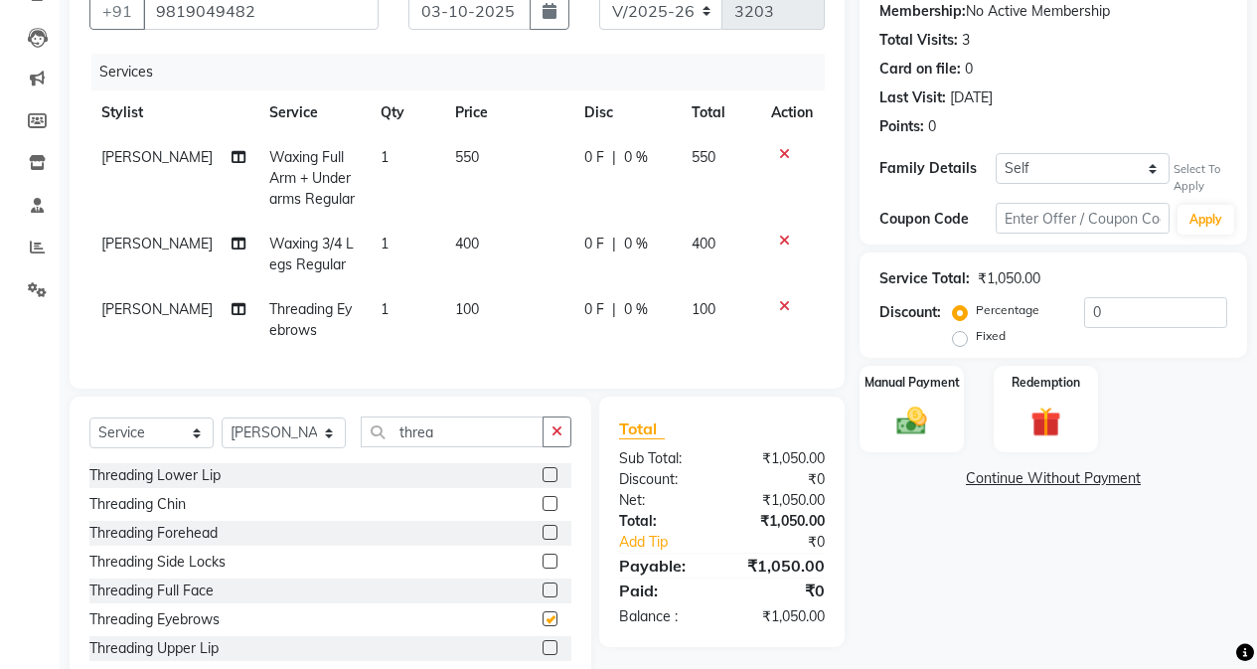
checkbox input "false"
click at [543, 625] on label at bounding box center [550, 644] width 15 height 15
click at [543, 625] on input "checkbox" at bounding box center [549, 645] width 13 height 13
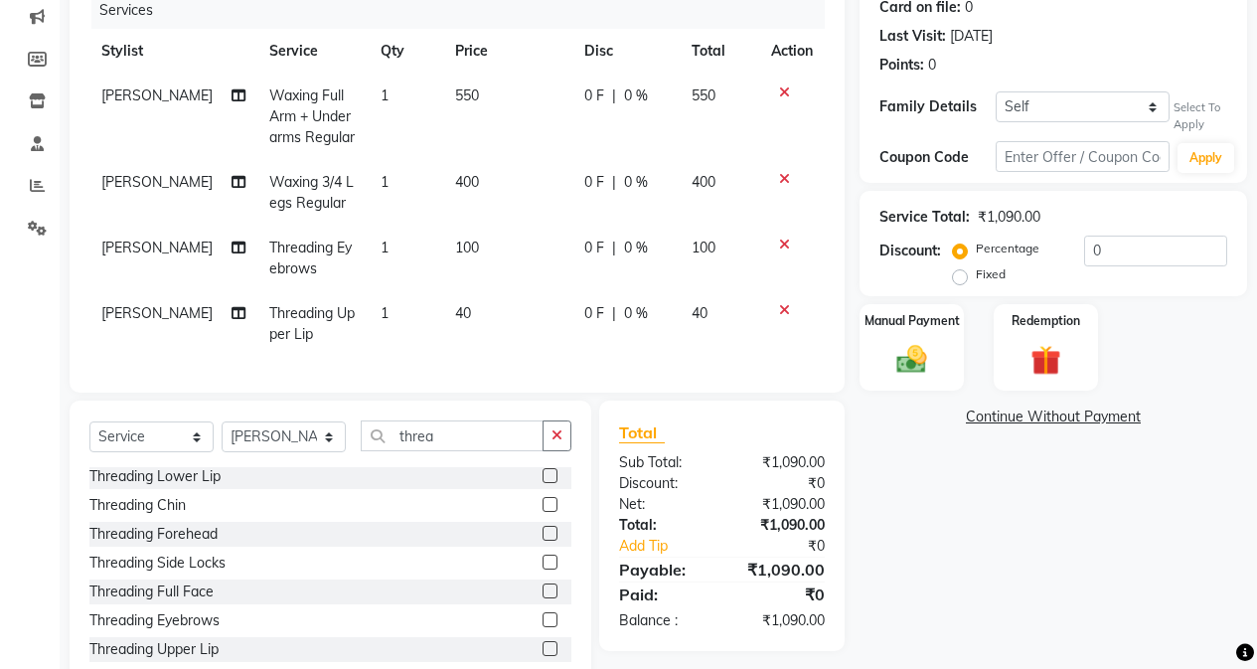
scroll to position [324, 0]
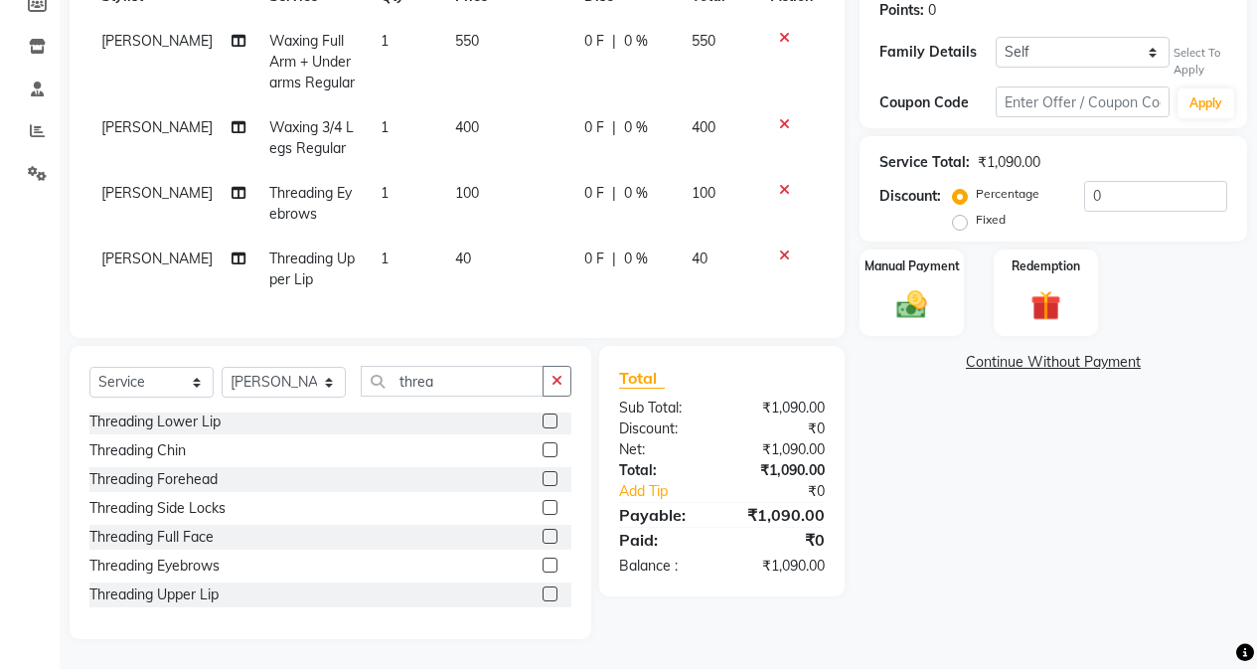
click at [543, 593] on label at bounding box center [550, 593] width 15 height 15
click at [543, 593] on input "checkbox" at bounding box center [549, 594] width 13 height 13
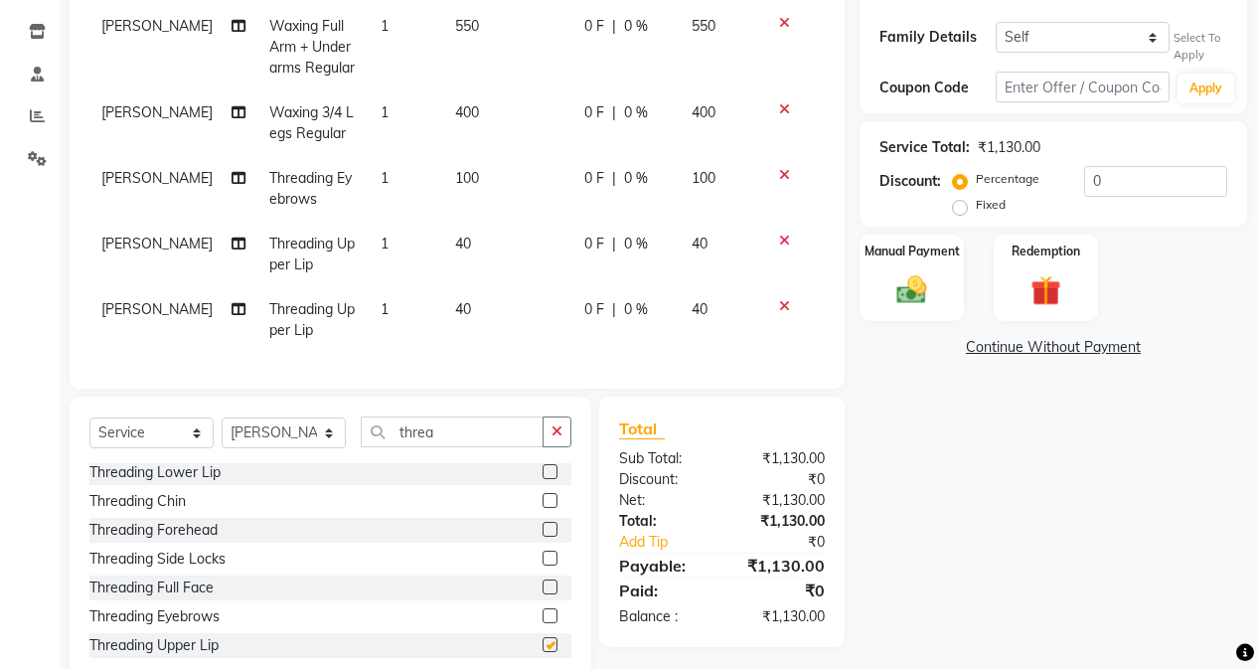
checkbox input "false"
click at [543, 508] on label at bounding box center [550, 500] width 15 height 15
click at [543, 508] on input "checkbox" at bounding box center [549, 501] width 13 height 13
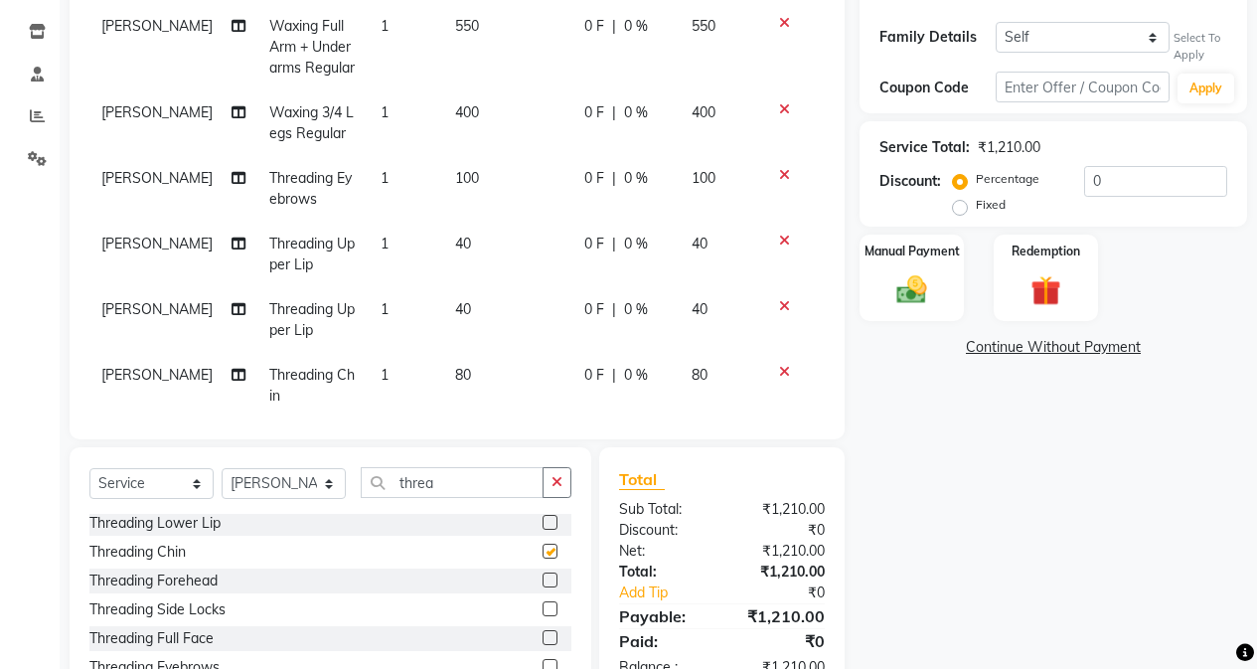
checkbox input "false"
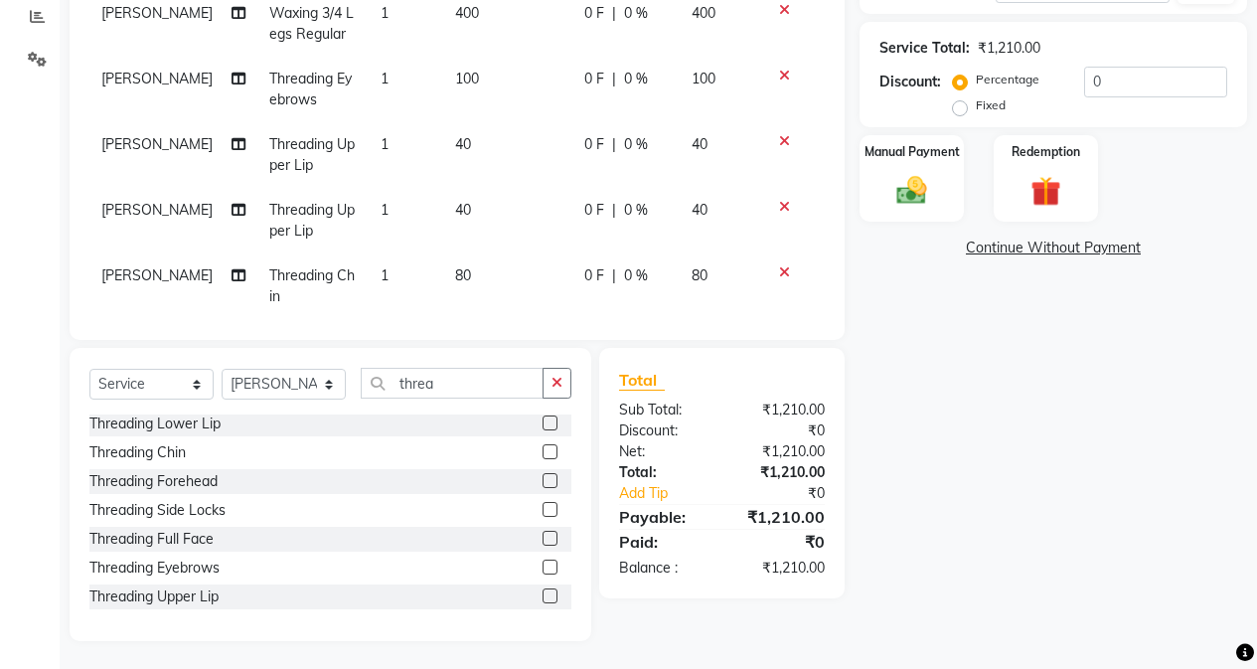
scroll to position [425, 0]
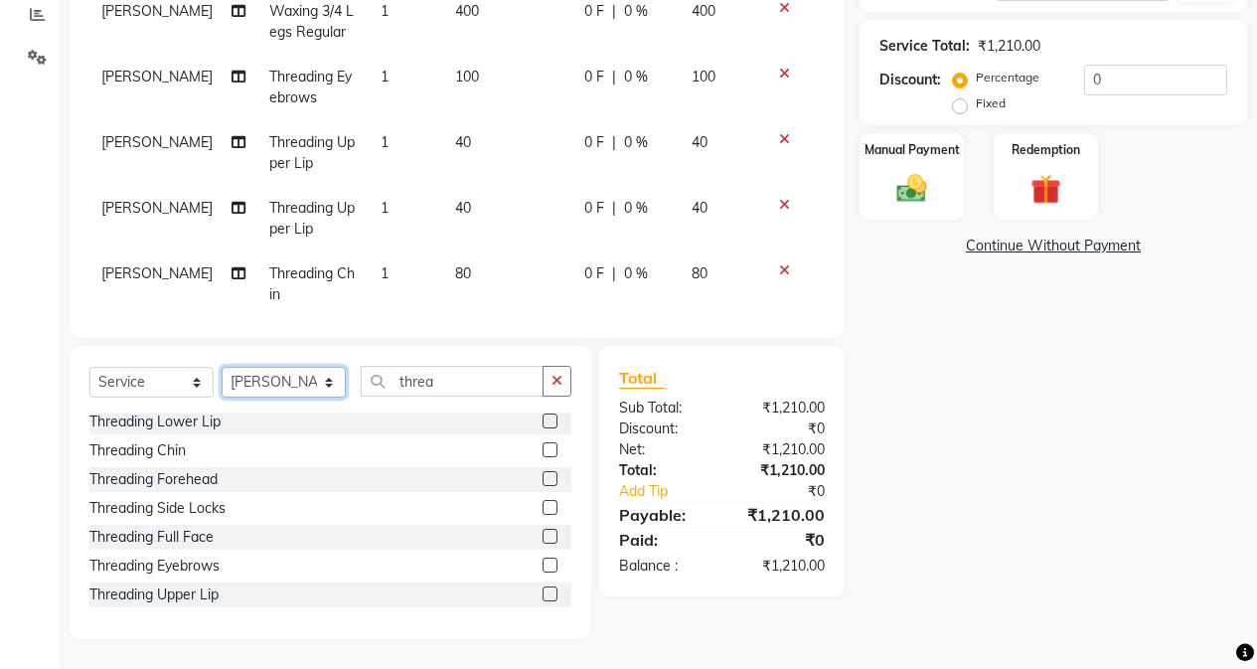
click at [232, 382] on select "Select Stylist Admin [PERSON_NAME] [PERSON_NAME] [PERSON_NAME] Manager [PERSON_…" at bounding box center [284, 382] width 124 height 31
select select "61734"
click at [222, 367] on select "Select Stylist Admin [PERSON_NAME] [PERSON_NAME] [PERSON_NAME] Manager [PERSON_…" at bounding box center [284, 382] width 124 height 31
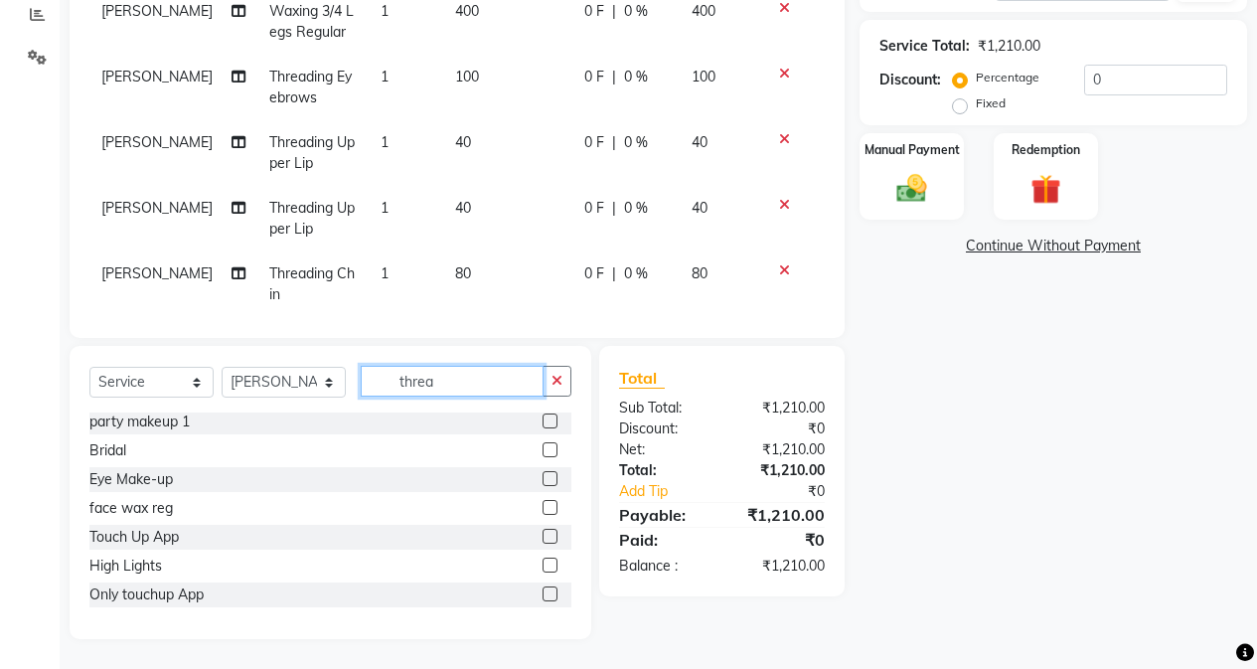
click at [458, 388] on input "threa" at bounding box center [452, 381] width 183 height 31
type input "t"
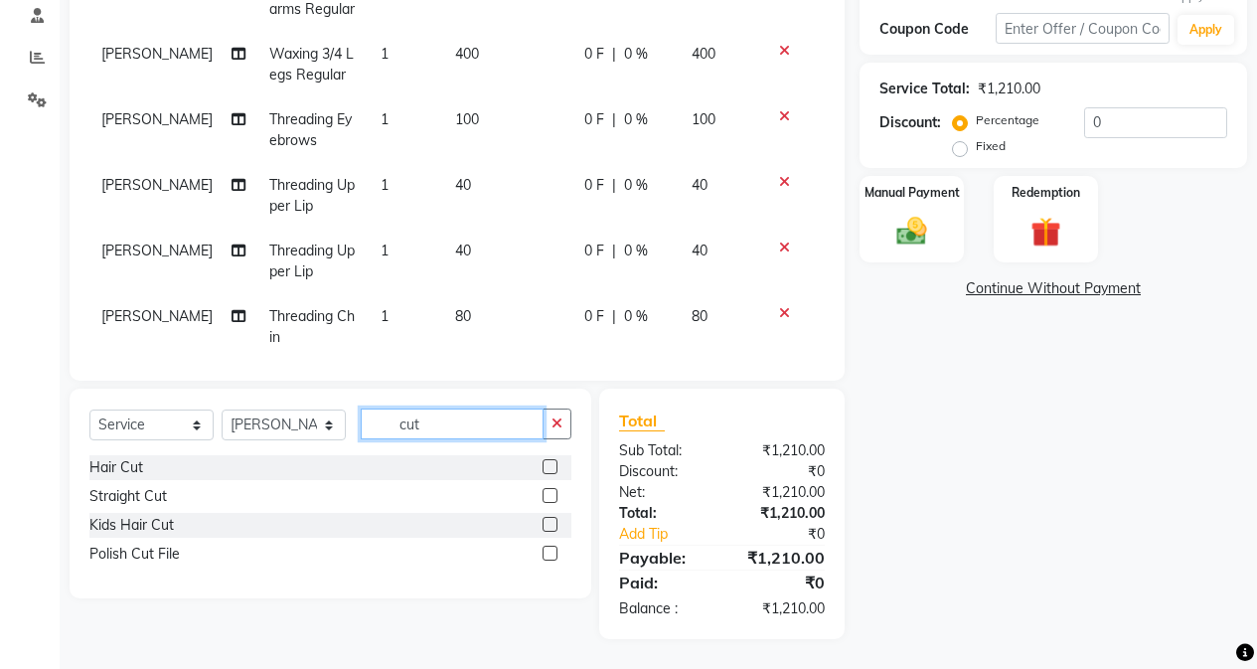
type input "cut"
click at [556, 554] on label at bounding box center [550, 553] width 15 height 15
click at [556, 554] on input "checkbox" at bounding box center [549, 554] width 13 height 13
checkbox input "false"
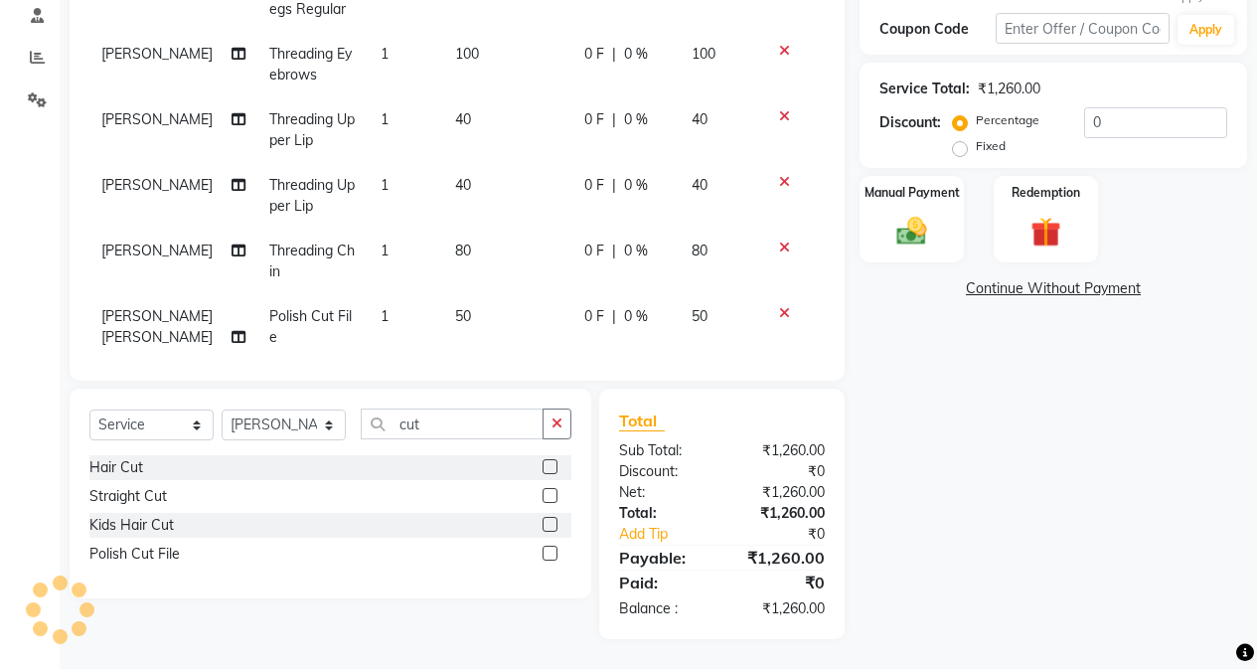
scroll to position [95, 0]
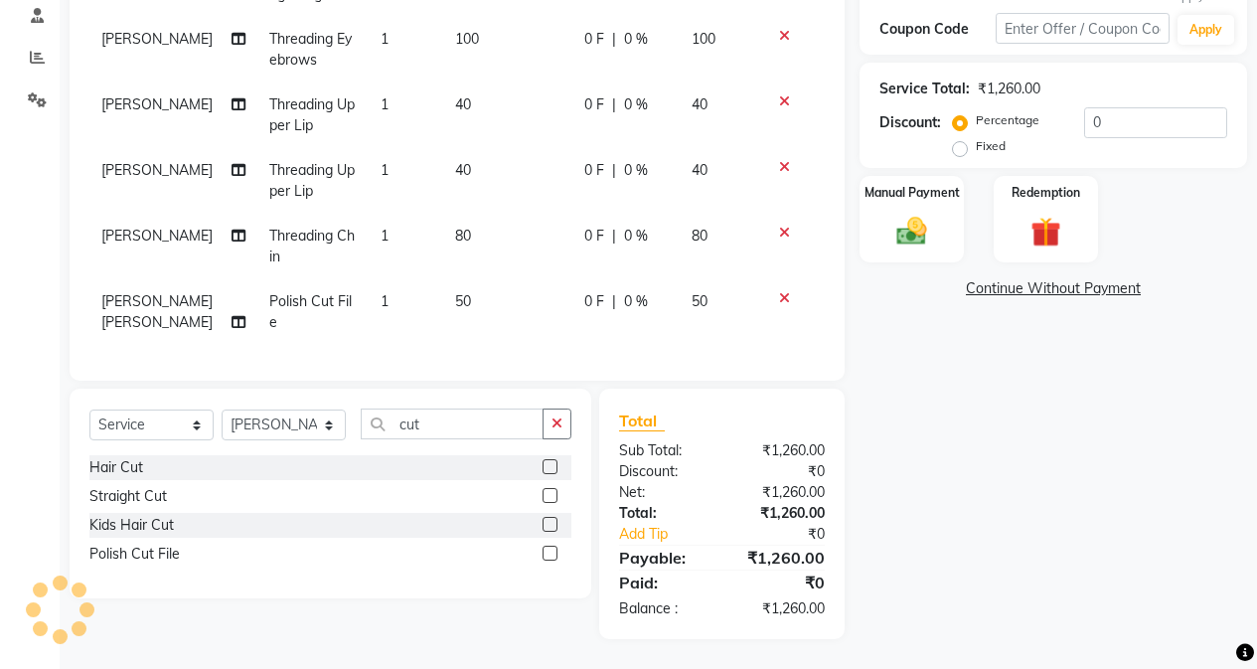
click at [486, 292] on td "50" at bounding box center [507, 312] width 129 height 66
select select "61734"
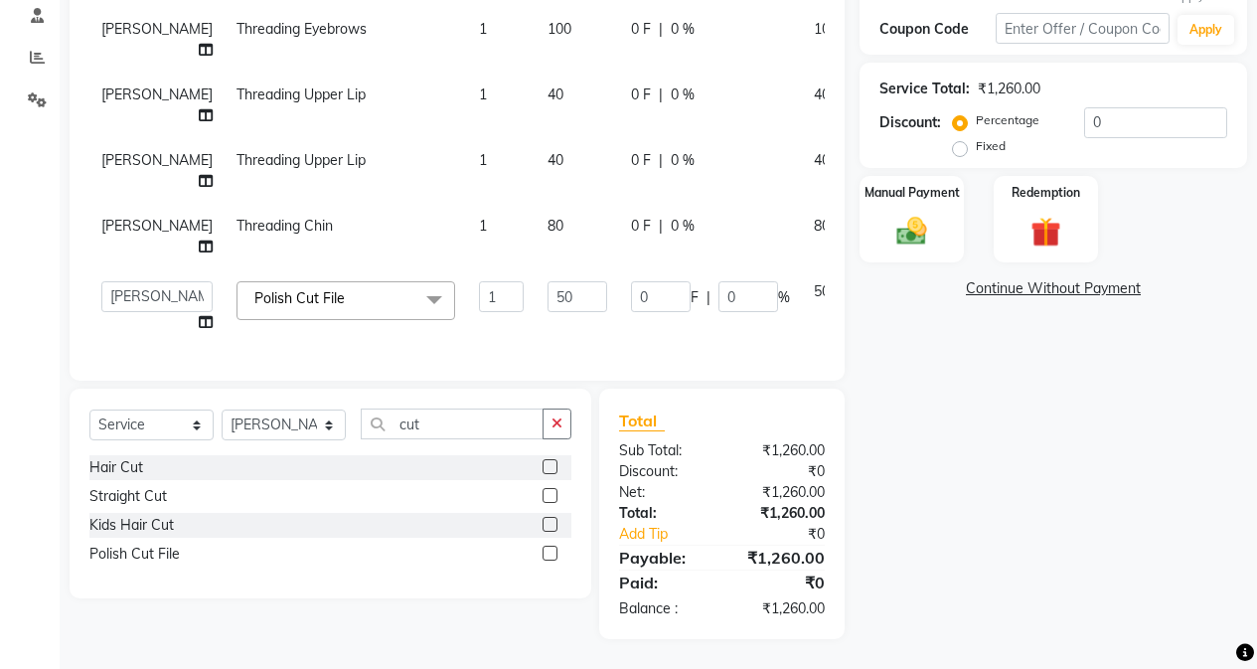
scroll to position [210, 0]
click at [548, 287] on input "50" at bounding box center [578, 296] width 60 height 31
type input "5"
type input "300"
click at [1001, 536] on div "Name: [PERSON_NAME] Membership: No Active Membership Total Visits: 3 Card on fi…" at bounding box center [1061, 202] width 402 height 873
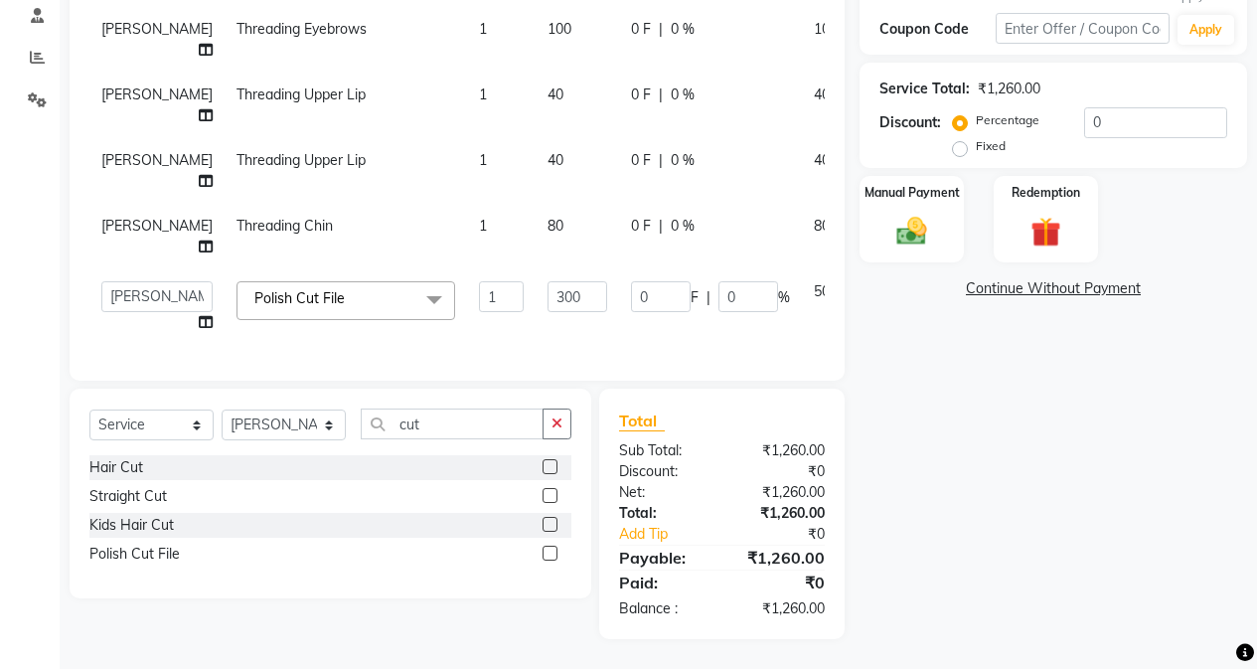
scroll to position [95, 0]
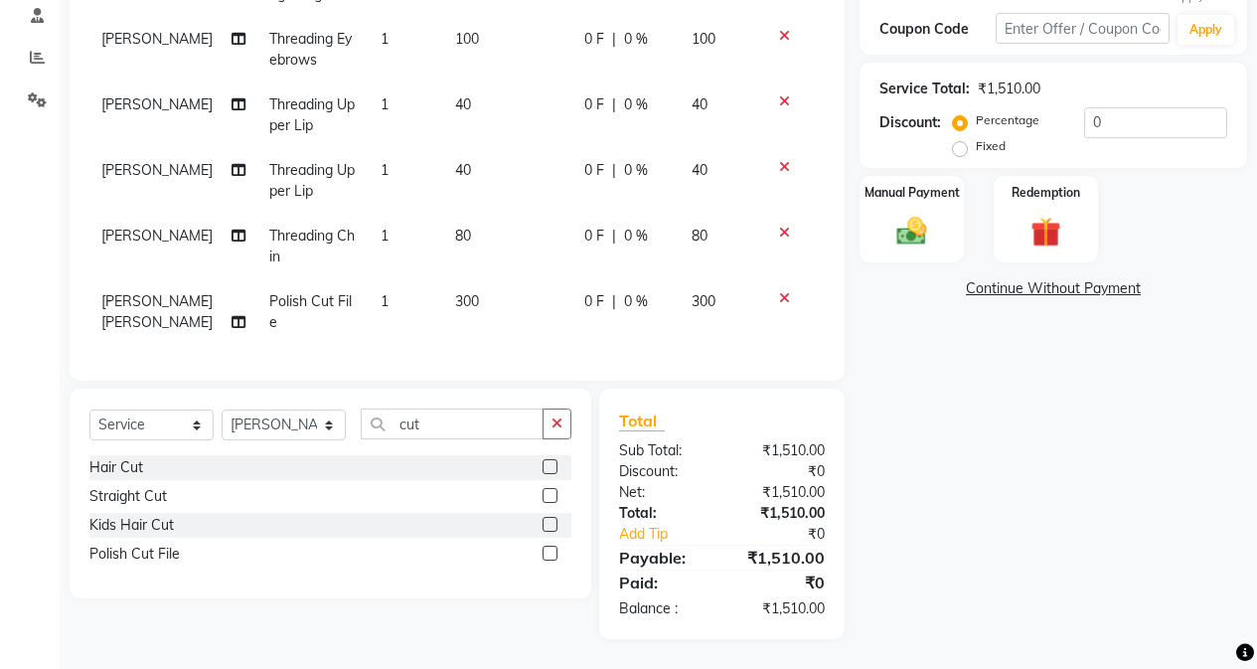
click at [451, 240] on td "80" at bounding box center [507, 247] width 129 height 66
select select "61736"
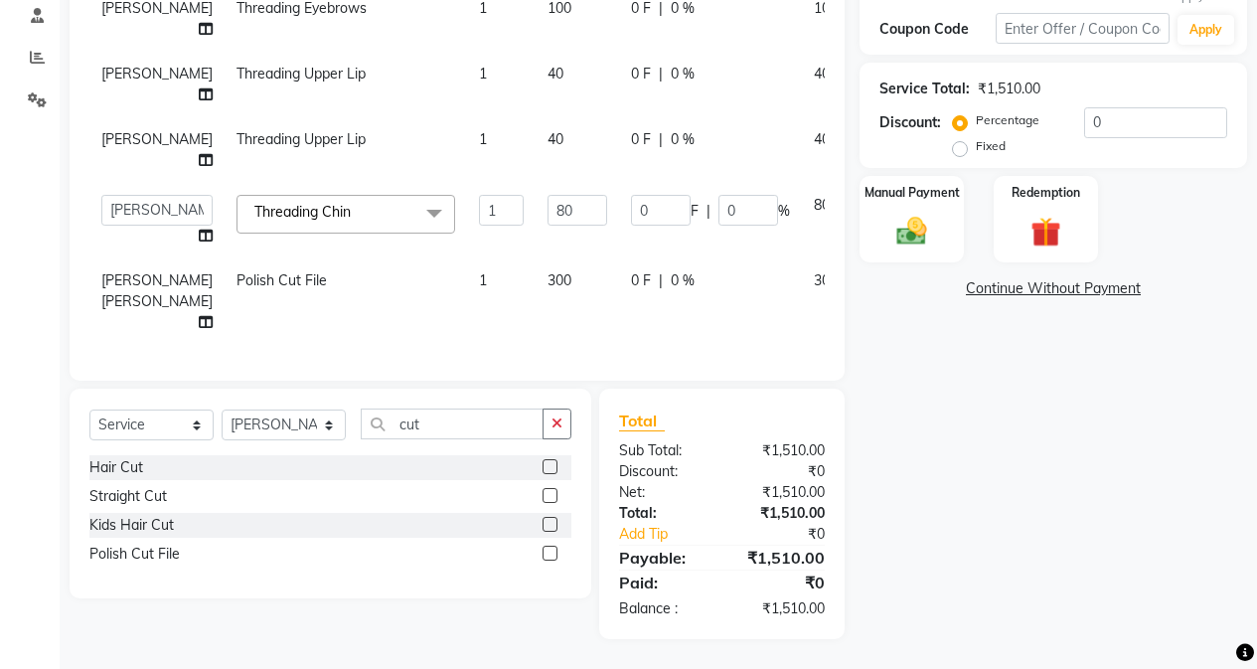
click at [536, 133] on td "40" at bounding box center [577, 150] width 83 height 66
select select "61736"
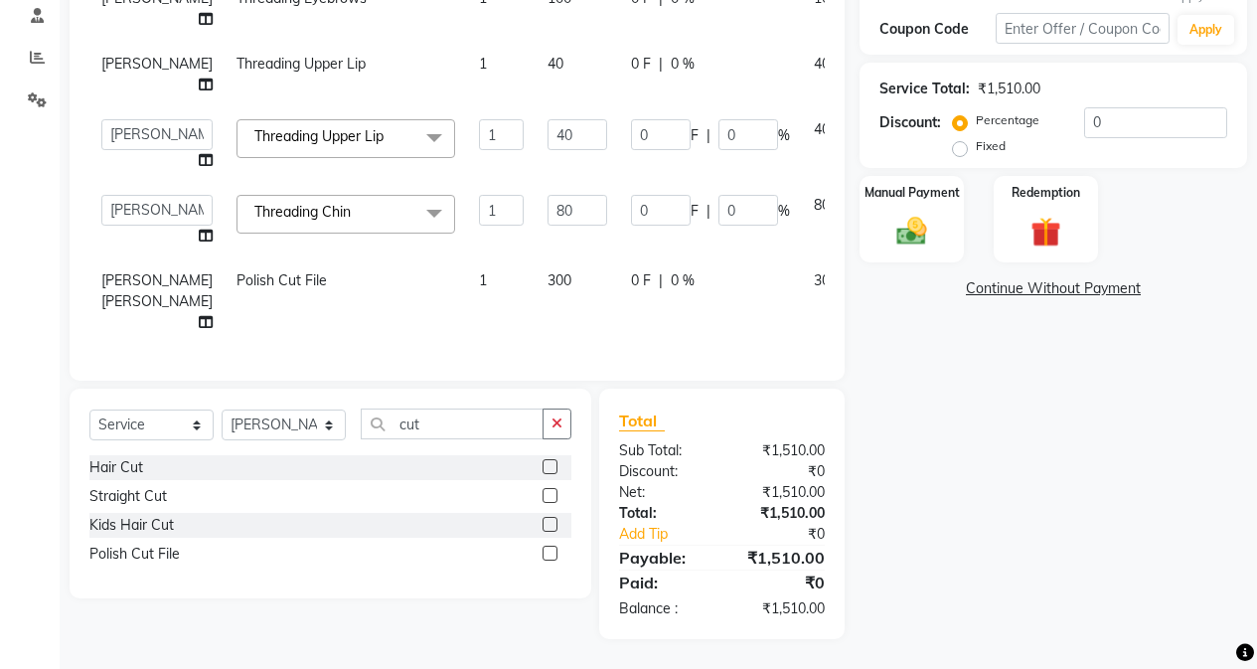
scroll to position [199, 0]
drag, startPoint x: 508, startPoint y: 113, endPoint x: 528, endPoint y: 161, distance: 51.7
click at [548, 119] on input "40" at bounding box center [578, 134] width 60 height 31
type input "4"
type input "50"
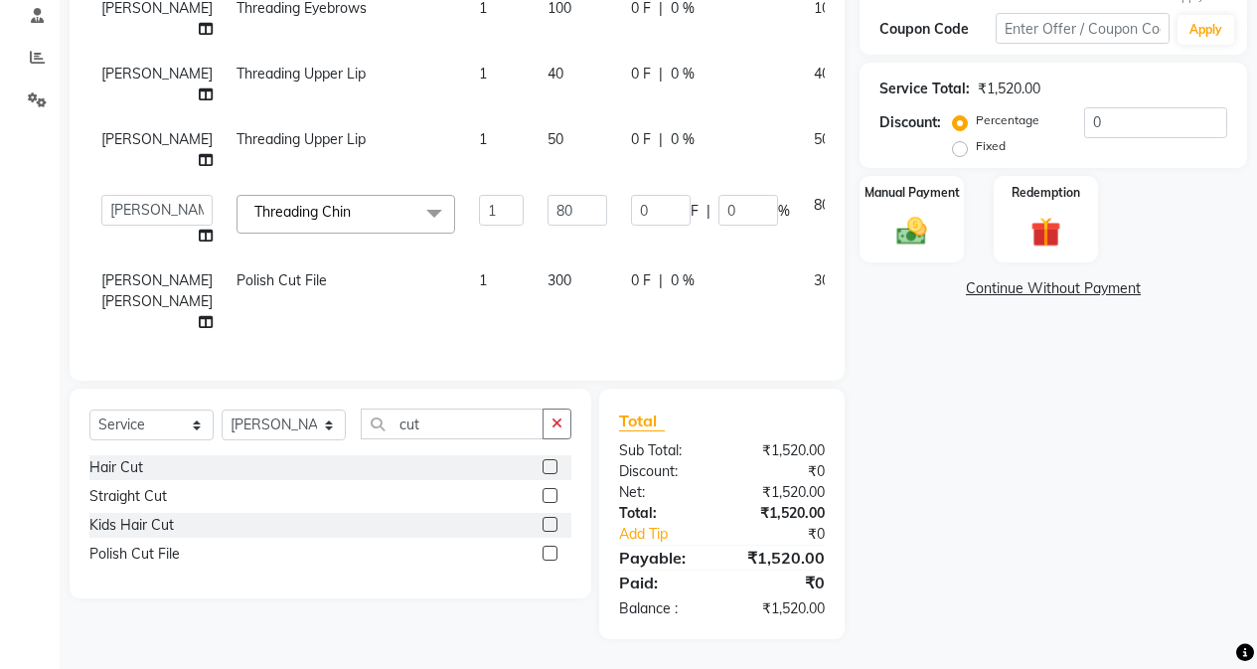
click at [936, 488] on div "Name: [PERSON_NAME] Membership: No Active Membership Total Visits: 3 Card on fi…" at bounding box center [1061, 202] width 402 height 873
click at [1001, 121] on div "Percentage Fixed" at bounding box center [1020, 134] width 127 height 52
click at [1001, 117] on input "0" at bounding box center [1155, 122] width 143 height 31
click at [870, 443] on div "Name: [PERSON_NAME] Membership: No Active Membership Total Visits: 3 Card on fi…" at bounding box center [1061, 202] width 402 height 873
click at [1001, 111] on input "0" at bounding box center [1155, 122] width 143 height 31
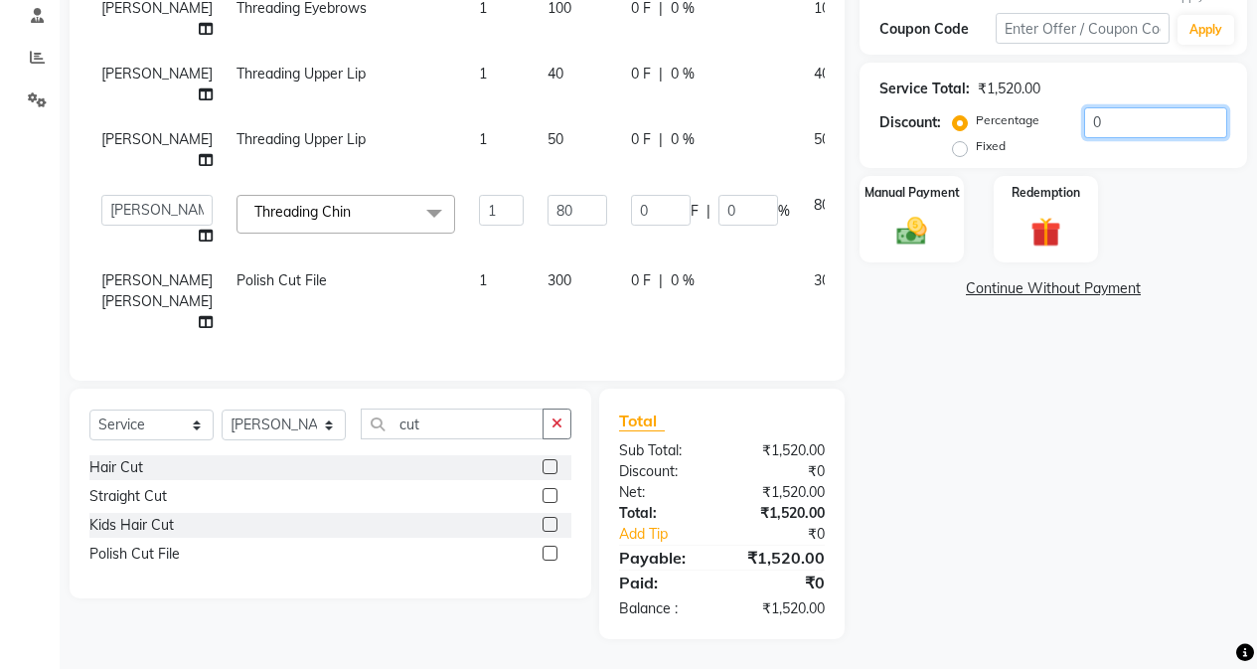
type input "10"
type input "8"
type input "10"
click at [548, 212] on input "80" at bounding box center [578, 210] width 60 height 31
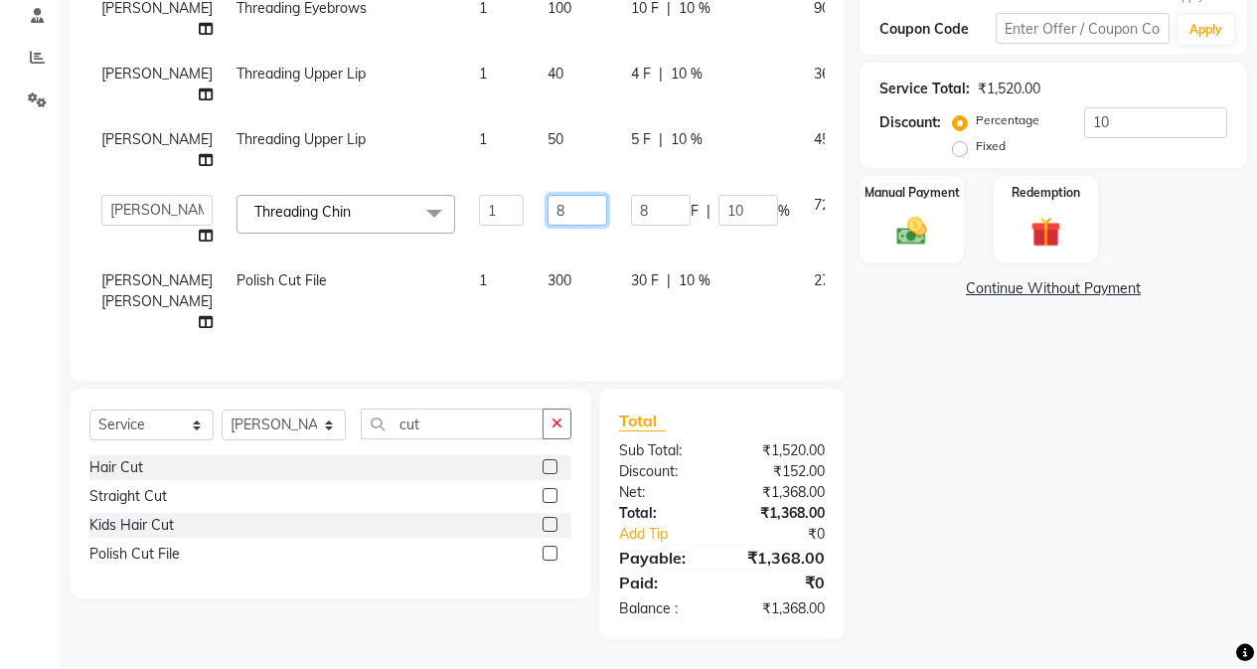
type input "82"
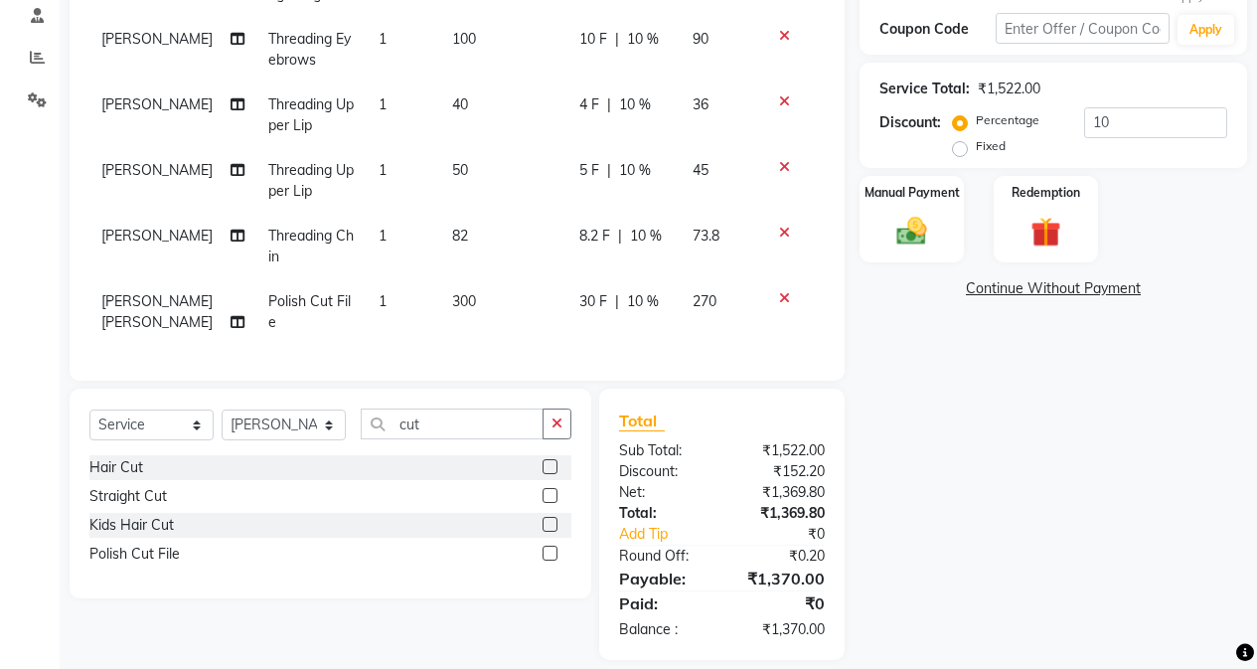
click at [698, 312] on tr "[PERSON_NAME] [PERSON_NAME] Polish Cut File 1 300 30 F | 10 % 270" at bounding box center [456, 312] width 735 height 66
click at [885, 206] on div "Manual Payment" at bounding box center [912, 219] width 108 height 90
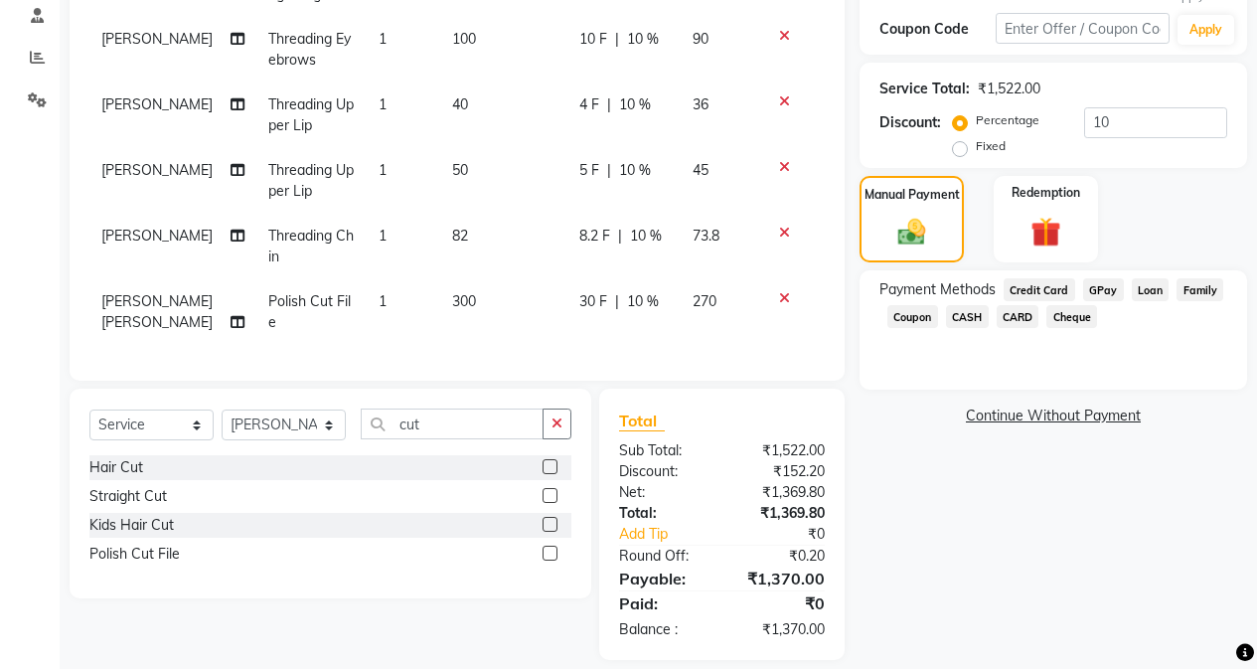
click at [948, 316] on span "CASH" at bounding box center [967, 316] width 43 height 23
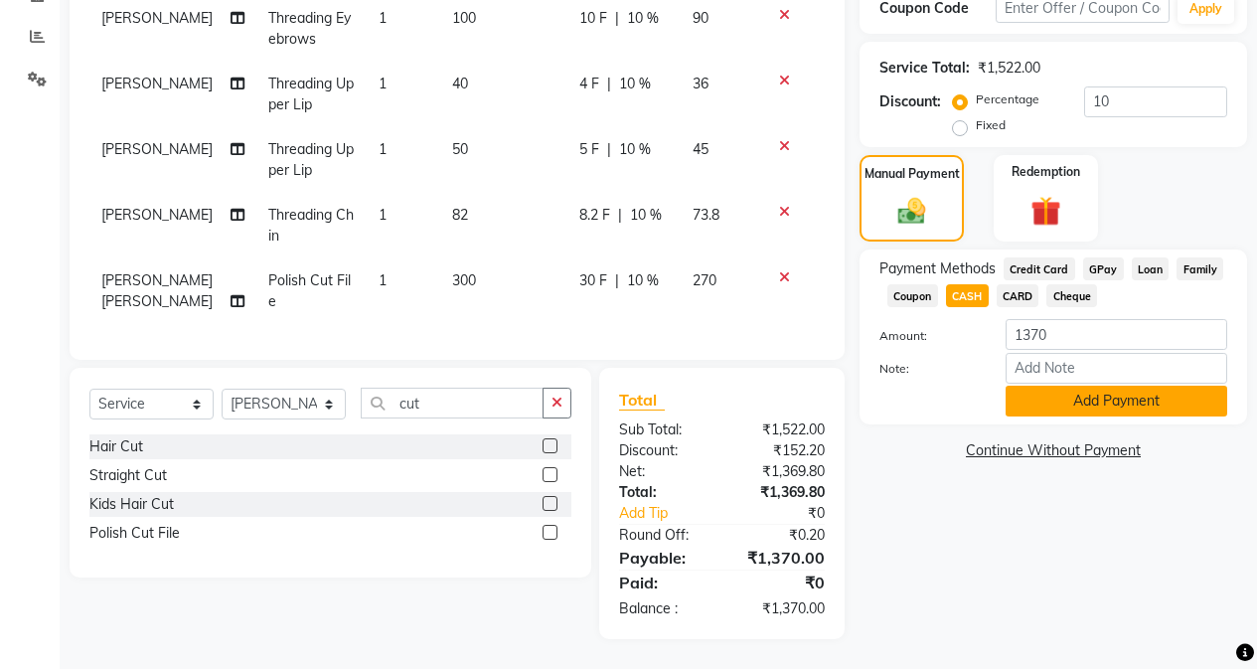
click at [1001, 413] on button "Add Payment" at bounding box center [1117, 401] width 222 height 31
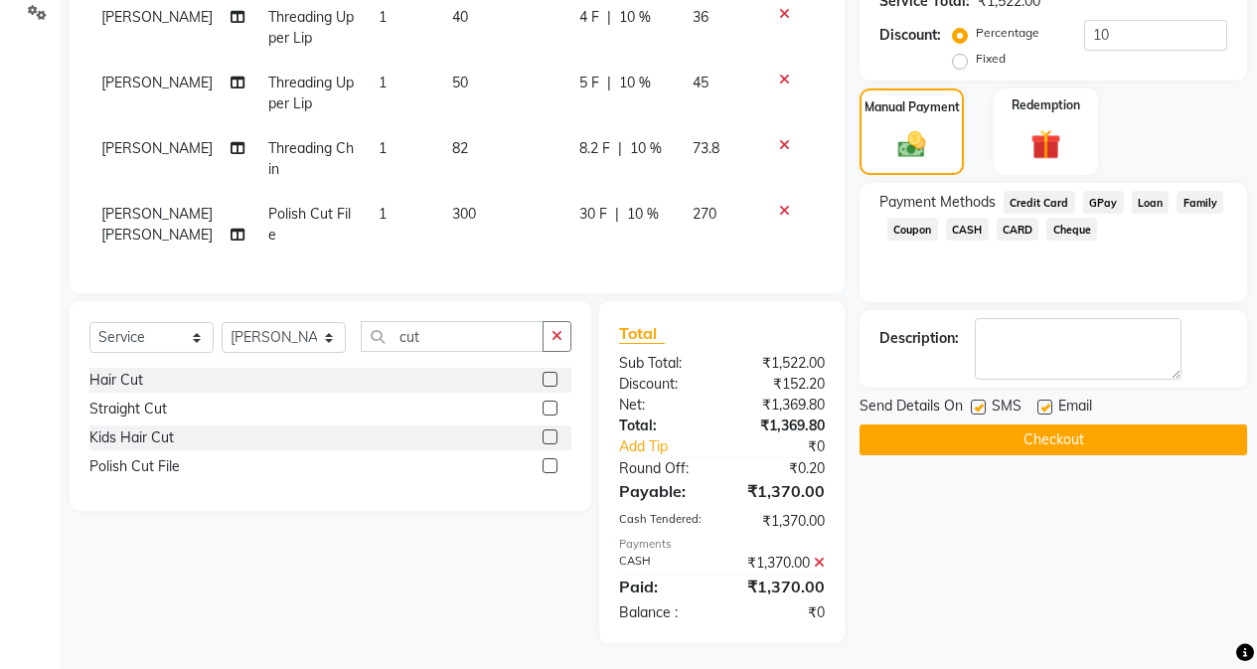
scroll to position [474, 0]
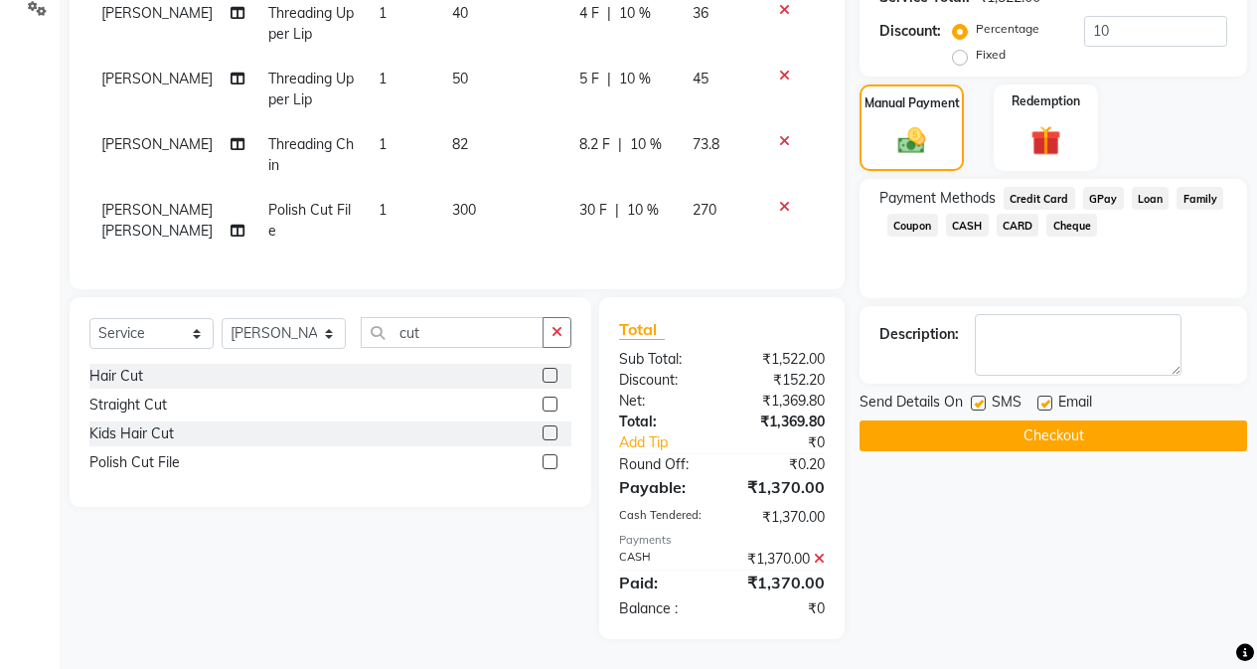
click at [1001, 435] on button "Checkout" at bounding box center [1054, 435] width 388 height 31
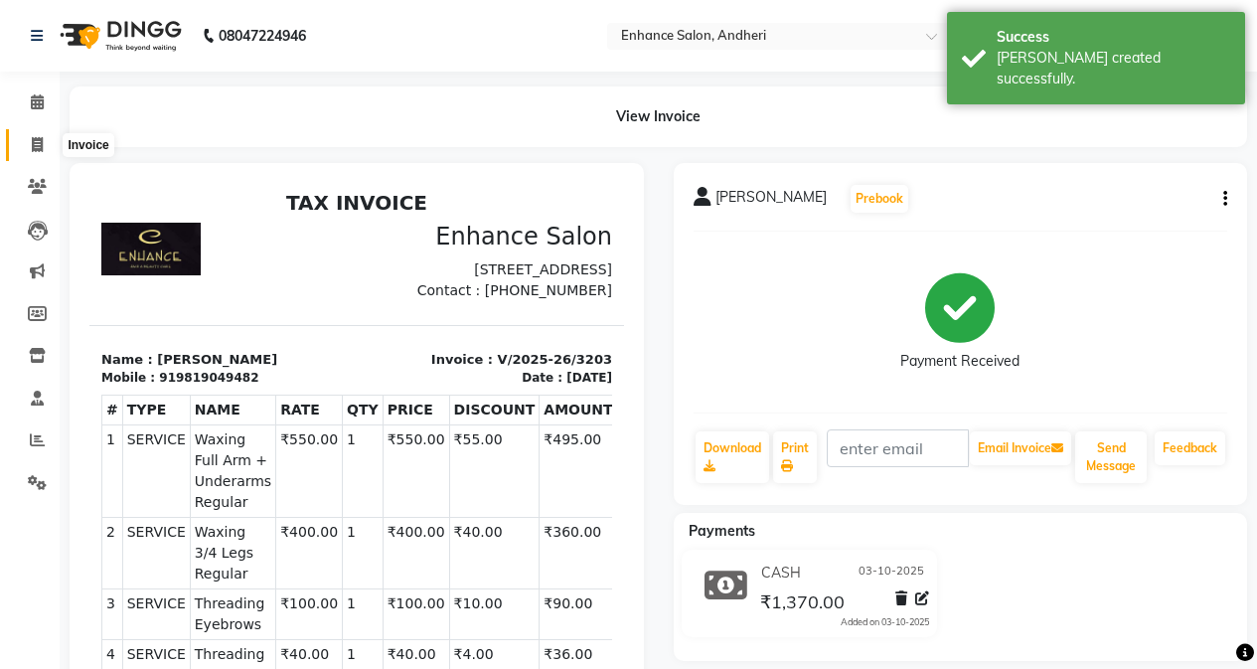
click at [39, 150] on icon at bounding box center [37, 144] width 11 height 15
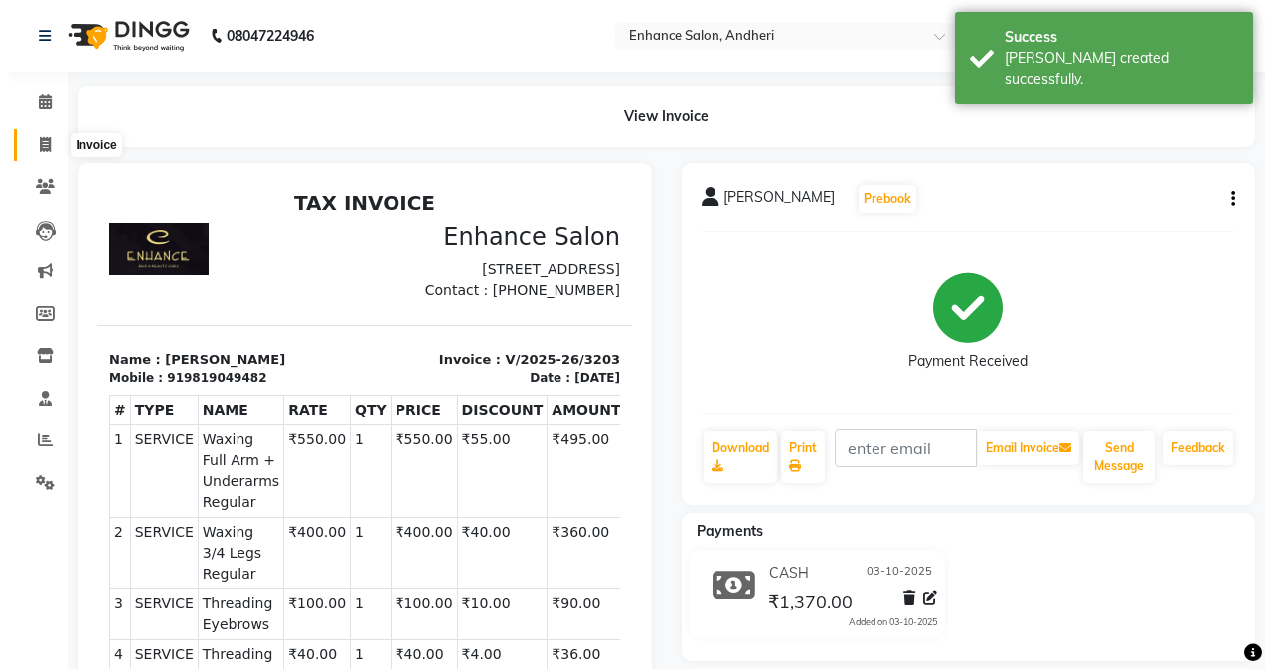
select select "service"
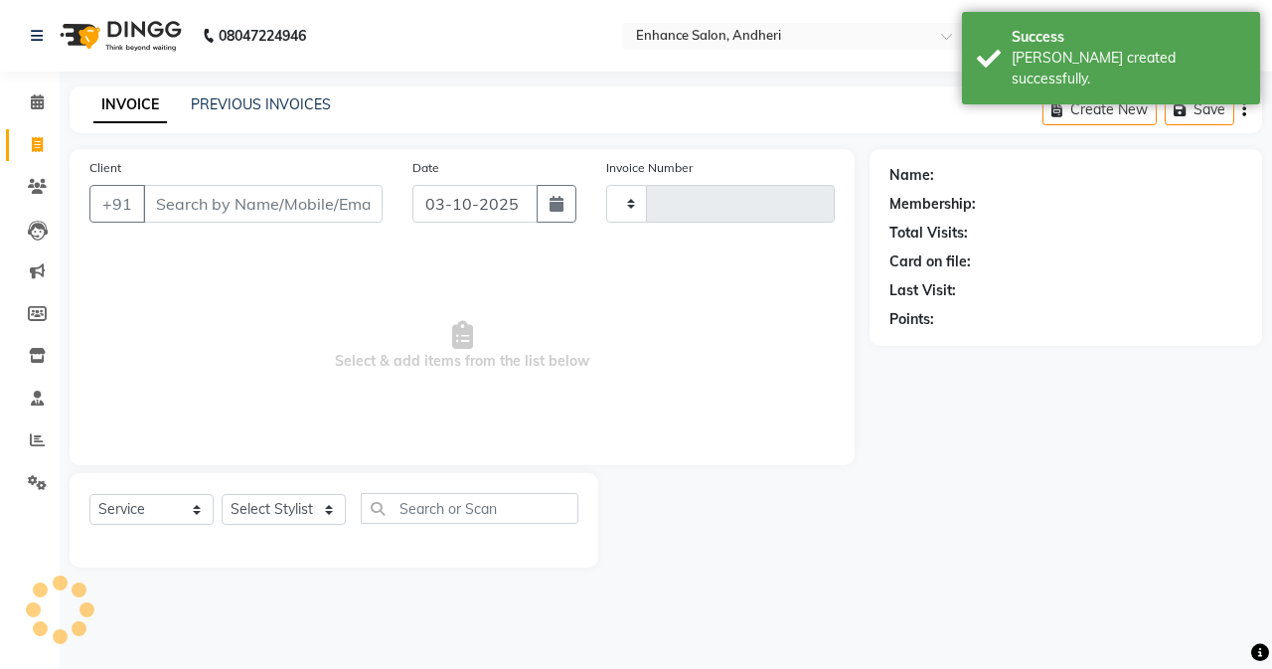
type input "3204"
select select "7236"
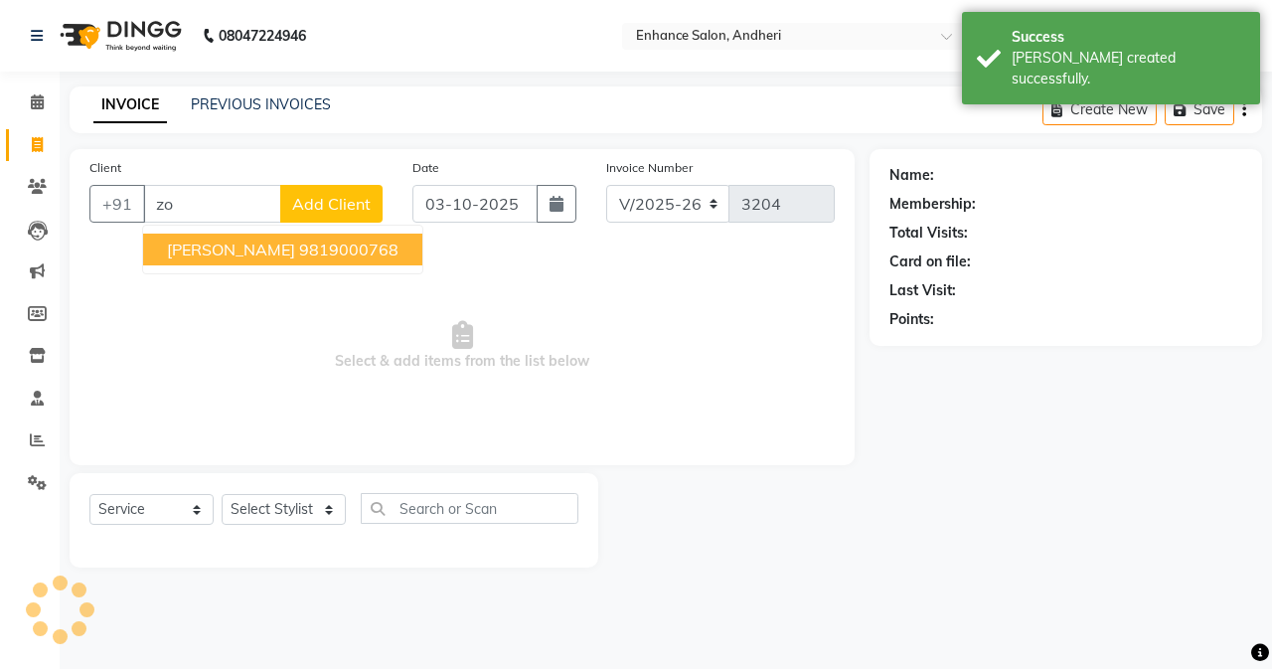
type input "z"
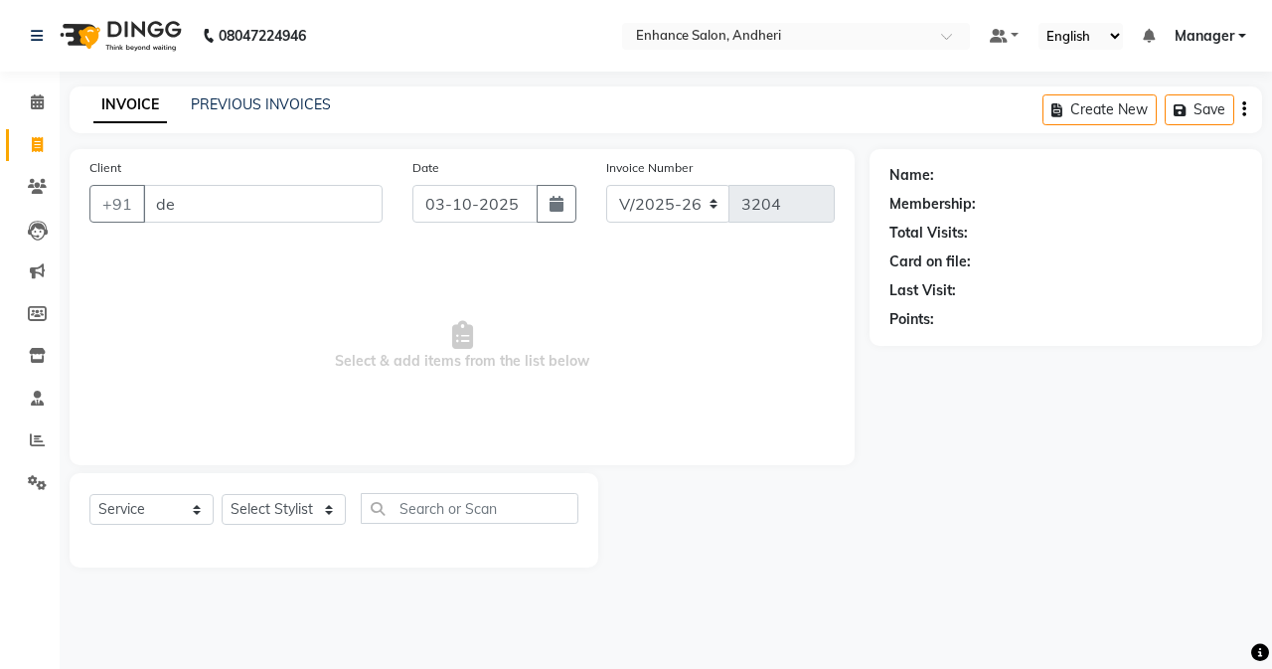
type input "d"
type input "r"
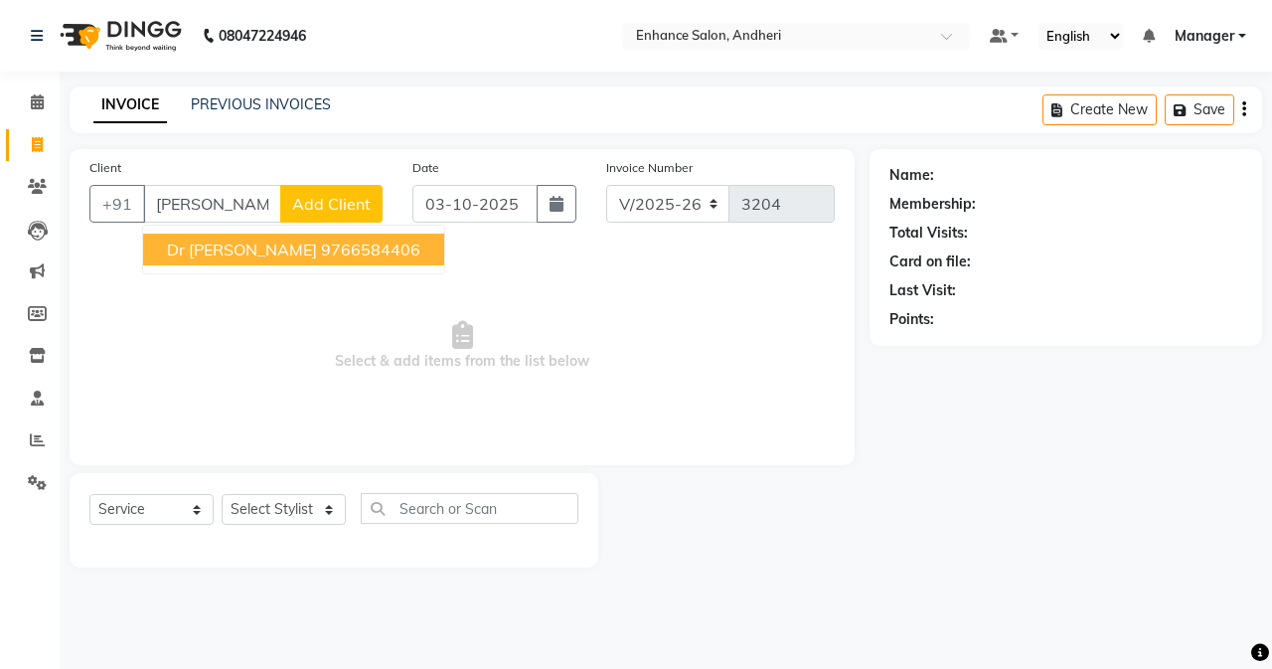
click at [321, 256] on ngb-highlight "9766584406" at bounding box center [370, 250] width 99 height 20
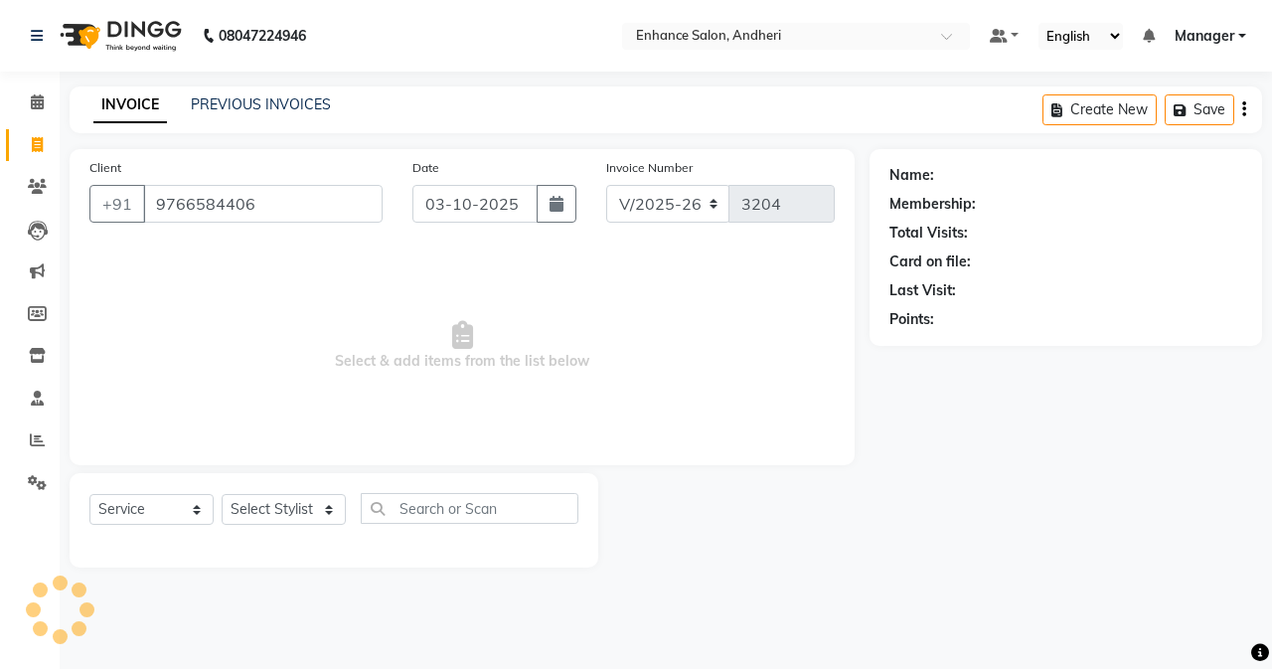
type input "9766584406"
select select "1: Object"
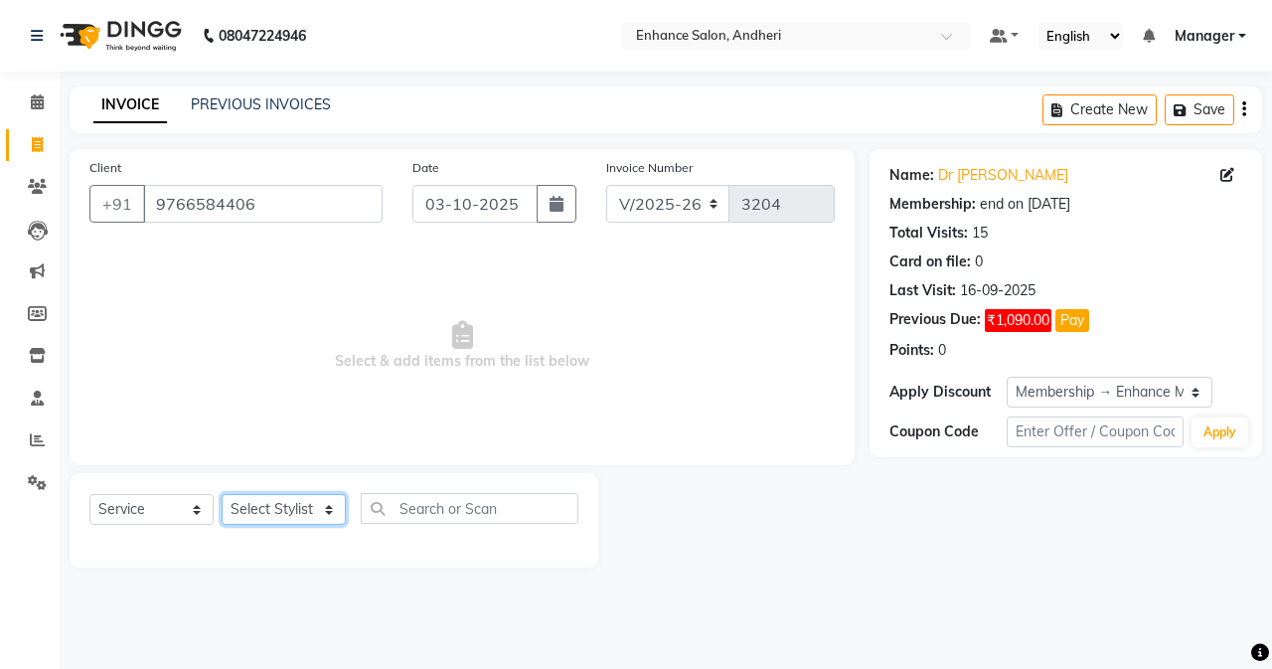
click at [278, 521] on select "Select Stylist Admin [PERSON_NAME] [PERSON_NAME] [PERSON_NAME] Manager [PERSON_…" at bounding box center [284, 509] width 124 height 31
select select "61733"
click at [222, 494] on select "Select Stylist Admin [PERSON_NAME] [PERSON_NAME] [PERSON_NAME] Manager [PERSON_…" at bounding box center [284, 509] width 124 height 31
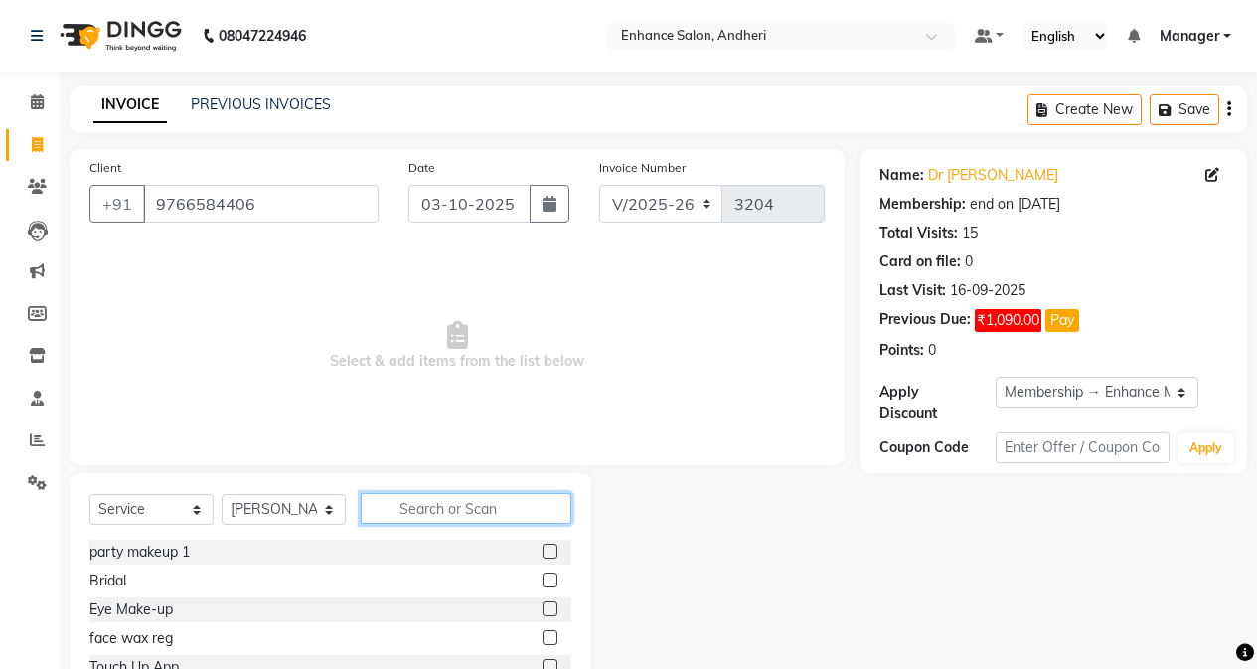
click at [395, 511] on input "text" at bounding box center [466, 508] width 211 height 31
click at [262, 98] on link "PREVIOUS INVOICES" at bounding box center [261, 104] width 140 height 18
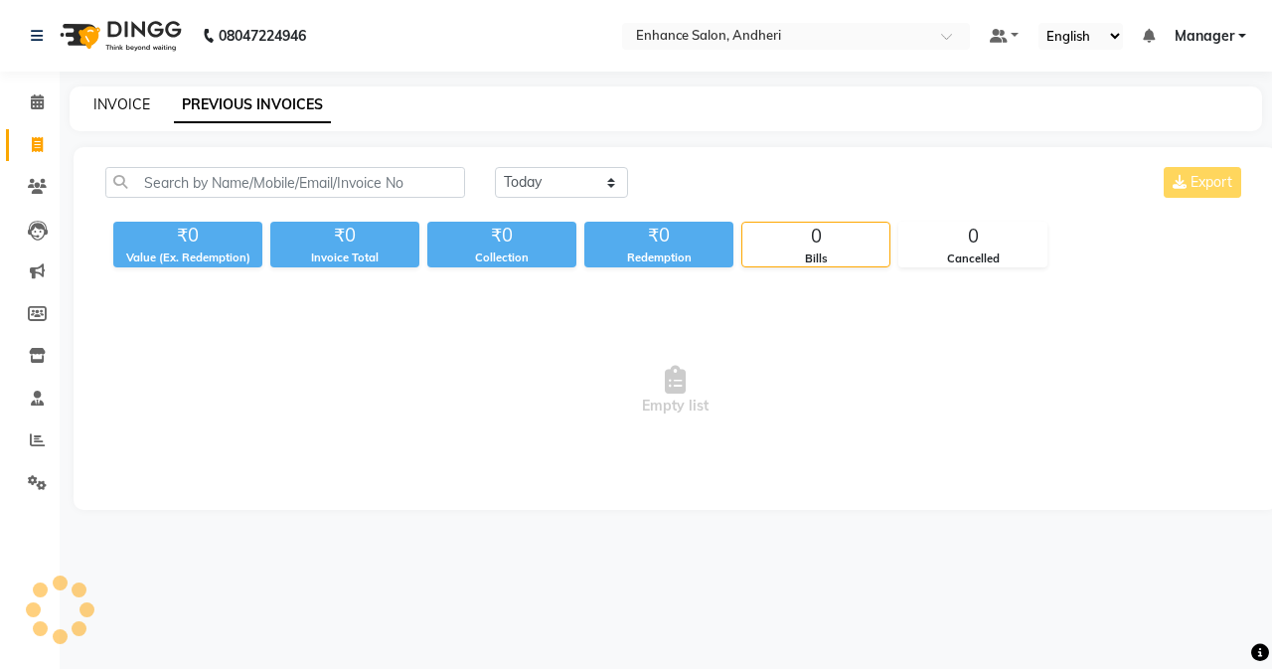
click at [135, 106] on link "INVOICE" at bounding box center [121, 104] width 57 height 18
select select "service"
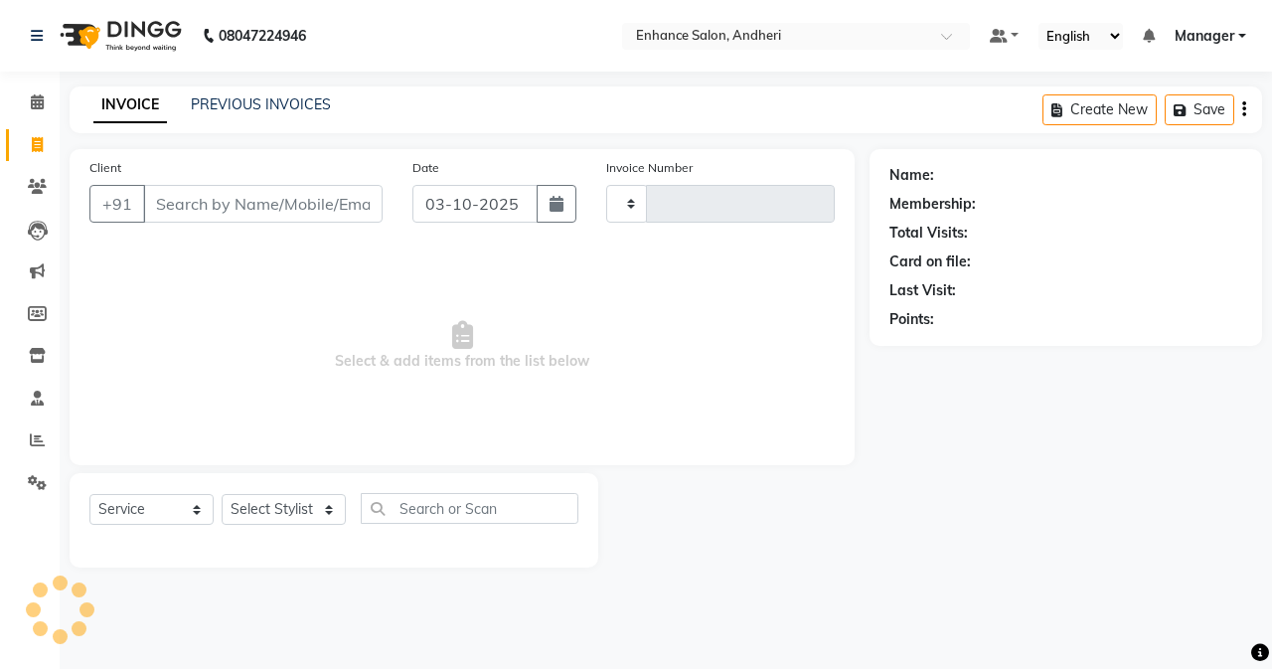
type input "3204"
select select "7236"
click at [36, 103] on icon at bounding box center [37, 101] width 13 height 15
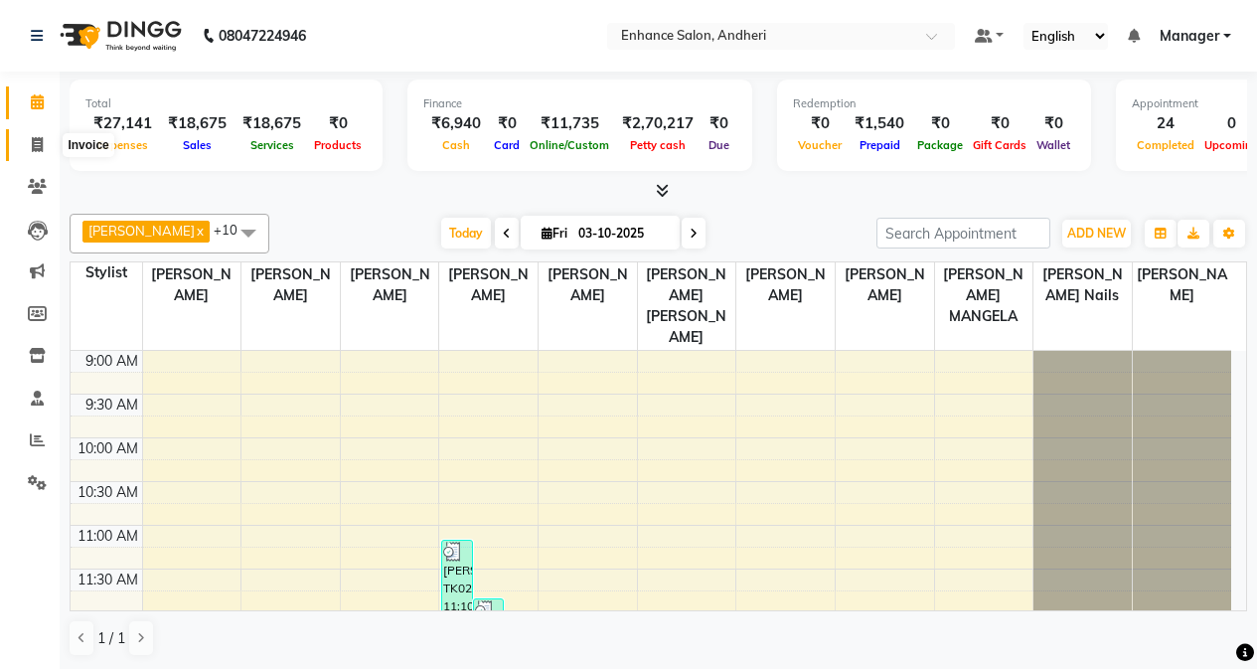
click at [36, 147] on icon at bounding box center [37, 144] width 11 height 15
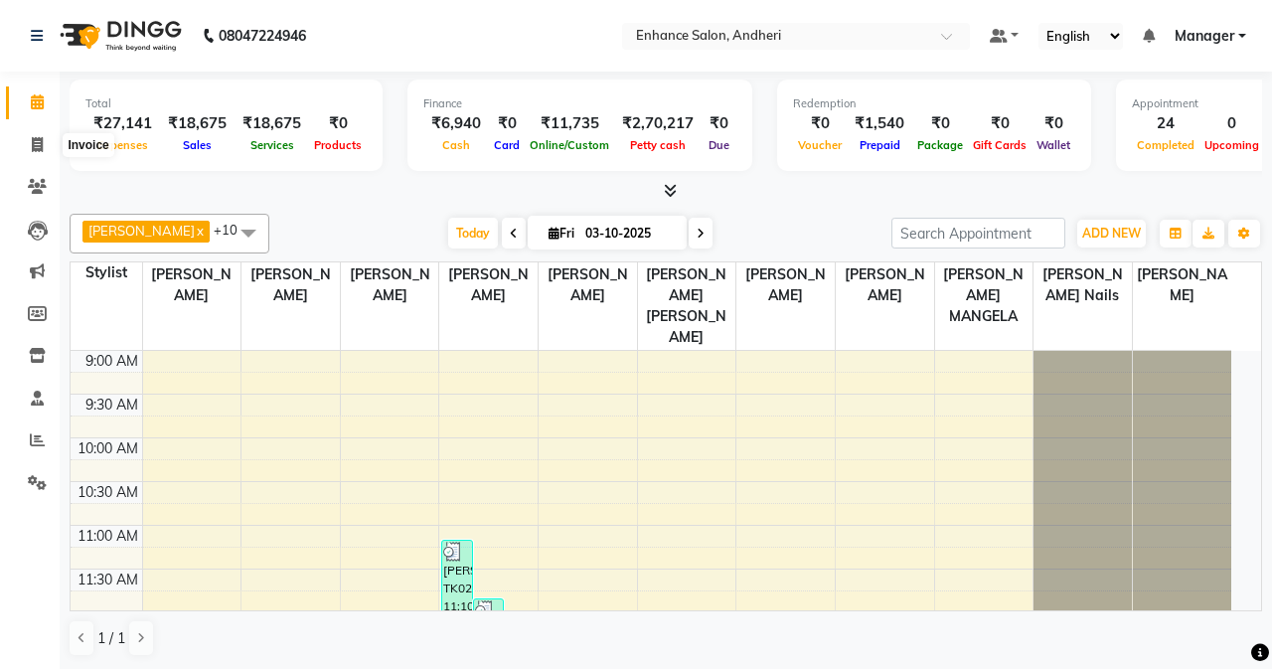
select select "service"
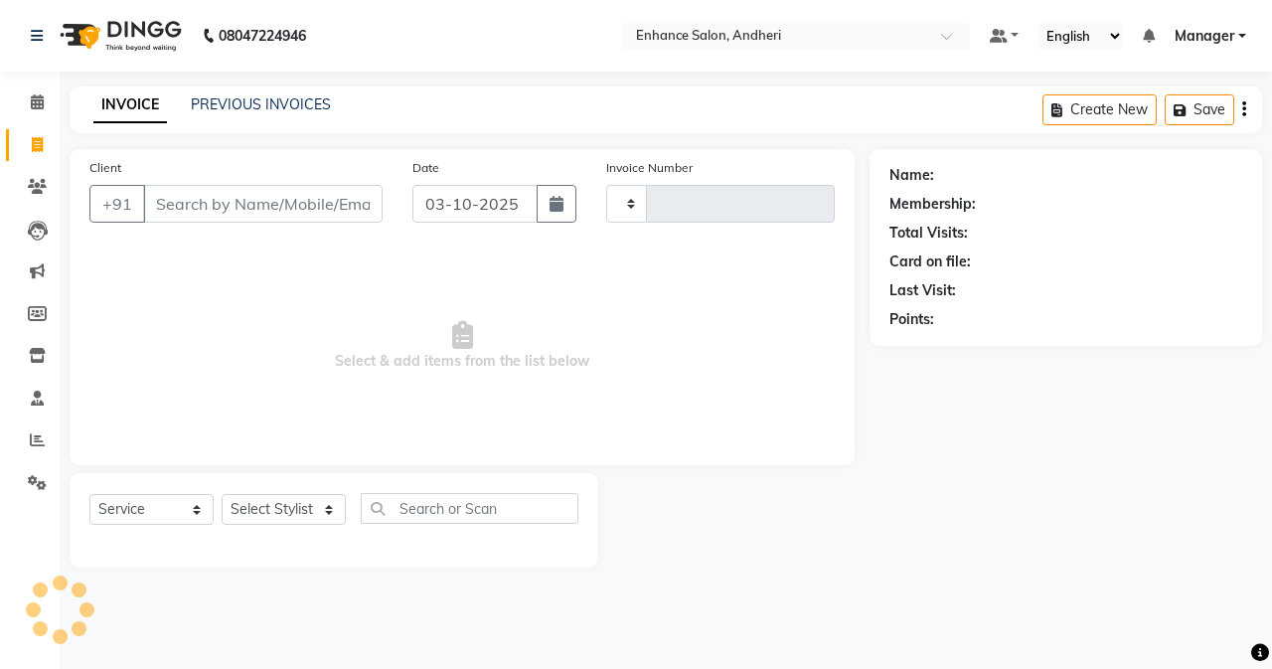
type input "3204"
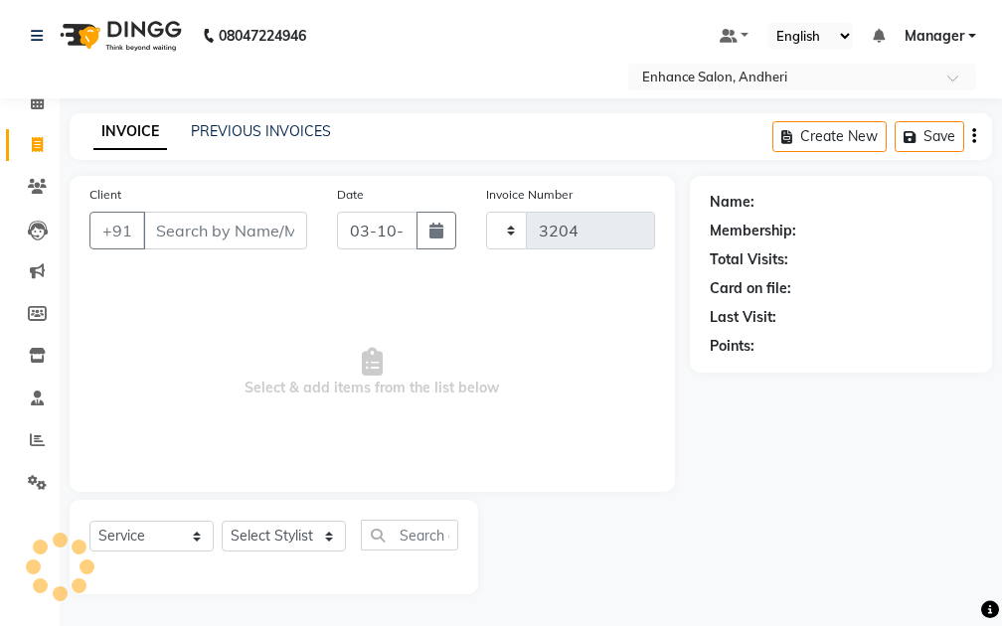
select select "7236"
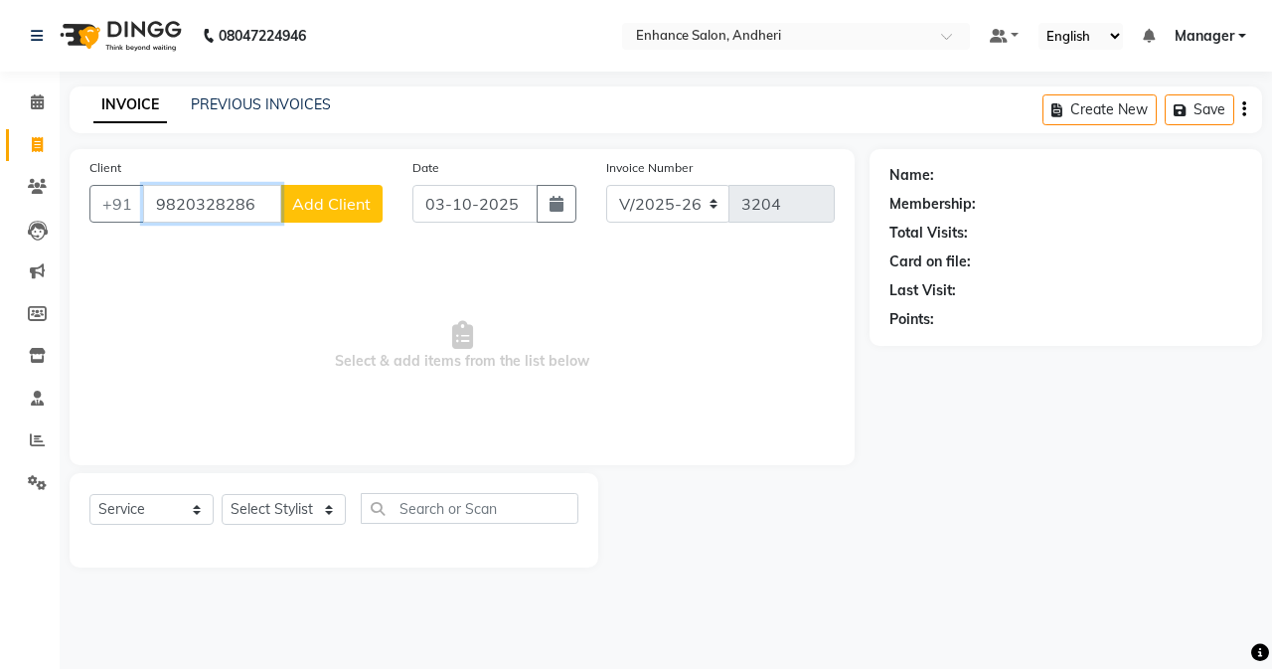
type input "9820328286"
click at [336, 205] on span "Add Client" at bounding box center [331, 204] width 79 height 20
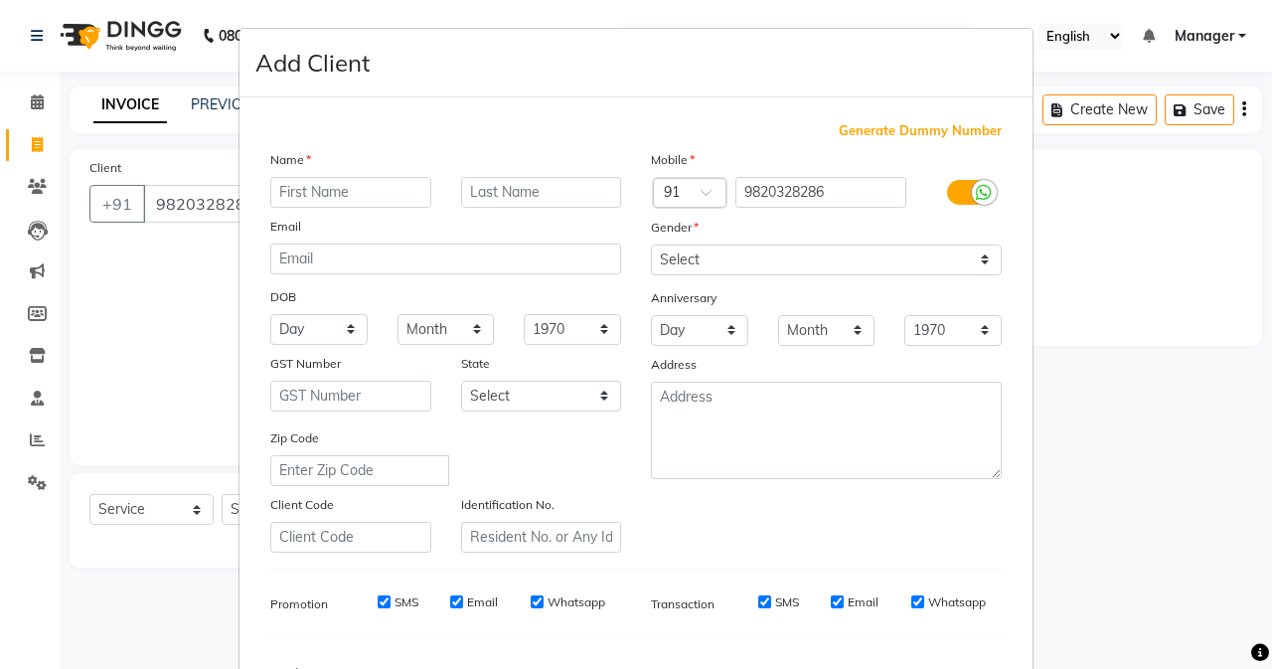
type input "Y"
type input "[PERSON_NAME]"
click at [465, 203] on input "text" at bounding box center [541, 192] width 161 height 31
type input "Isha"
click at [700, 250] on select "Select [DEMOGRAPHIC_DATA] [DEMOGRAPHIC_DATA] Other Prefer Not To Say" at bounding box center [826, 259] width 351 height 31
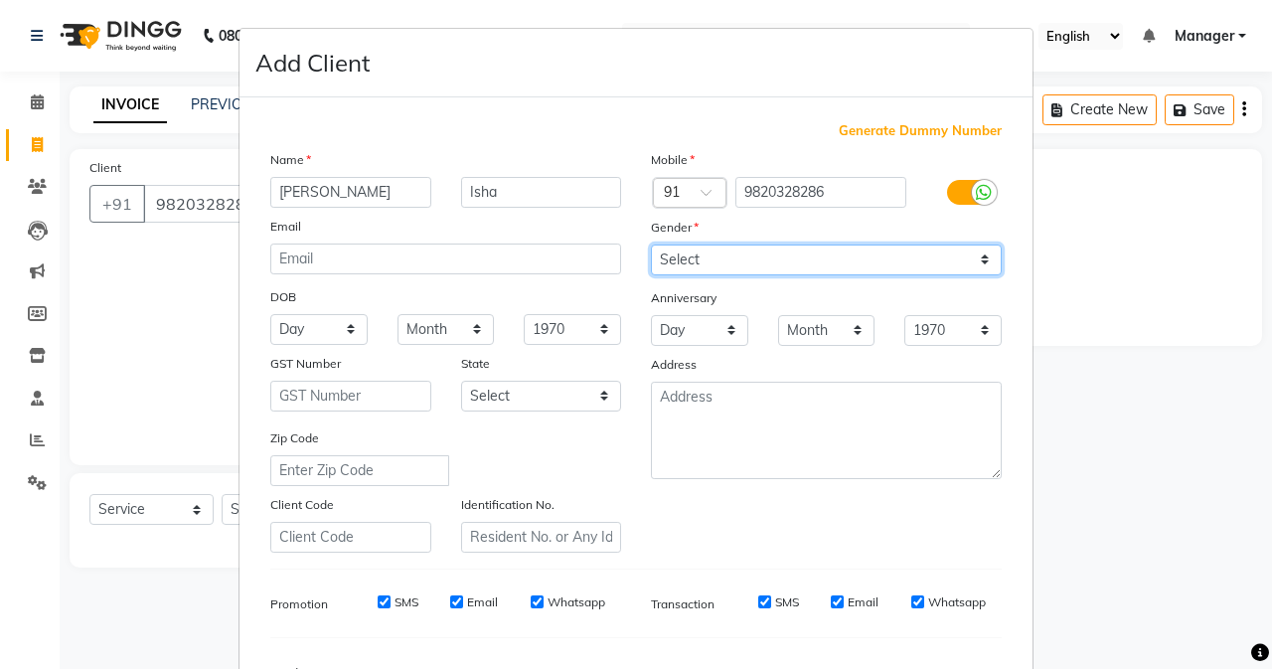
select select "[DEMOGRAPHIC_DATA]"
click at [651, 244] on select "Select [DEMOGRAPHIC_DATA] [DEMOGRAPHIC_DATA] Other Prefer Not To Say" at bounding box center [826, 259] width 351 height 31
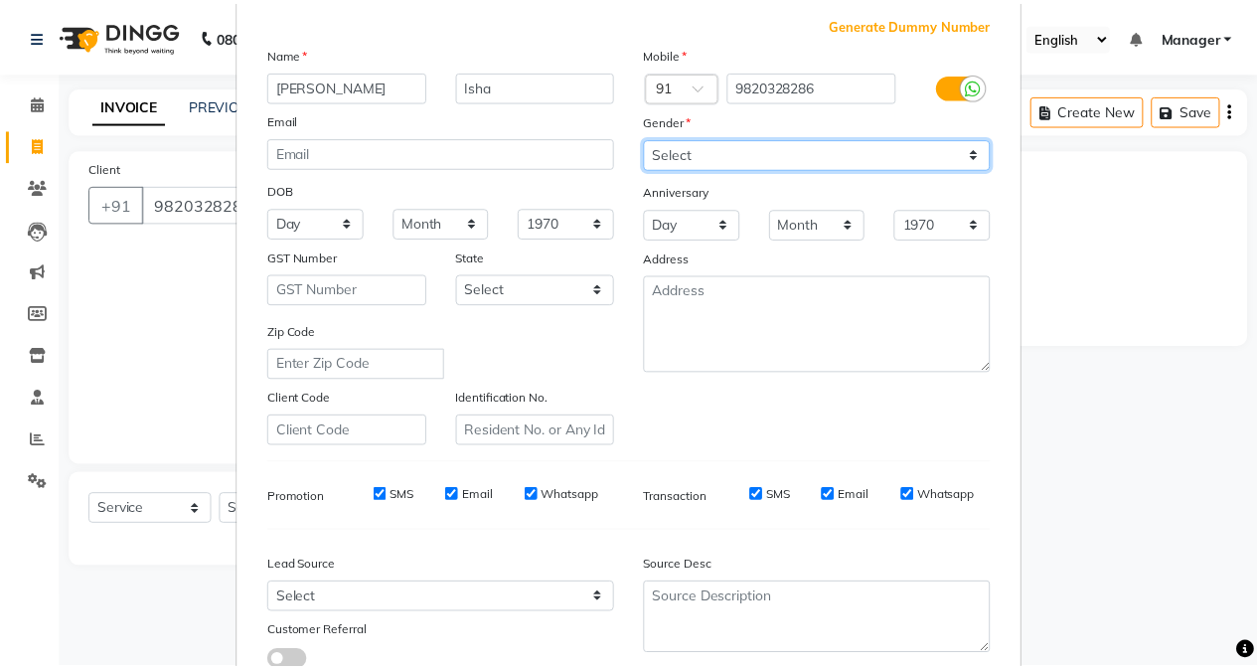
scroll to position [248, 0]
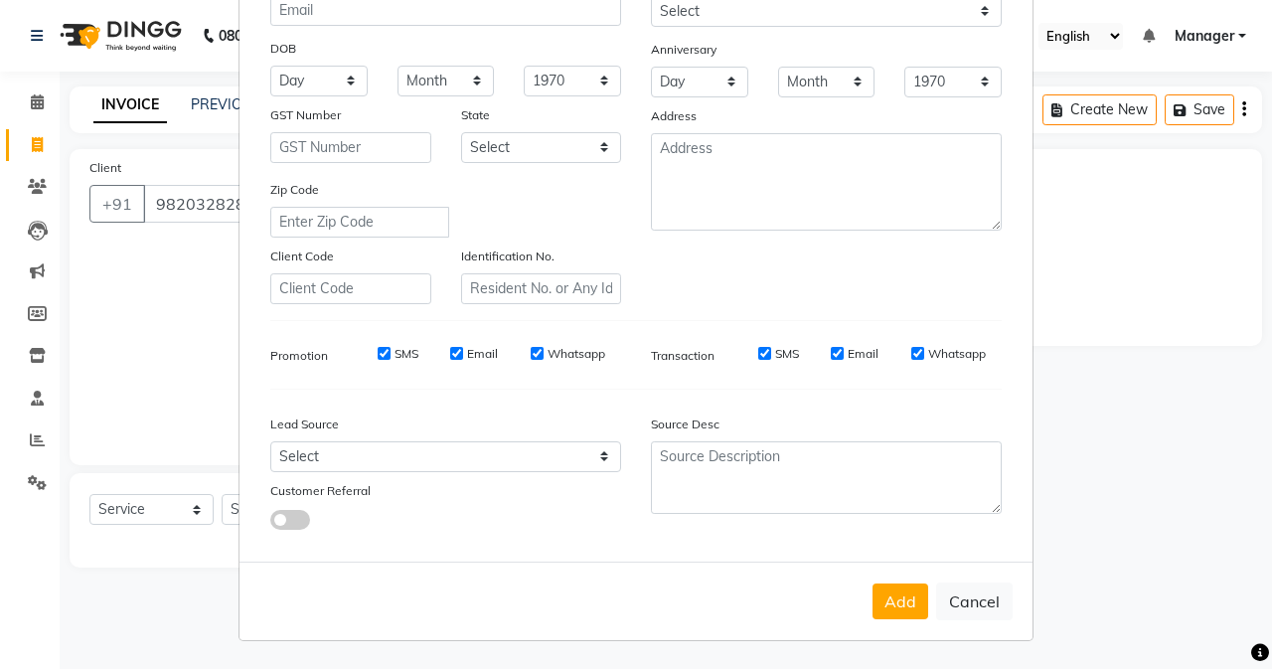
click at [883, 590] on button "Add" at bounding box center [901, 601] width 56 height 36
click at [240, 513] on div "Generate Dummy Number Name [PERSON_NAME] Email DOB Day 01 02 03 04 05 06 07 08 …" at bounding box center [636, 205] width 793 height 713
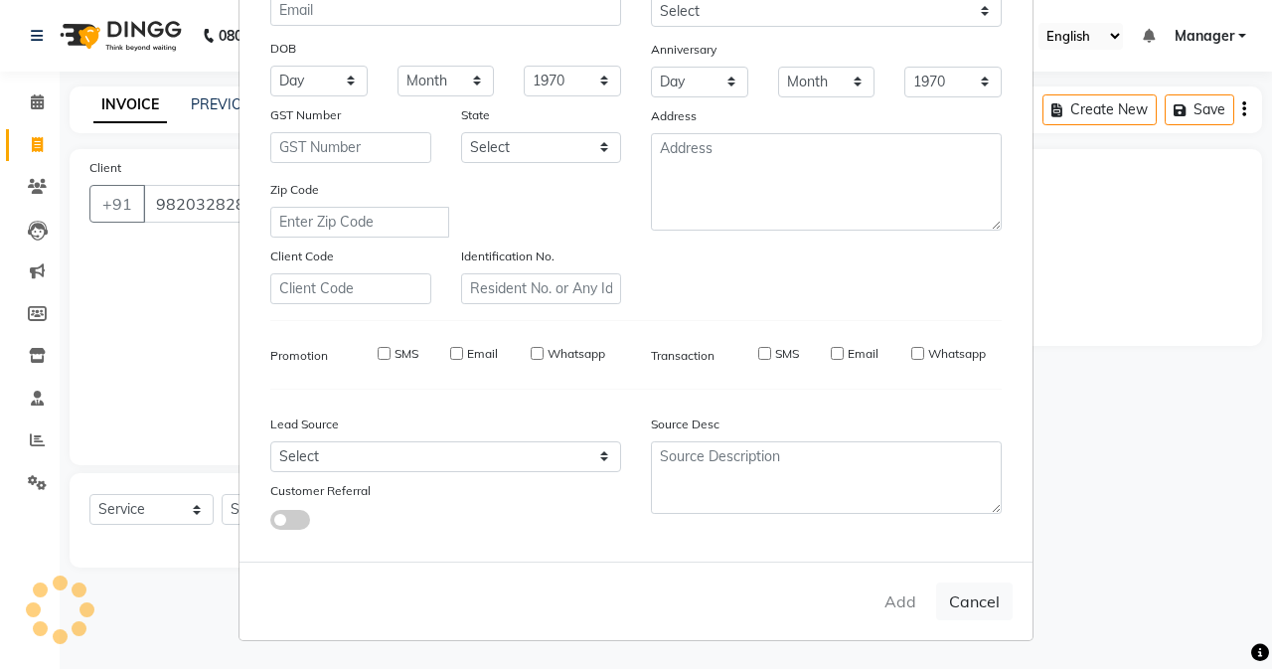
select select
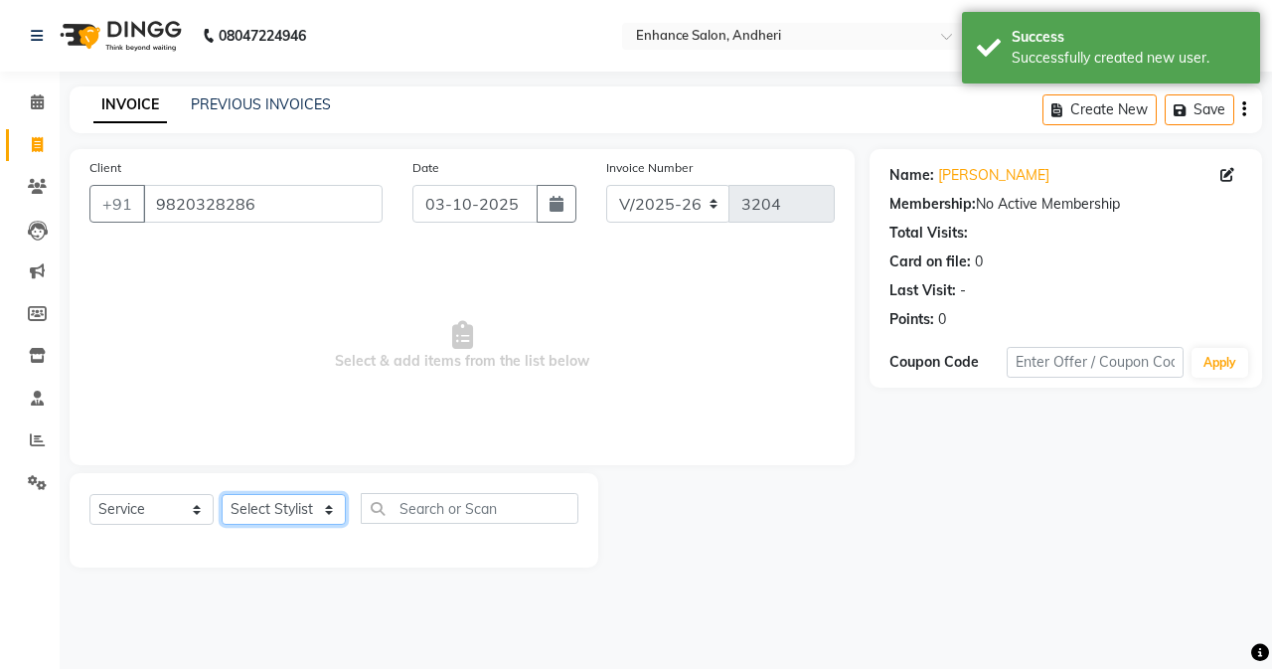
click at [235, 513] on select "Select Stylist Admin [PERSON_NAME] [PERSON_NAME] [PERSON_NAME] Manager [PERSON_…" at bounding box center [284, 509] width 124 height 31
click at [222, 494] on select "Select Stylist Admin [PERSON_NAME] [PERSON_NAME] [PERSON_NAME] Manager [PERSON_…" at bounding box center [284, 509] width 124 height 31
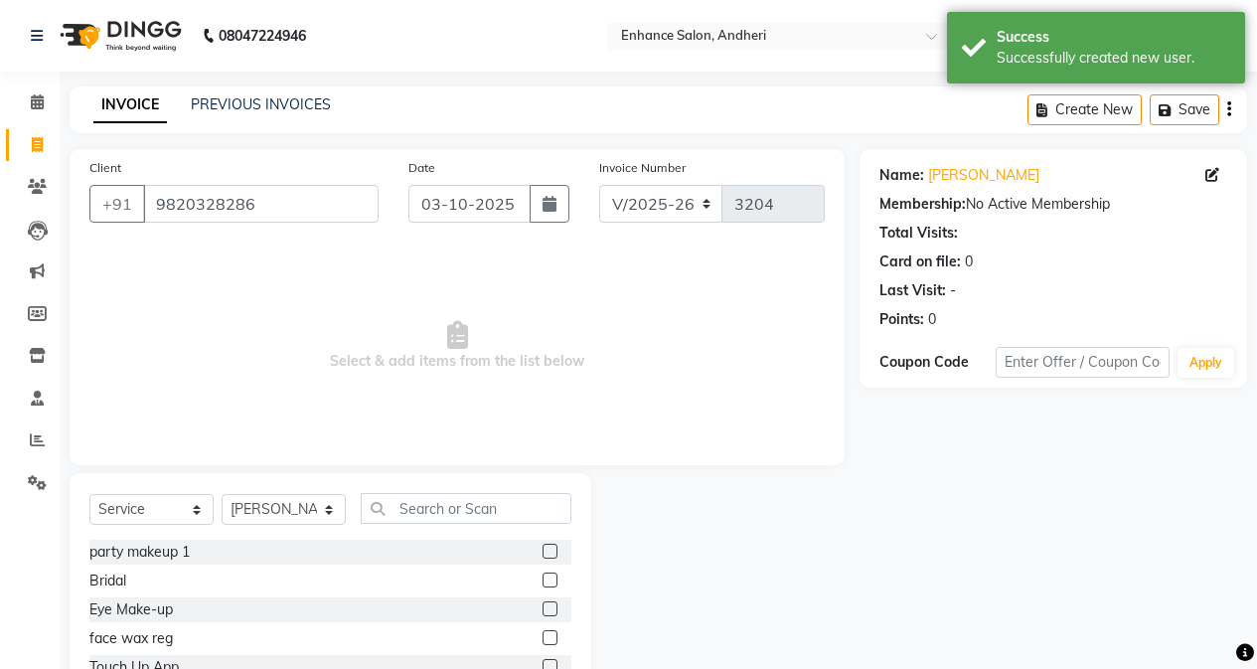
click at [392, 524] on div "Select Service Product Membership Package Voucher Prepaid Gift Card Select Styl…" at bounding box center [330, 516] width 482 height 47
click at [399, 511] on input "text" at bounding box center [466, 508] width 211 height 31
click at [555, 578] on label at bounding box center [550, 579] width 15 height 15
click at [555, 578] on input "checkbox" at bounding box center [549, 580] width 13 height 13
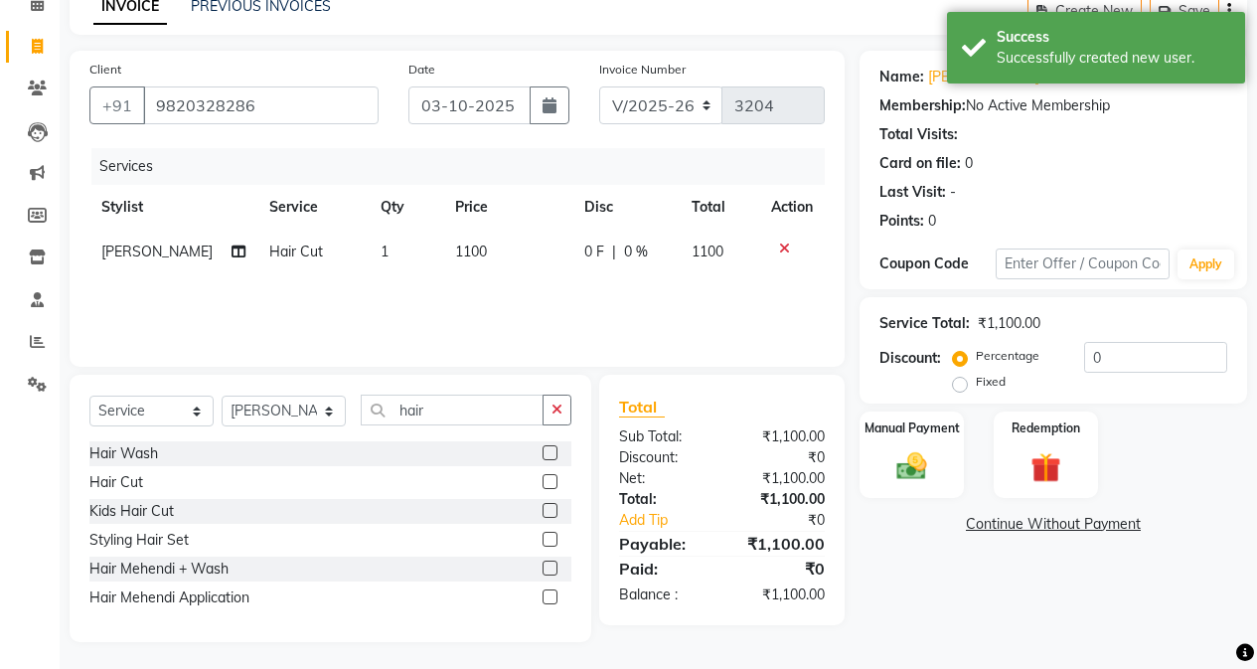
scroll to position [101, 0]
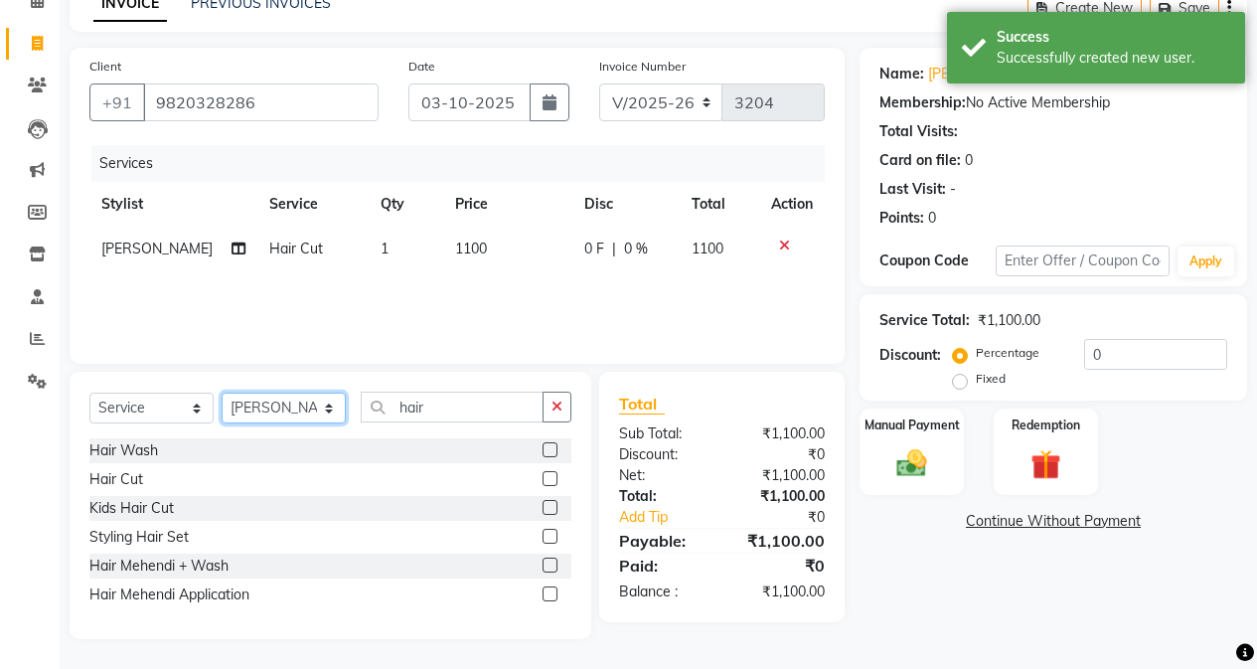
click at [279, 414] on select "Select Stylist Admin [PERSON_NAME] [PERSON_NAME] [PERSON_NAME] Manager [PERSON_…" at bounding box center [284, 408] width 124 height 31
click at [222, 393] on select "Select Stylist Admin [PERSON_NAME] [PERSON_NAME] [PERSON_NAME] Manager [PERSON_…" at bounding box center [284, 408] width 124 height 31
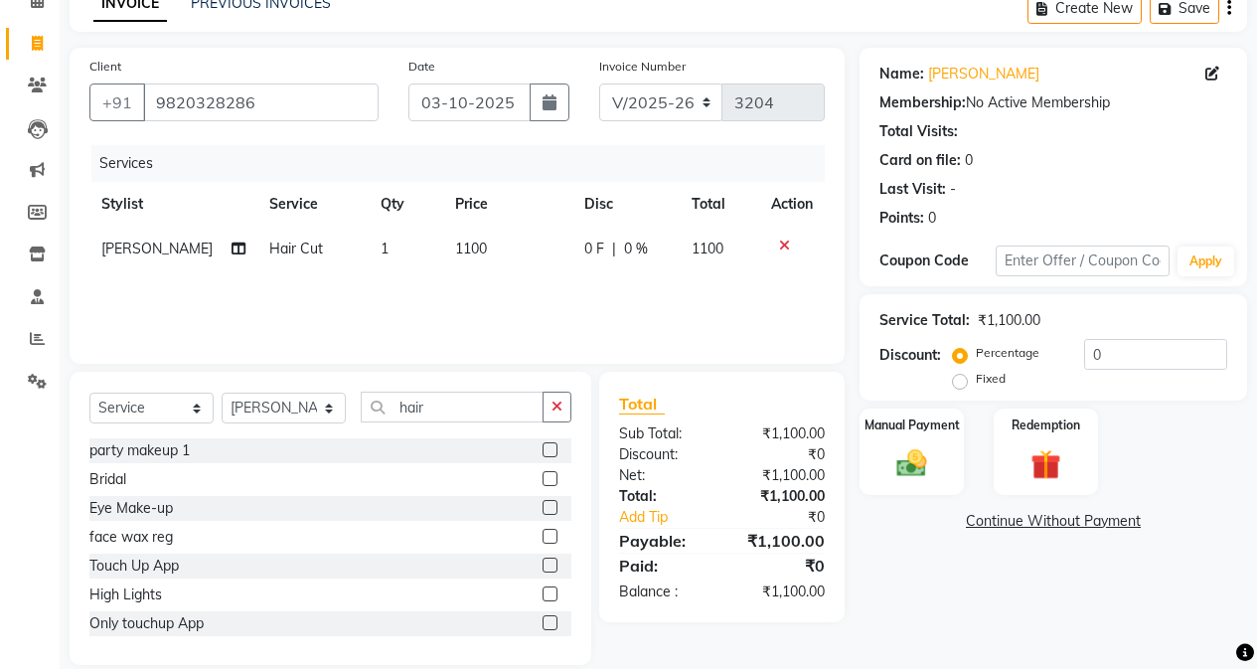
click at [435, 391] on div "Select Service Product Membership Package Voucher Prepaid Gift Card Select Styl…" at bounding box center [331, 518] width 522 height 293
click at [439, 398] on input "hair" at bounding box center [452, 407] width 183 height 31
click at [543, 591] on label at bounding box center [550, 593] width 15 height 15
click at [543, 591] on input "checkbox" at bounding box center [549, 594] width 13 height 13
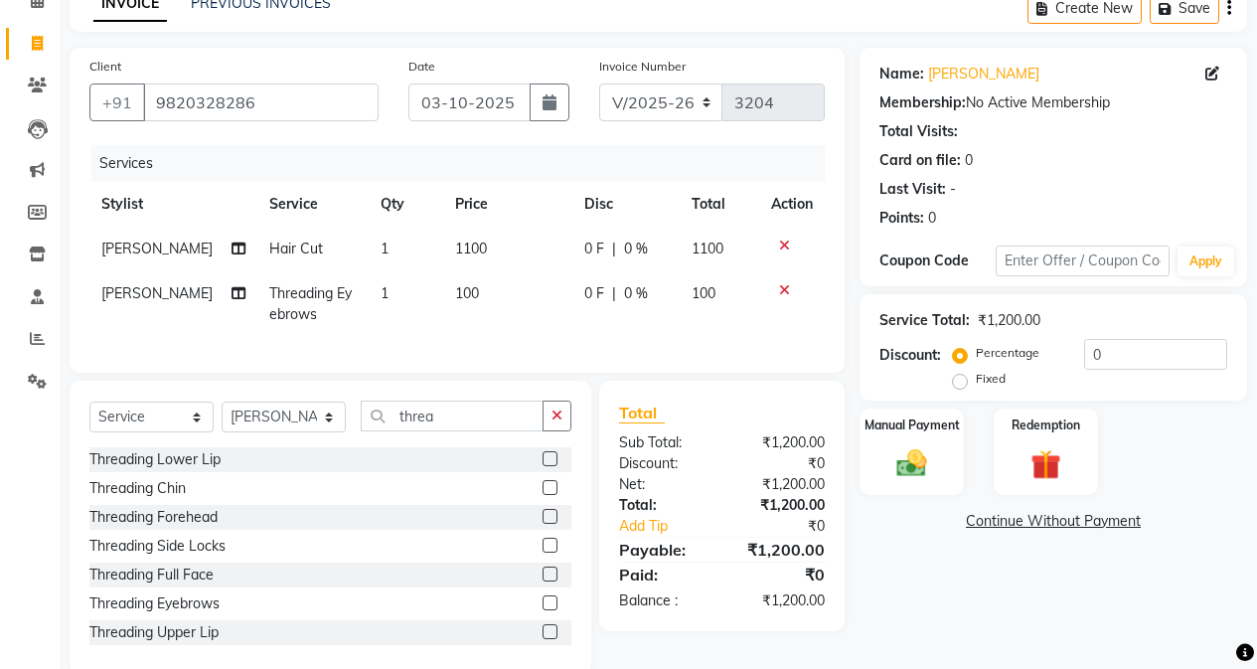
click at [543, 625] on label at bounding box center [550, 631] width 15 height 15
click at [543, 625] on input "checkbox" at bounding box center [549, 632] width 13 height 13
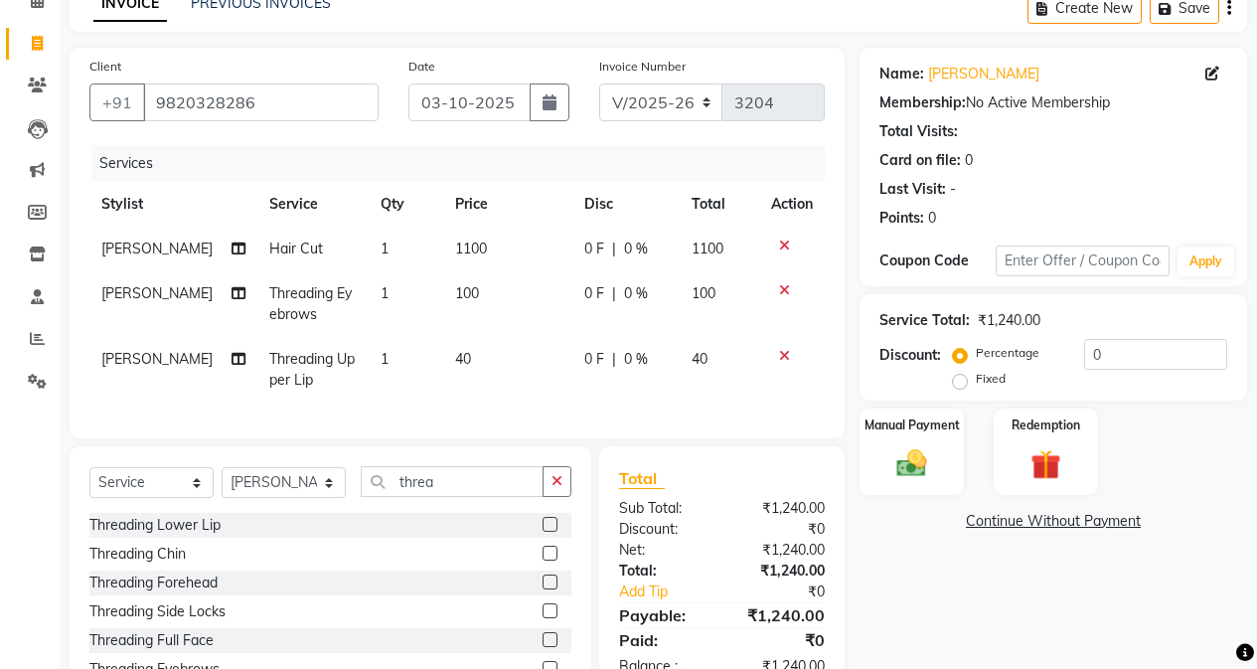
click at [211, 257] on td "[PERSON_NAME]" at bounding box center [173, 249] width 168 height 45
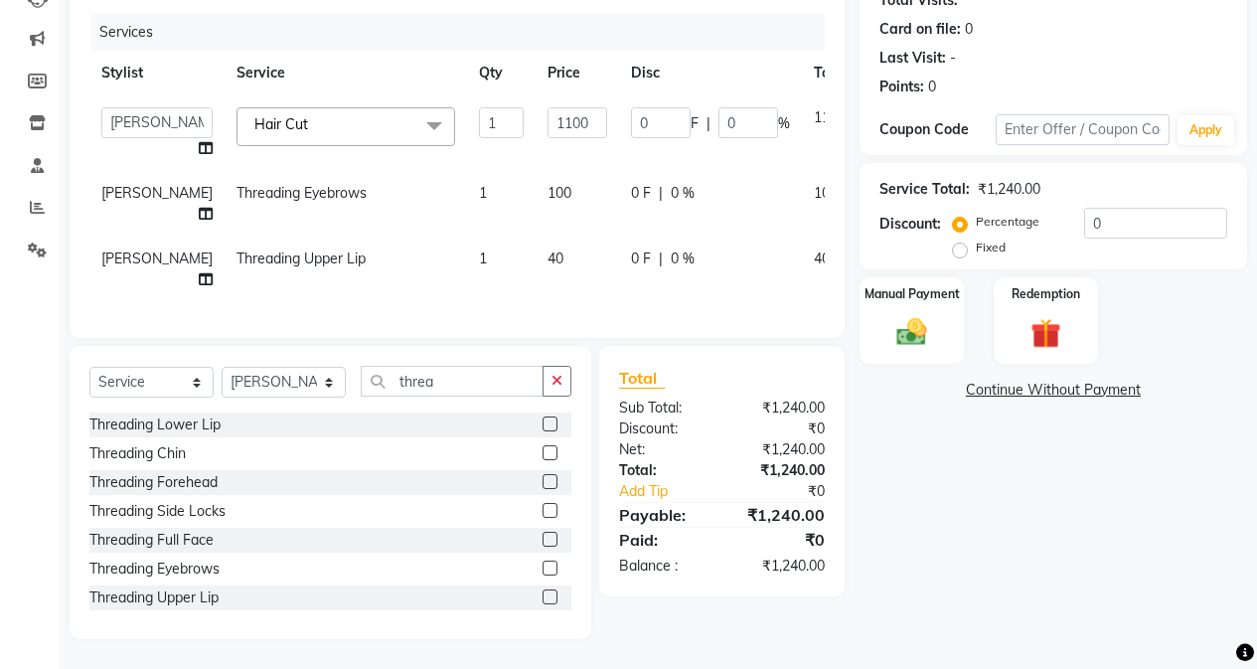
scroll to position [289, 0]
click at [199, 141] on icon at bounding box center [206, 148] width 14 height 14
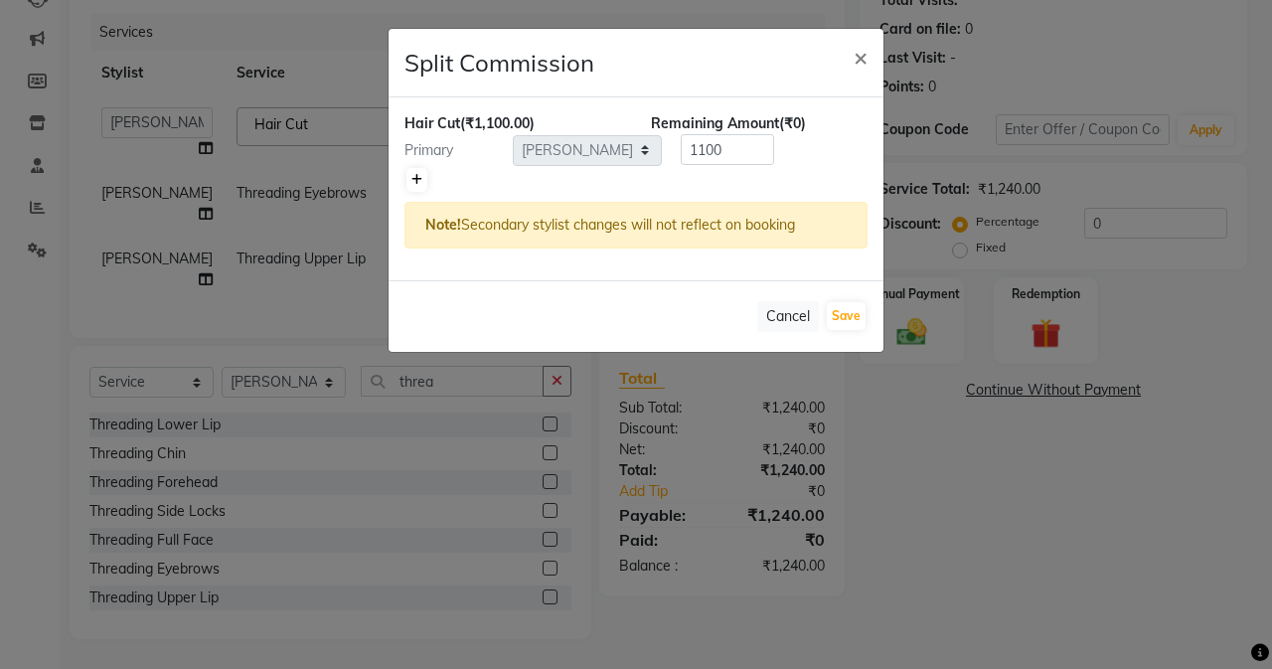
click at [416, 172] on link at bounding box center [416, 180] width 21 height 24
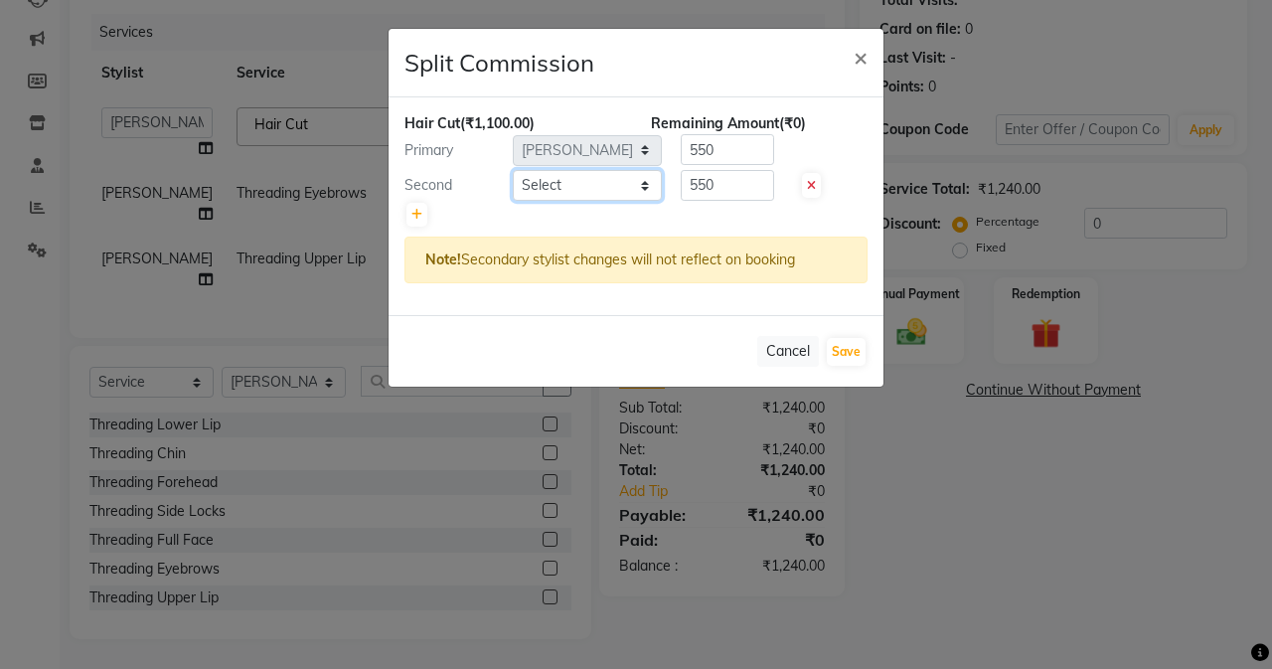
click at [624, 186] on select "Select Admin [PERSON_NAME] [PERSON_NAME] [PERSON_NAME] Manager [PERSON_NAME] [P…" at bounding box center [587, 185] width 149 height 31
click at [513, 170] on select "Select Admin [PERSON_NAME] [PERSON_NAME] [PERSON_NAME] Manager [PERSON_NAME] [P…" at bounding box center [587, 185] width 149 height 31
click at [823, 355] on div "Cancel Save" at bounding box center [636, 351] width 495 height 72
click at [836, 354] on button "Save" at bounding box center [846, 352] width 39 height 28
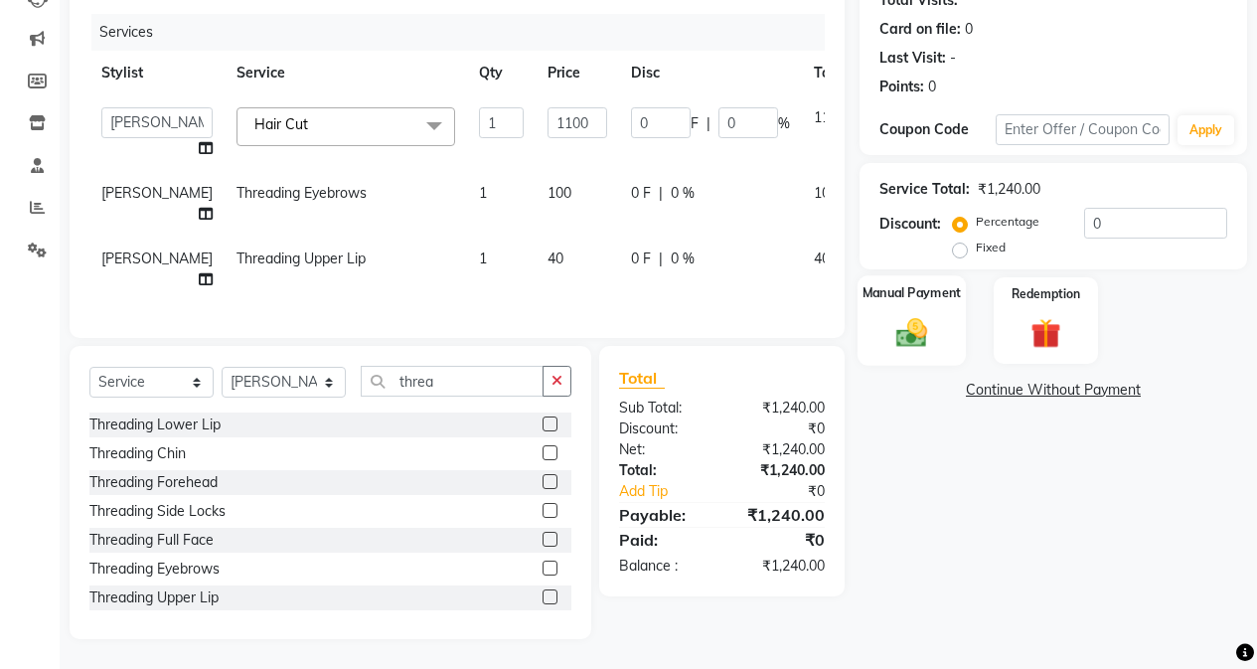
click at [952, 275] on div "Manual Payment" at bounding box center [912, 320] width 108 height 90
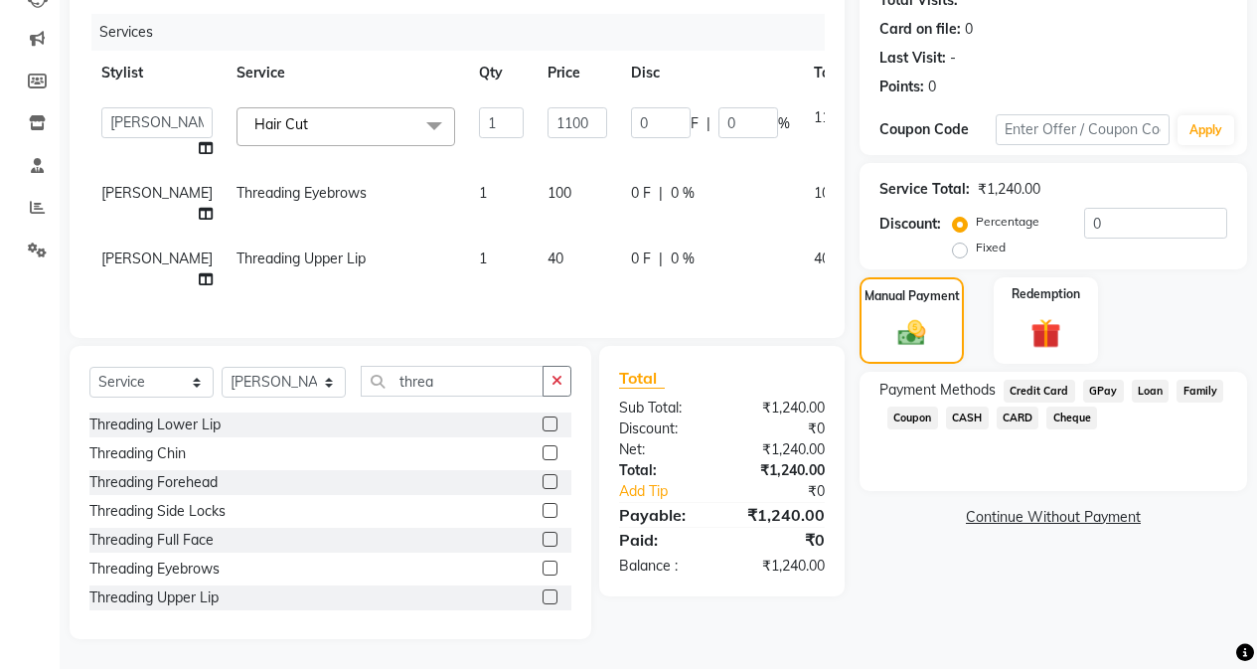
click at [1001, 380] on span "GPay" at bounding box center [1103, 391] width 41 height 23
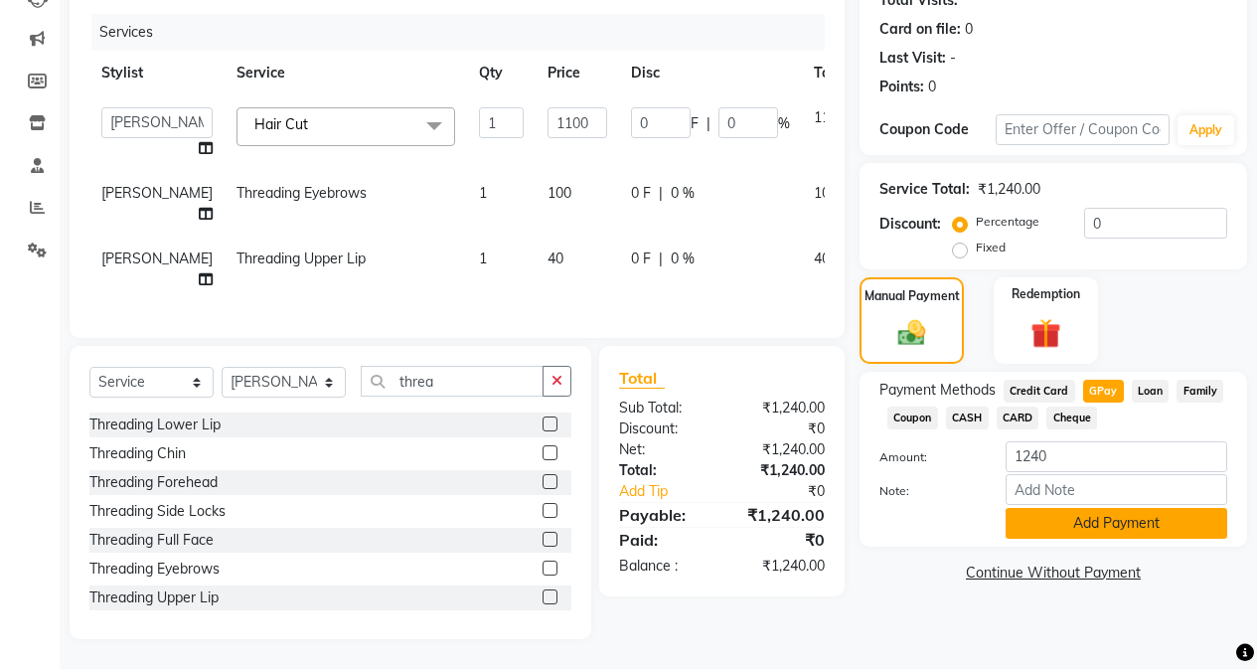
click at [1001, 508] on button "Add Payment" at bounding box center [1117, 523] width 222 height 31
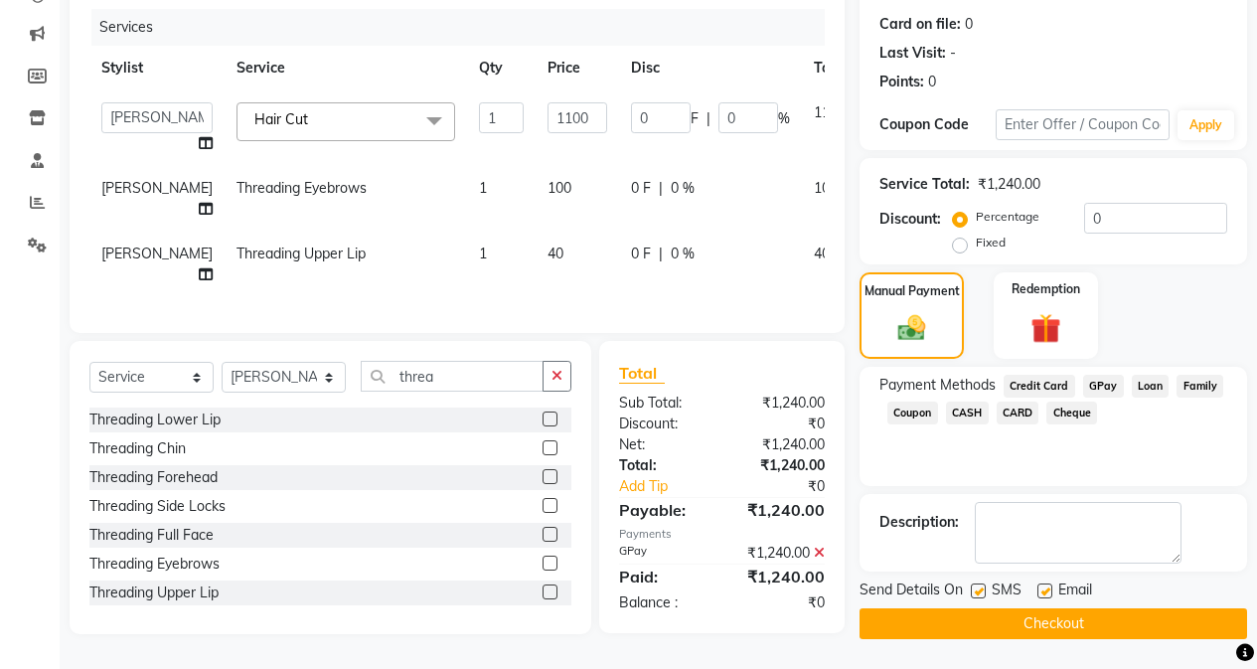
click at [1001, 608] on button "Checkout" at bounding box center [1054, 623] width 388 height 31
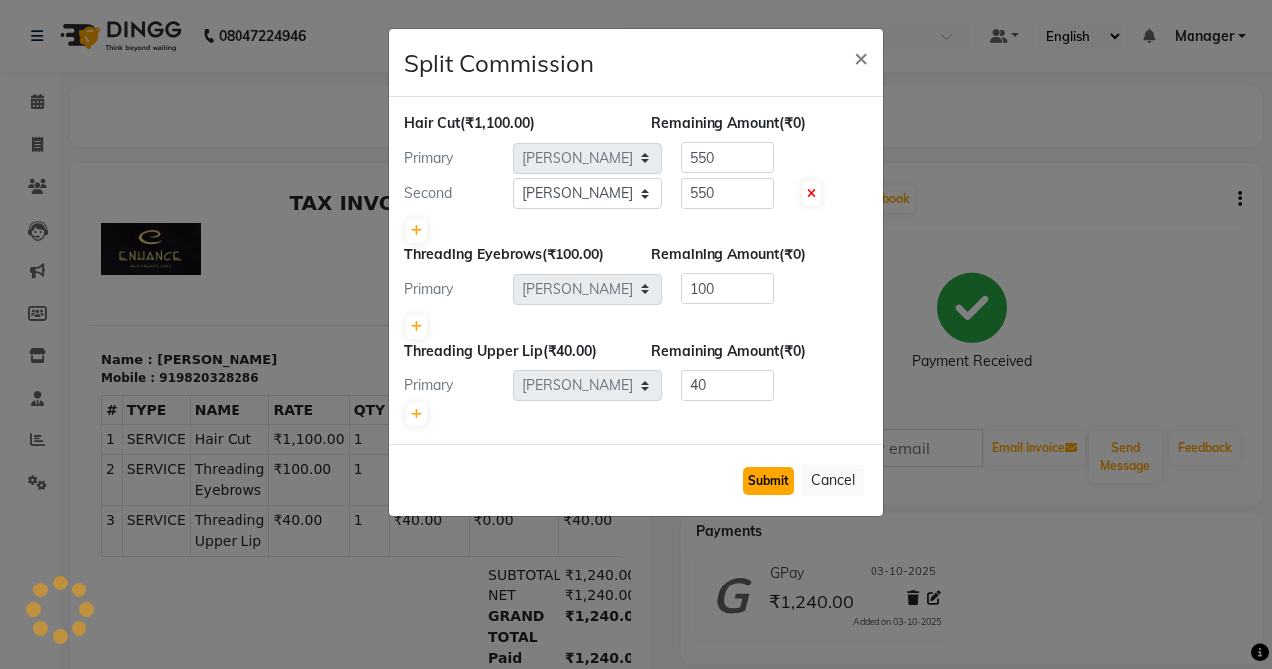
click at [755, 487] on button "Submit" at bounding box center [768, 481] width 51 height 28
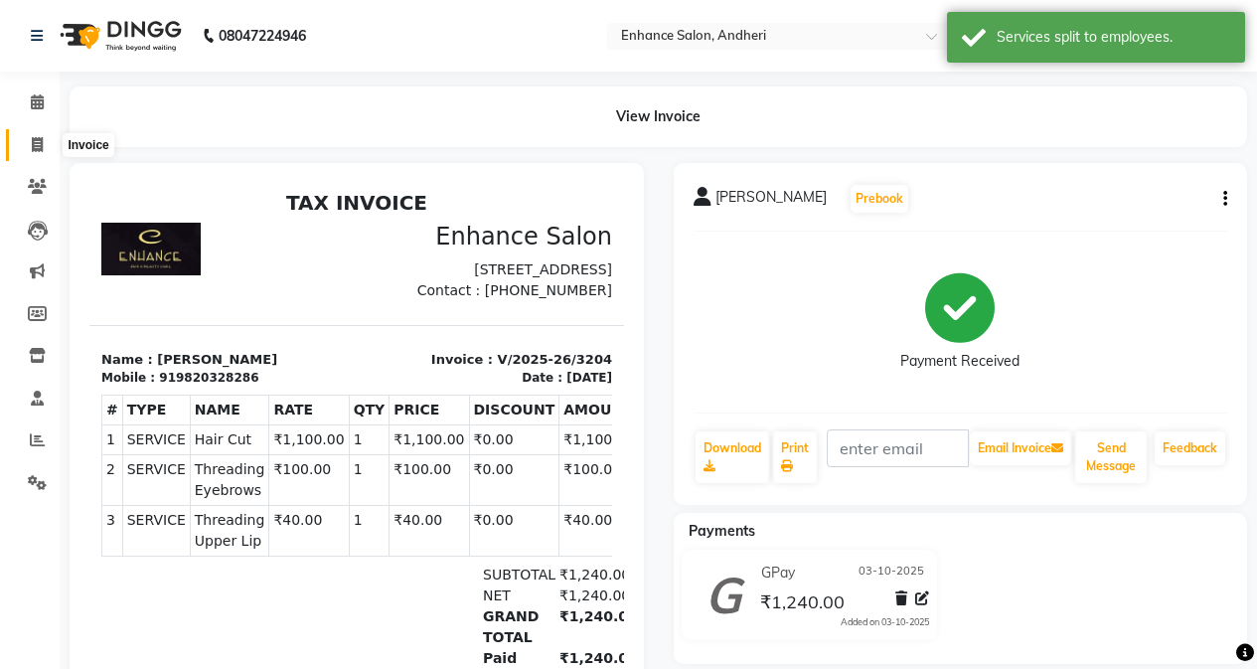
click at [40, 137] on icon at bounding box center [37, 144] width 11 height 15
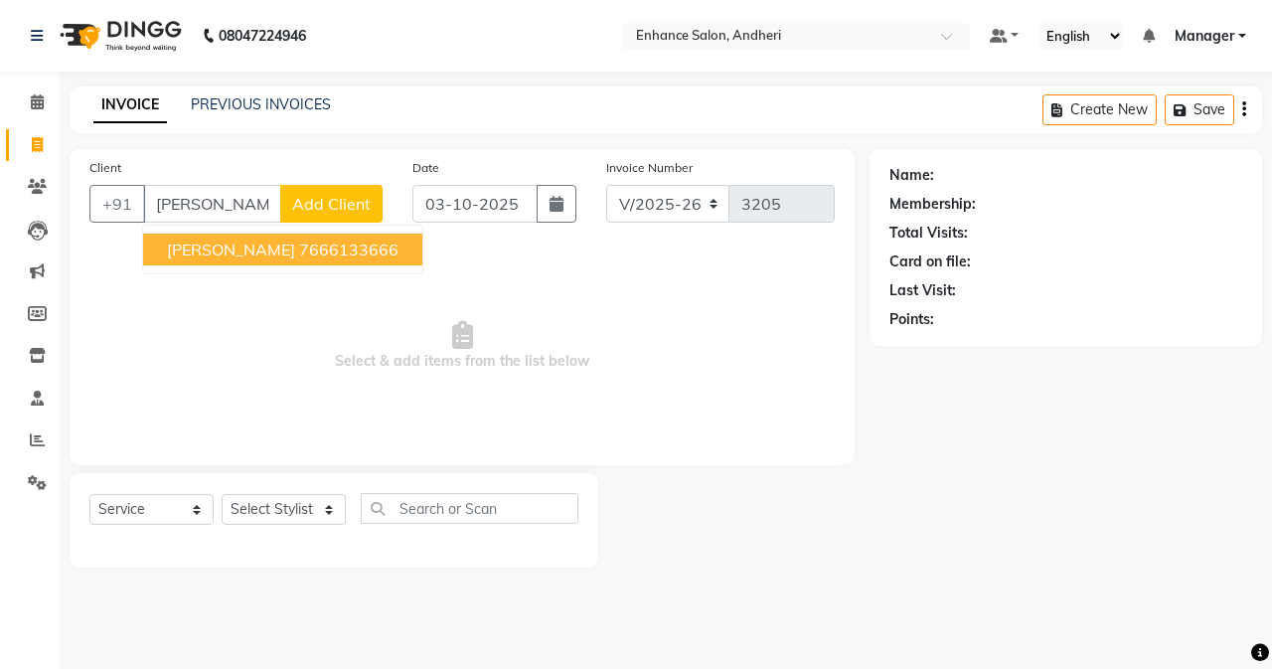
click at [256, 247] on span "[PERSON_NAME]" at bounding box center [231, 250] width 128 height 20
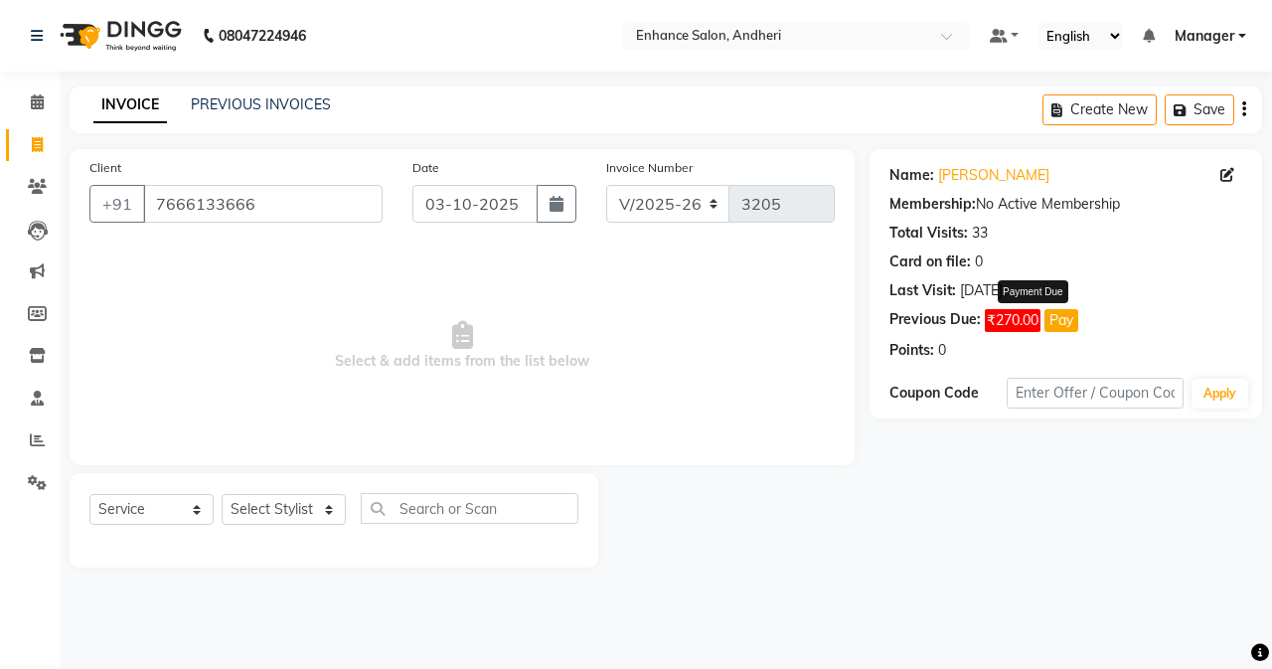
click at [1001, 323] on button "Pay" at bounding box center [1061, 320] width 34 height 23
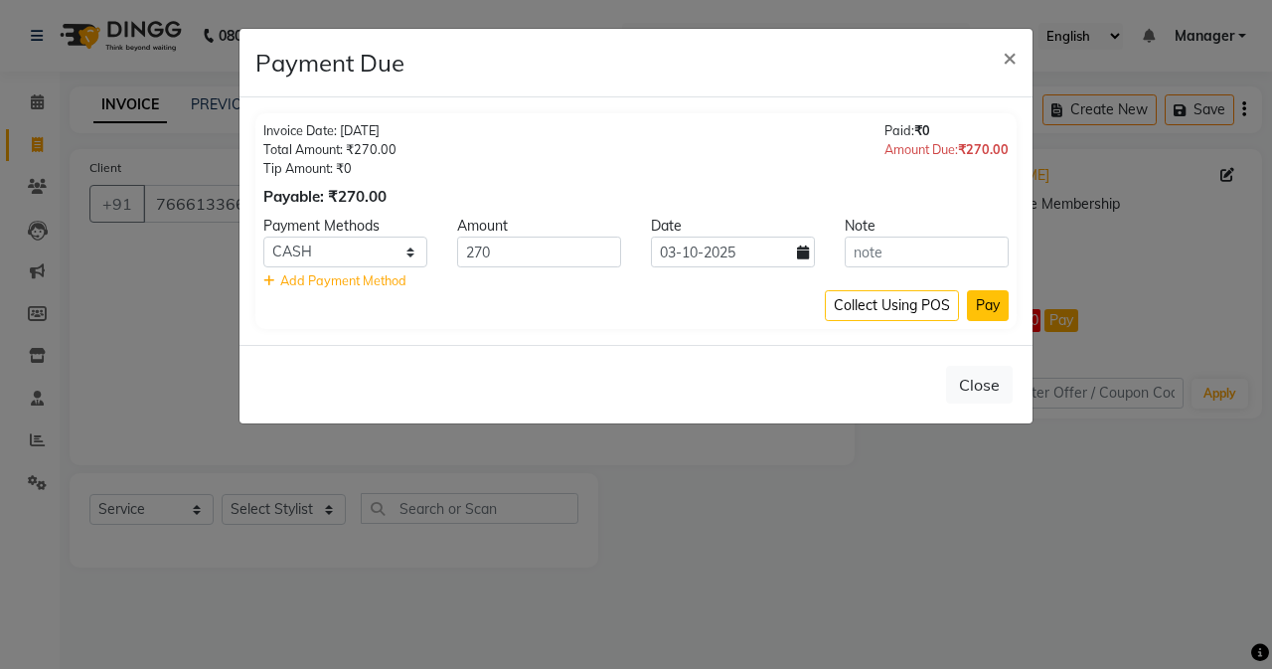
click at [981, 302] on button "Pay" at bounding box center [988, 305] width 42 height 31
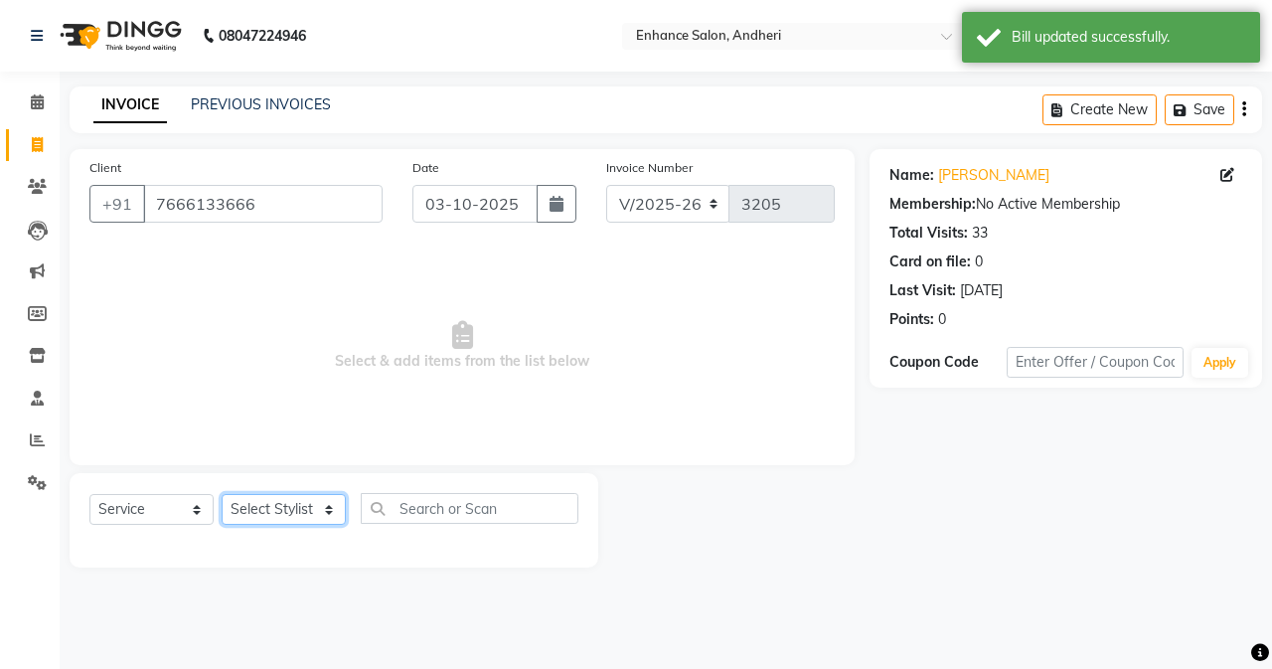
click at [257, 509] on select "Select Stylist Admin [PERSON_NAME] [PERSON_NAME] [PERSON_NAME] Manager [PERSON_…" at bounding box center [284, 509] width 124 height 31
click at [222, 494] on select "Select Stylist Admin [PERSON_NAME] [PERSON_NAME] [PERSON_NAME] Manager [PERSON_…" at bounding box center [284, 509] width 124 height 31
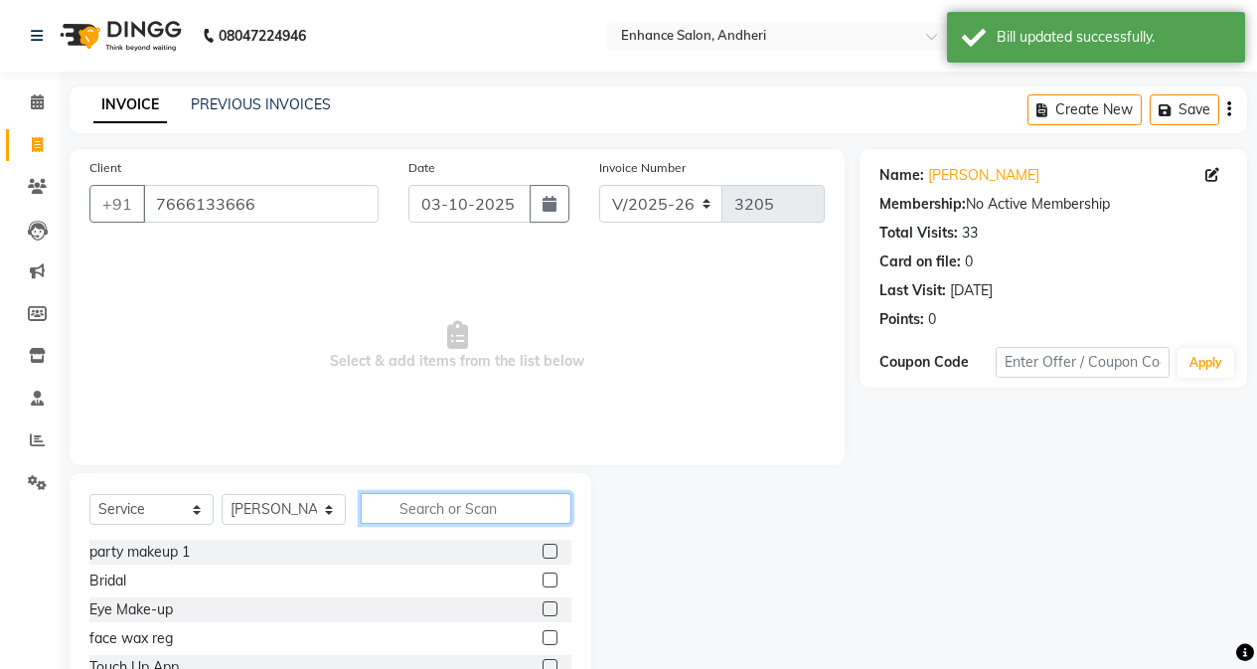
click at [435, 504] on input "text" at bounding box center [466, 508] width 211 height 31
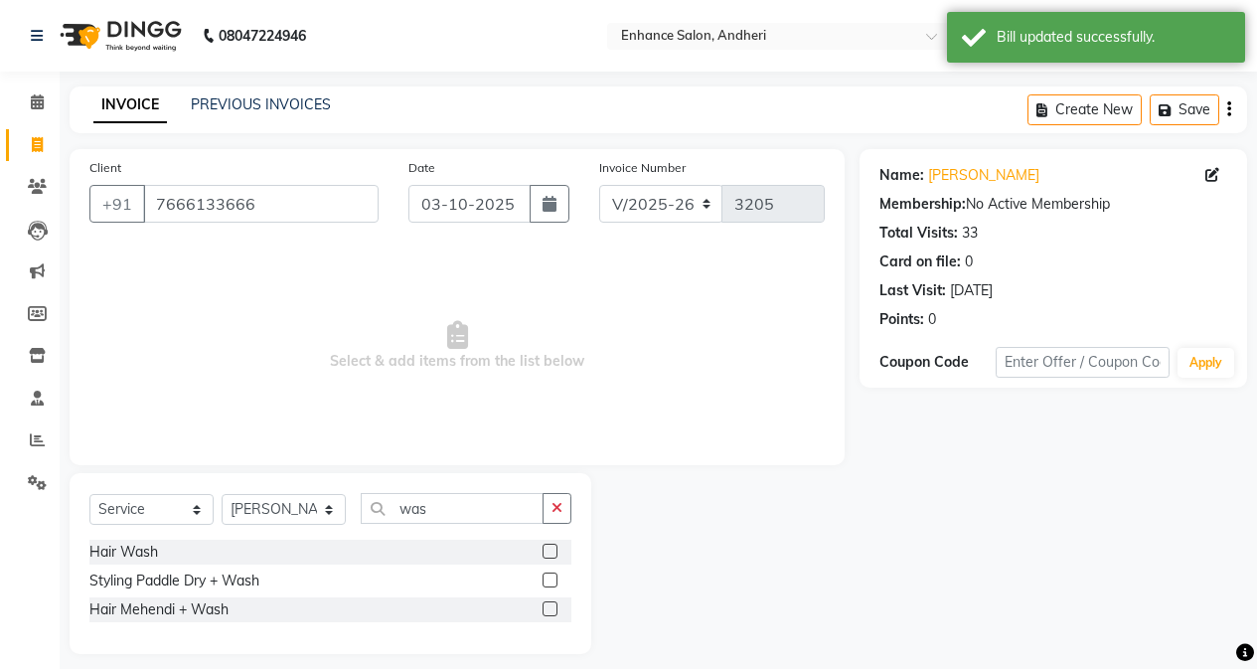
click at [547, 577] on label at bounding box center [550, 579] width 15 height 15
click at [547, 577] on input "checkbox" at bounding box center [549, 580] width 13 height 13
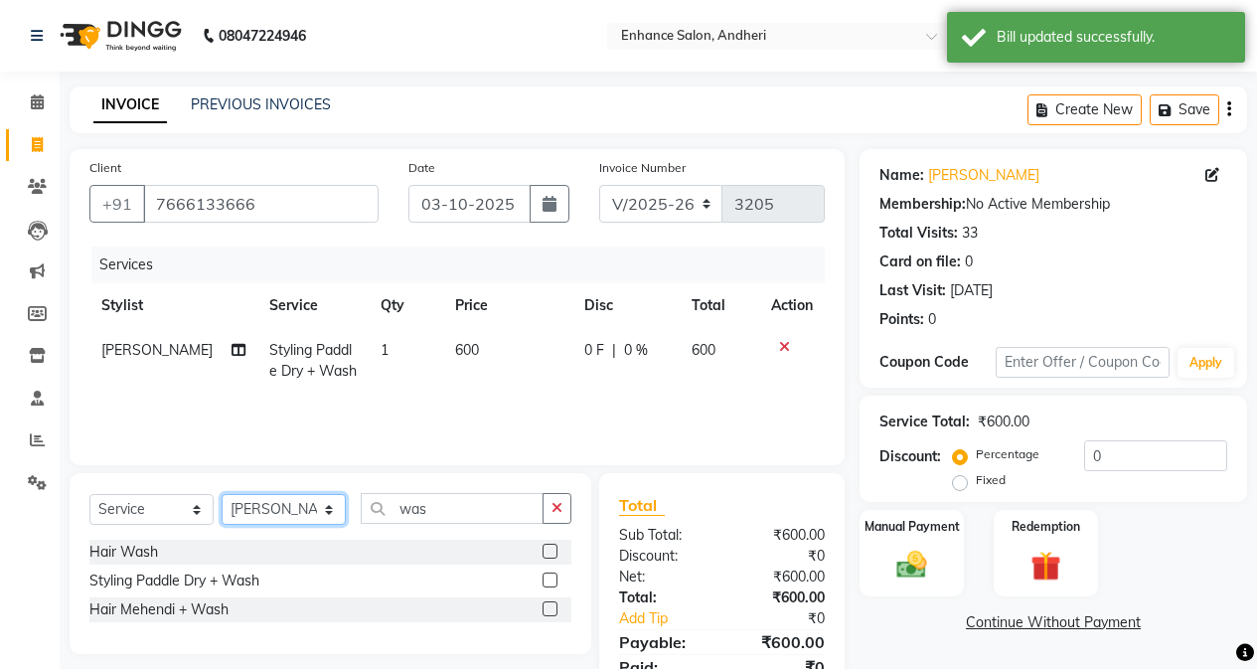
click at [267, 525] on select "Select Stylist Admin [PERSON_NAME] [PERSON_NAME] [PERSON_NAME] Manager [PERSON_…" at bounding box center [284, 509] width 124 height 31
click at [222, 494] on select "Select Stylist Admin [PERSON_NAME] [PERSON_NAME] [PERSON_NAME] Manager [PERSON_…" at bounding box center [284, 509] width 124 height 31
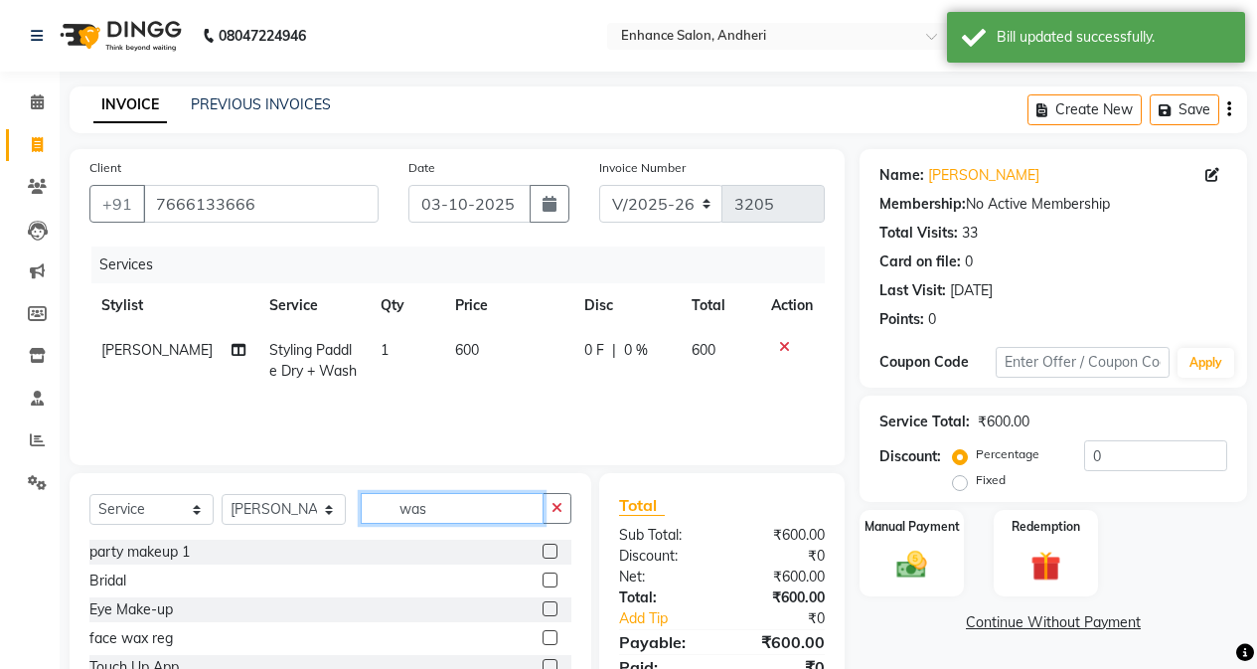
click at [485, 510] on input "was" at bounding box center [452, 508] width 183 height 31
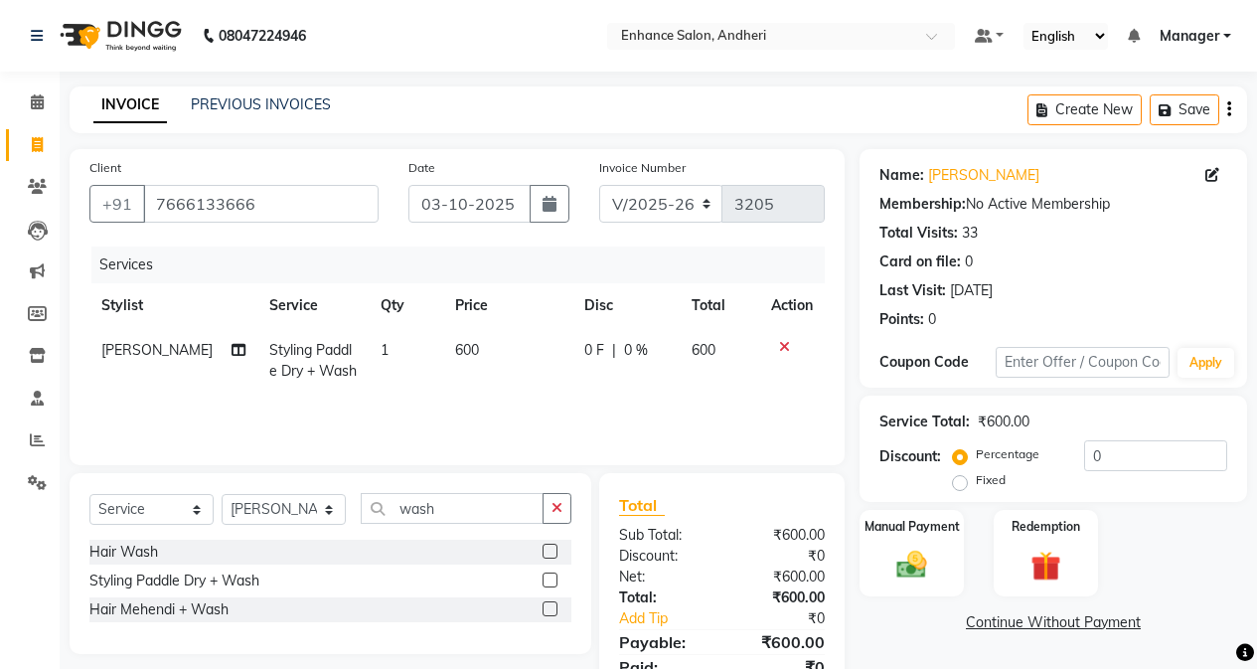
click at [551, 544] on label at bounding box center [550, 551] width 15 height 15
click at [551, 546] on input "checkbox" at bounding box center [549, 552] width 13 height 13
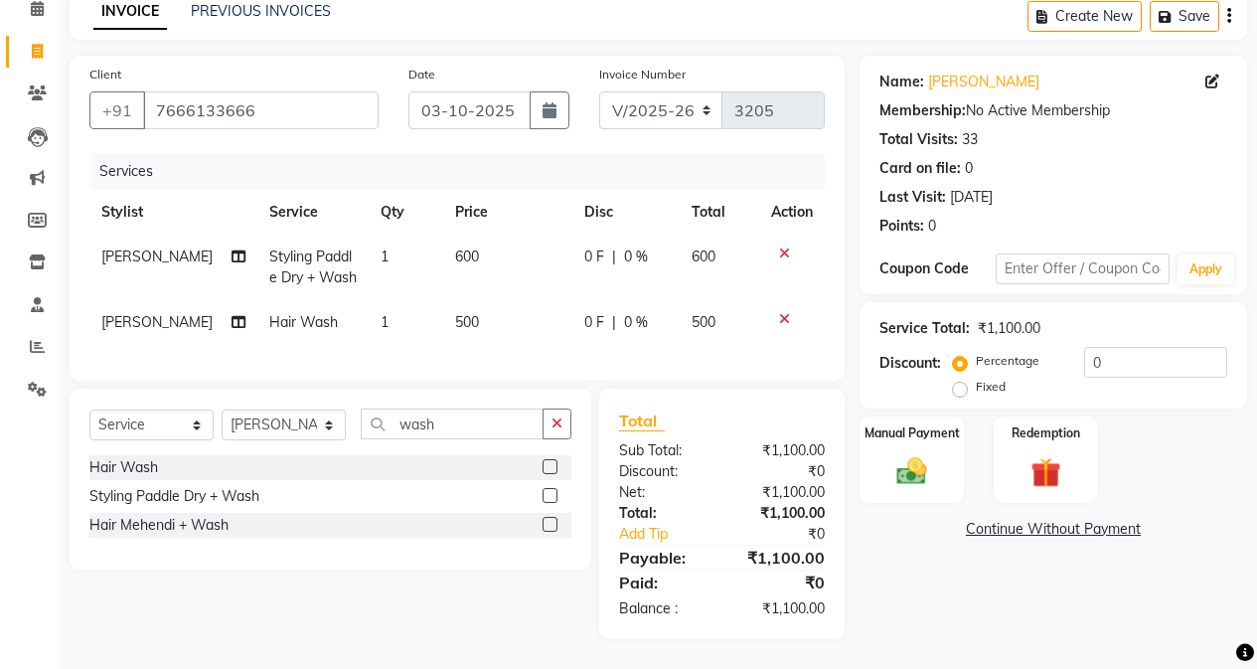
scroll to position [108, 0]
click at [480, 236] on td "600" at bounding box center [507, 268] width 129 height 66
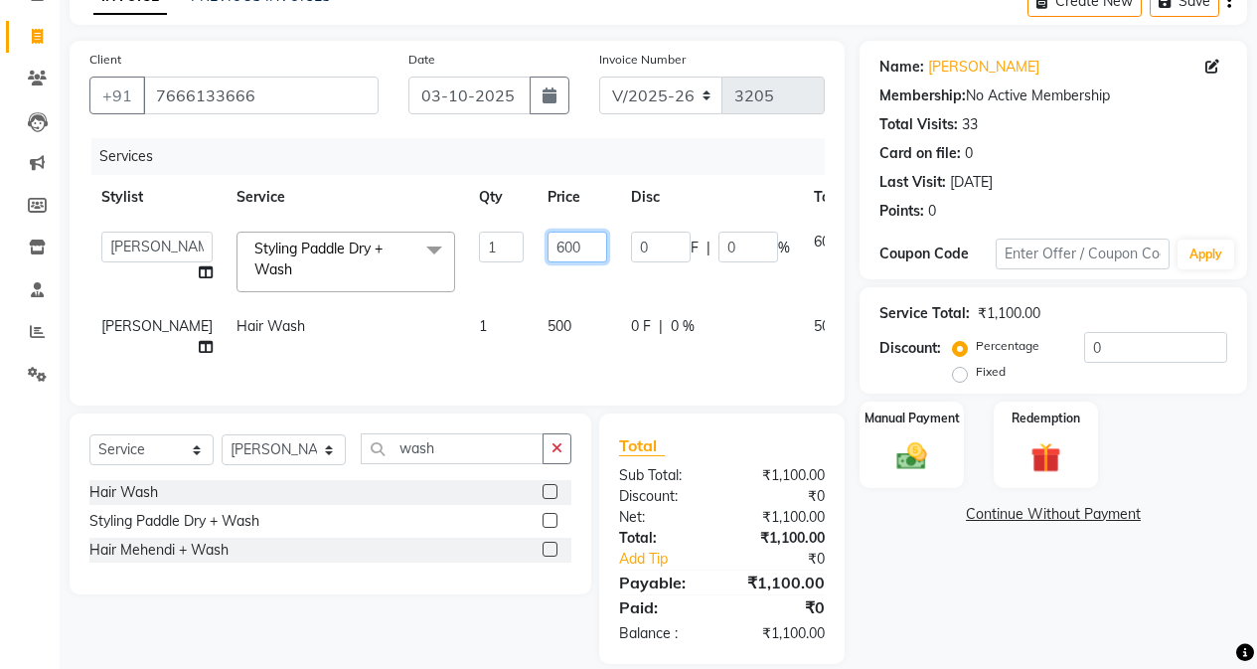
click at [548, 248] on input "600" at bounding box center [578, 247] width 60 height 31
click at [1001, 549] on div "Name: [PERSON_NAME] Membership: No Active Membership Total Visits: 33 Card on f…" at bounding box center [1061, 352] width 402 height 623
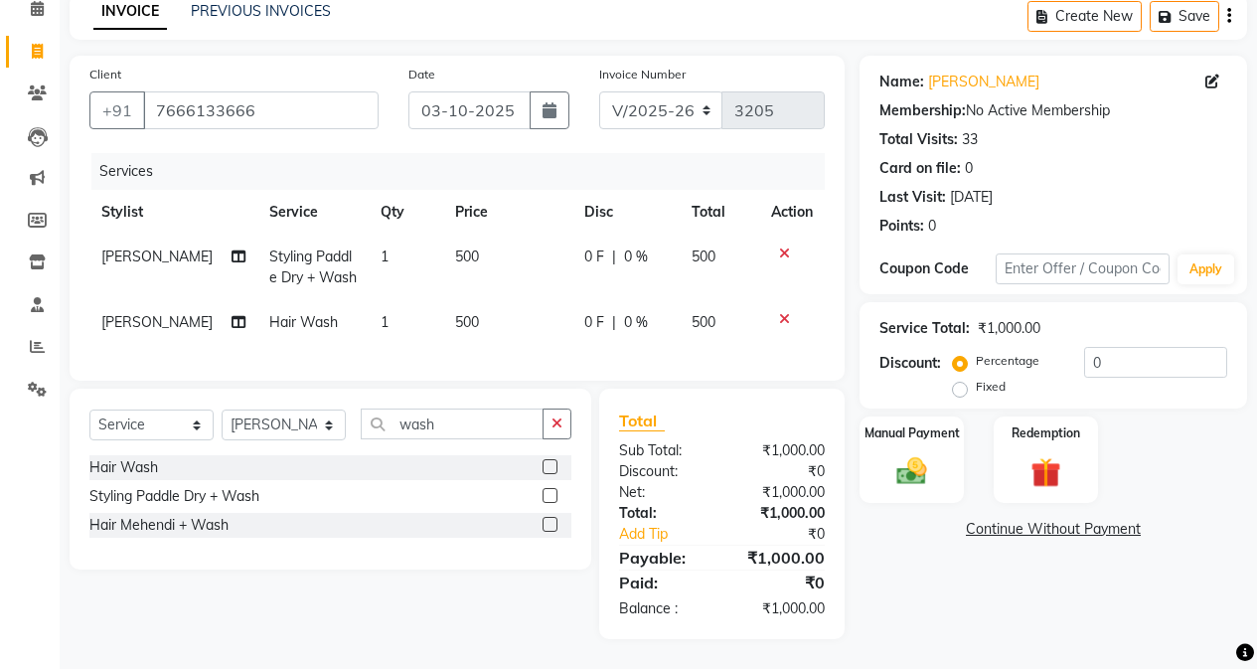
click at [462, 247] on span "500" at bounding box center [467, 256] width 24 height 18
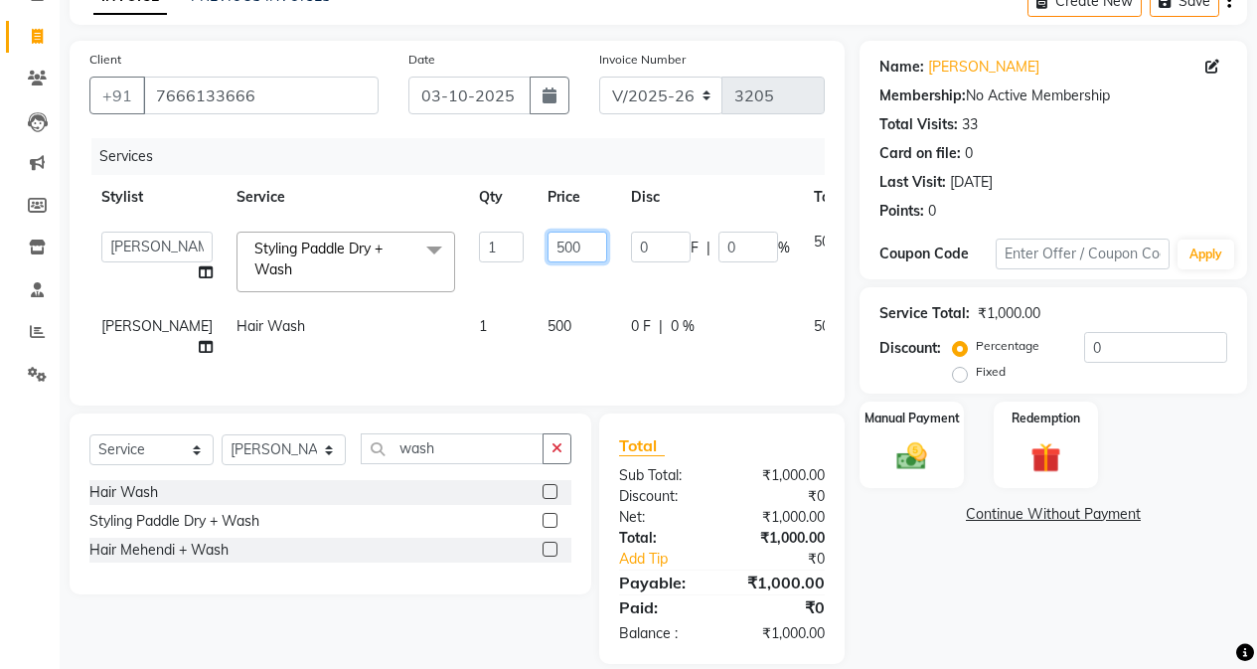
drag, startPoint x: 510, startPoint y: 241, endPoint x: 521, endPoint y: 252, distance: 15.5
click at [548, 242] on input "500" at bounding box center [578, 247] width 60 height 31
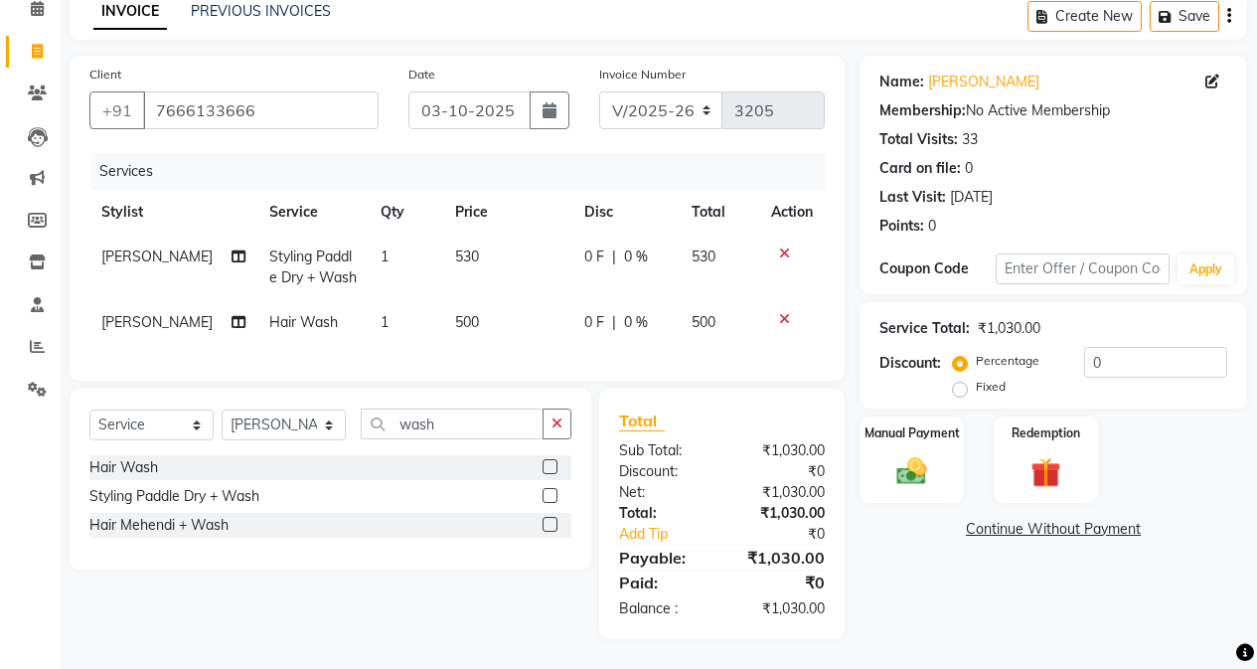
click at [939, 602] on div "Name: [PERSON_NAME] Membership: No Active Membership Total Visits: 33 Card on f…" at bounding box center [1061, 347] width 402 height 583
click at [922, 459] on img at bounding box center [911, 471] width 51 height 36
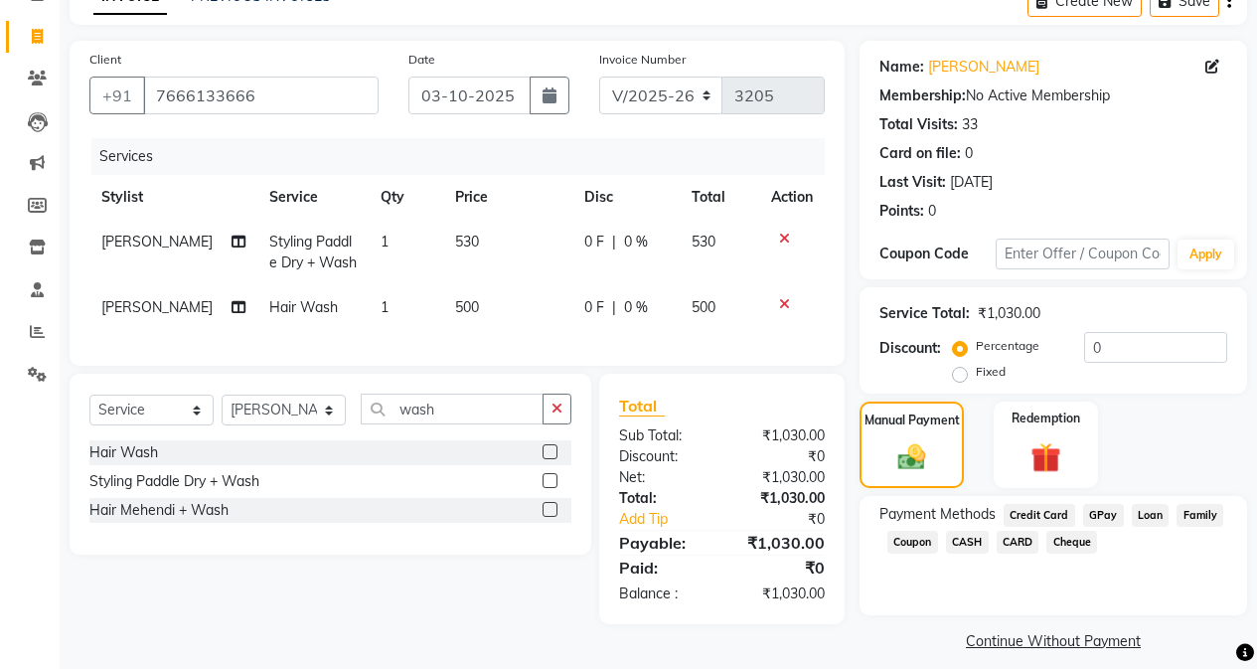
click at [978, 539] on span "CASH" at bounding box center [967, 542] width 43 height 23
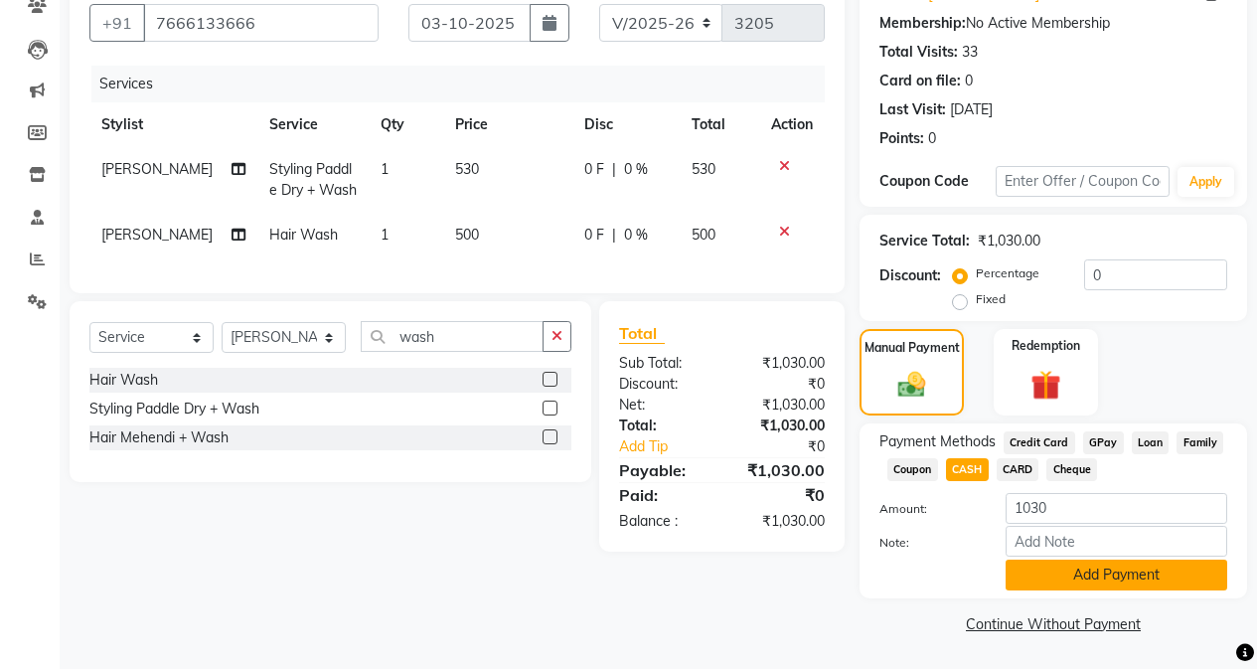
click at [1001, 583] on button "Add Payment" at bounding box center [1117, 575] width 222 height 31
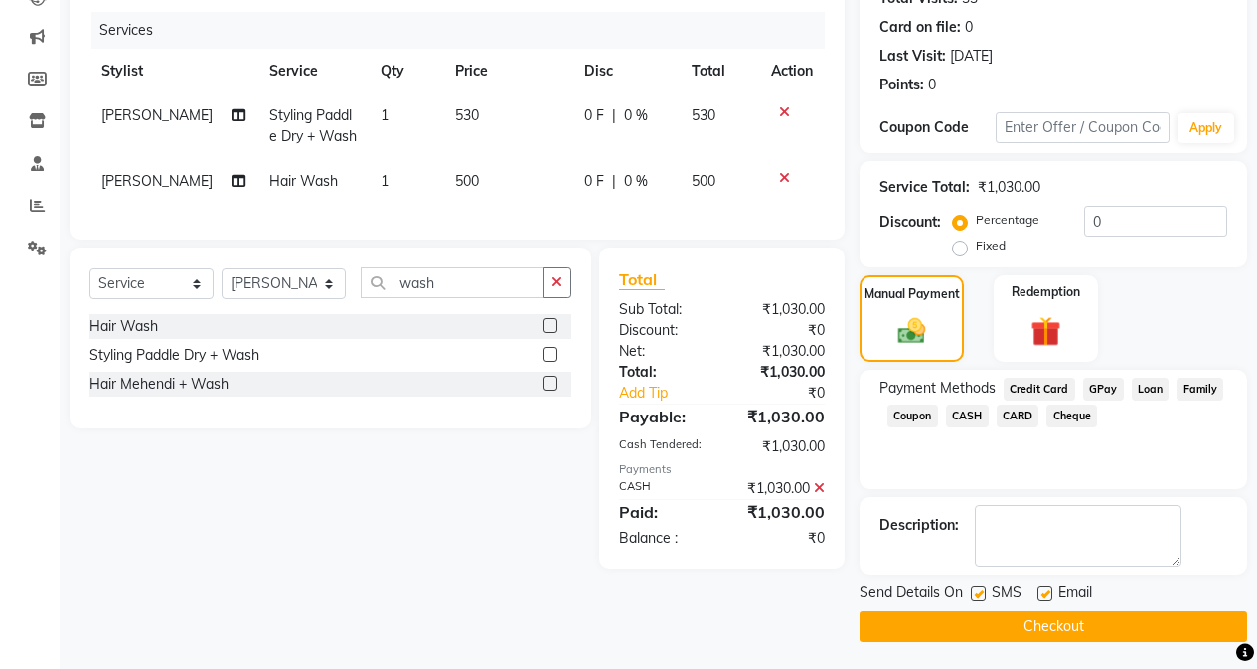
scroll to position [238, 0]
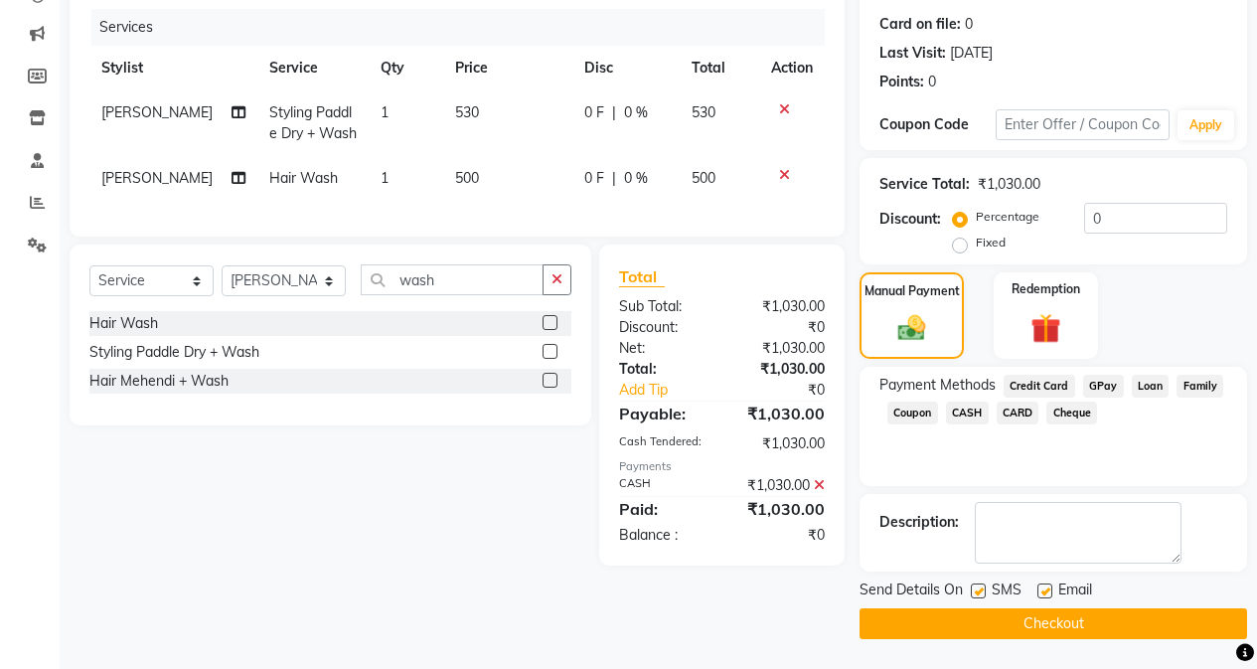
click at [1001, 625] on button "Checkout" at bounding box center [1054, 623] width 388 height 31
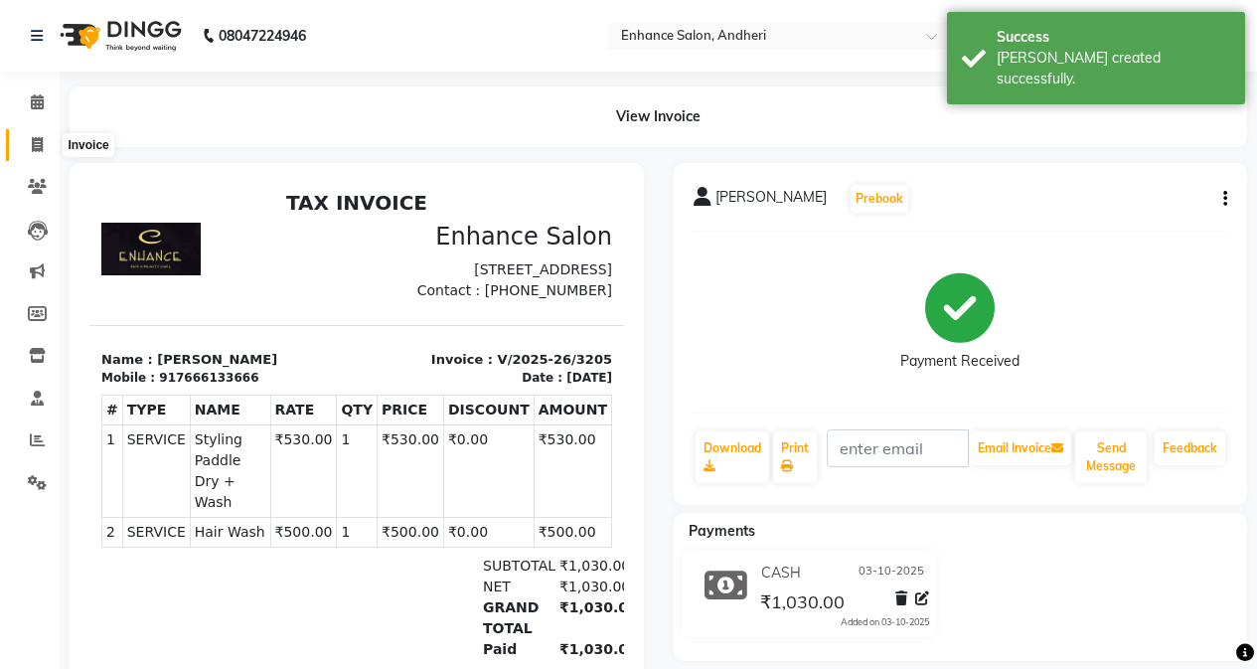
click at [44, 146] on span at bounding box center [37, 145] width 35 height 23
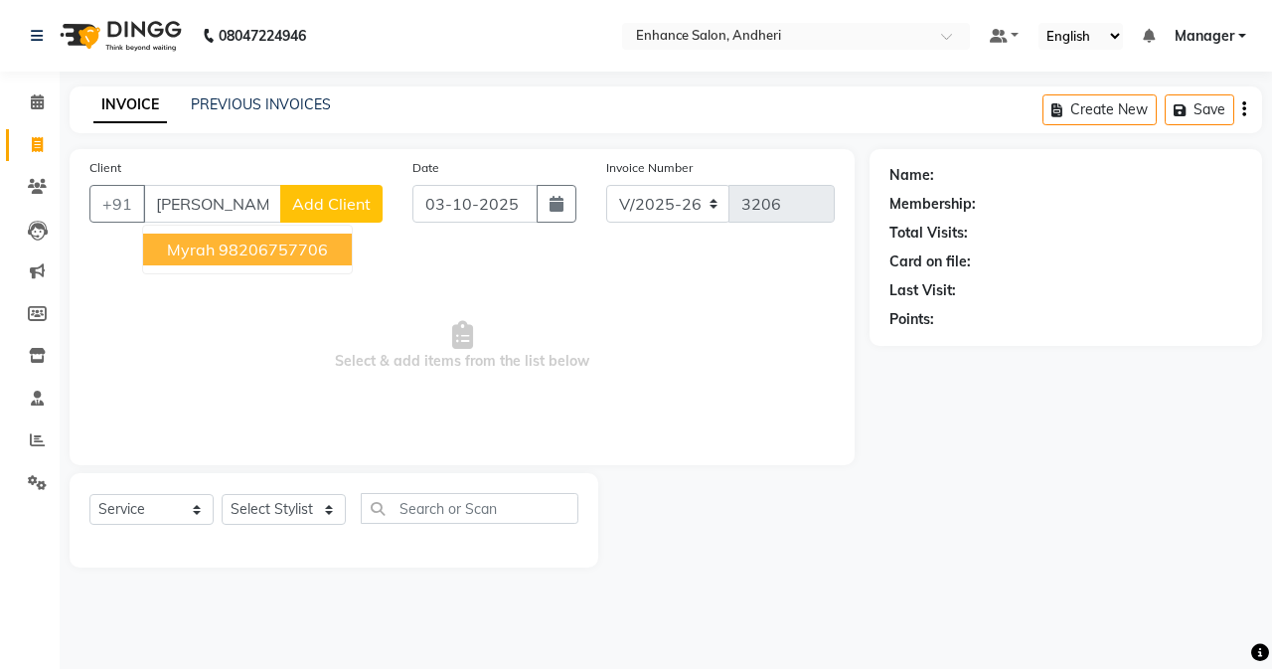
click at [190, 253] on span "Myrah" at bounding box center [191, 250] width 48 height 20
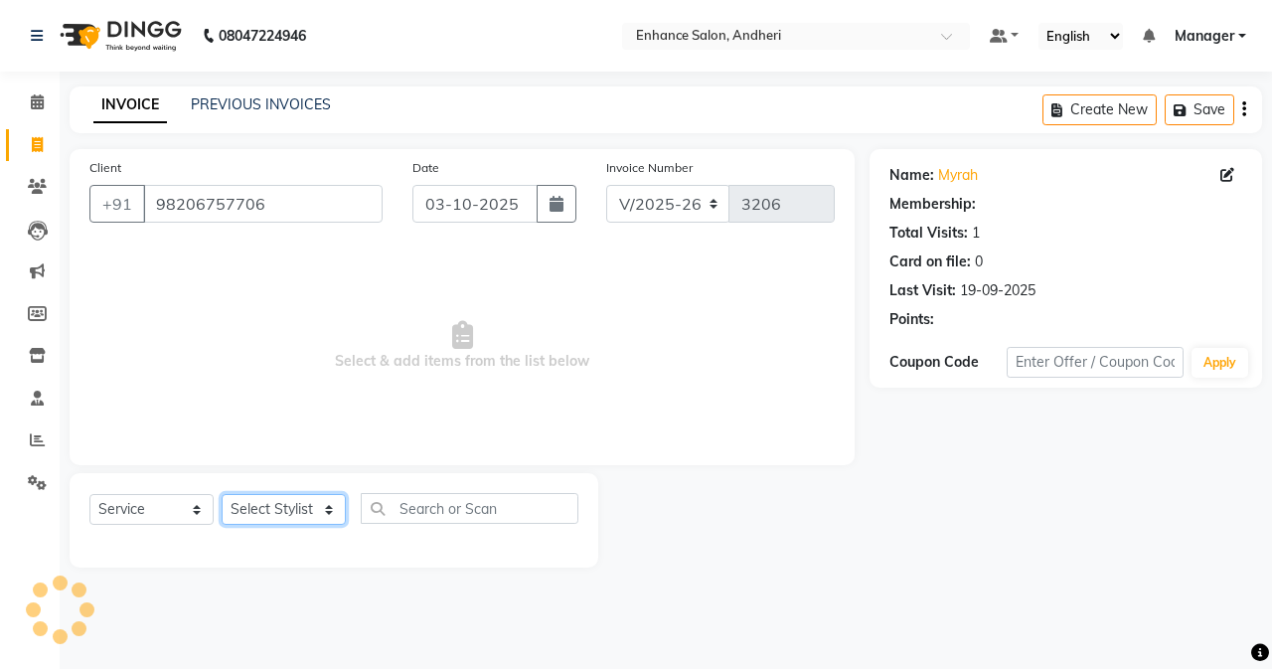
click at [239, 503] on select "Select Stylist Admin [PERSON_NAME] [PERSON_NAME] [PERSON_NAME] Manager [PERSON_…" at bounding box center [284, 509] width 124 height 31
click at [222, 494] on select "Select Stylist Admin [PERSON_NAME] [PERSON_NAME] [PERSON_NAME] Manager [PERSON_…" at bounding box center [284, 509] width 124 height 31
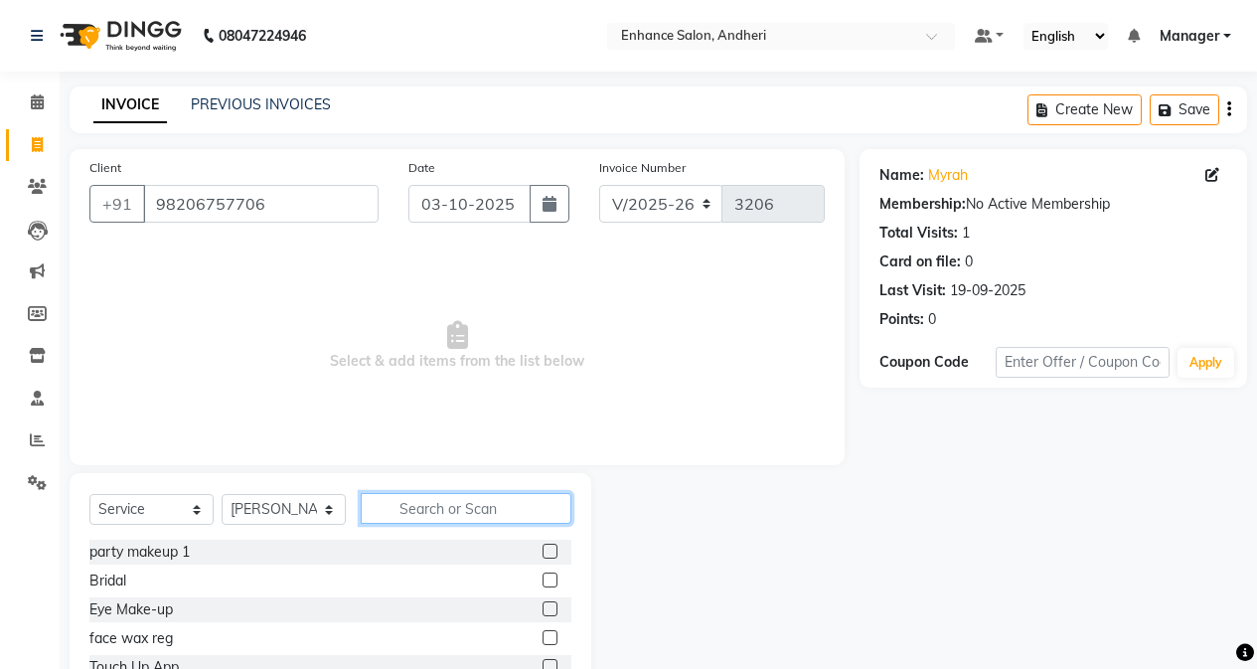
click at [393, 505] on input "text" at bounding box center [466, 508] width 211 height 31
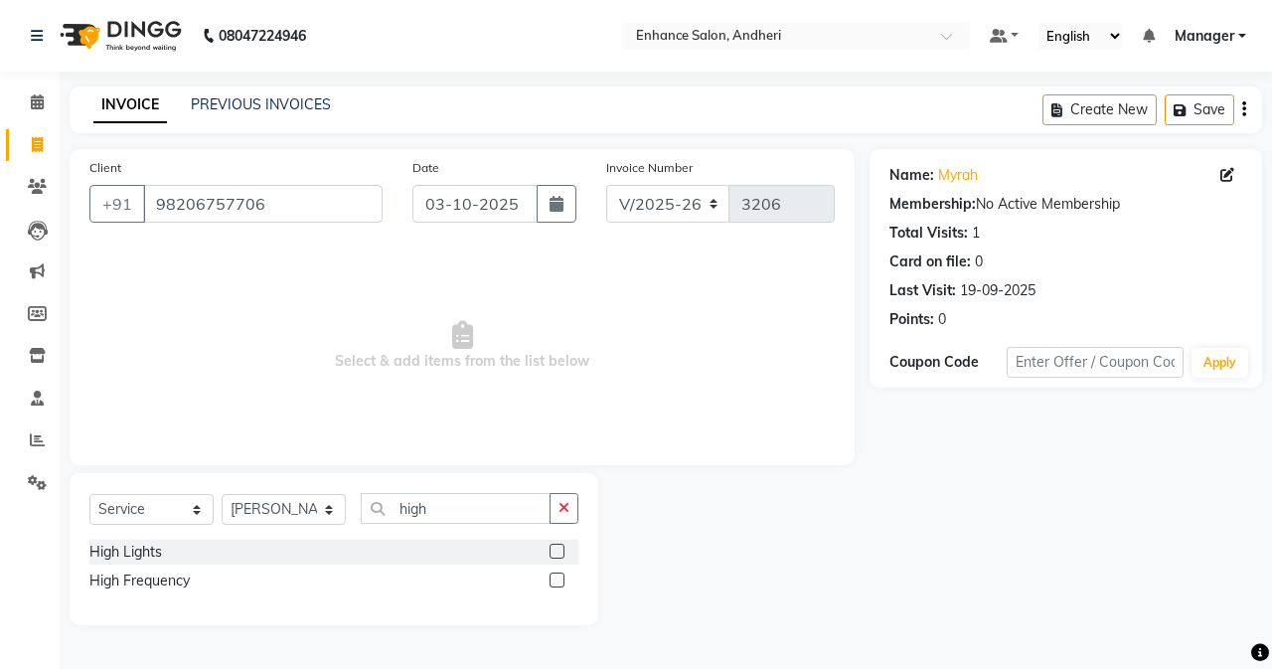
click at [559, 559] on div at bounding box center [556, 554] width 13 height 21
click at [560, 550] on label at bounding box center [557, 551] width 15 height 15
click at [560, 550] on input "checkbox" at bounding box center [556, 552] width 13 height 13
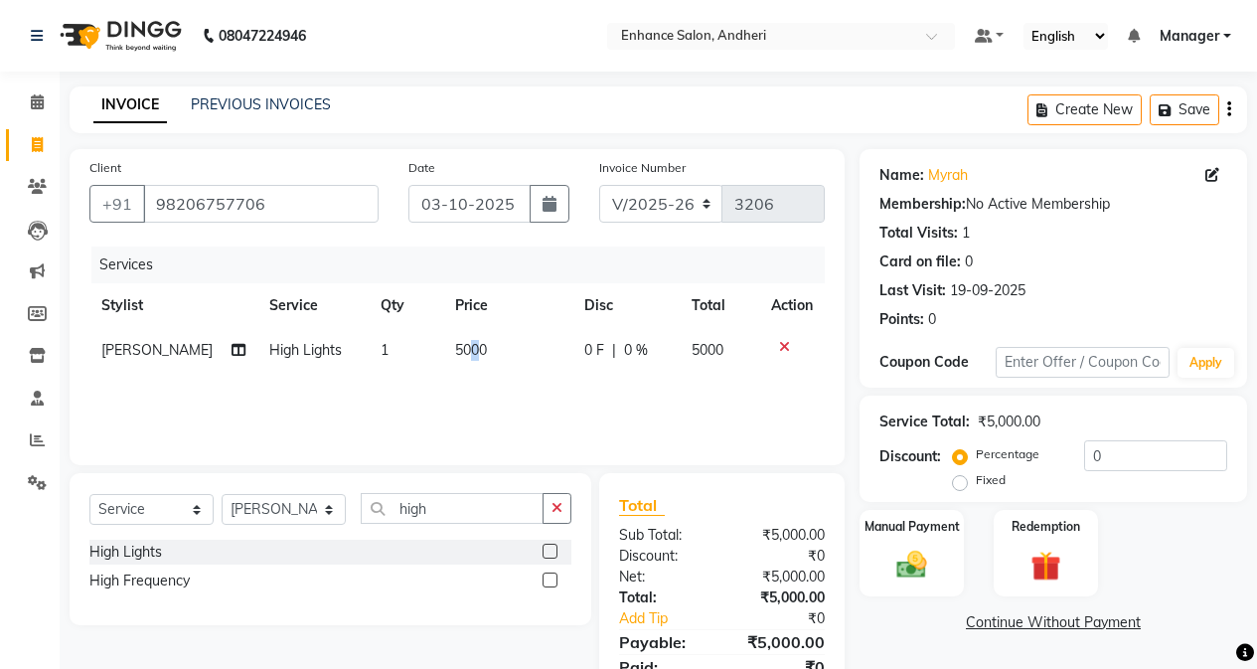
click at [472, 362] on td "5000" at bounding box center [507, 350] width 129 height 45
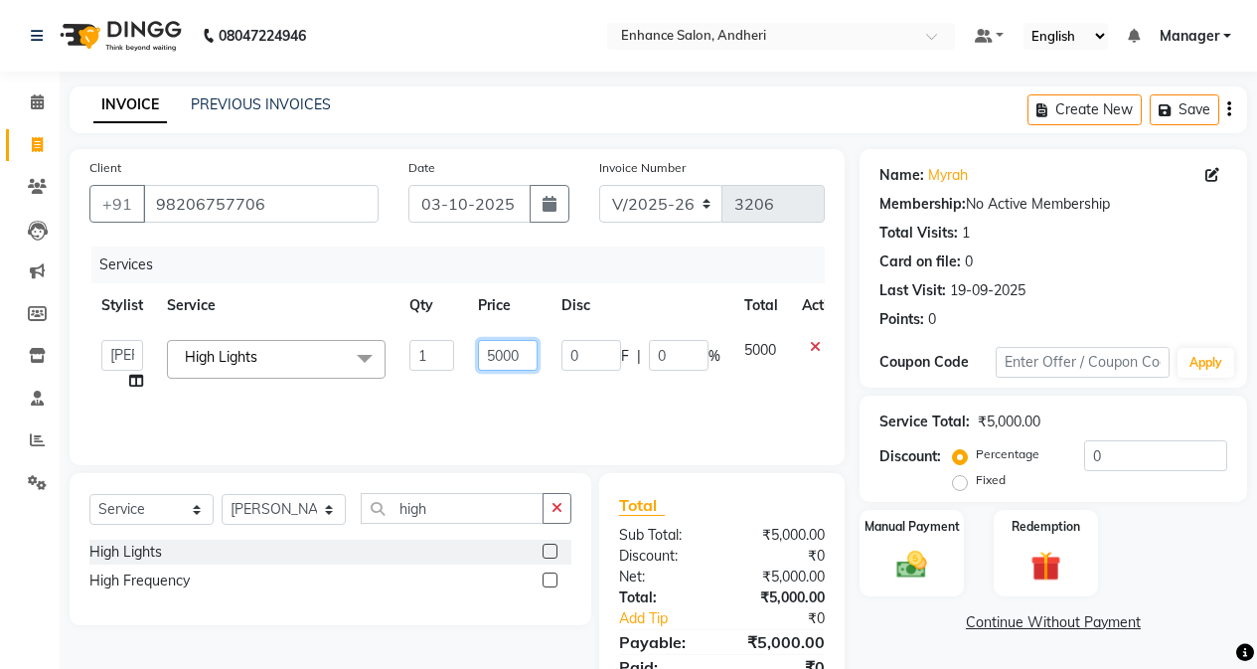
click at [497, 356] on input "5000" at bounding box center [508, 355] width 60 height 31
click at [135, 382] on td "Admin [PERSON_NAME] [PERSON_NAME] [PERSON_NAME] Manager [PERSON_NAME] [PERSON_N…" at bounding box center [122, 366] width 66 height 76
click at [131, 380] on icon at bounding box center [136, 381] width 14 height 14
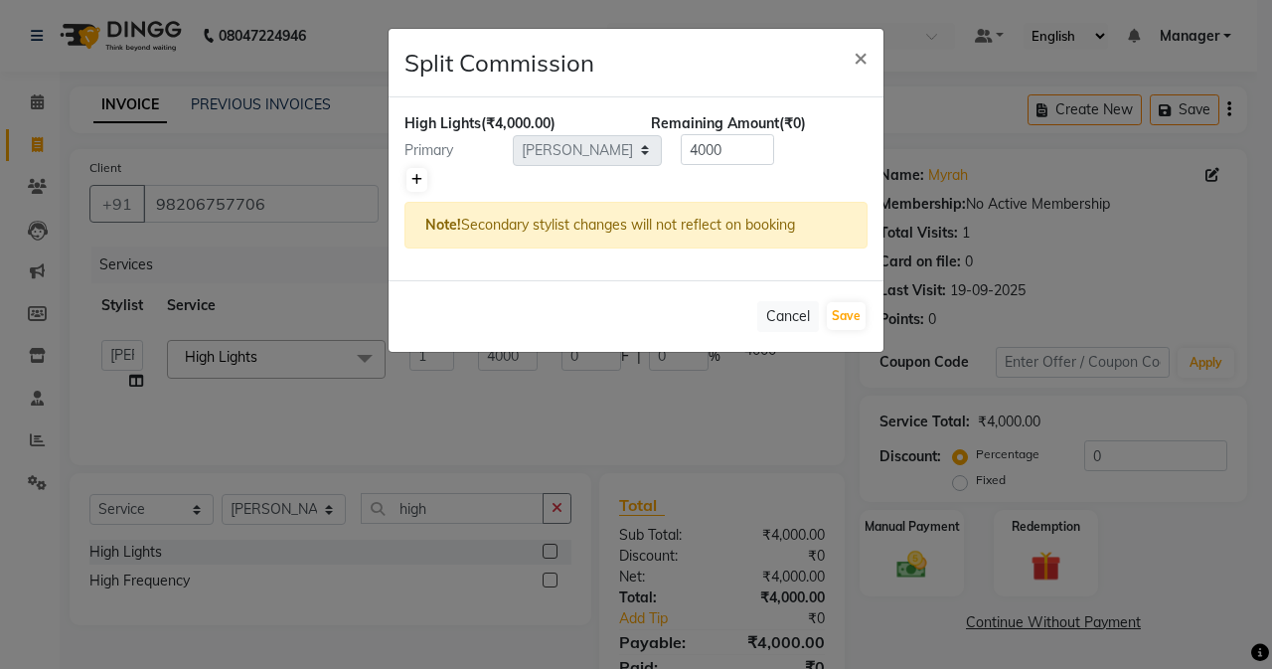
click at [417, 183] on icon at bounding box center [416, 180] width 11 height 12
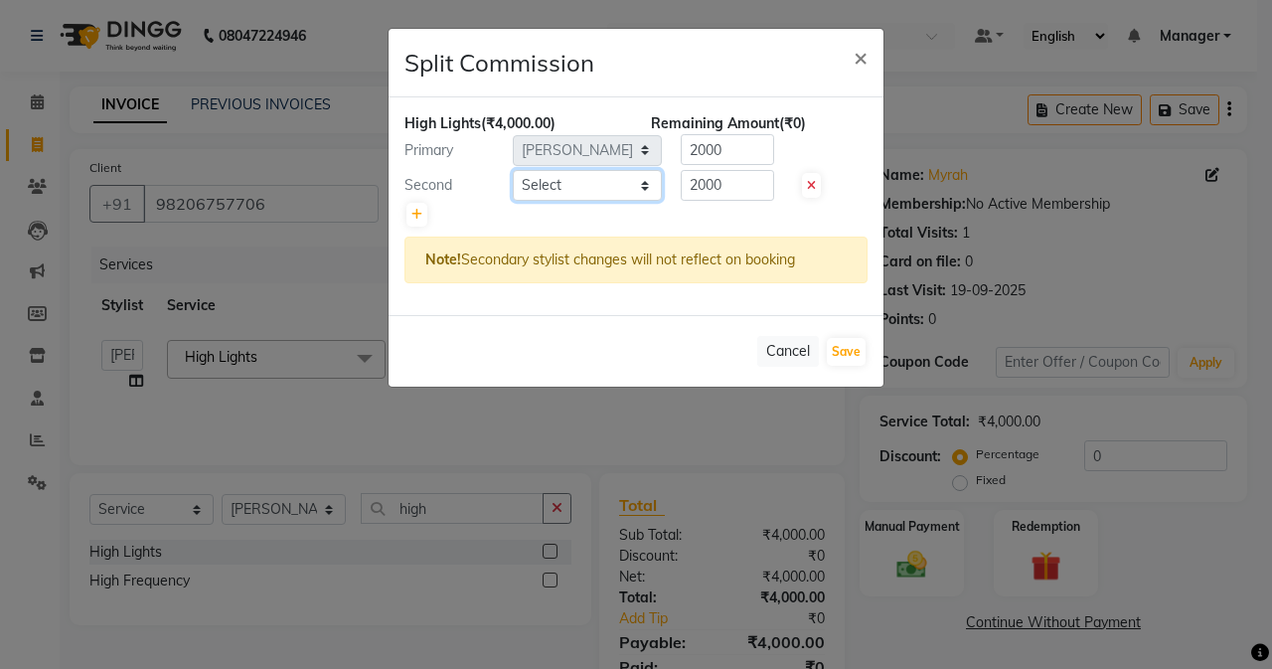
click at [583, 189] on select "Select Admin [PERSON_NAME] [PERSON_NAME] [PERSON_NAME] Manager [PERSON_NAME] [P…" at bounding box center [587, 185] width 149 height 31
click at [513, 170] on select "Select Admin [PERSON_NAME] [PERSON_NAME] [PERSON_NAME] Manager [PERSON_NAME] [P…" at bounding box center [587, 185] width 149 height 31
click at [735, 183] on input "2000" at bounding box center [727, 185] width 93 height 31
click at [744, 166] on div "High Lights (₹4,000.00) Remaining Amount (₹1,600.00) Primary Select Admin [PERS…" at bounding box center [636, 206] width 495 height 218
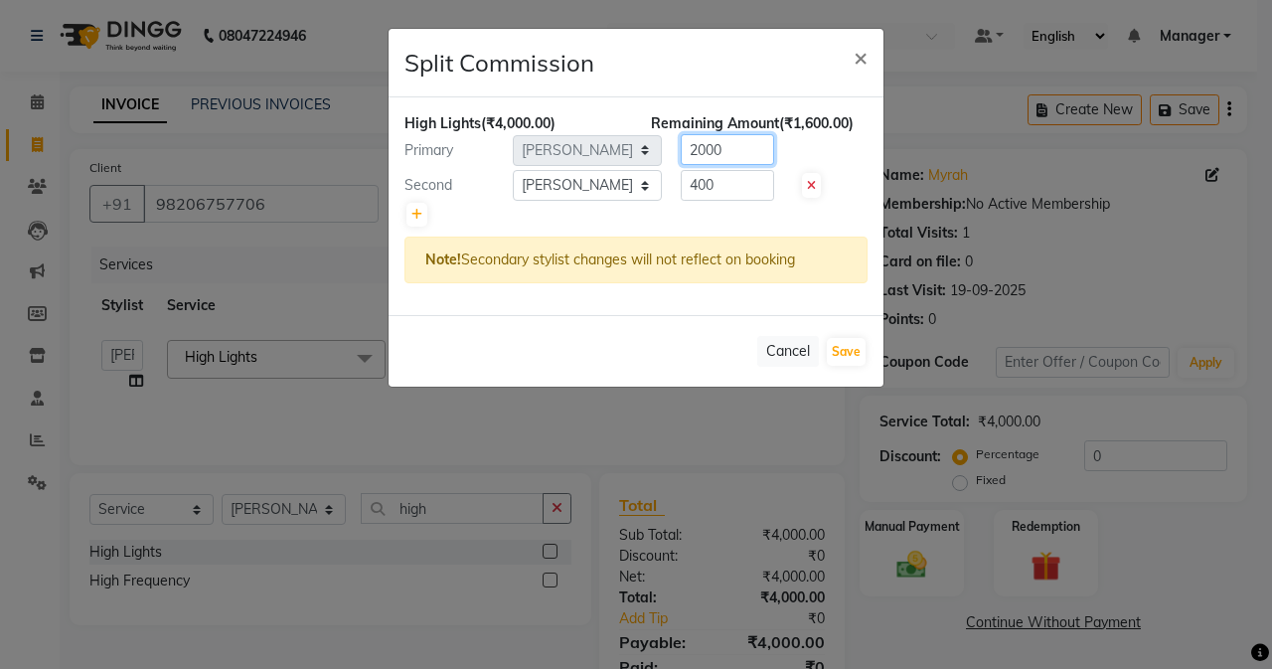
click at [755, 141] on input "2000" at bounding box center [727, 149] width 93 height 31
click at [843, 351] on button "Save" at bounding box center [846, 352] width 39 height 28
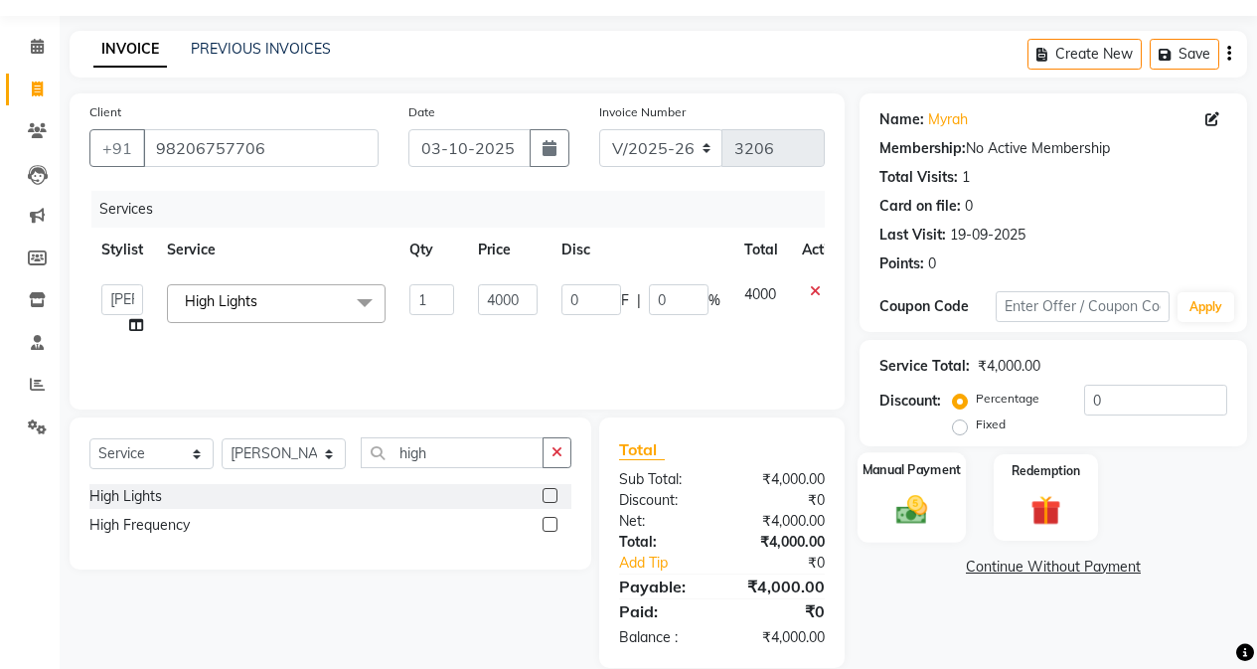
scroll to position [84, 0]
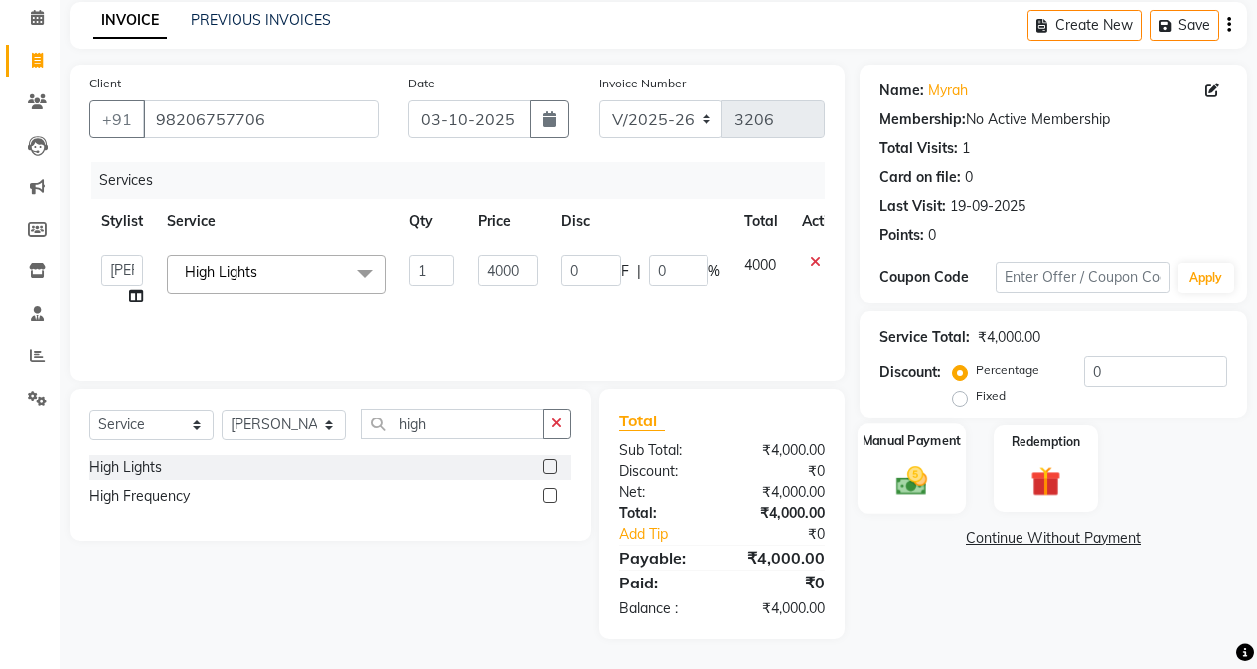
click at [922, 478] on img at bounding box center [911, 480] width 51 height 36
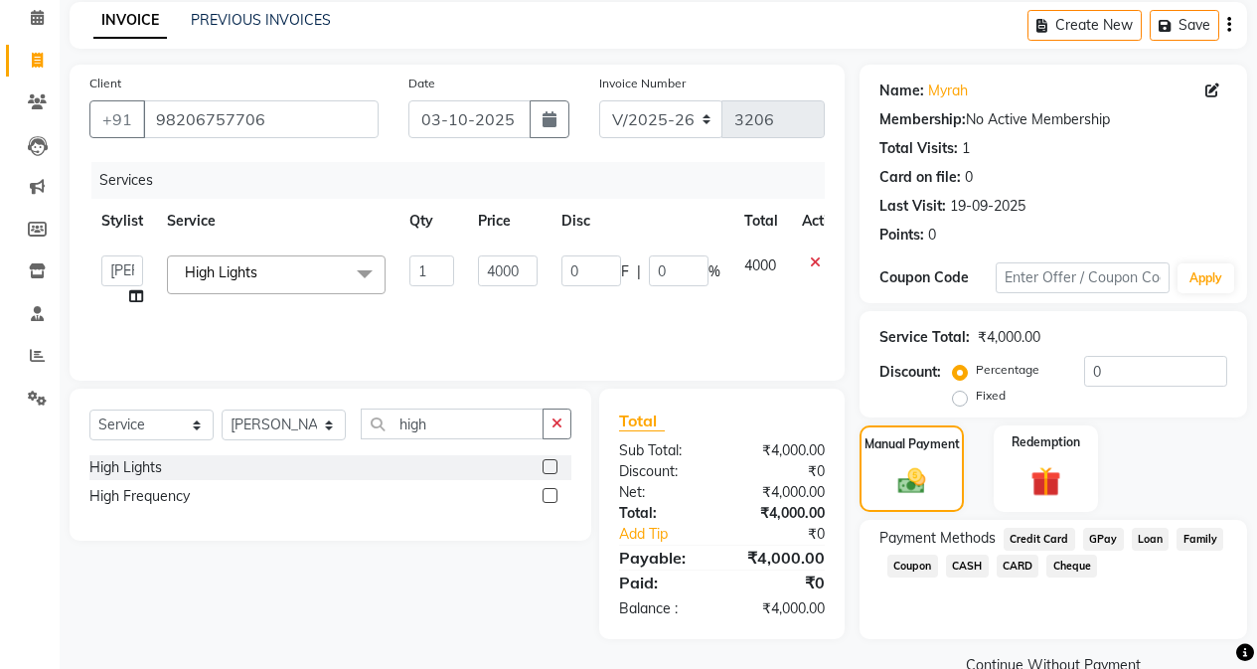
click at [1001, 530] on span "GPay" at bounding box center [1103, 539] width 41 height 23
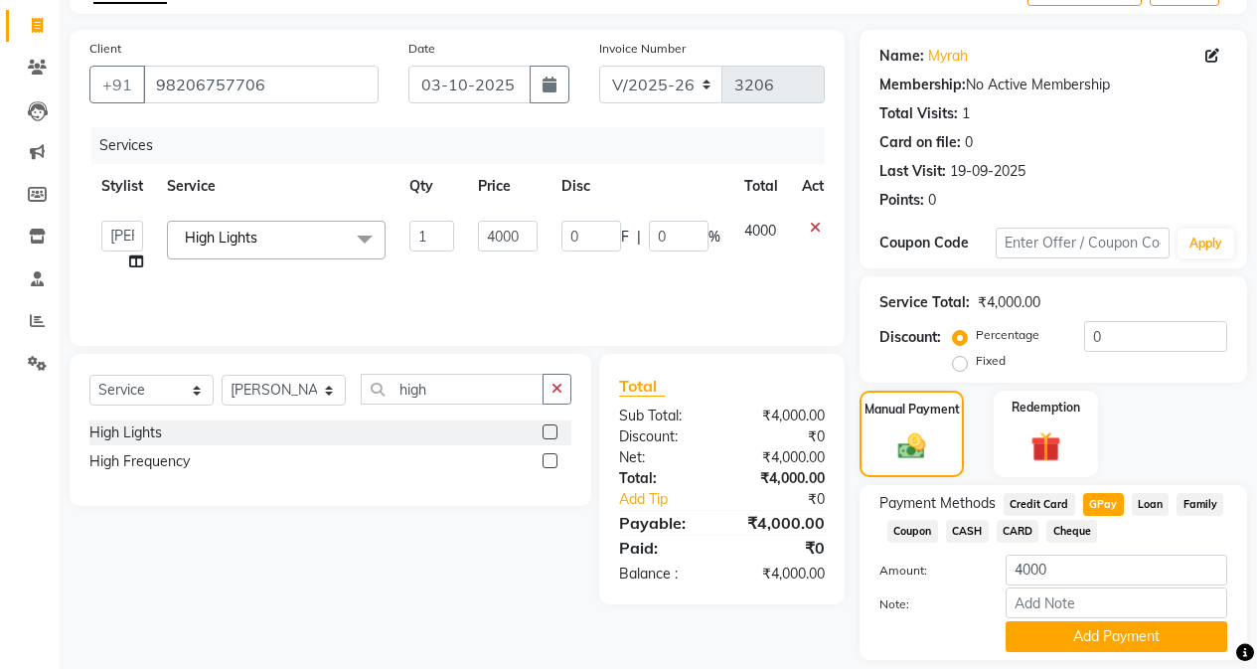
scroll to position [181, 0]
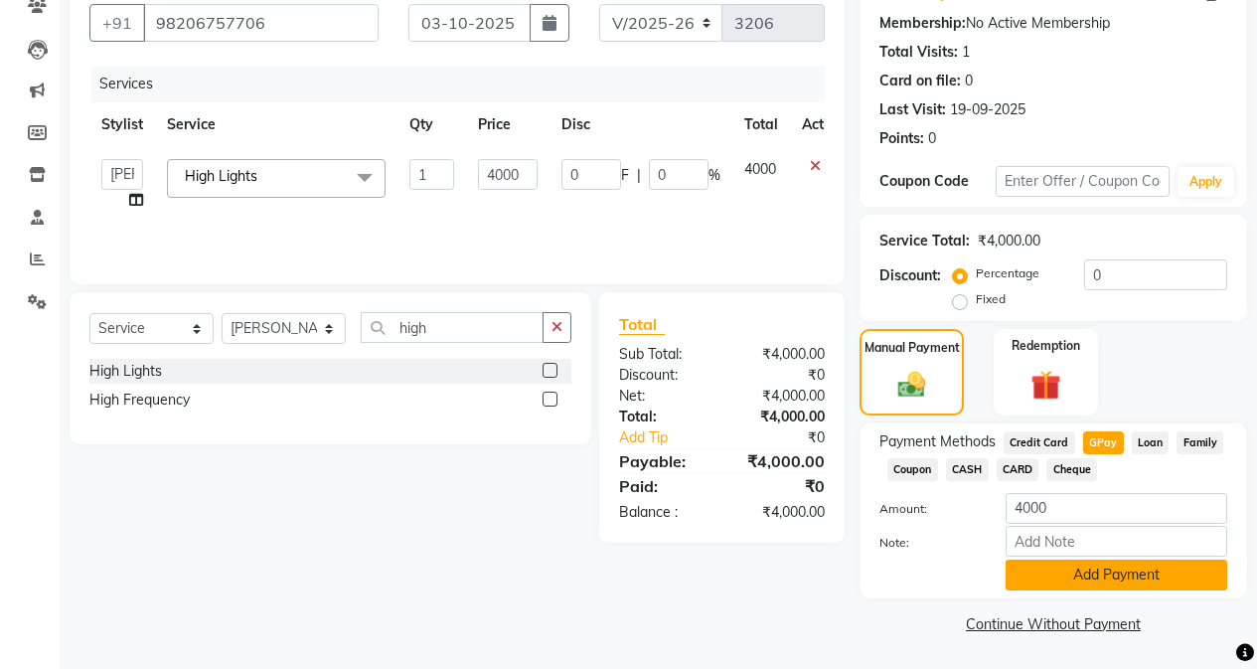
click at [1001, 564] on button "Add Payment" at bounding box center [1117, 575] width 222 height 31
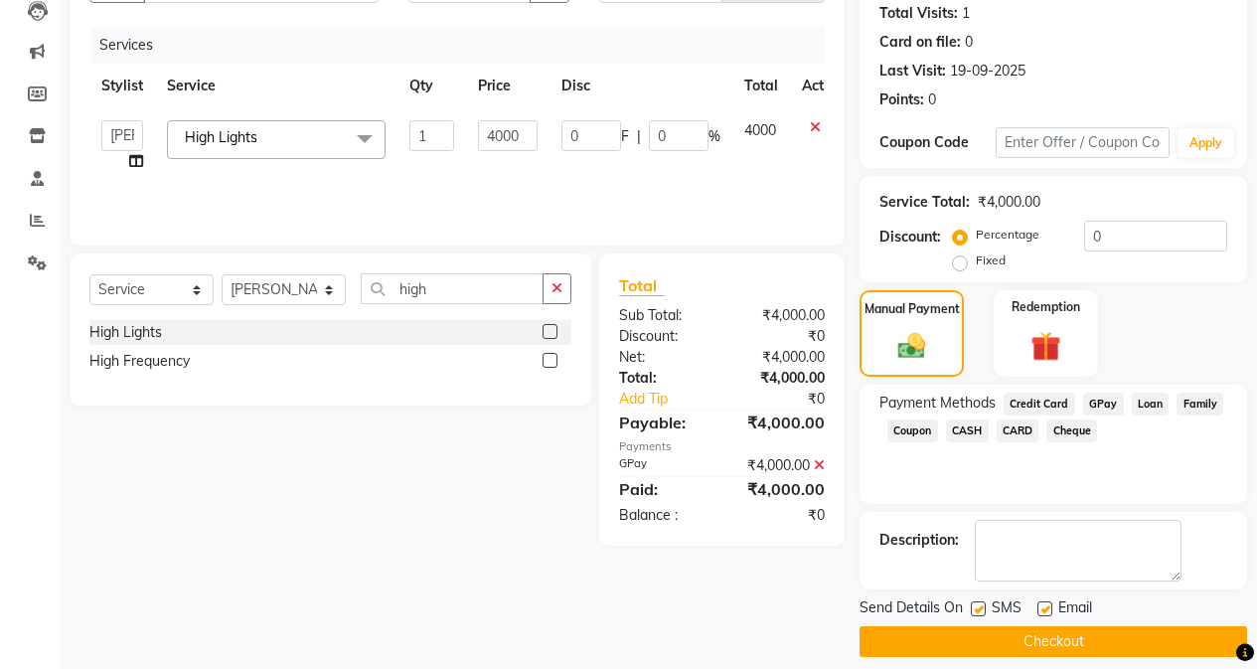
scroll to position [238, 0]
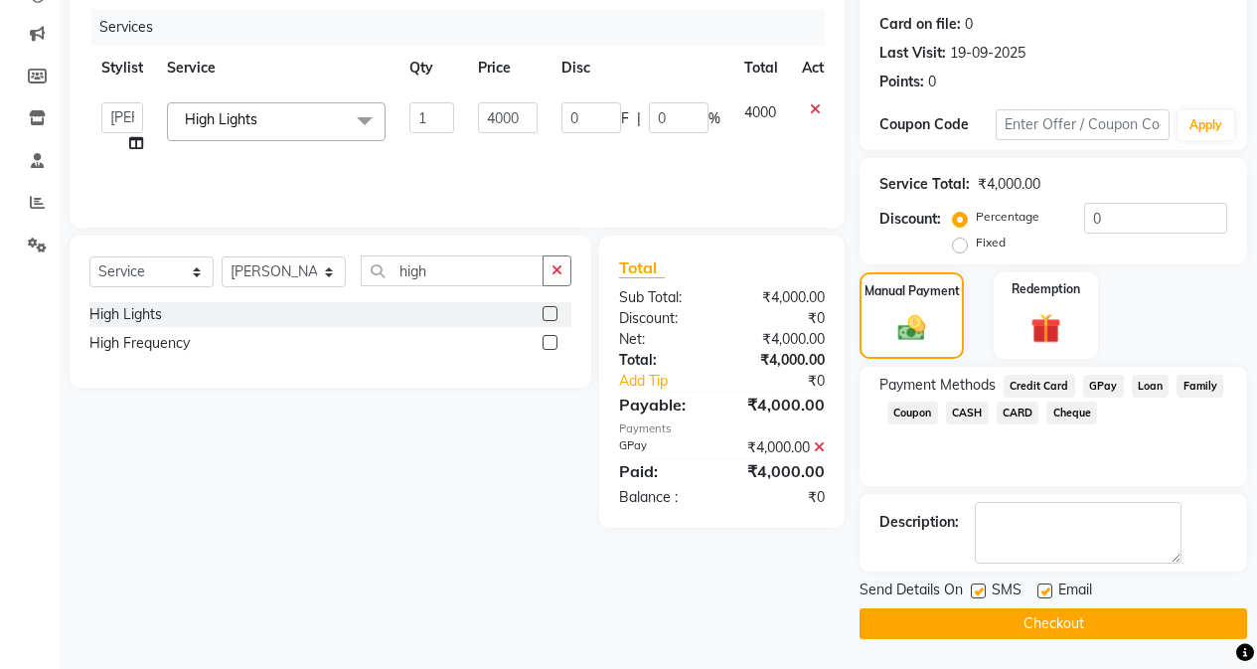
click at [1001, 625] on button "Checkout" at bounding box center [1054, 623] width 388 height 31
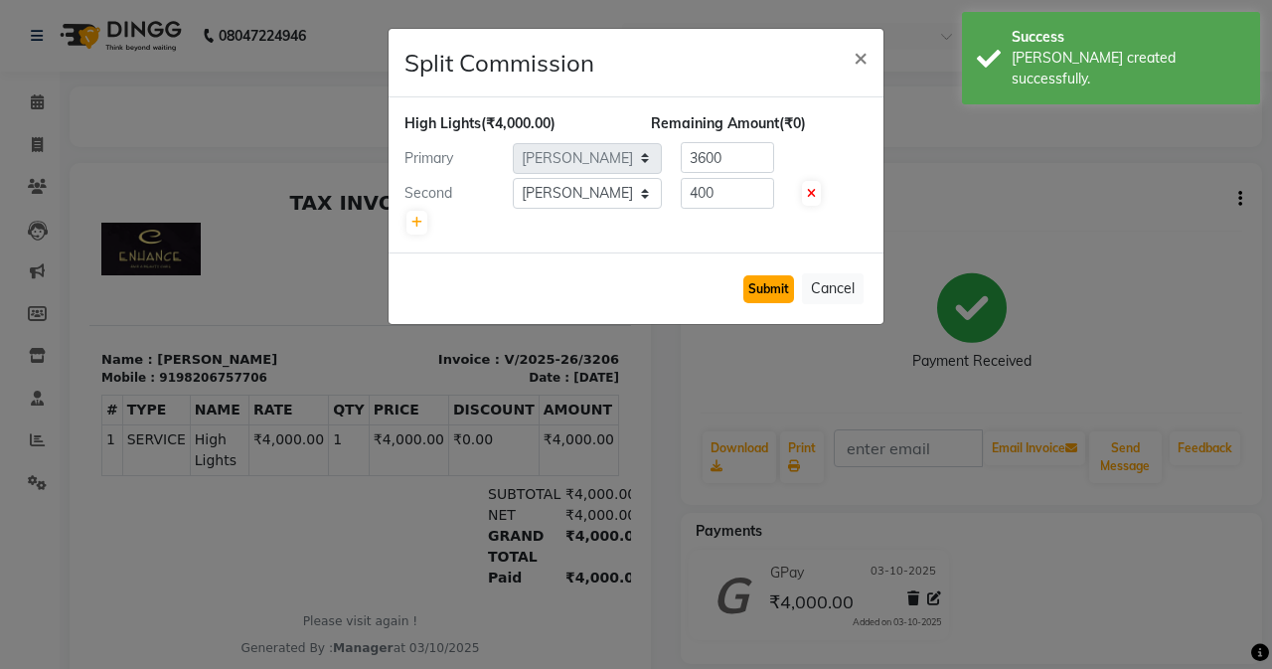
click at [782, 289] on button "Submit" at bounding box center [768, 289] width 51 height 28
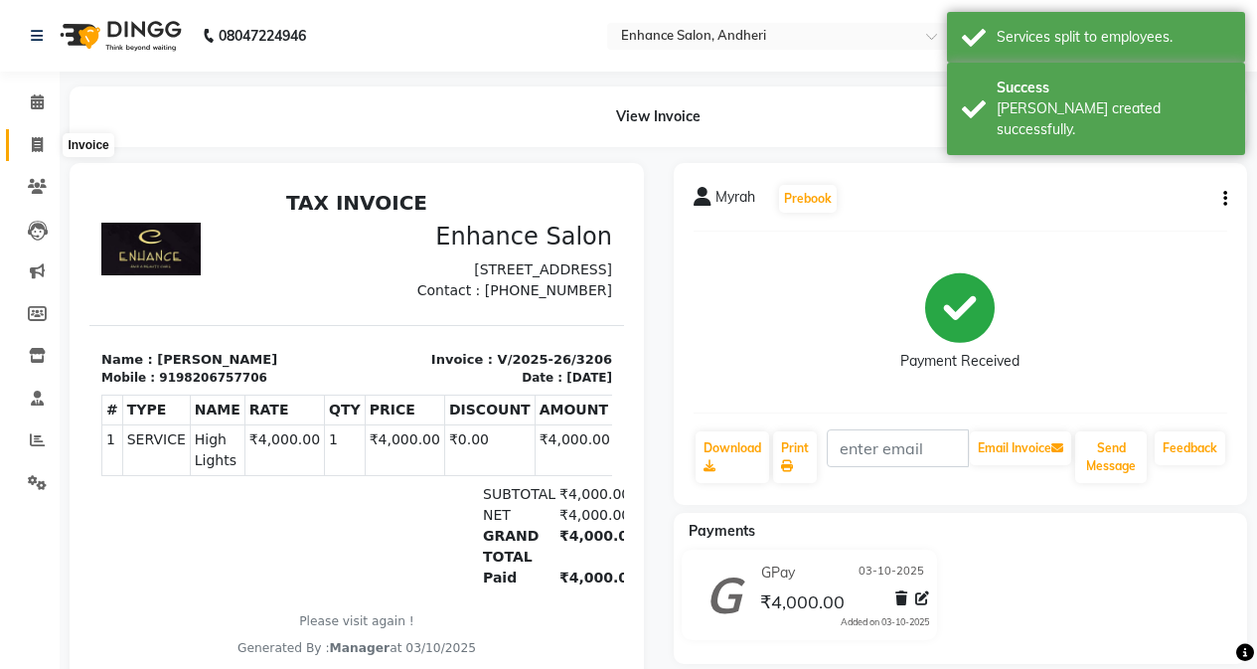
click at [38, 137] on icon at bounding box center [37, 144] width 11 height 15
